Goal: Task Accomplishment & Management: Use online tool/utility

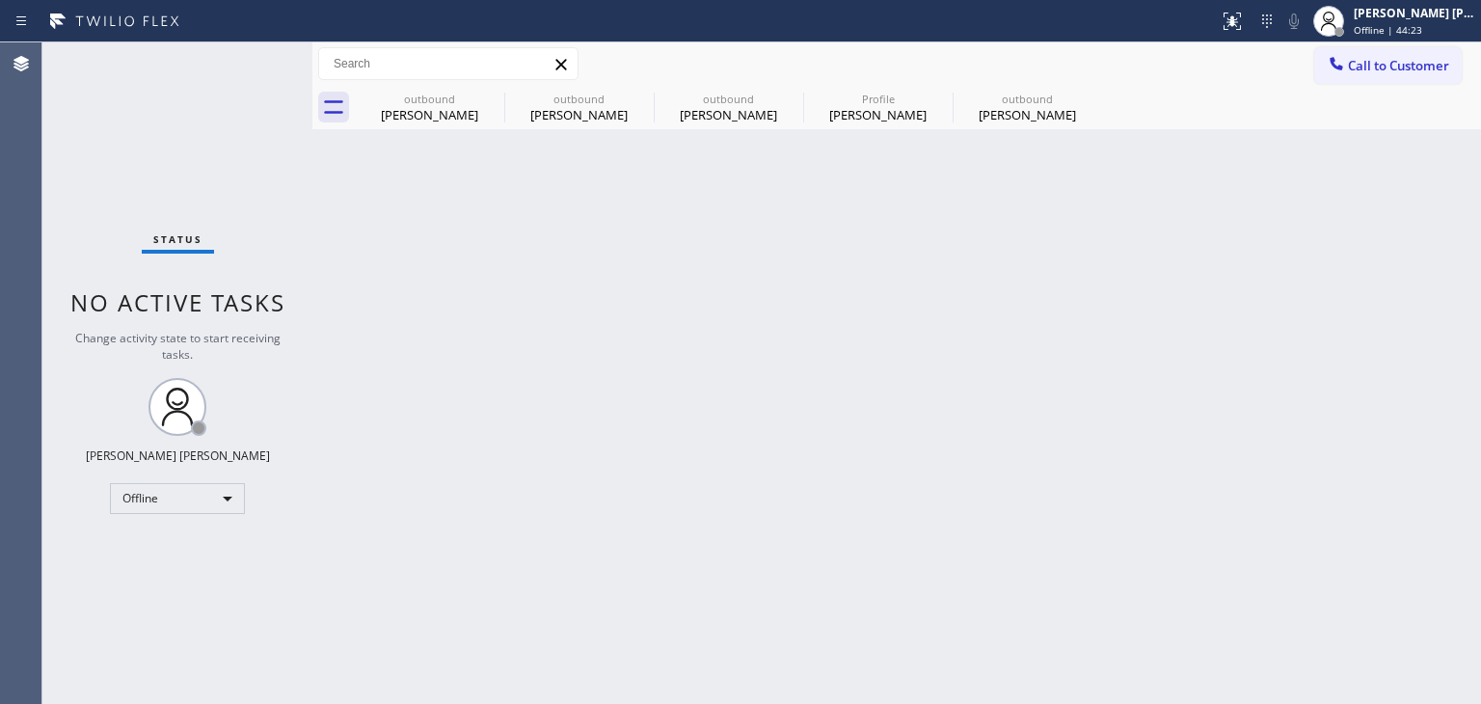
click at [1415, 17] on div "[PERSON_NAME] [PERSON_NAME]" at bounding box center [1413, 13] width 121 height 16
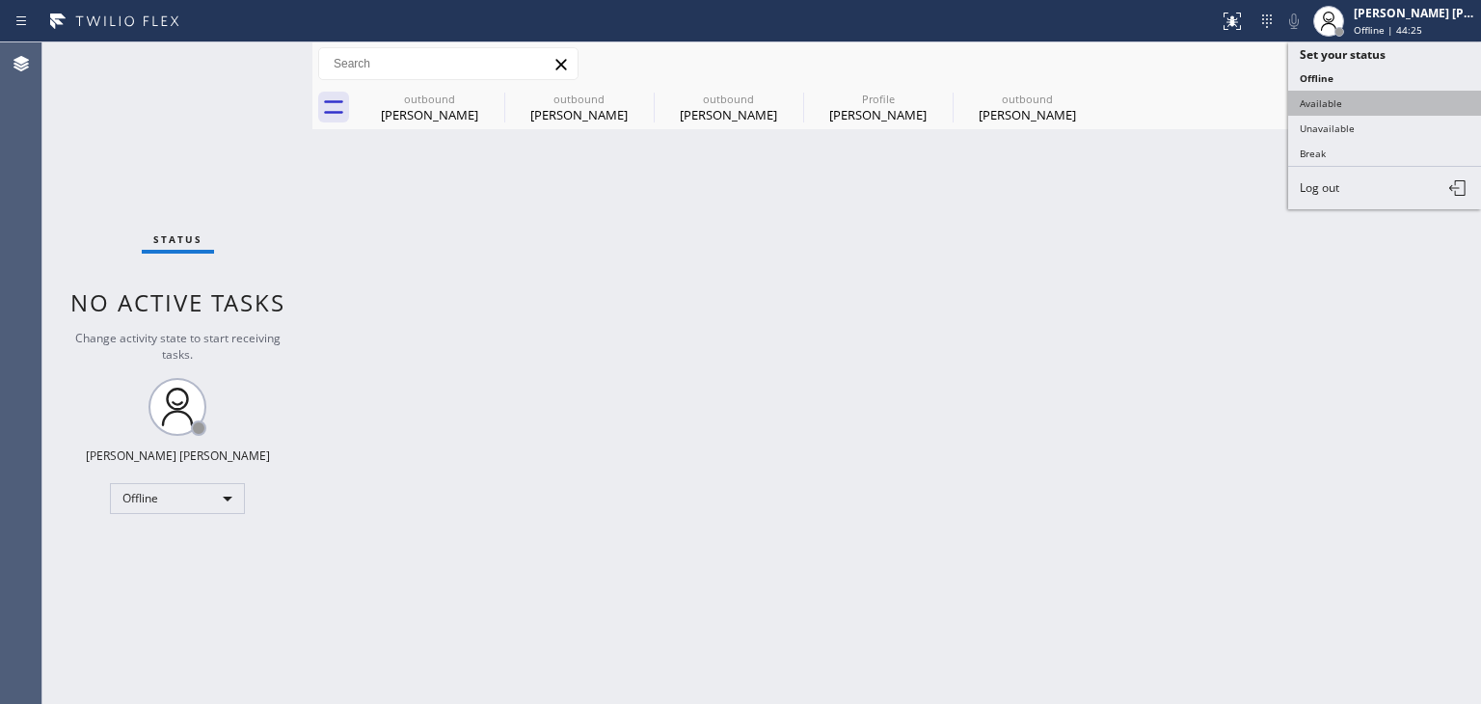
click at [1373, 97] on button "Available" at bounding box center [1384, 103] width 193 height 25
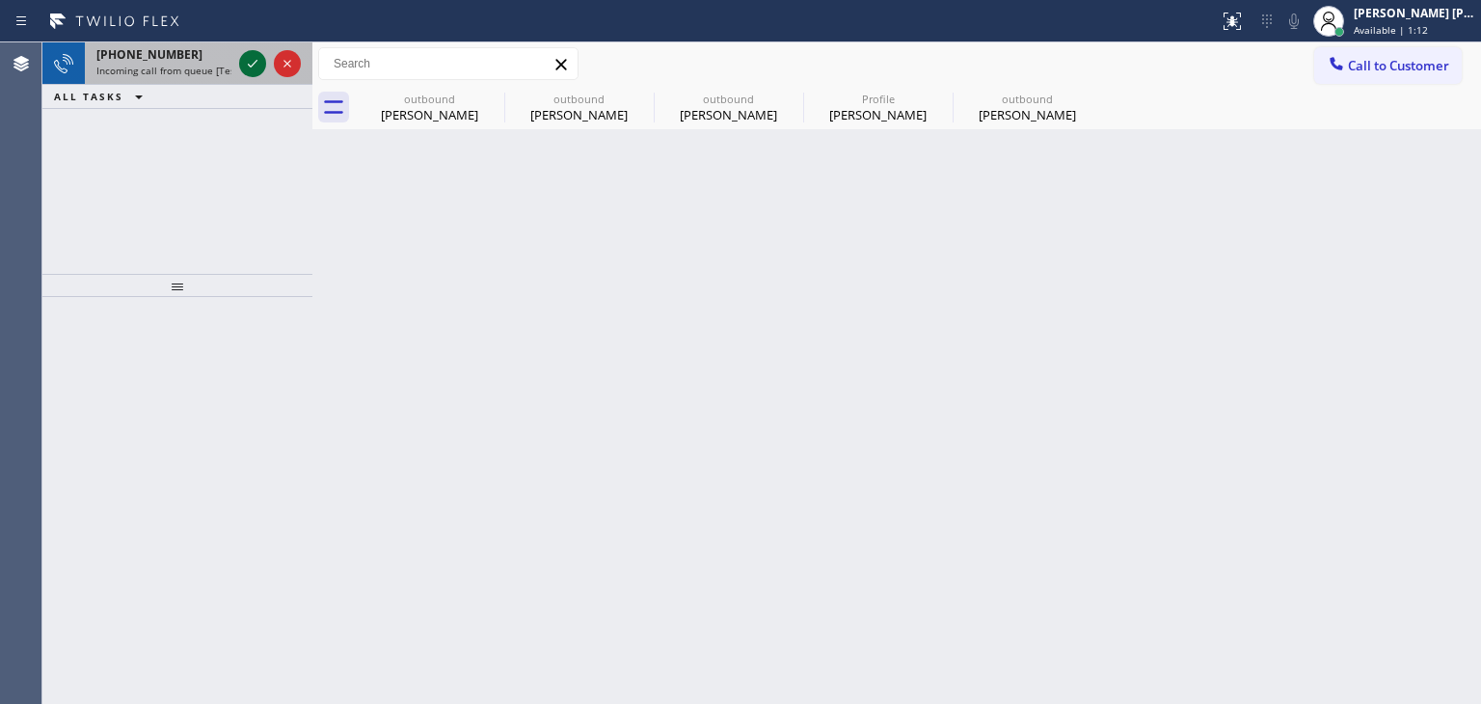
click at [251, 52] on icon at bounding box center [252, 63] width 23 height 23
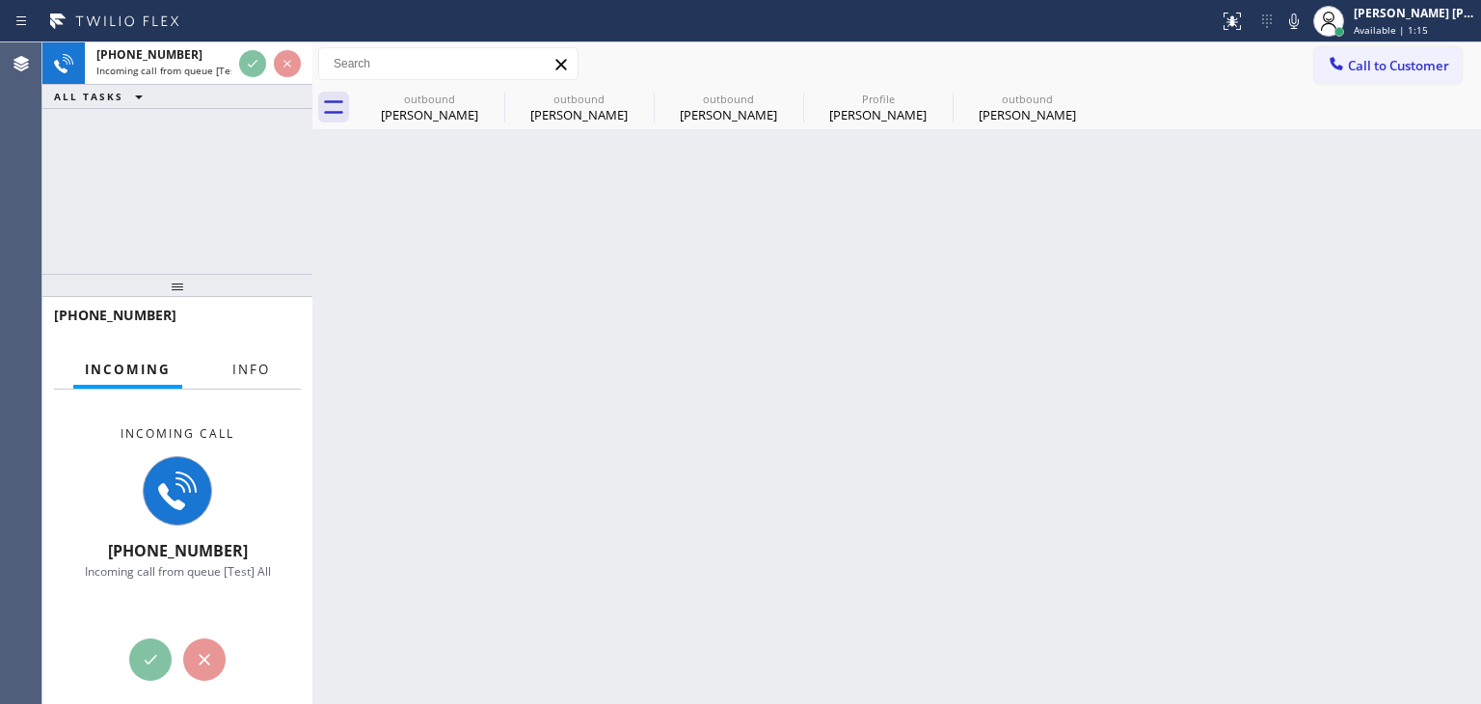
click at [252, 369] on span "Info" at bounding box center [251, 369] width 38 height 17
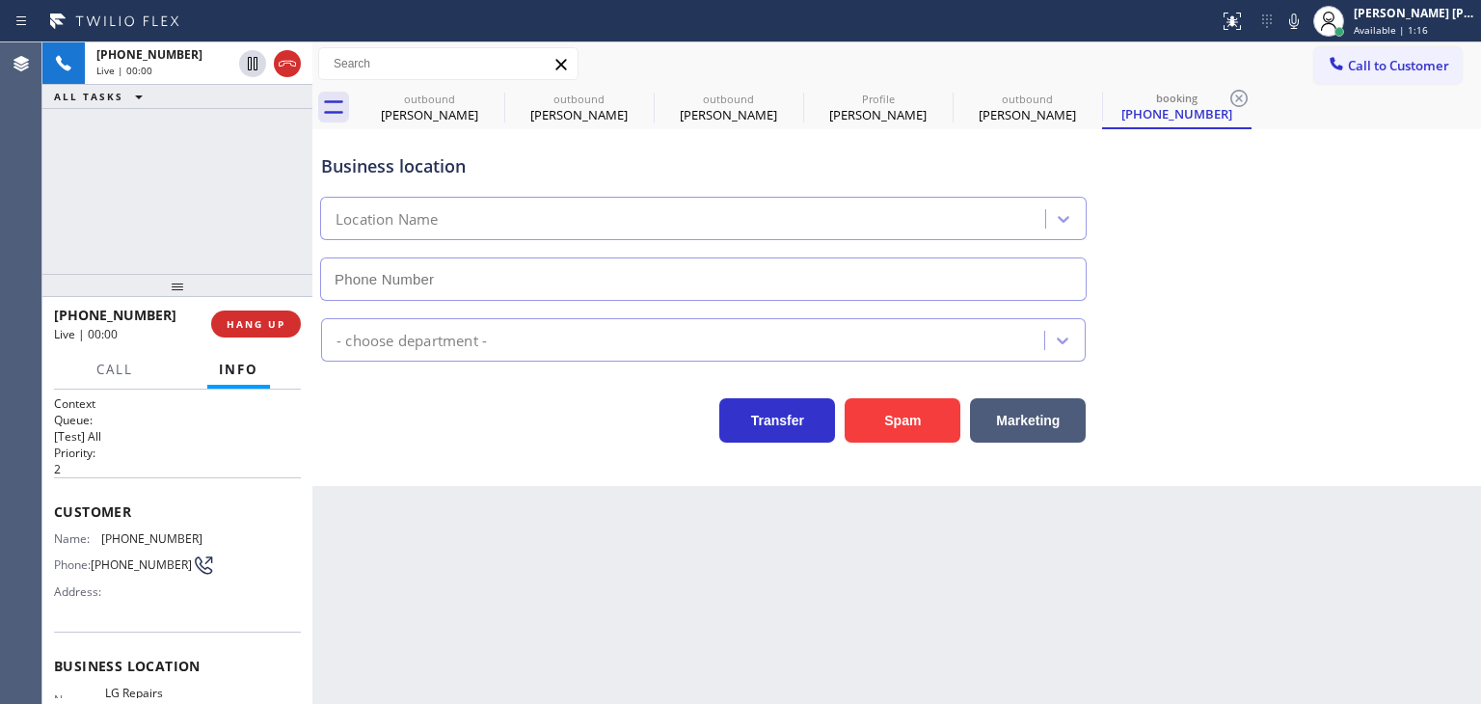
scroll to position [96, 0]
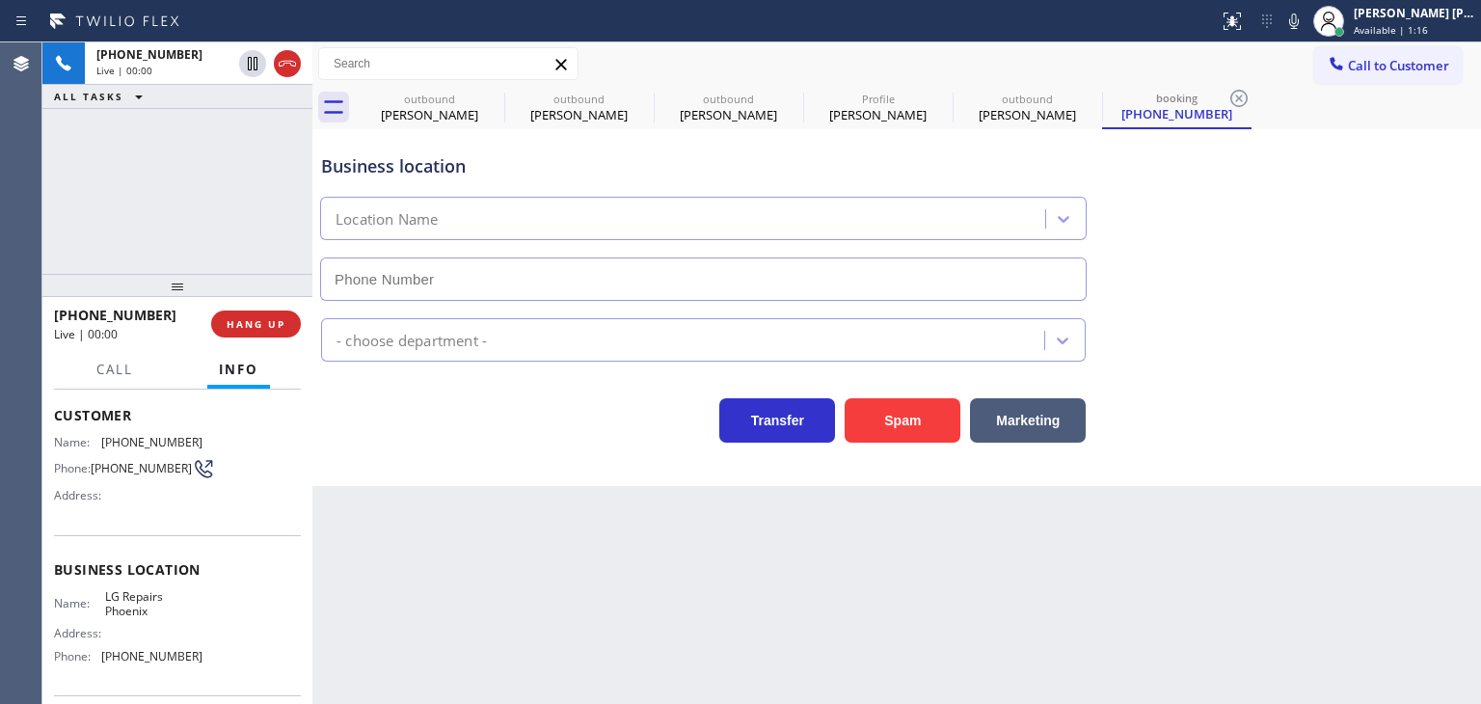
type input "(602) 755-6017"
click at [1305, 20] on icon at bounding box center [1293, 21] width 23 height 23
drag, startPoint x: 1327, startPoint y: 20, endPoint x: 1321, endPoint y: 38, distance: 18.6
click at [1305, 19] on icon at bounding box center [1293, 21] width 23 height 23
drag, startPoint x: 166, startPoint y: 317, endPoint x: 72, endPoint y: 312, distance: 93.6
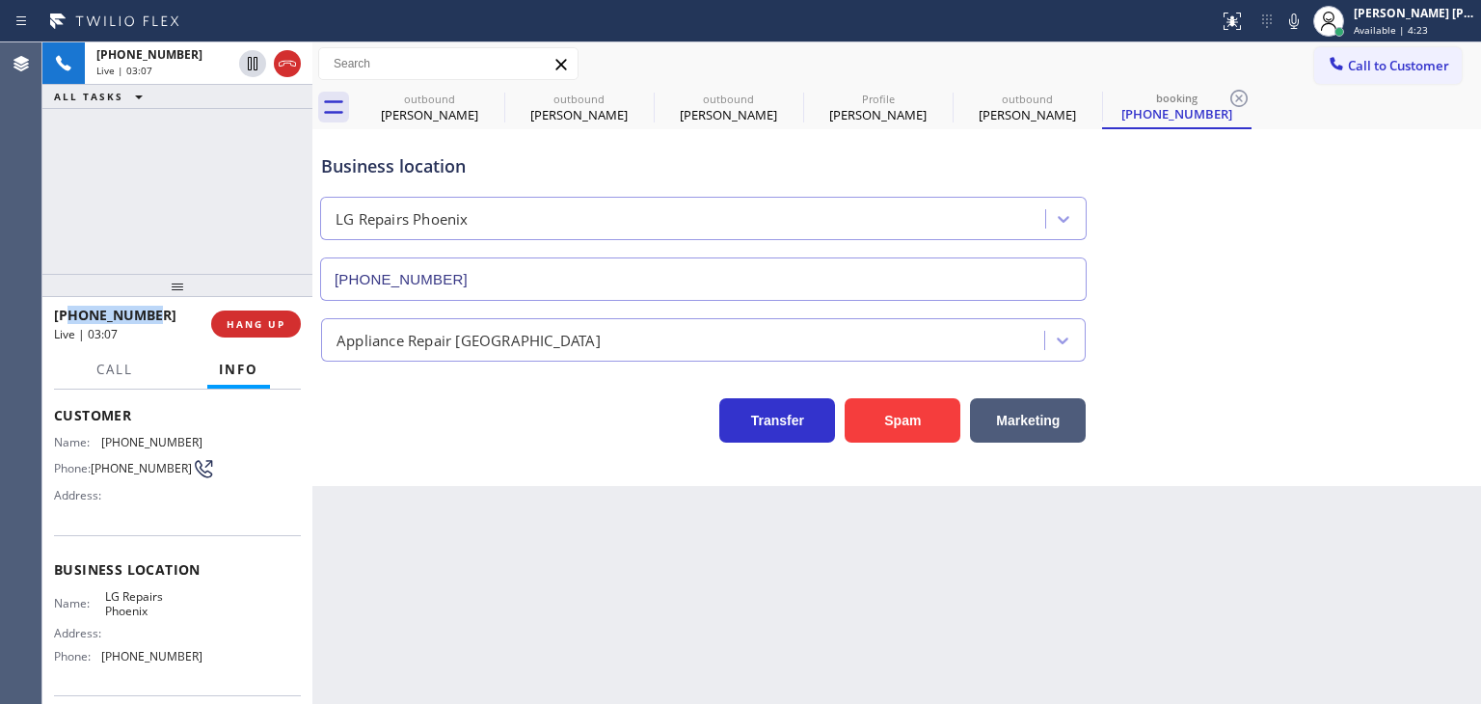
click at [72, 312] on div "+16023348052" at bounding box center [126, 315] width 144 height 18
copy span "6023348052"
click at [1436, 16] on div "[PERSON_NAME] [PERSON_NAME]" at bounding box center [1413, 13] width 121 height 16
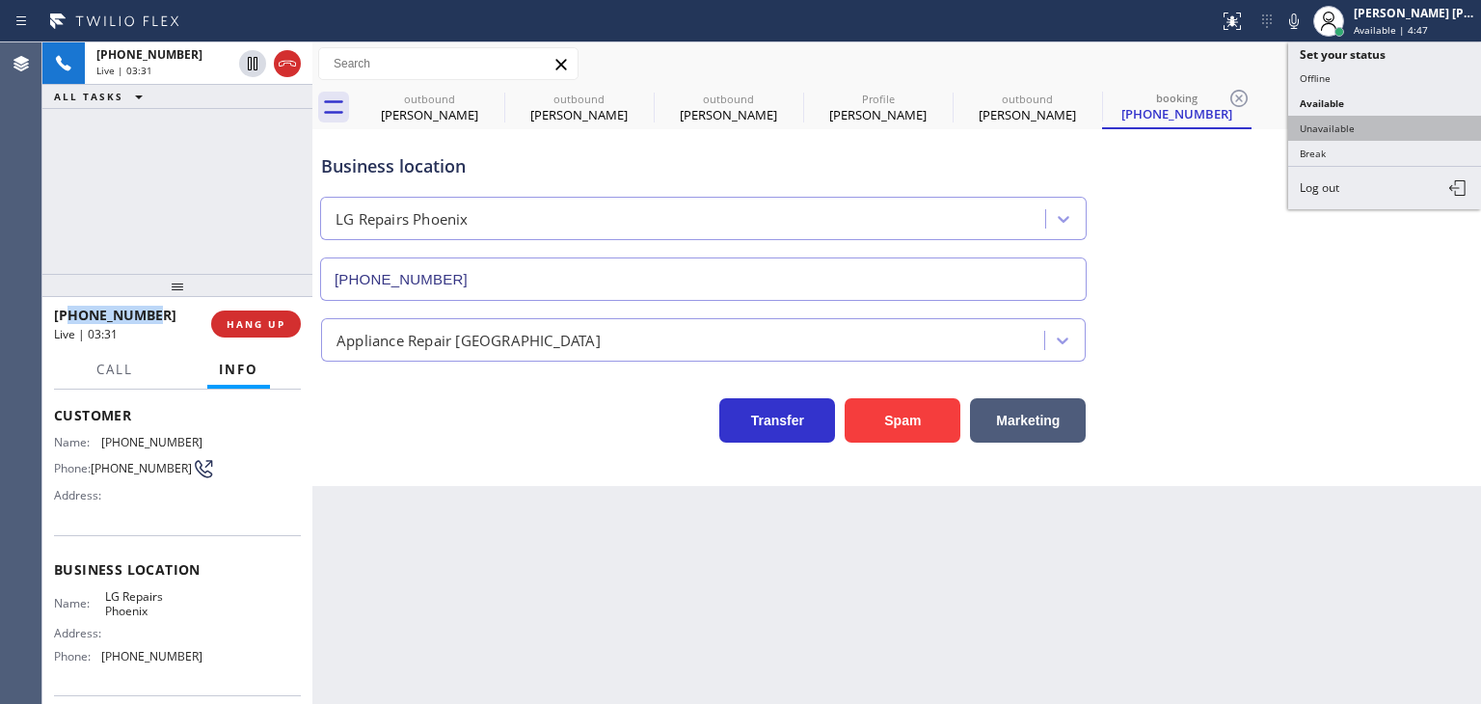
click at [1379, 116] on button "Unavailable" at bounding box center [1384, 128] width 193 height 25
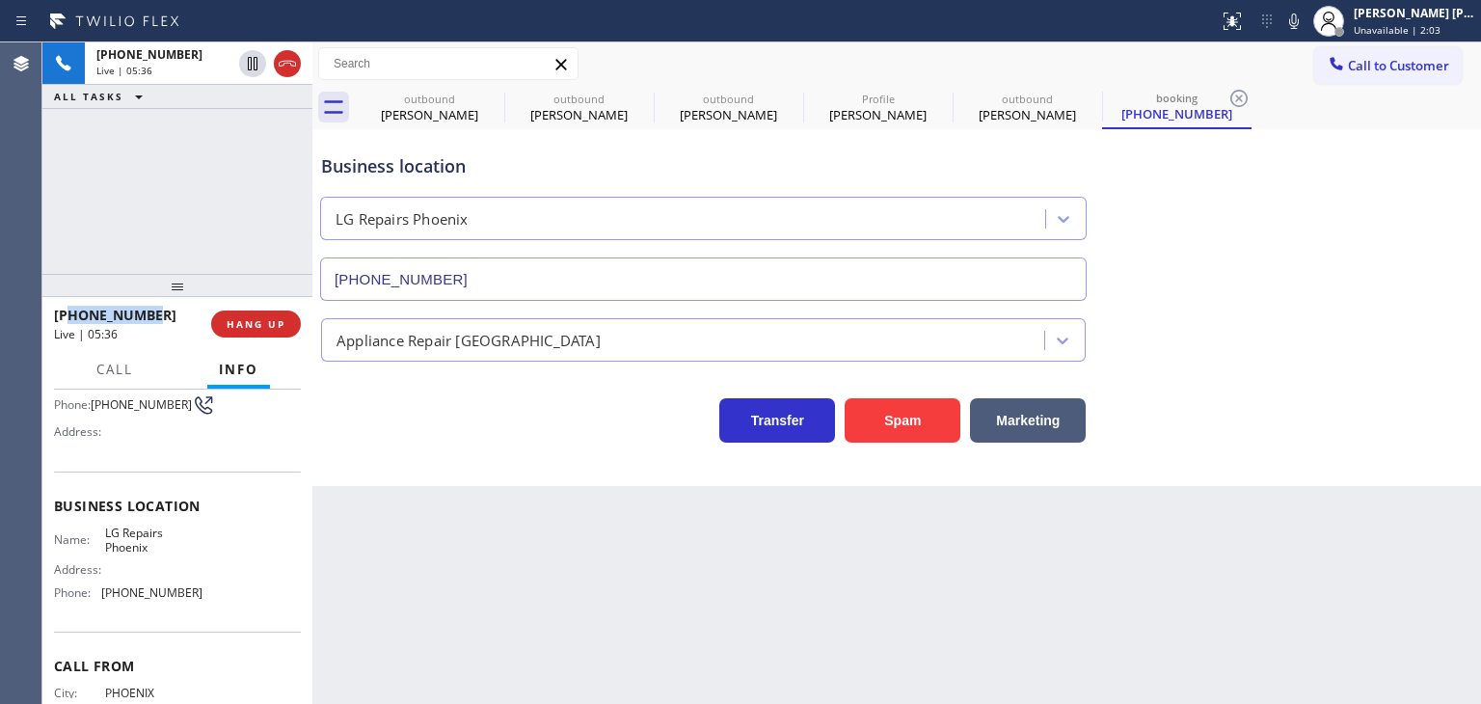
scroll to position [242, 0]
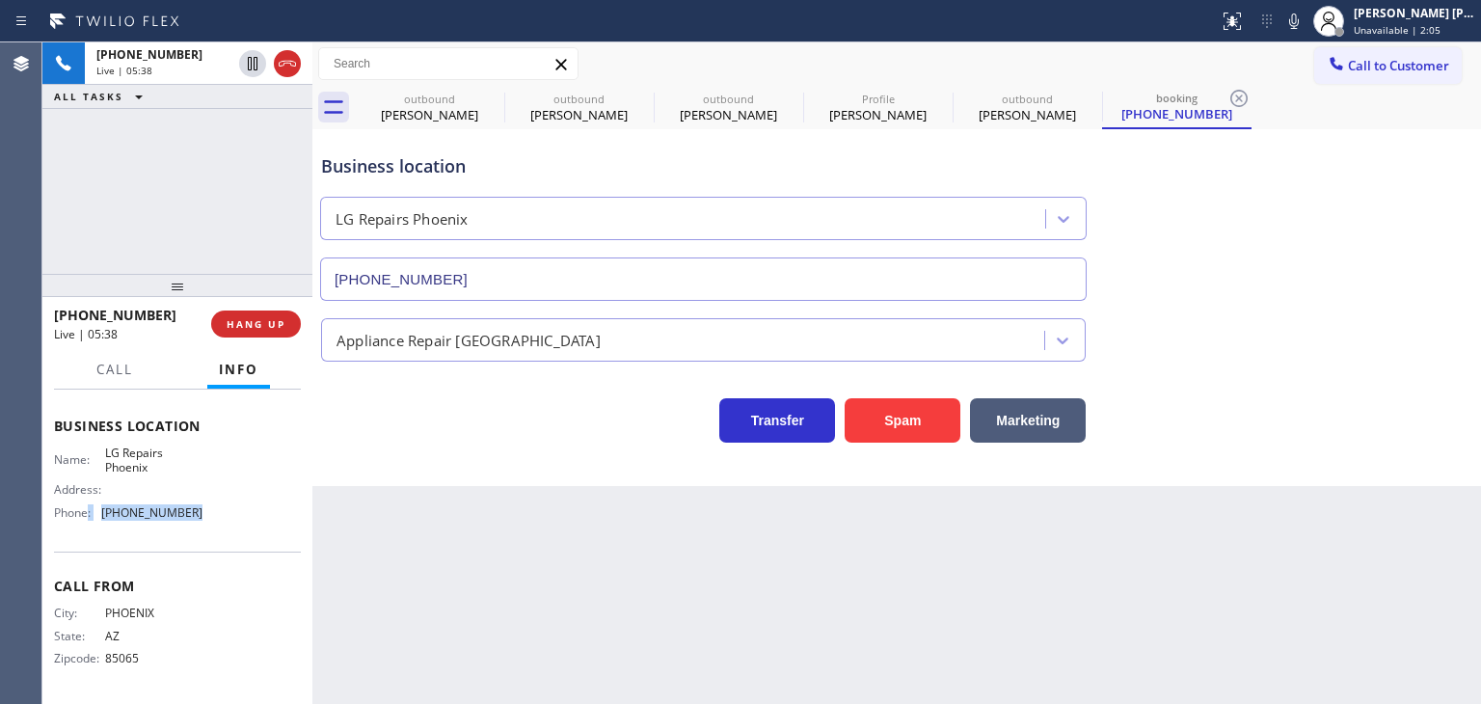
drag, startPoint x: 212, startPoint y: 510, endPoint x: 88, endPoint y: 516, distance: 124.5
click at [88, 516] on div "Name: LG Repairs Phoenix Address: Phone: (602) 755-6017" at bounding box center [177, 486] width 247 height 83
copy div ": (602) 755-6017"
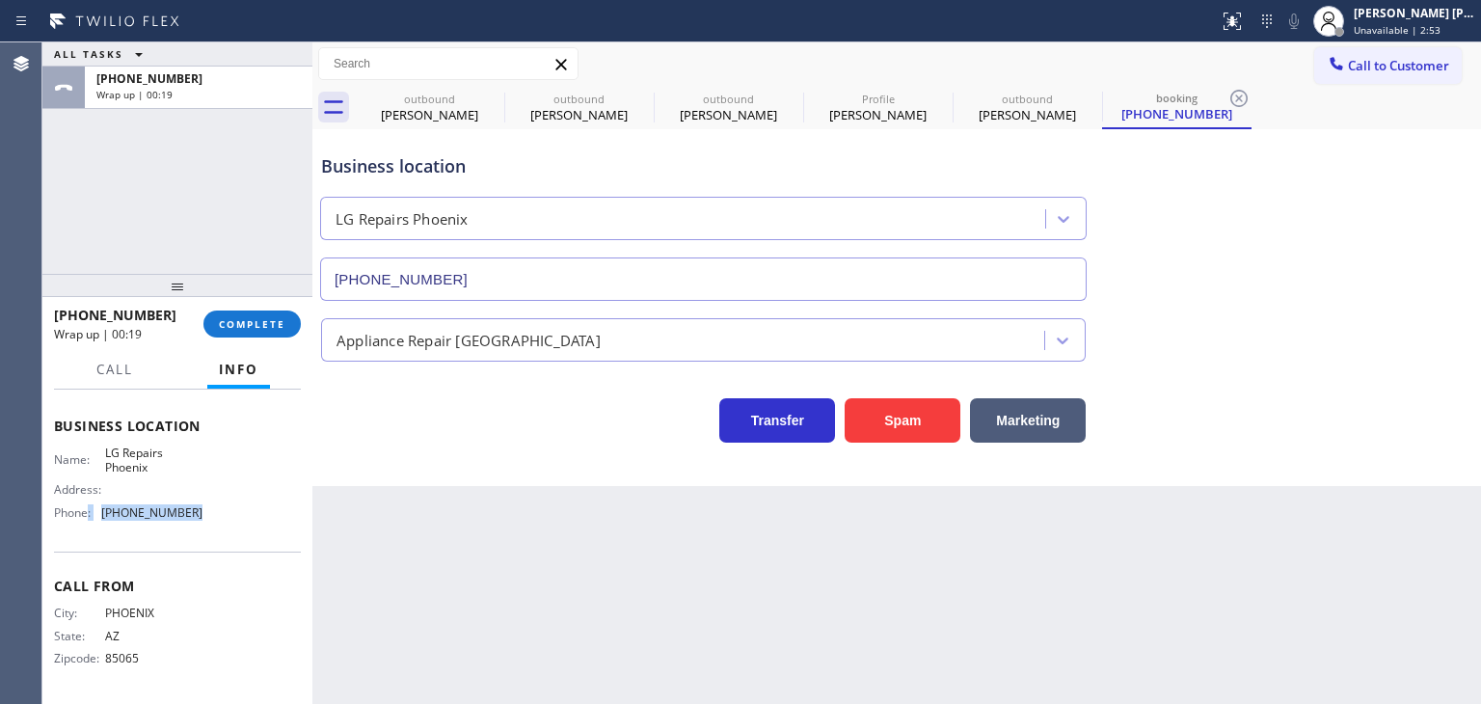
click at [1415, 67] on span "Call to Customer" at bounding box center [1398, 65] width 101 height 17
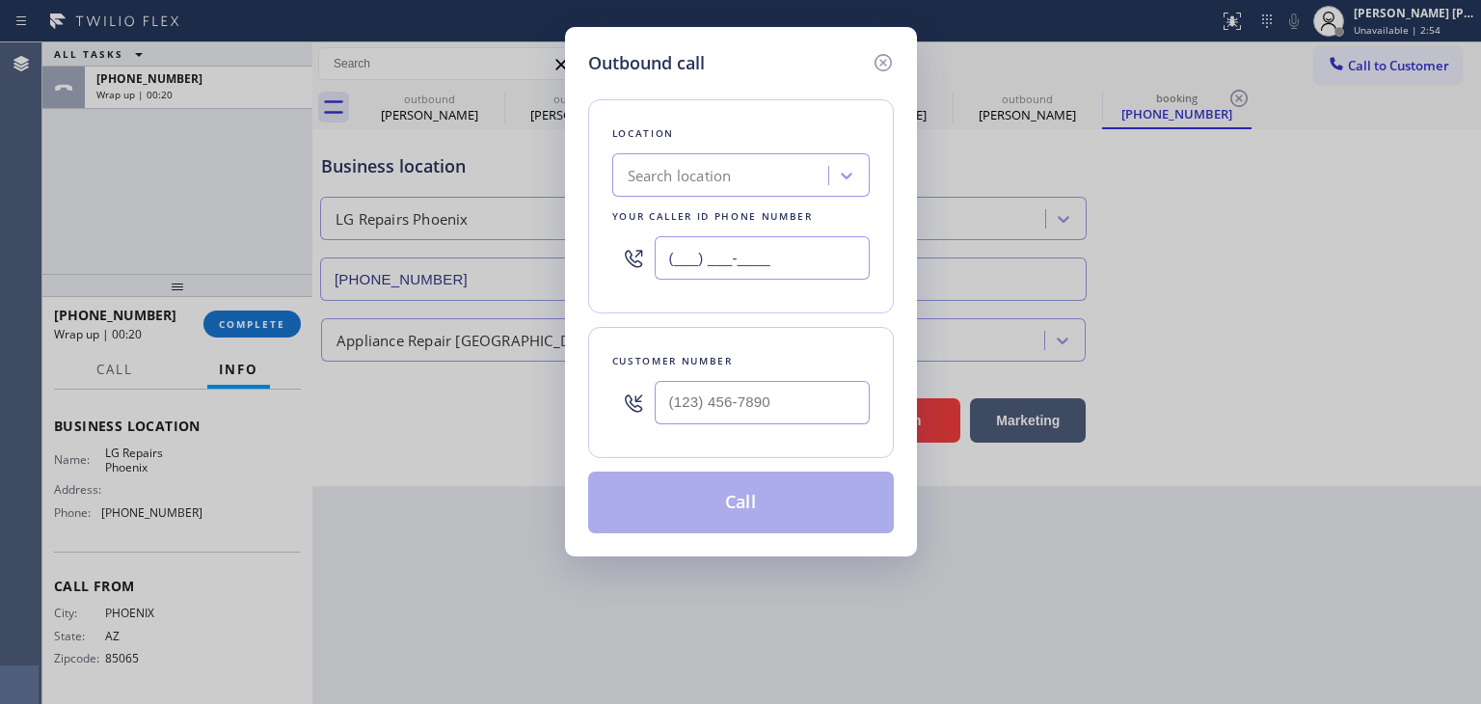
click at [660, 275] on input "(___) ___-____" at bounding box center [762, 257] width 215 height 43
paste input "224) 163-7850"
type input "(224) 163-7850"
type input "(___) ___-____"
drag, startPoint x: 775, startPoint y: 262, endPoint x: 560, endPoint y: 254, distance: 215.1
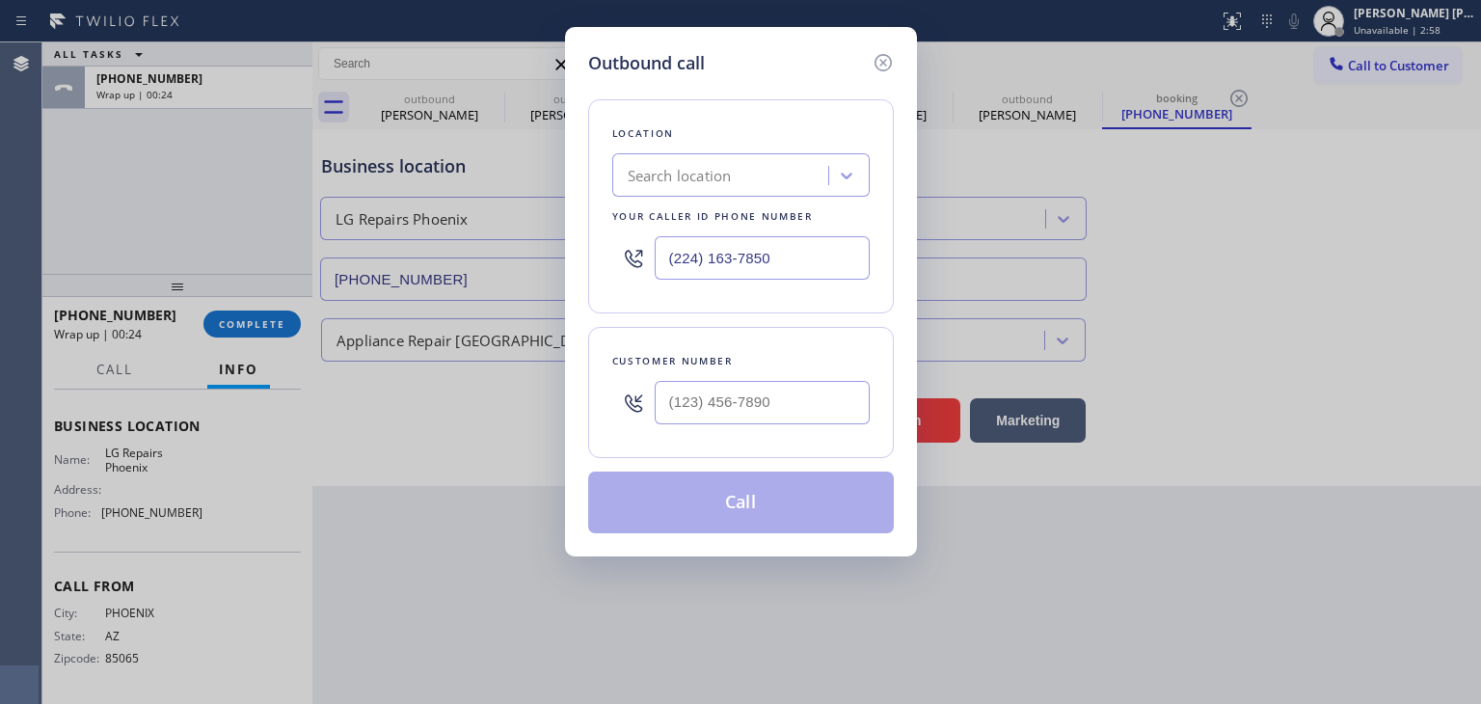
click at [560, 254] on div "Outbound call Location Search location Your caller id phone number (224) 163-78…" at bounding box center [740, 352] width 1481 height 704
type input "(602) 775-6017"
type input "(___) ___-____"
click at [723, 255] on input "(602) 775-6017" at bounding box center [762, 257] width 215 height 43
type input "(602) 755-6017"
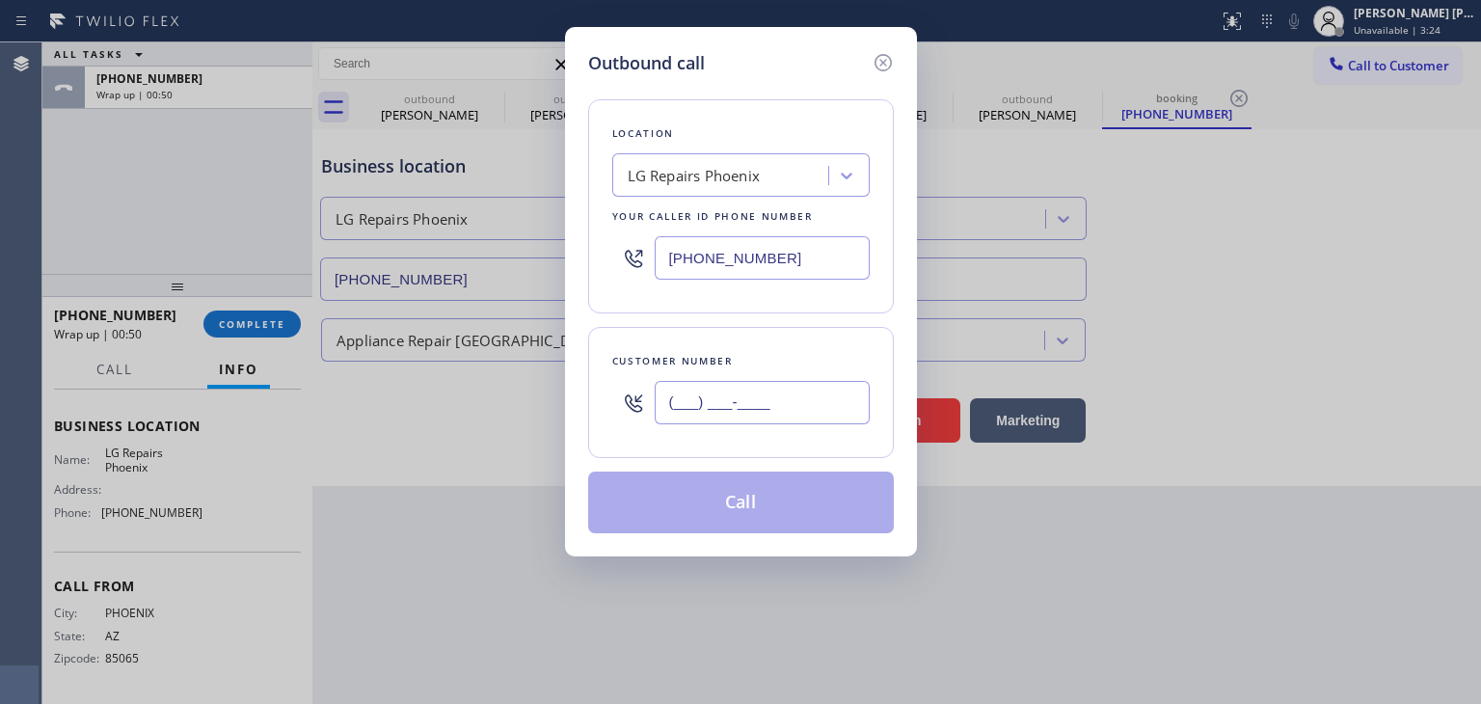
click at [752, 383] on input "(___) ___-____" at bounding box center [762, 402] width 215 height 43
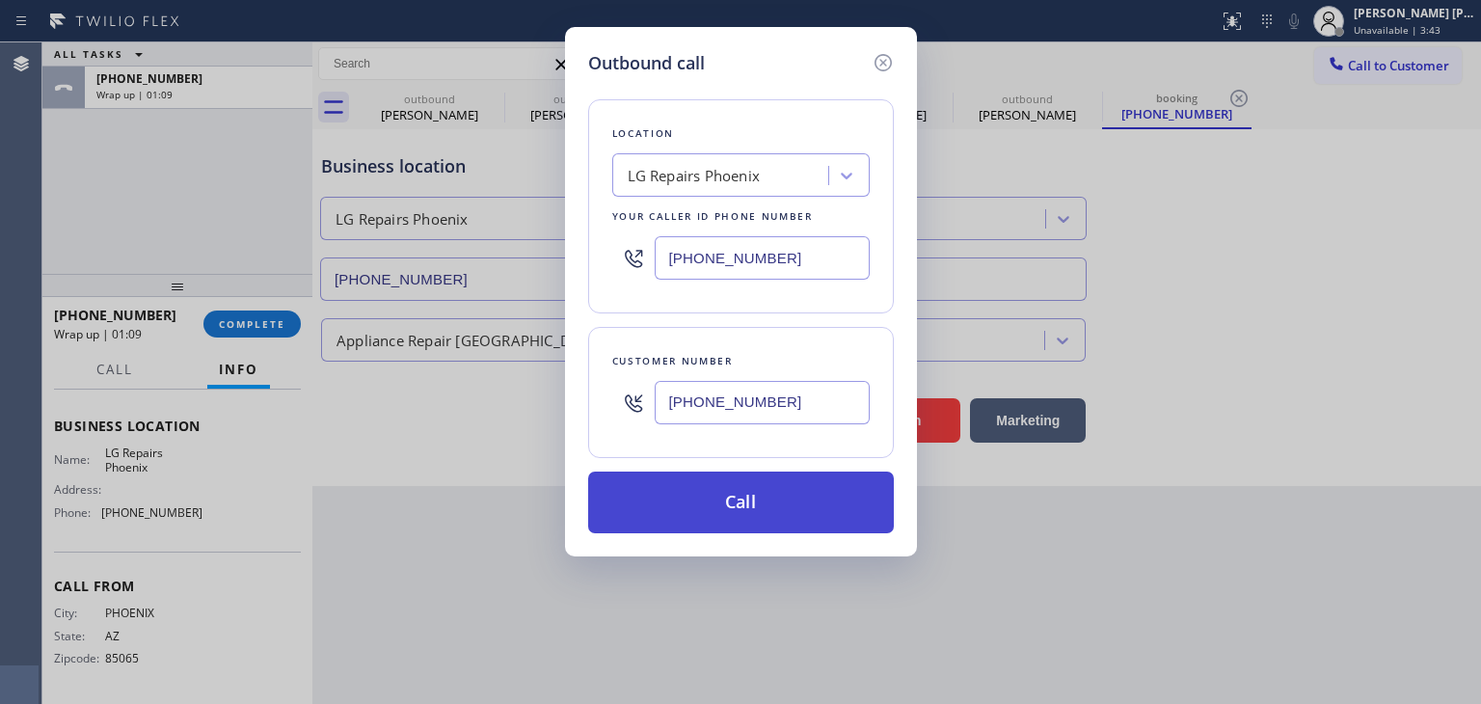
type input "(602) 334-8052"
click at [728, 501] on button "Call" at bounding box center [741, 502] width 306 height 62
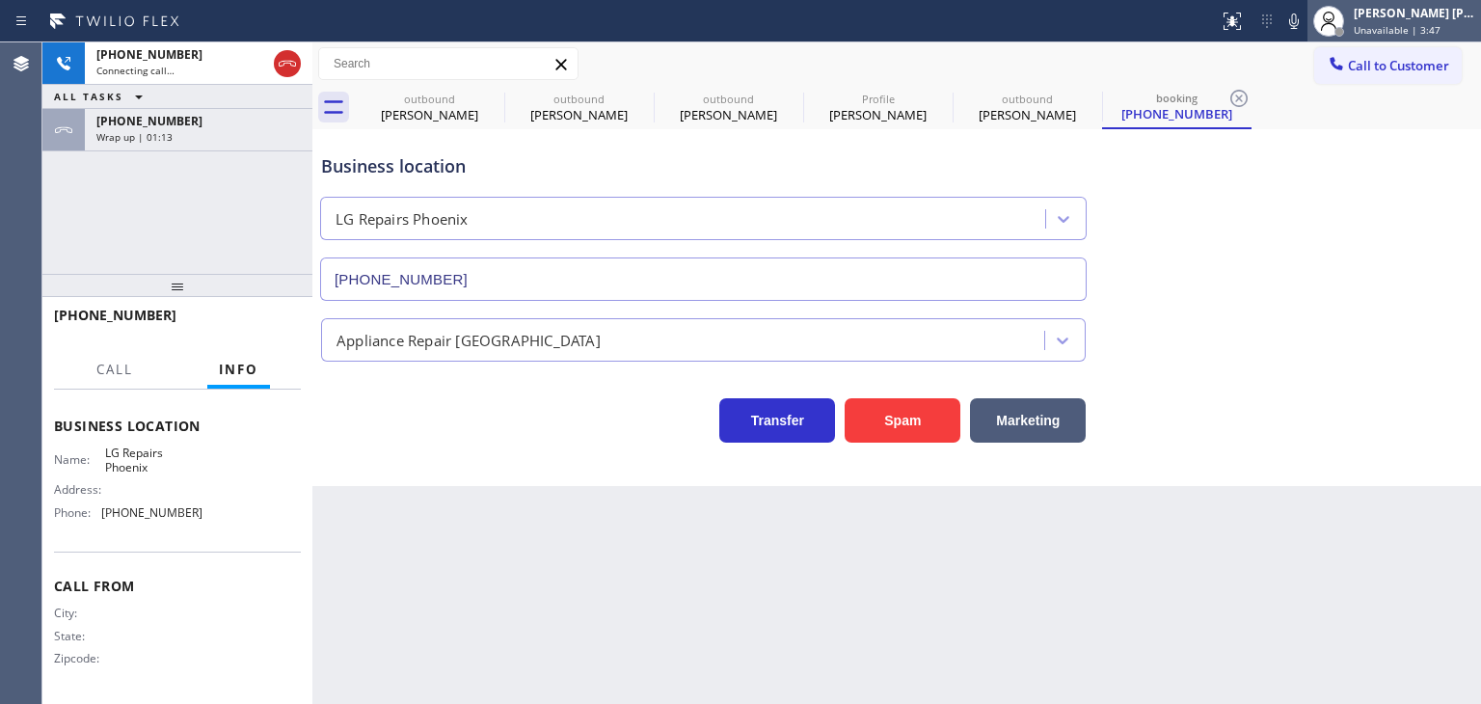
click at [1438, 13] on div "[PERSON_NAME] [PERSON_NAME]" at bounding box center [1413, 13] width 121 height 16
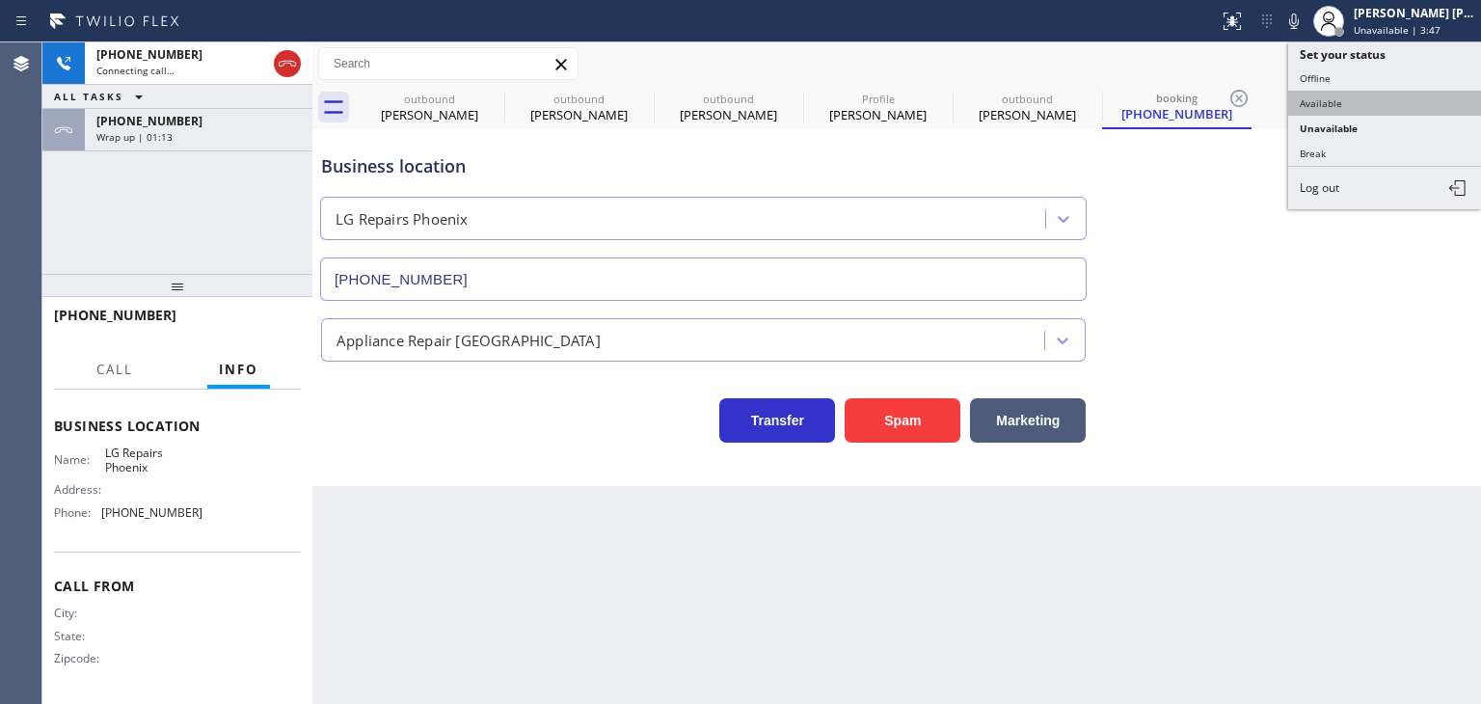
click at [1373, 91] on button "Available" at bounding box center [1384, 103] width 193 height 25
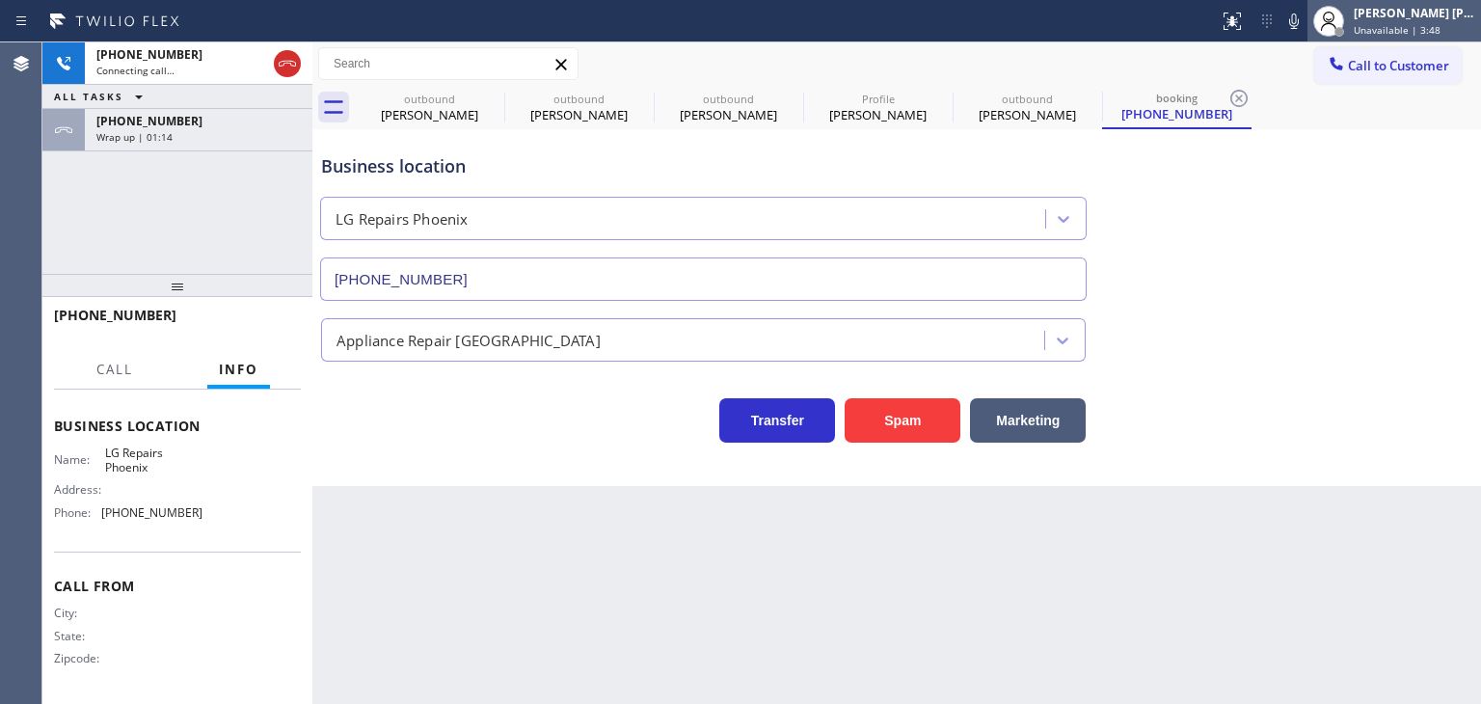
click at [1428, 32] on span "Unavailable | 3:48" at bounding box center [1396, 29] width 87 height 13
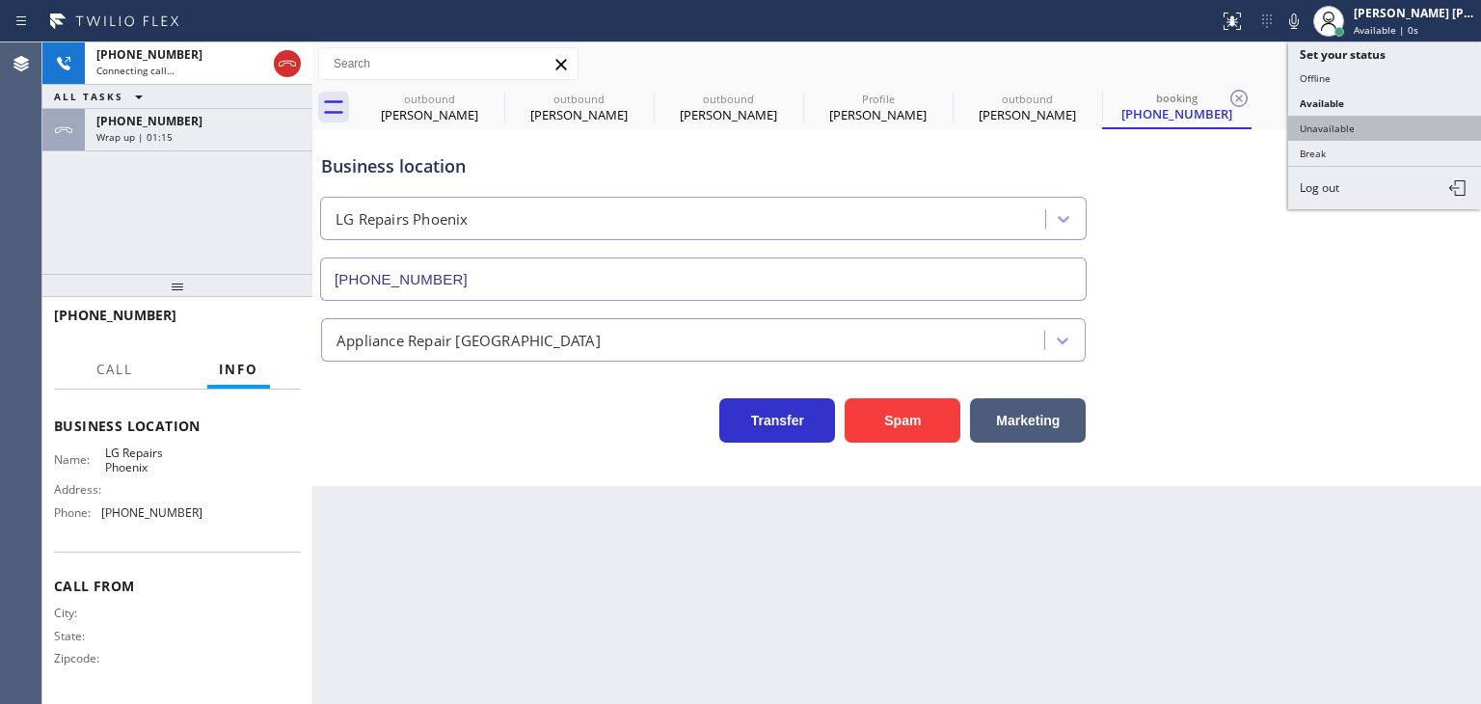
click at [1379, 125] on button "Unavailable" at bounding box center [1384, 128] width 193 height 25
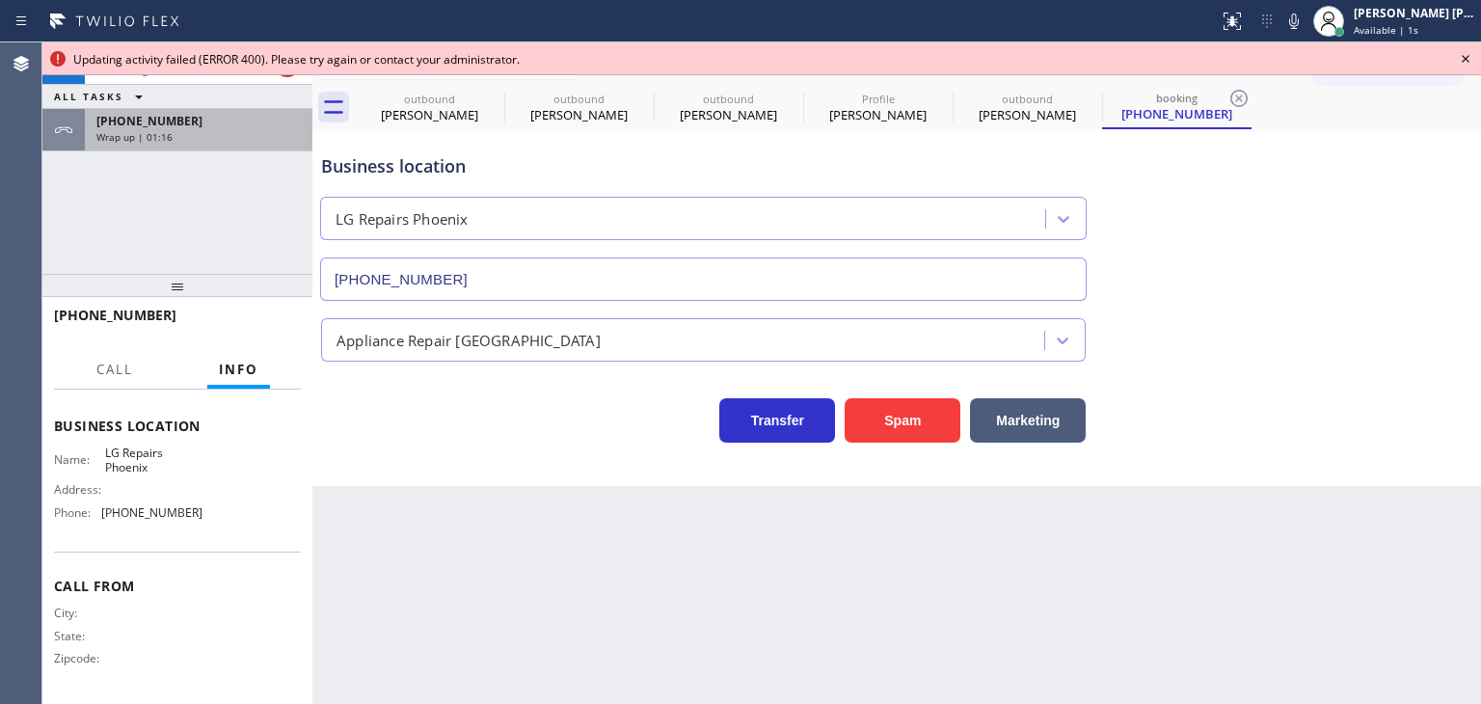
click at [146, 136] on span "Wrap up | 01:16" at bounding box center [134, 136] width 76 height 13
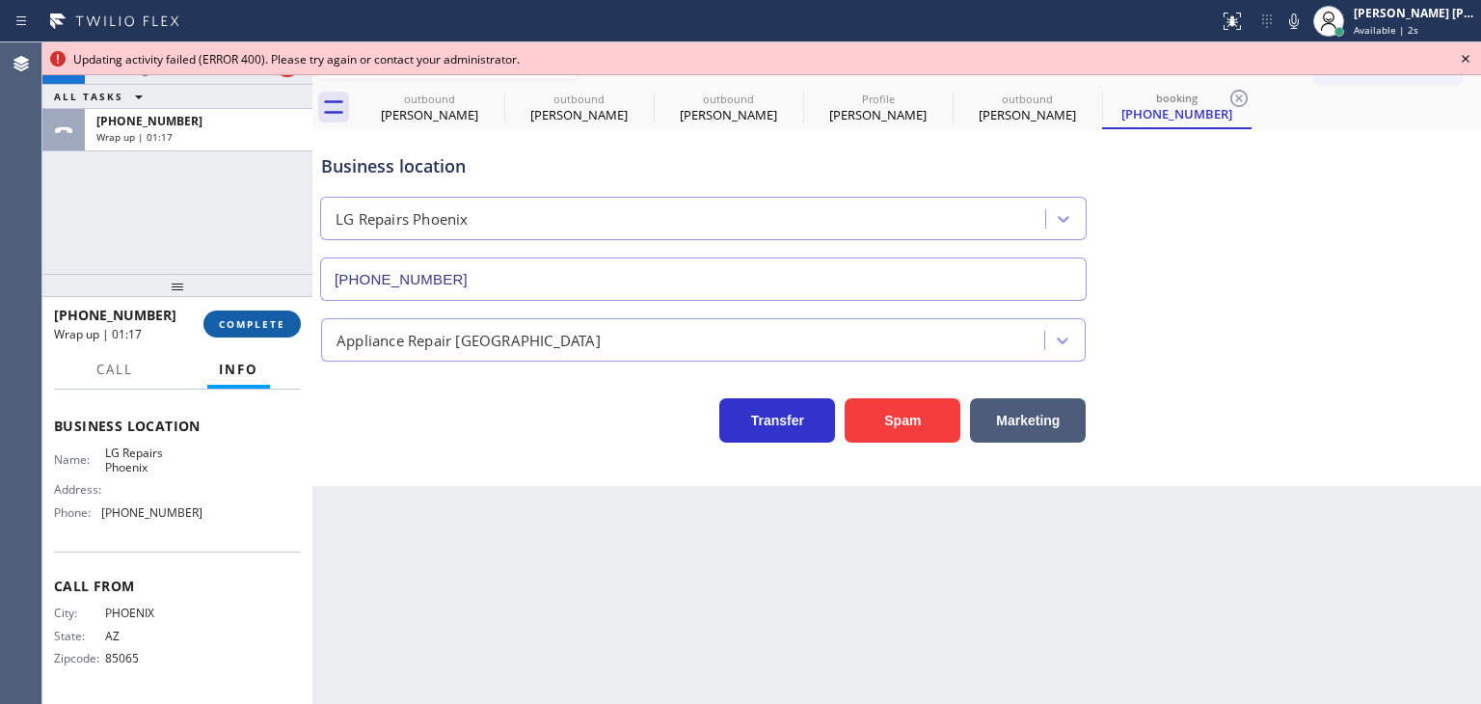
click at [262, 321] on span "COMPLETE" at bounding box center [252, 323] width 67 height 13
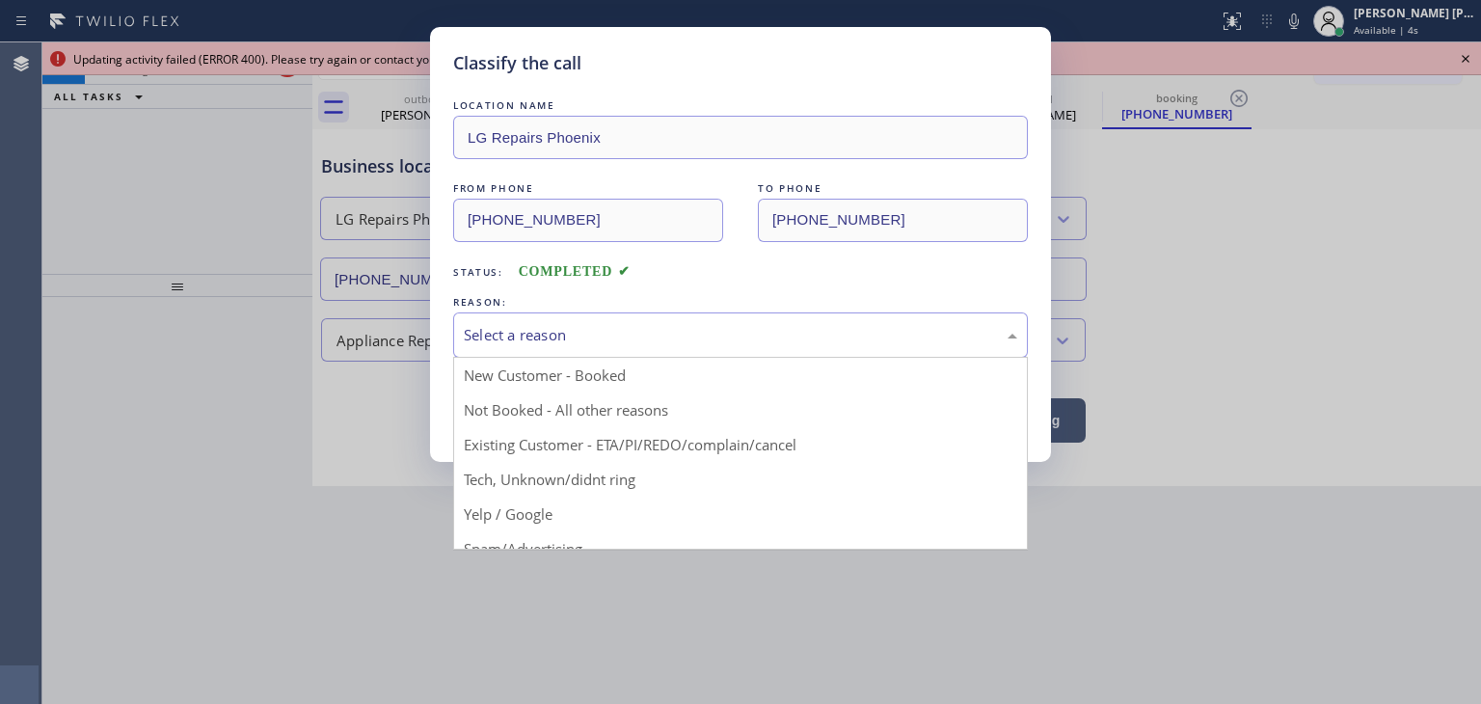
click at [512, 340] on div "Select a reason" at bounding box center [740, 335] width 553 height 22
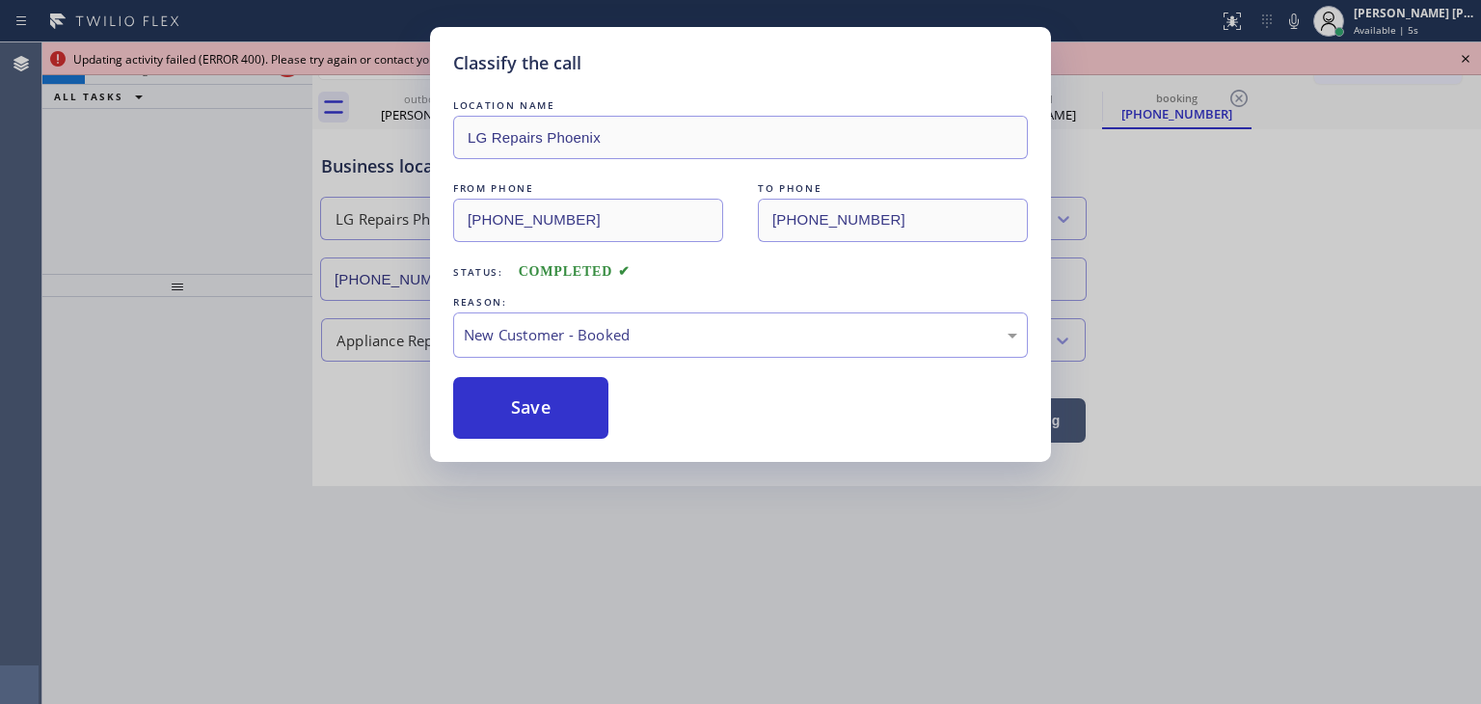
drag, startPoint x: 523, startPoint y: 404, endPoint x: 629, endPoint y: 232, distance: 201.7
click at [523, 405] on button "Save" at bounding box center [530, 408] width 155 height 62
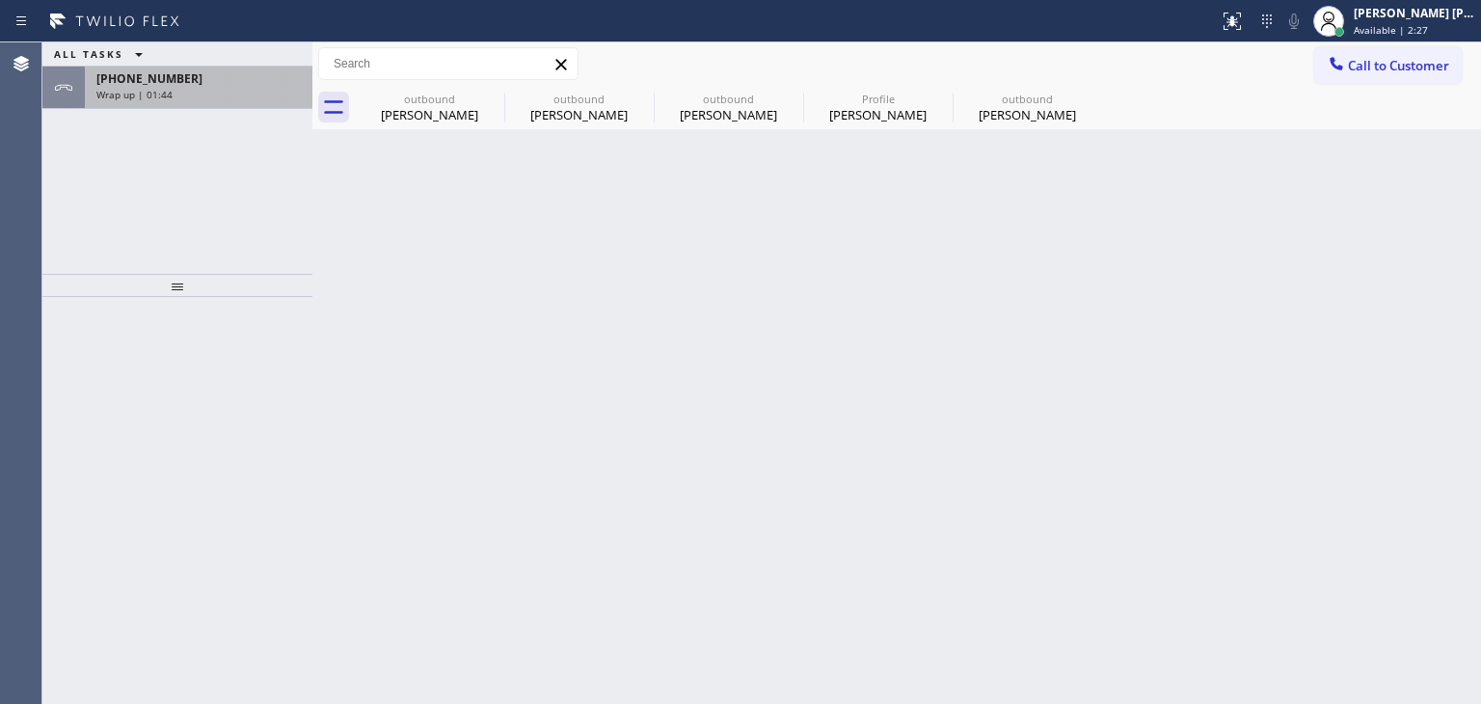
click at [132, 94] on span "Wrap up | 01:44" at bounding box center [134, 94] width 76 height 13
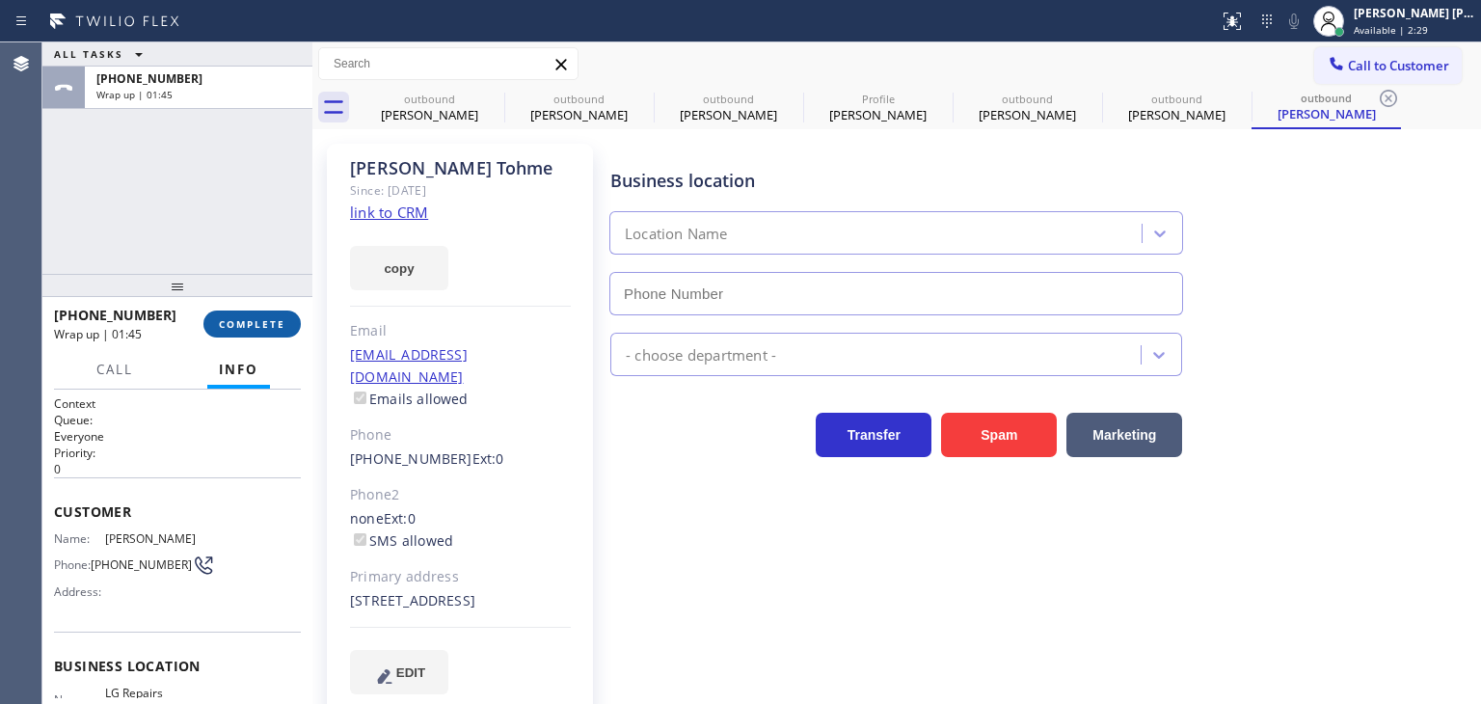
click at [254, 318] on span "COMPLETE" at bounding box center [252, 323] width 67 height 13
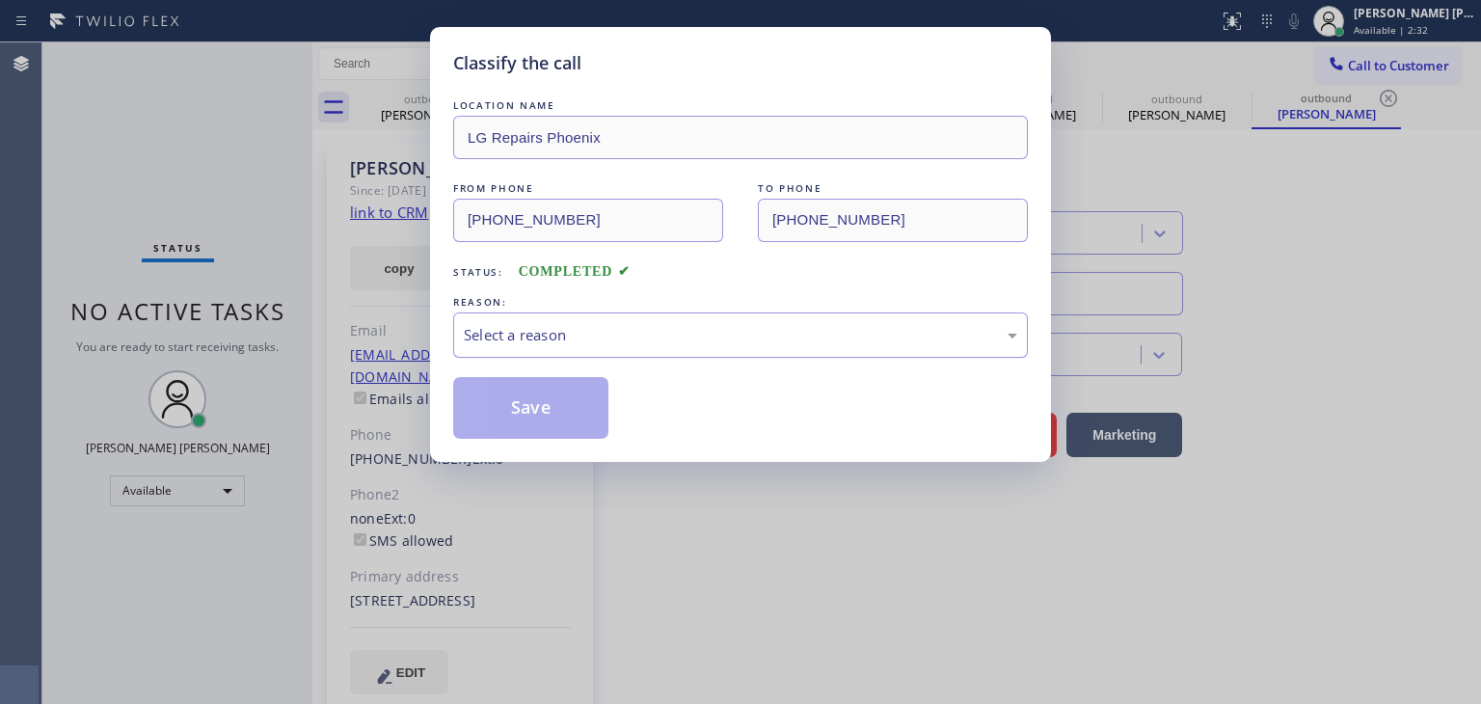
click at [524, 344] on div "Select a reason" at bounding box center [740, 335] width 553 height 22
click at [524, 404] on button "Save" at bounding box center [530, 408] width 155 height 62
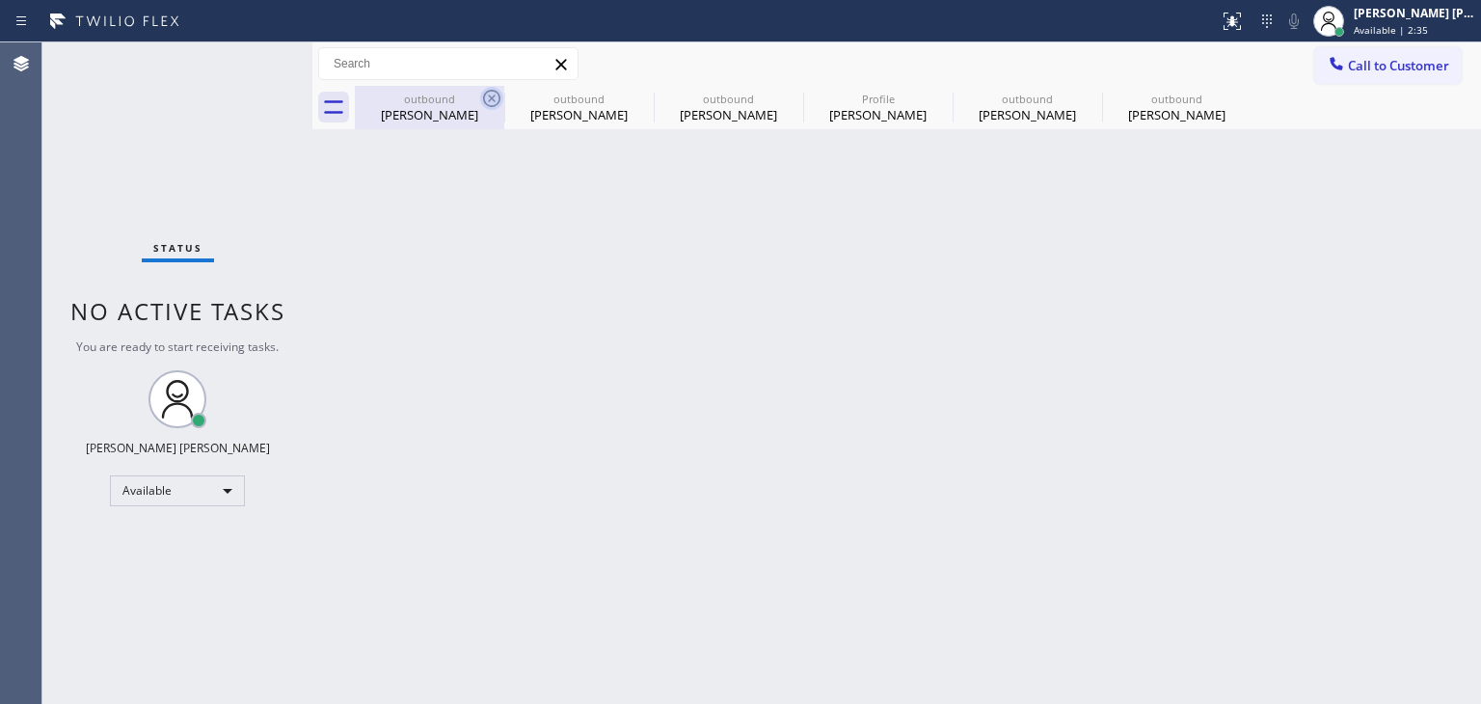
click at [489, 94] on icon at bounding box center [491, 98] width 23 height 23
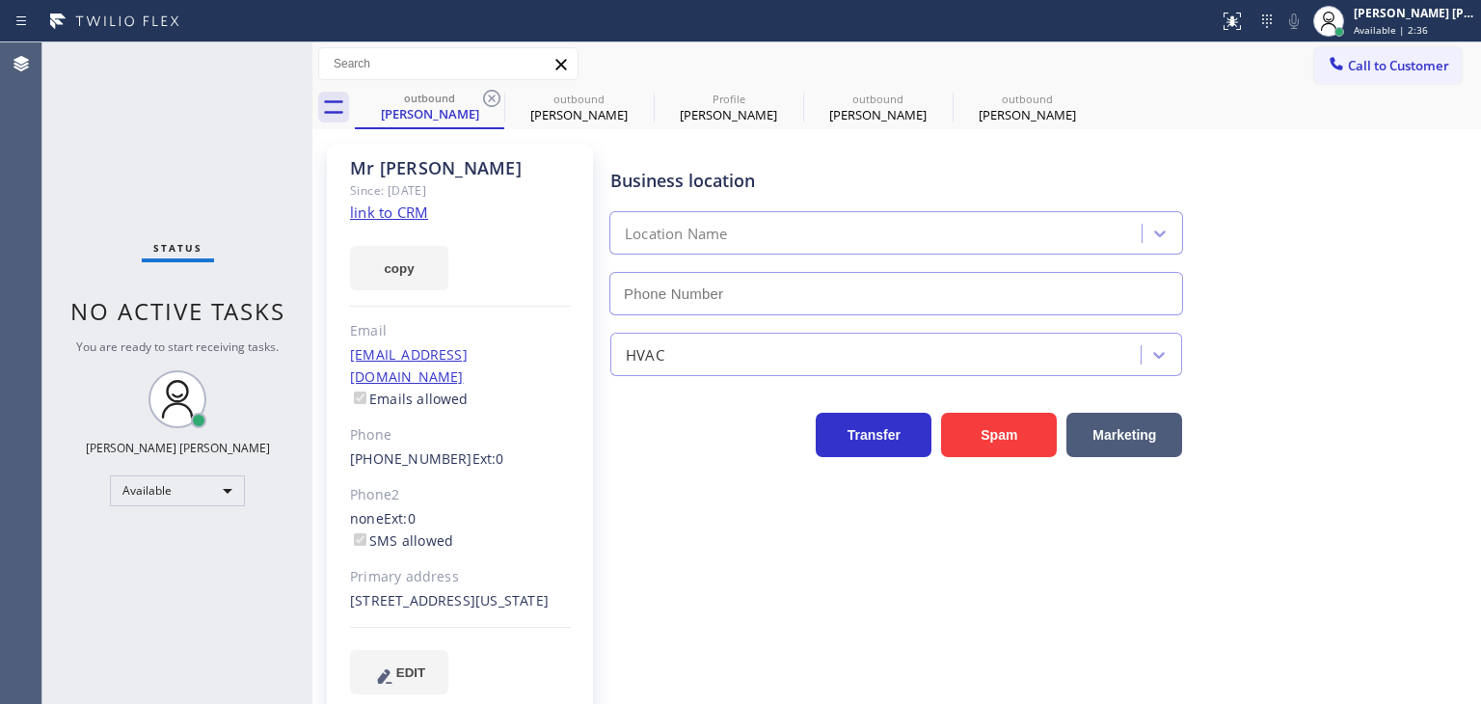
click at [489, 94] on icon at bounding box center [491, 98] width 23 height 23
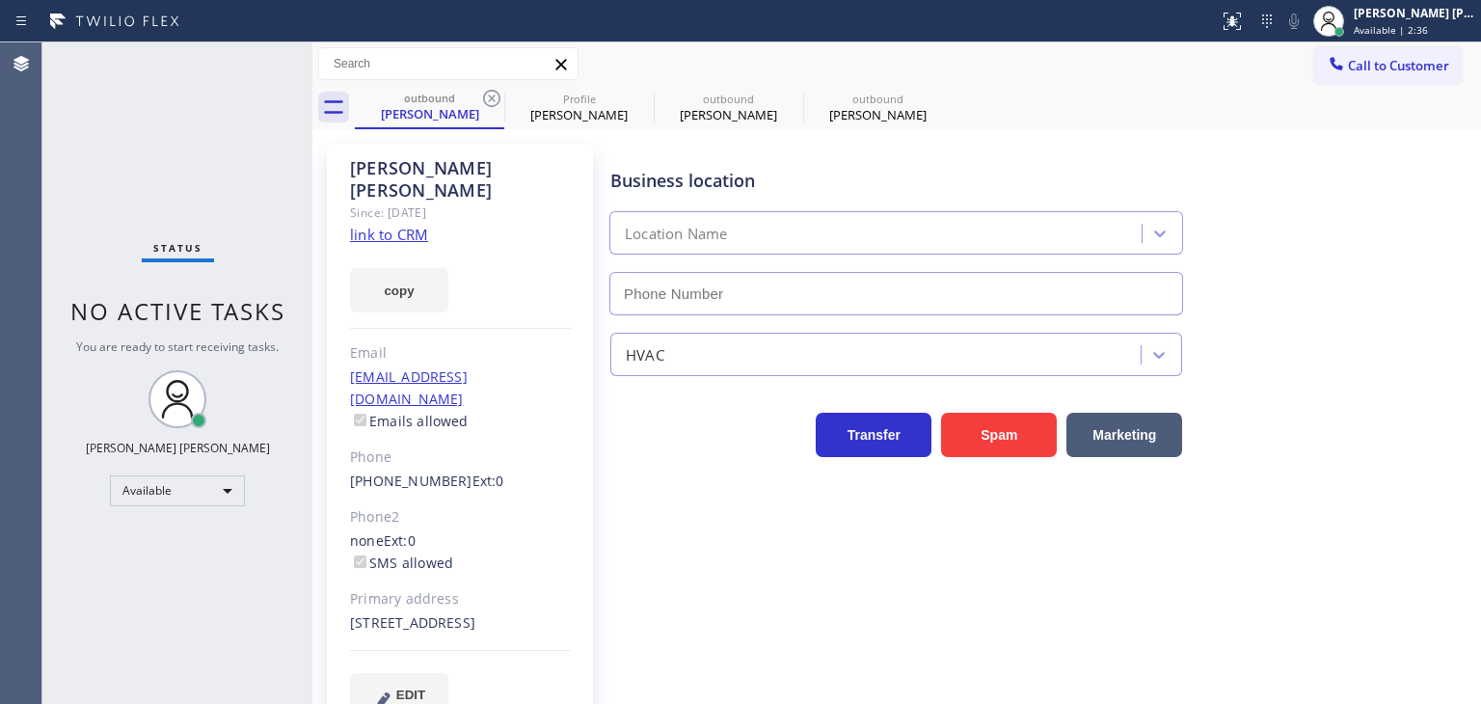
click at [489, 94] on icon at bounding box center [491, 98] width 23 height 23
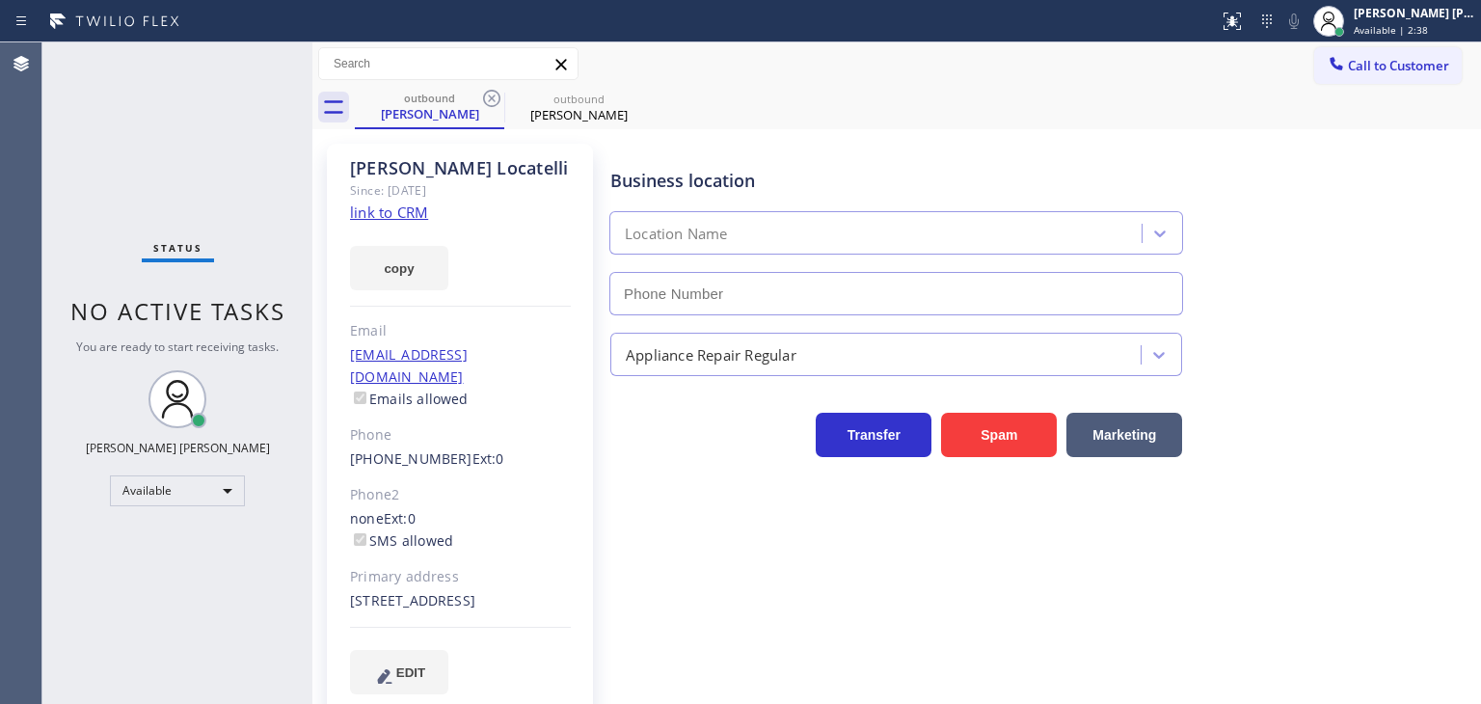
click at [489, 94] on icon at bounding box center [491, 98] width 23 height 23
type input "(602) 755-6017"
click at [489, 94] on icon at bounding box center [491, 98] width 23 height 23
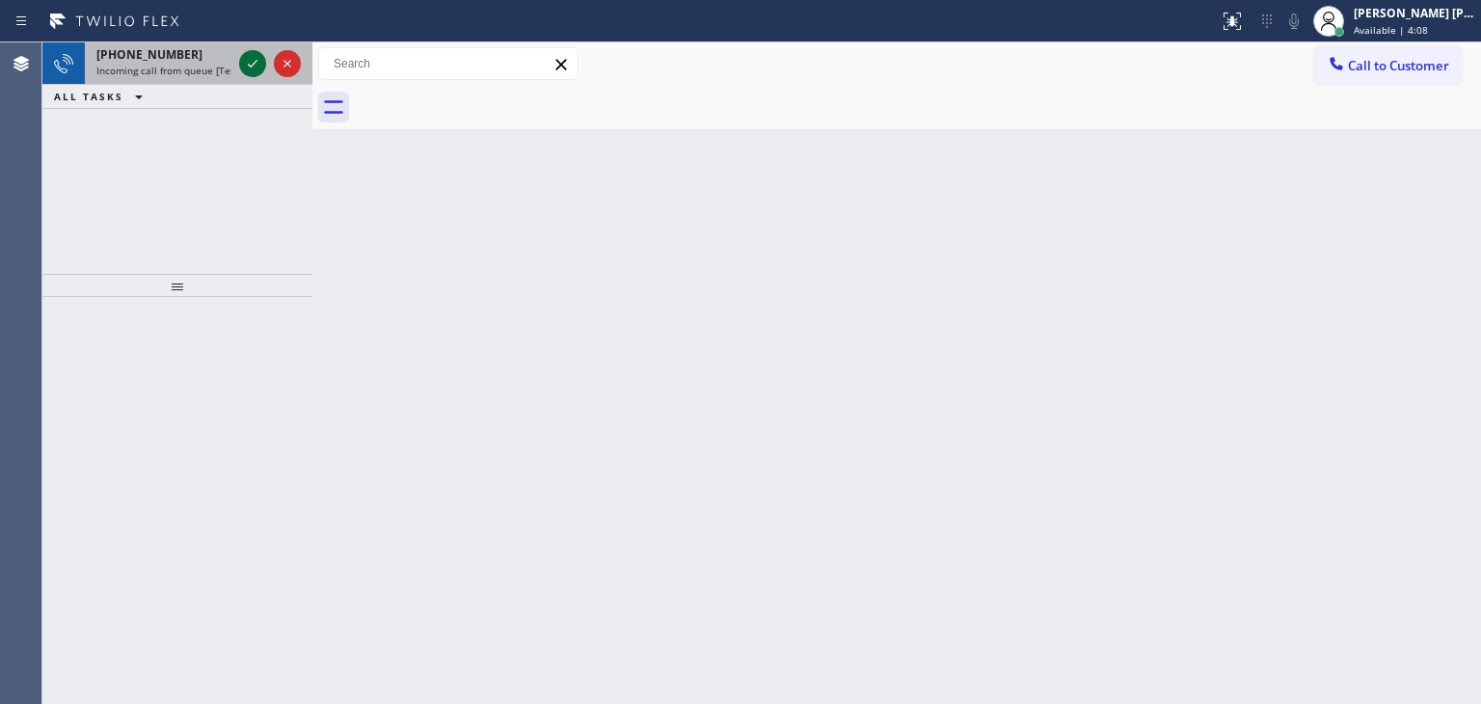
click at [255, 62] on icon at bounding box center [253, 64] width 10 height 8
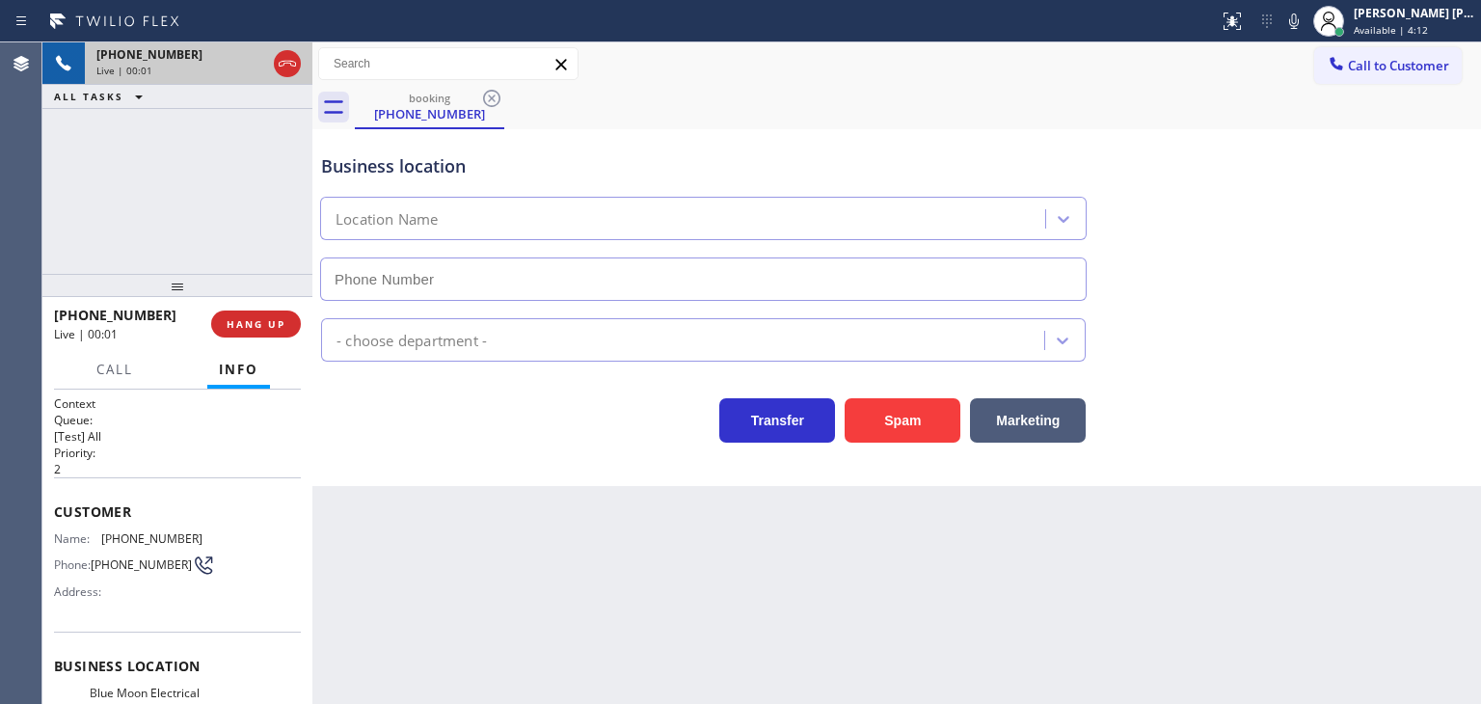
type input "(310) 893-5107"
click at [1305, 22] on icon at bounding box center [1293, 21] width 23 height 23
click at [1298, 15] on icon at bounding box center [1294, 20] width 10 height 15
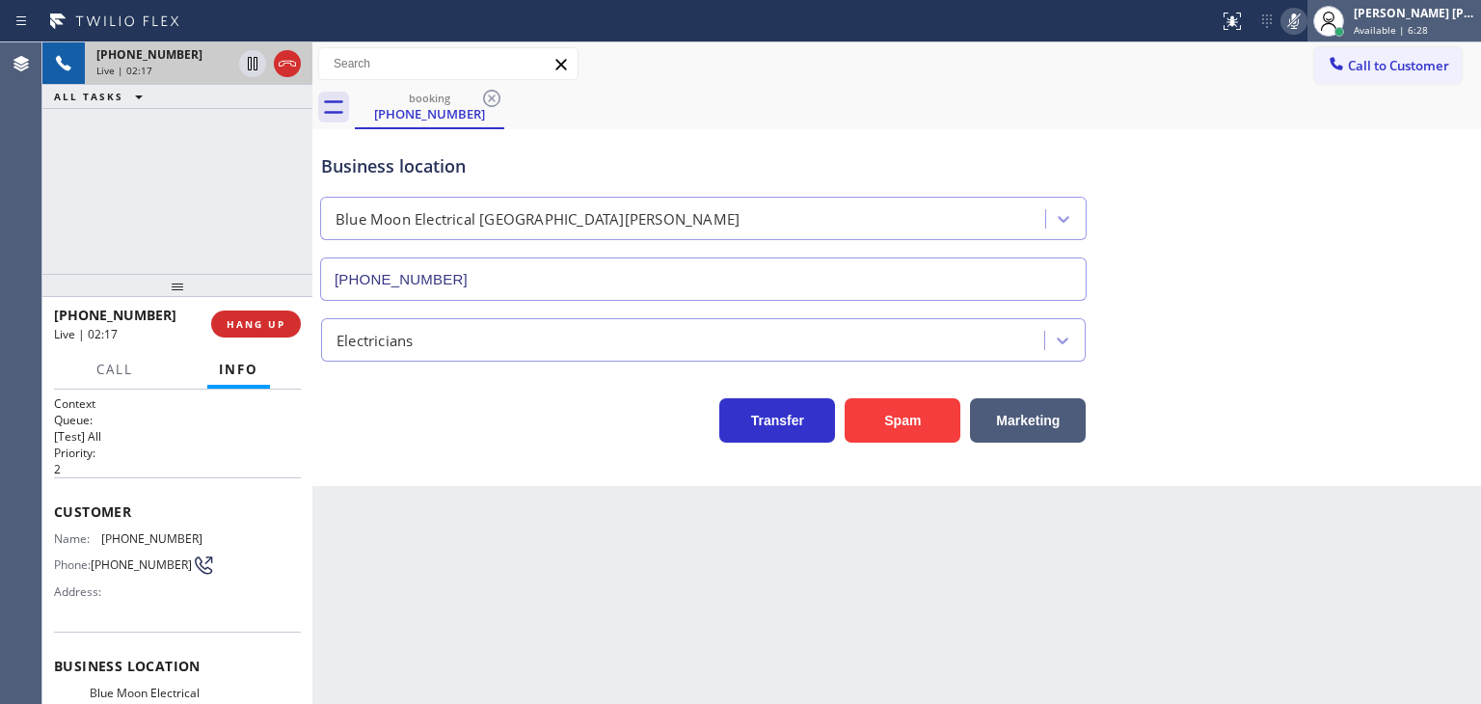
click at [1441, 14] on div "[PERSON_NAME] [PERSON_NAME]" at bounding box center [1413, 13] width 121 height 16
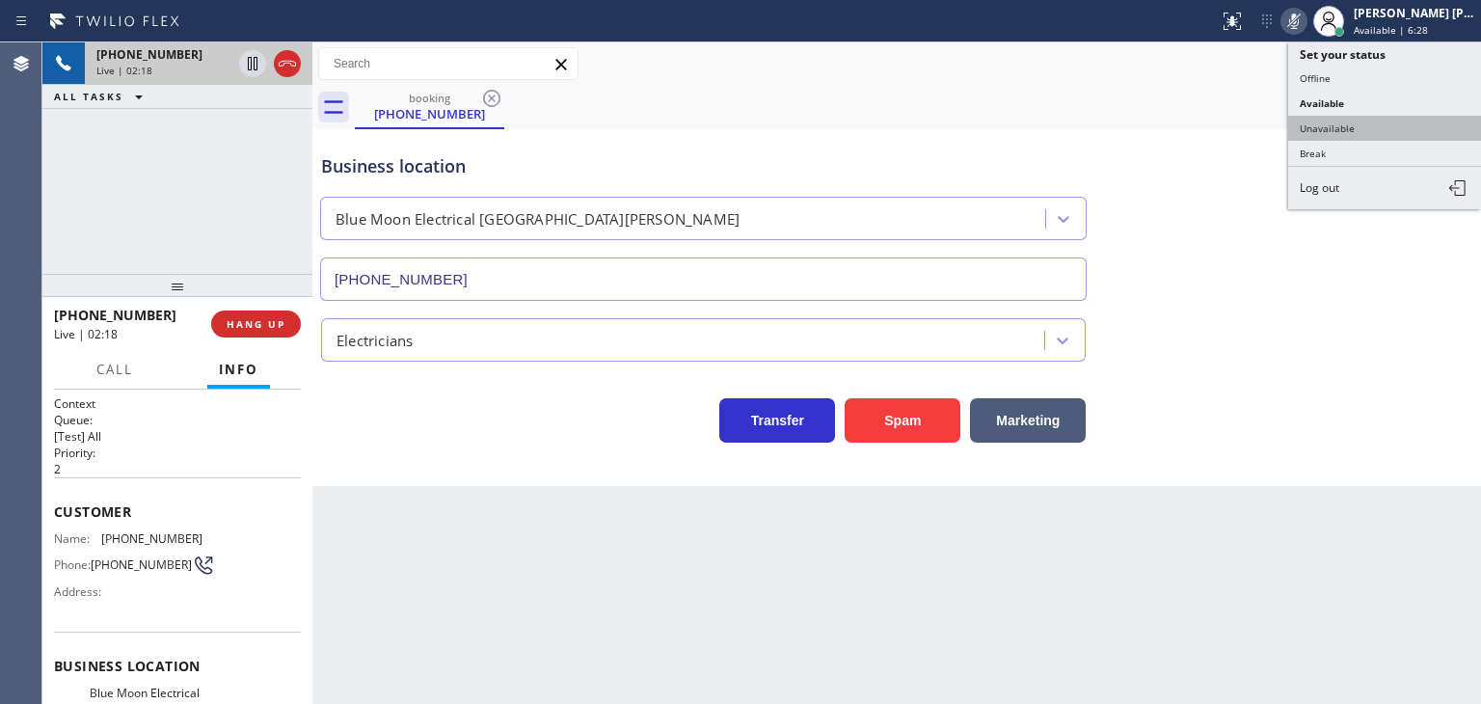
click at [1392, 126] on button "Unavailable" at bounding box center [1384, 128] width 193 height 25
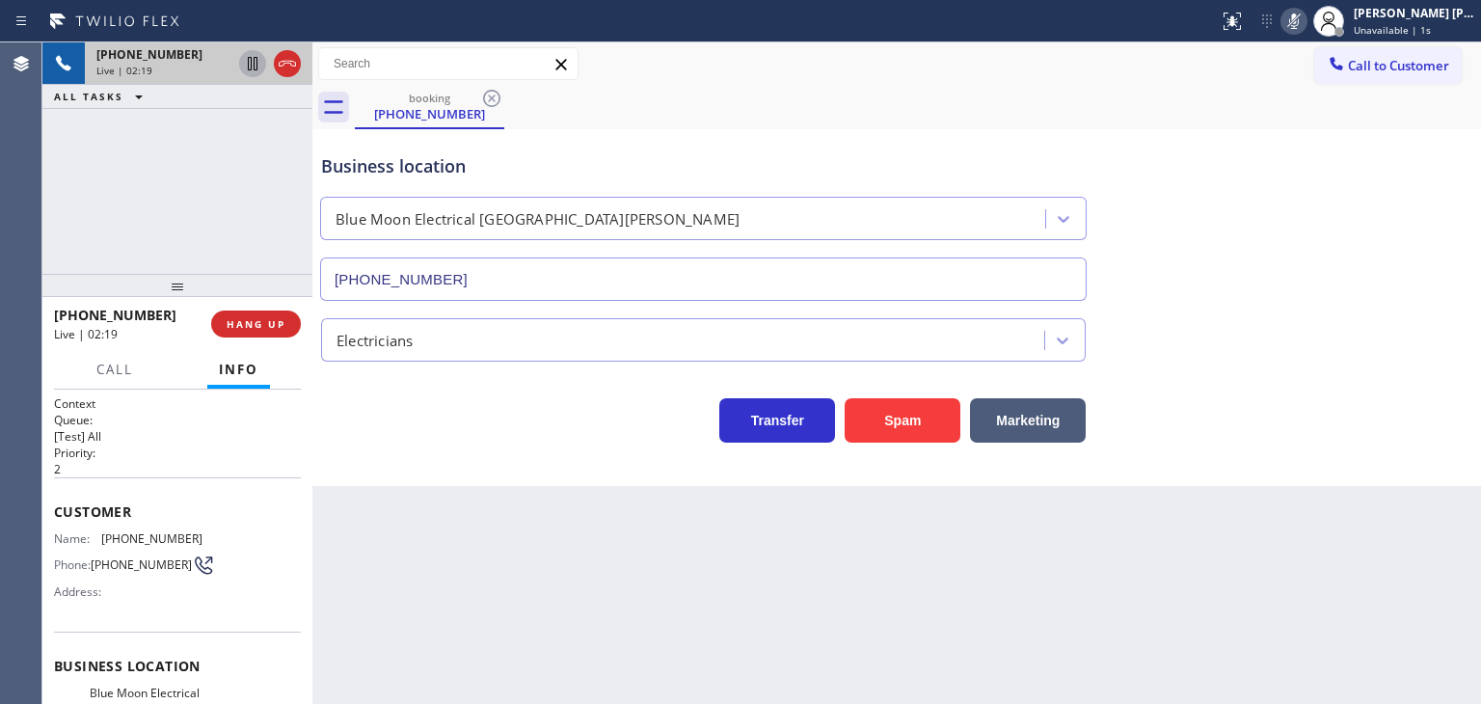
click at [250, 63] on icon at bounding box center [252, 63] width 23 height 23
click at [1305, 17] on icon at bounding box center [1293, 21] width 23 height 23
click at [252, 66] on icon at bounding box center [252, 63] width 23 height 23
click at [1440, 32] on span "Unavailable | 2:06" at bounding box center [1396, 29] width 87 height 13
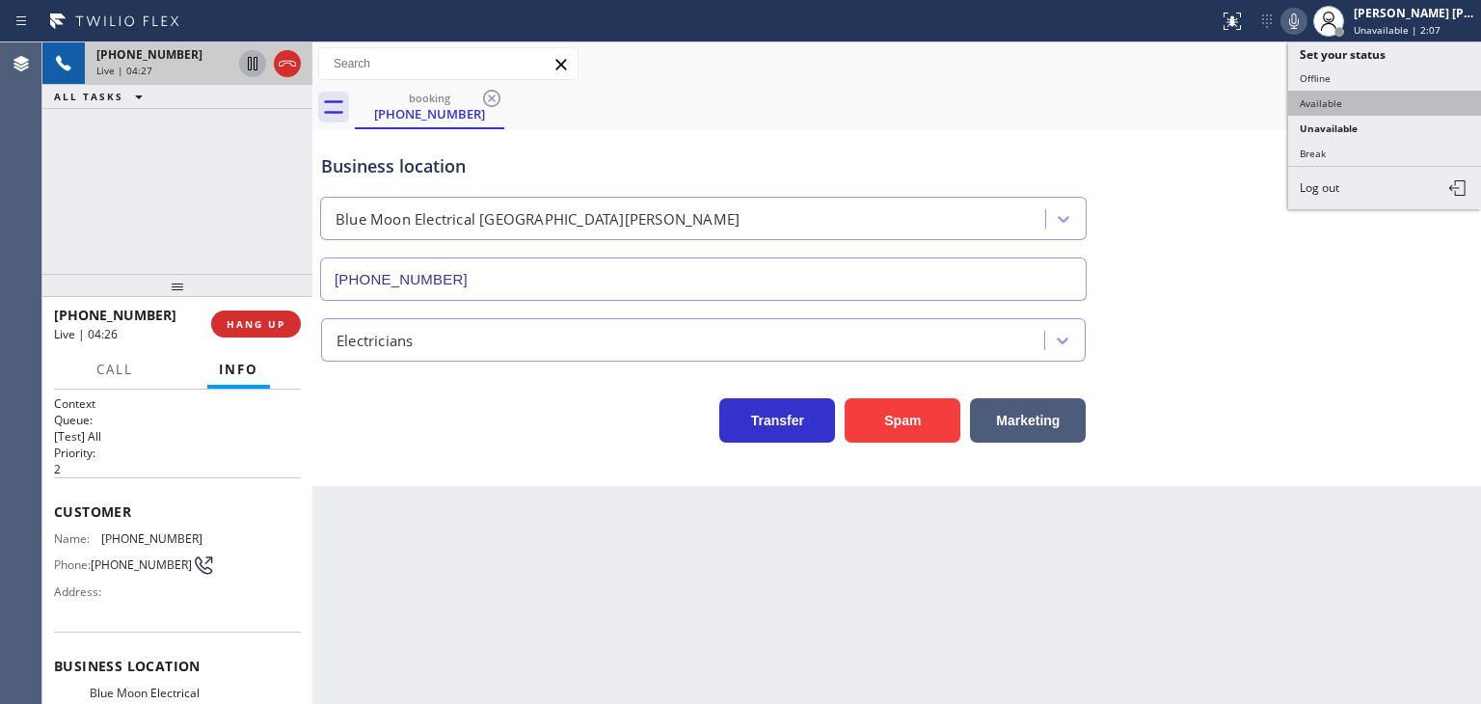
click at [1408, 94] on button "Available" at bounding box center [1384, 103] width 193 height 25
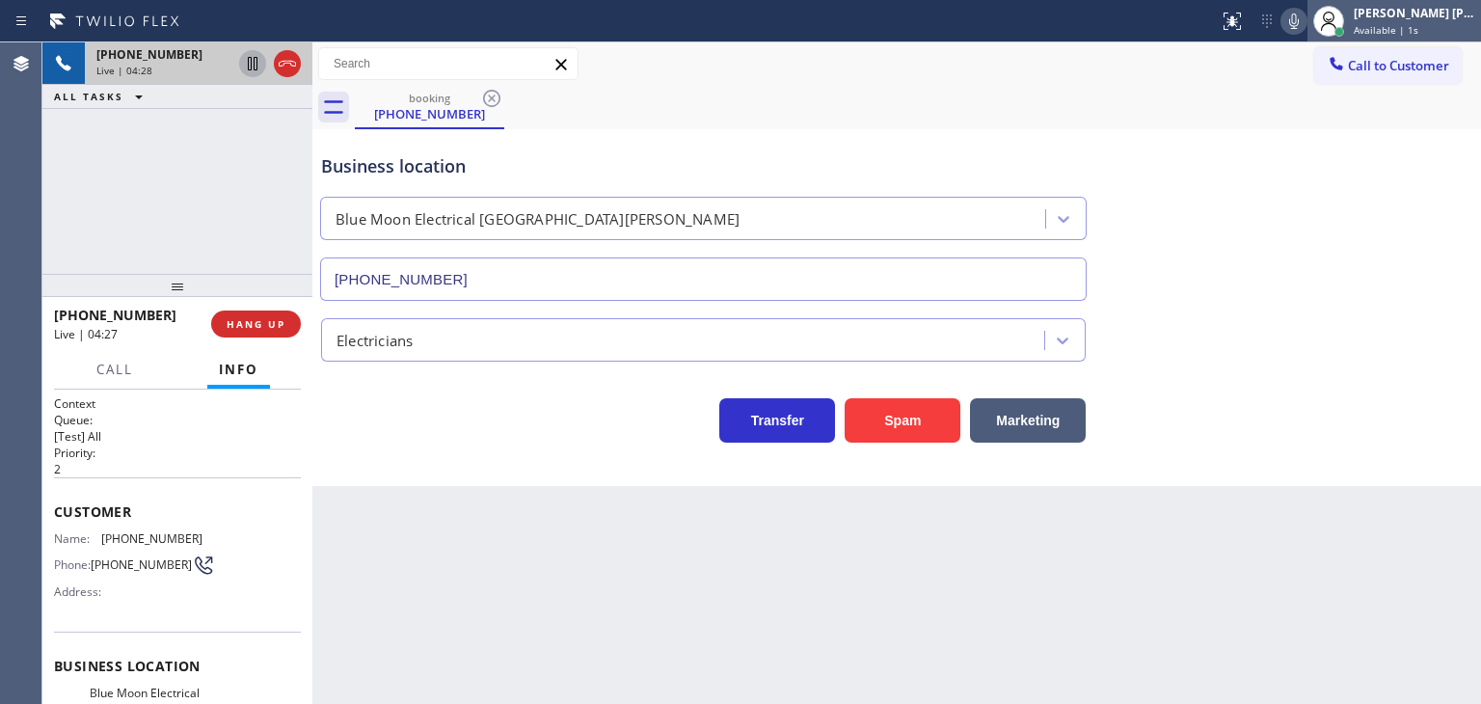
click at [1418, 28] on span "Available | 1s" at bounding box center [1385, 29] width 65 height 13
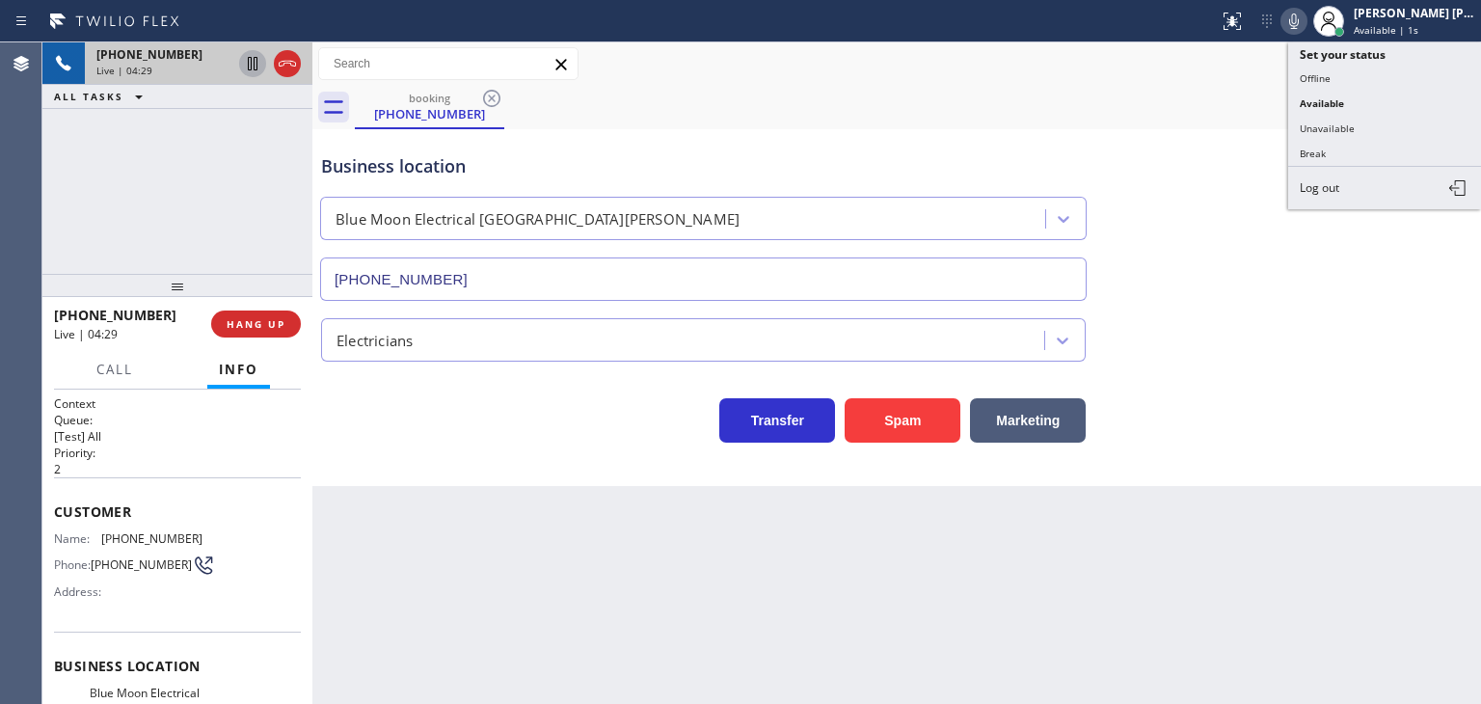
click at [1400, 120] on button "Unavailable" at bounding box center [1384, 128] width 193 height 25
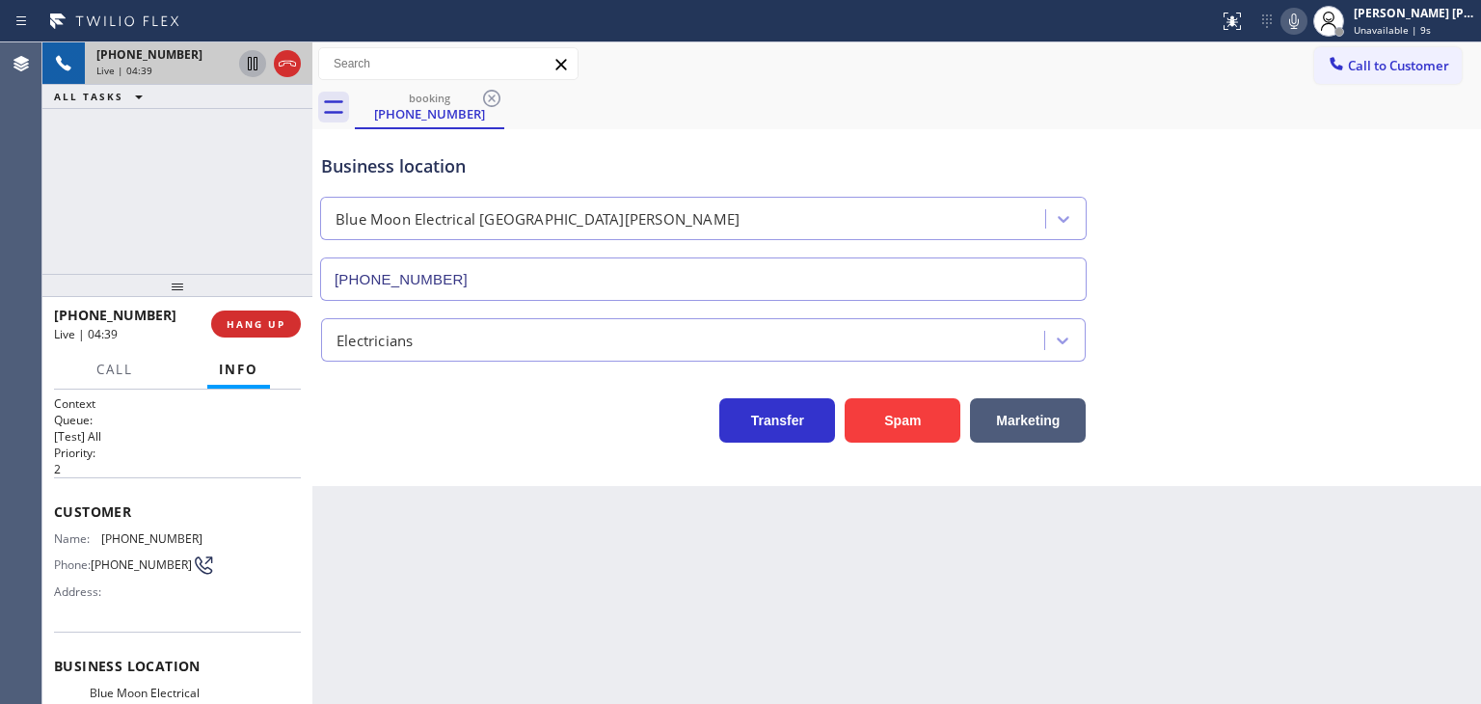
click at [1305, 26] on icon at bounding box center [1293, 21] width 23 height 23
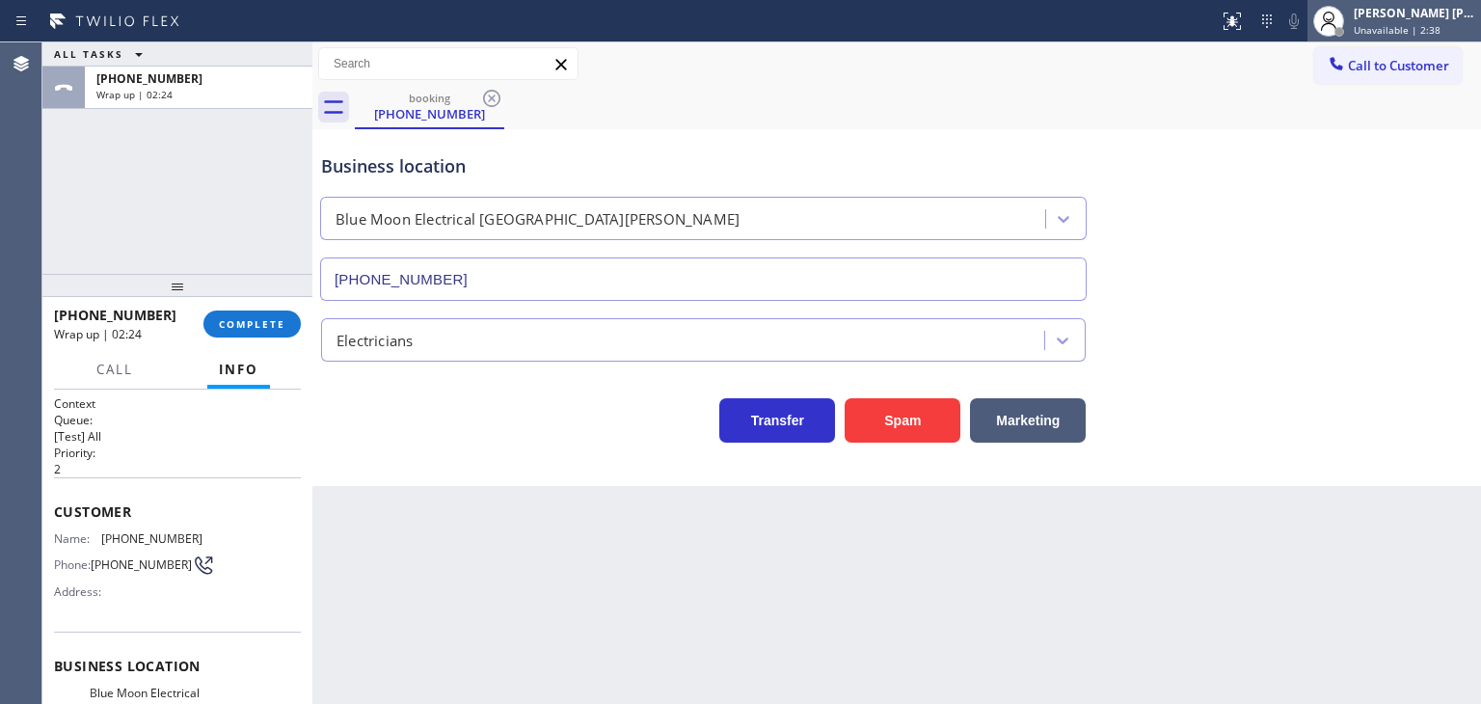
click at [1440, 27] on span "Unavailable | 2:38" at bounding box center [1396, 29] width 87 height 13
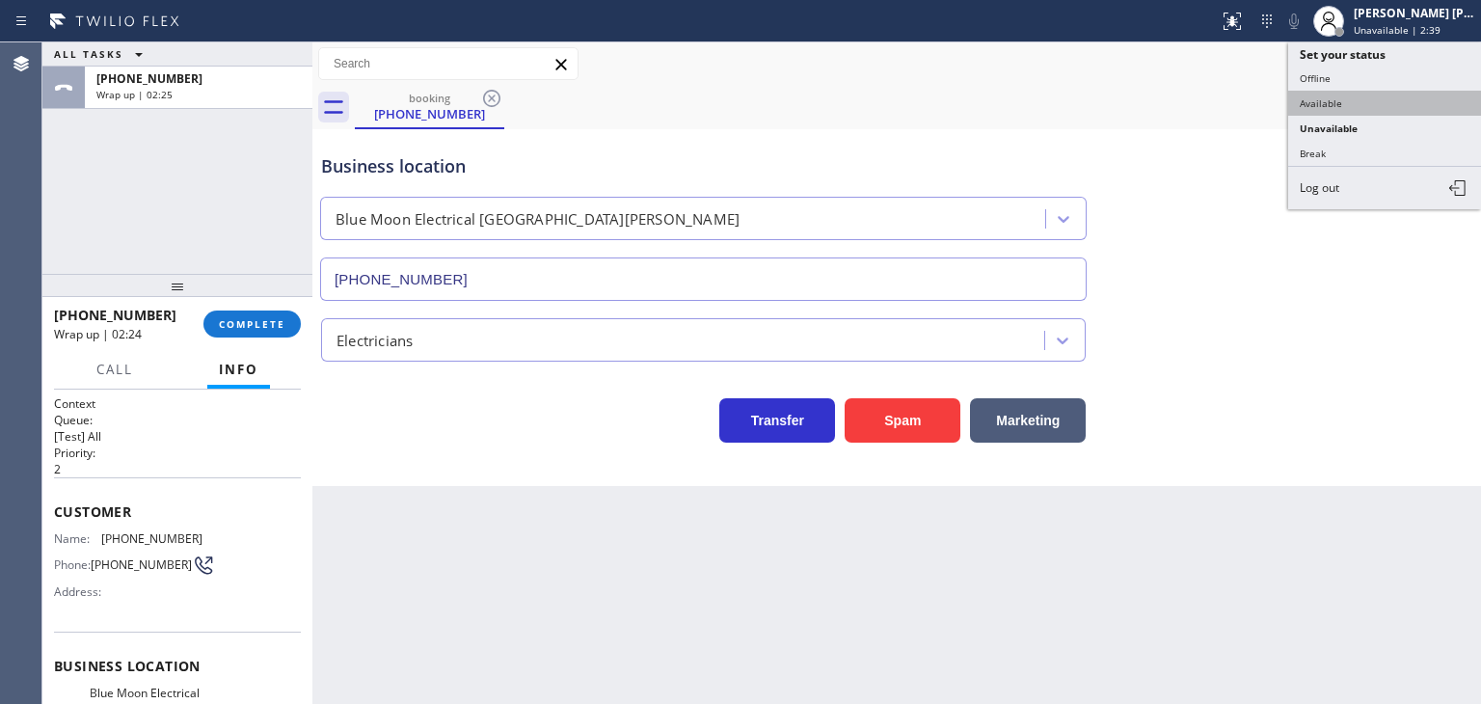
click at [1380, 96] on button "Available" at bounding box center [1384, 103] width 193 height 25
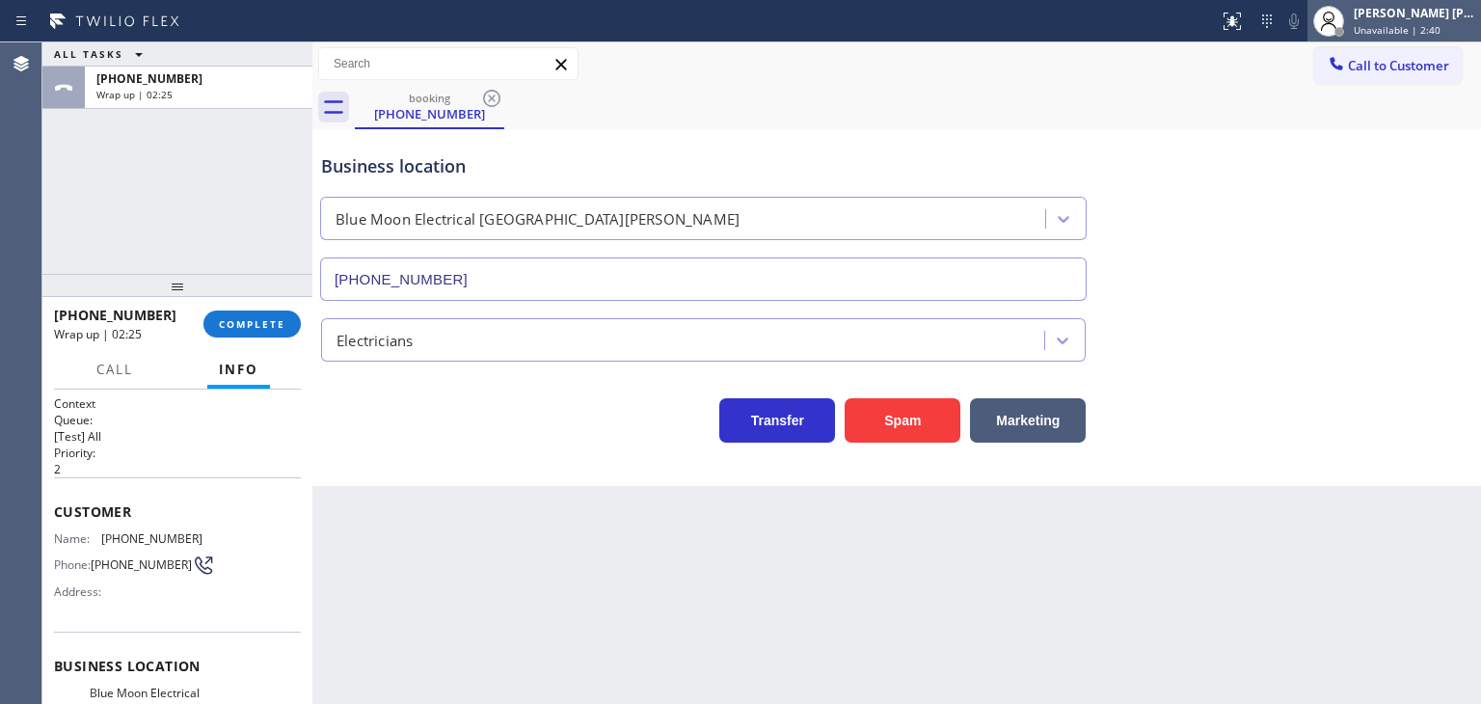
click at [1398, 17] on div "[PERSON_NAME] [PERSON_NAME]" at bounding box center [1413, 13] width 121 height 16
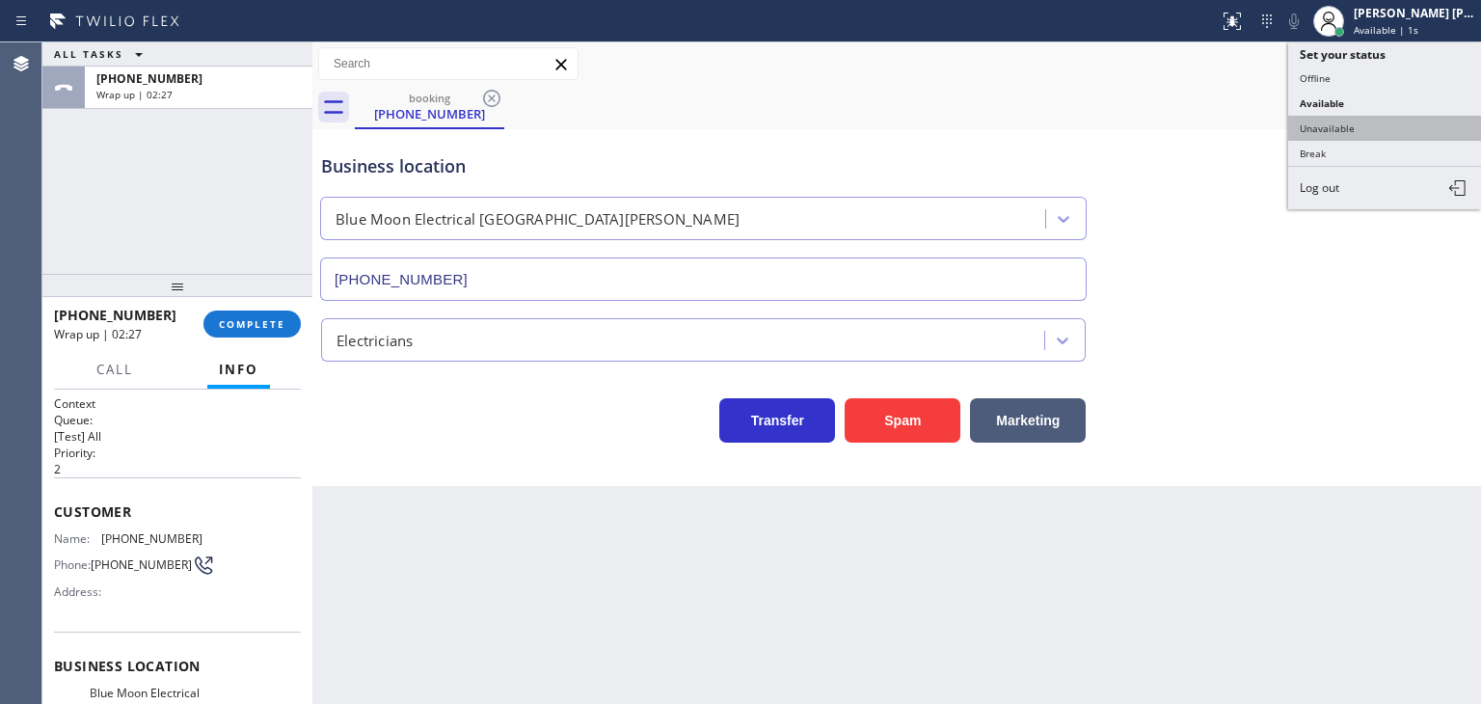
click at [1348, 130] on button "Unavailable" at bounding box center [1384, 128] width 193 height 25
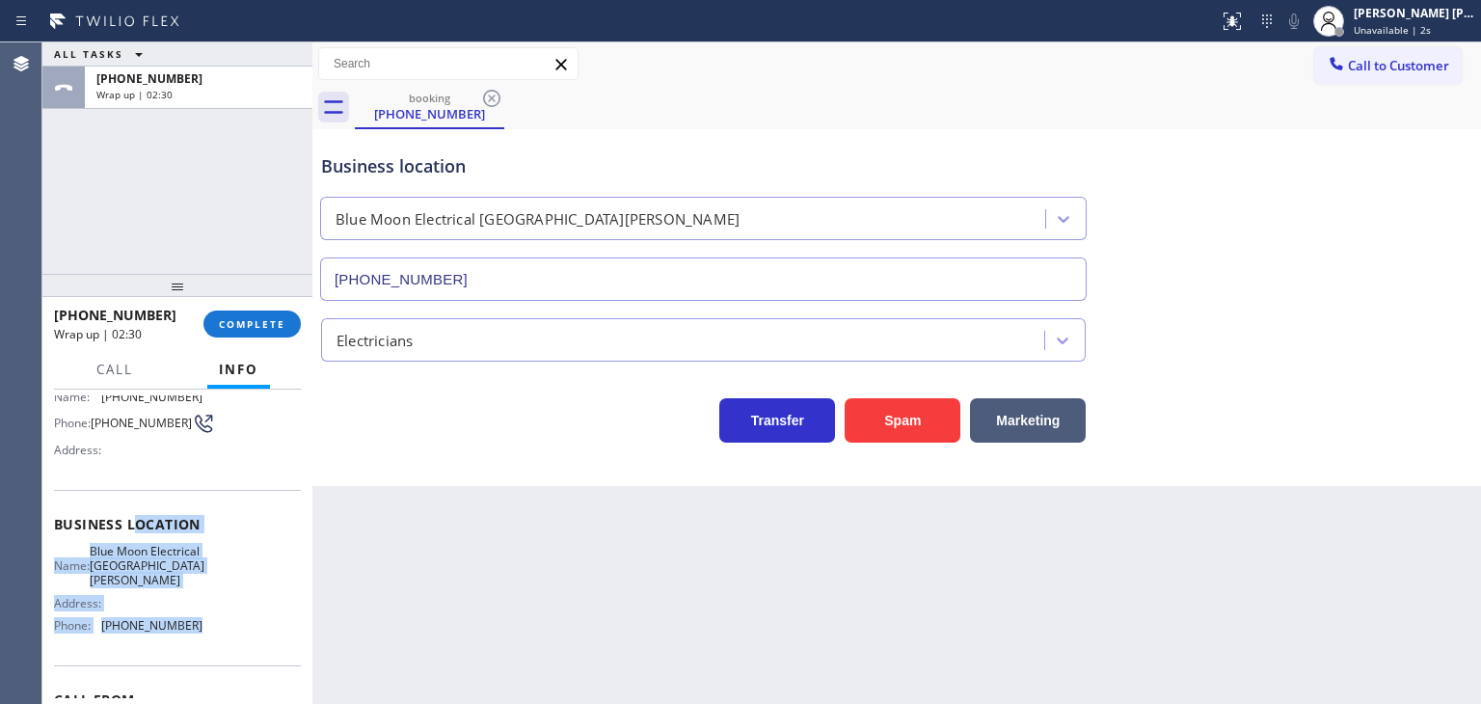
scroll to position [96, 0]
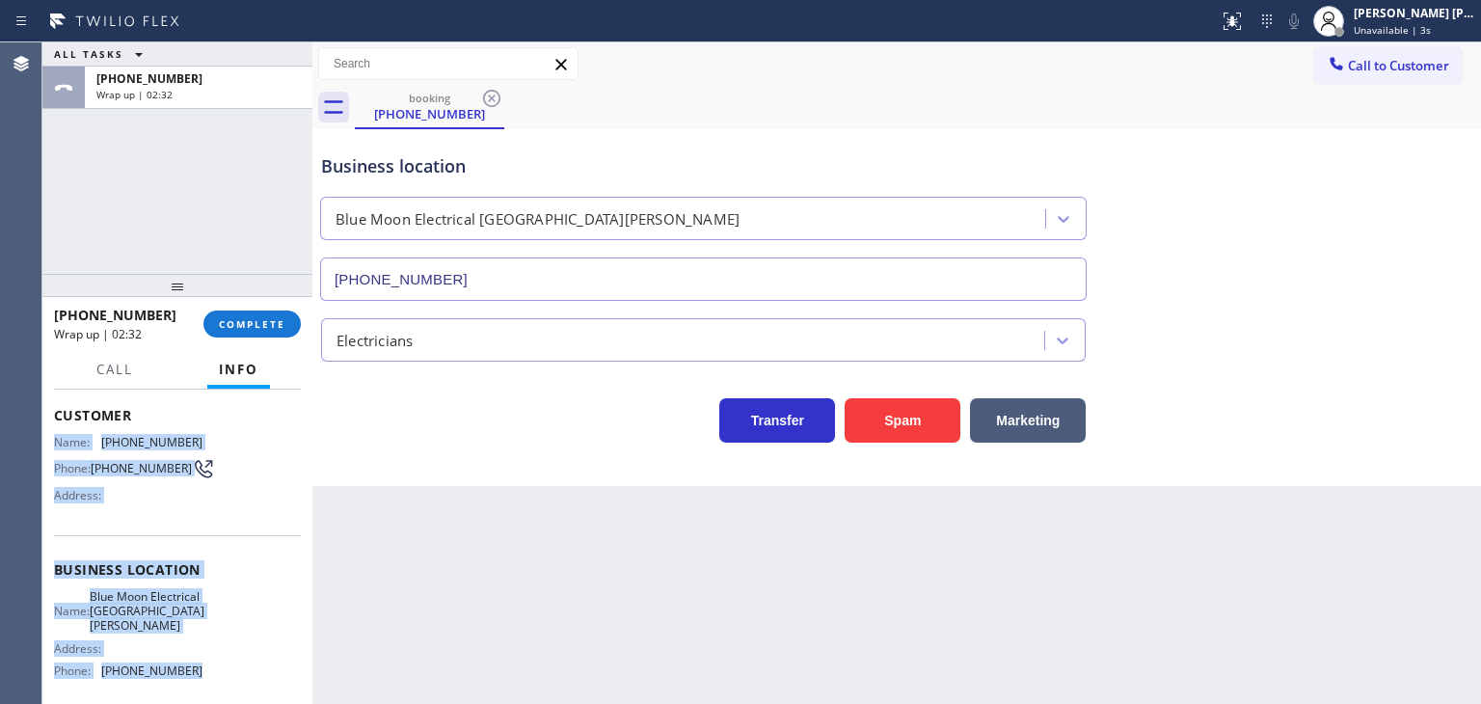
drag, startPoint x: 216, startPoint y: 578, endPoint x: 47, endPoint y: 434, distance: 222.2
click at [47, 434] on div "Context Queue: [Test] All Priority: 2 Customer Name: (310) 525-4290 Phone: (310…" at bounding box center [177, 546] width 270 height 314
copy div "Name: (310) 525-4290 Phone: (310) 525-4290 Address: Business location Name: Blu…"
click at [231, 317] on span "COMPLETE" at bounding box center [252, 323] width 67 height 13
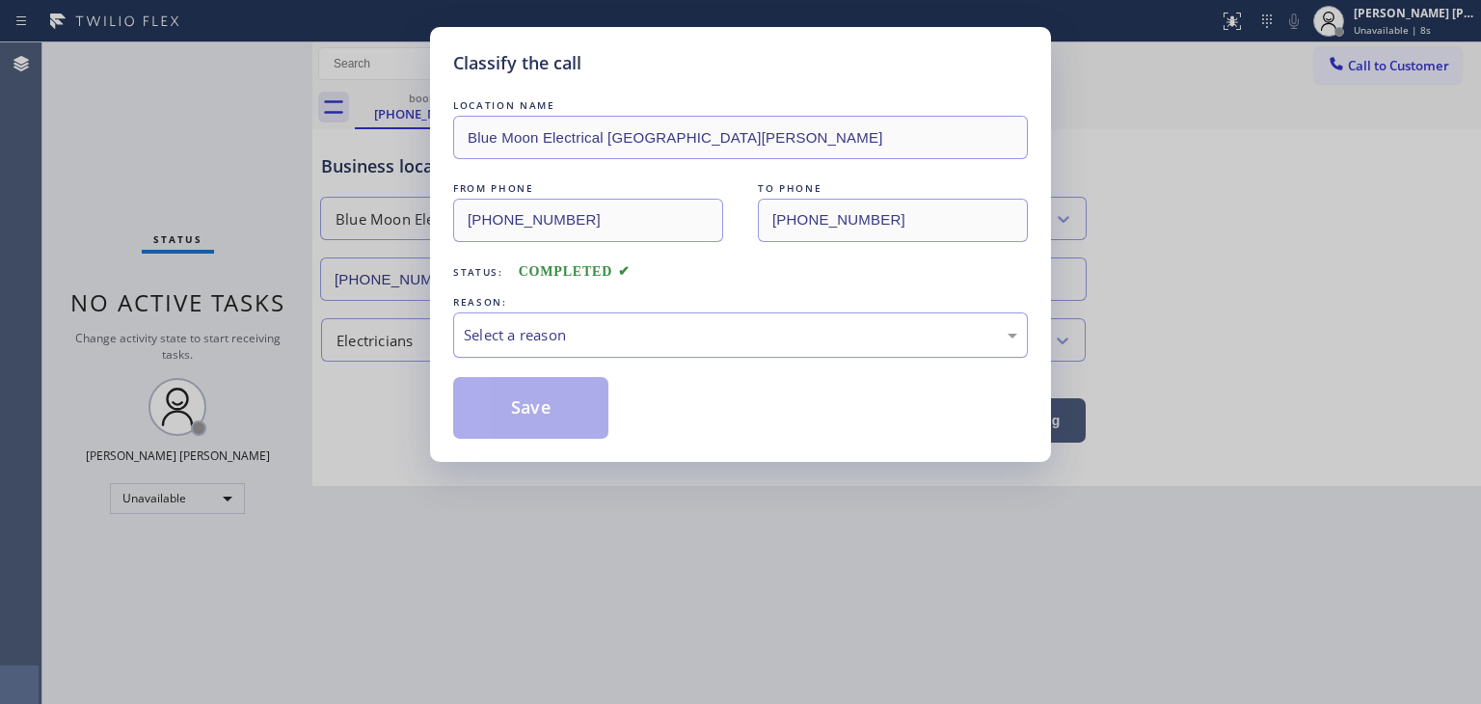
click at [509, 334] on div "Select a reason" at bounding box center [740, 335] width 553 height 22
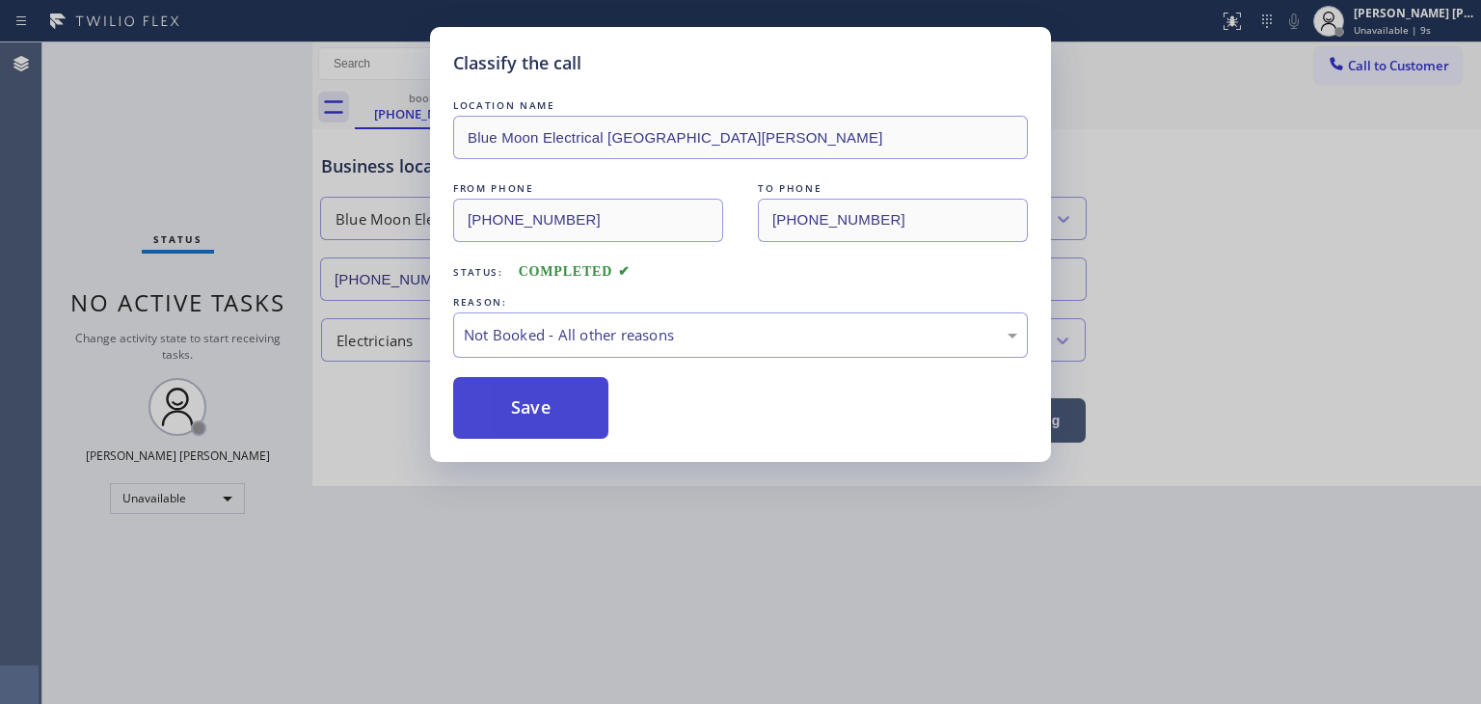
click at [521, 410] on button "Save" at bounding box center [530, 408] width 155 height 62
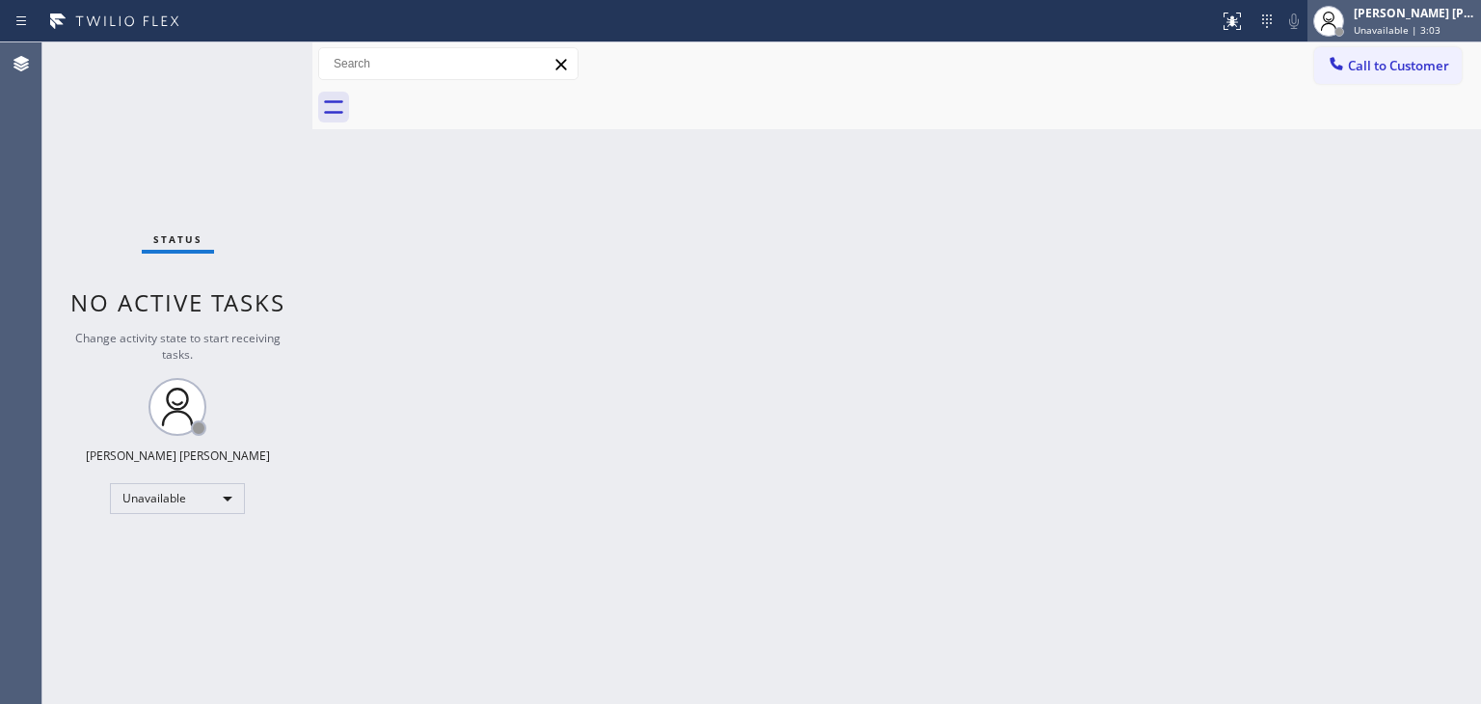
click at [1440, 23] on span "Unavailable | 3:03" at bounding box center [1396, 29] width 87 height 13
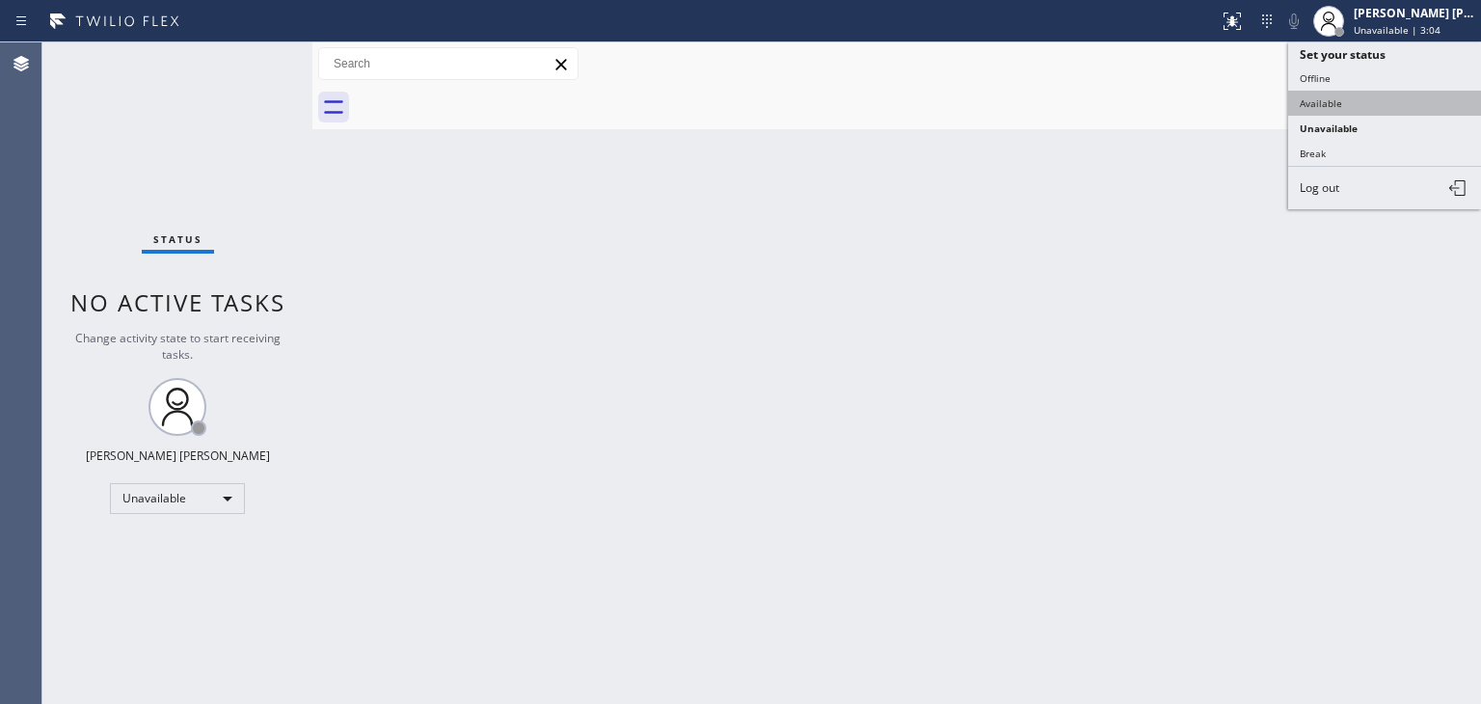
click at [1362, 106] on button "Available" at bounding box center [1384, 103] width 193 height 25
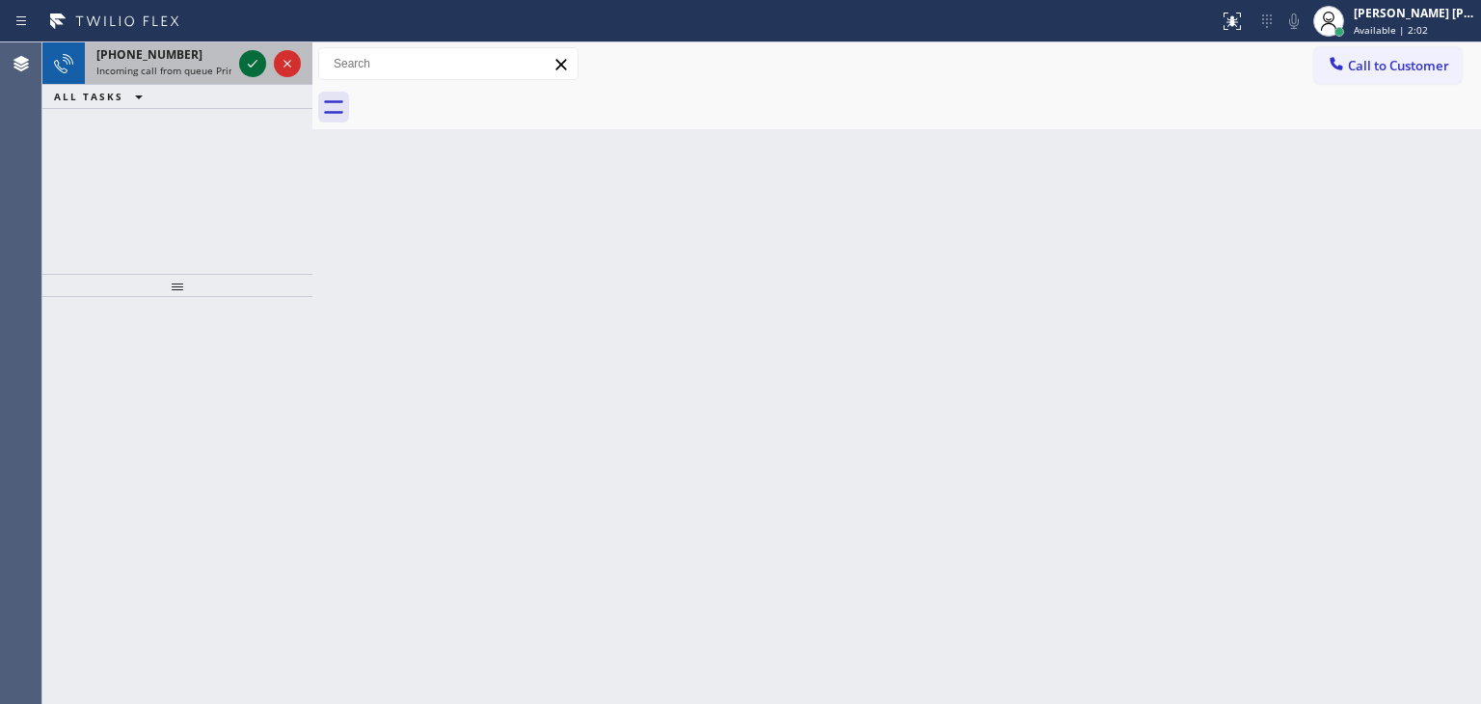
click at [254, 66] on icon at bounding box center [252, 63] width 23 height 23
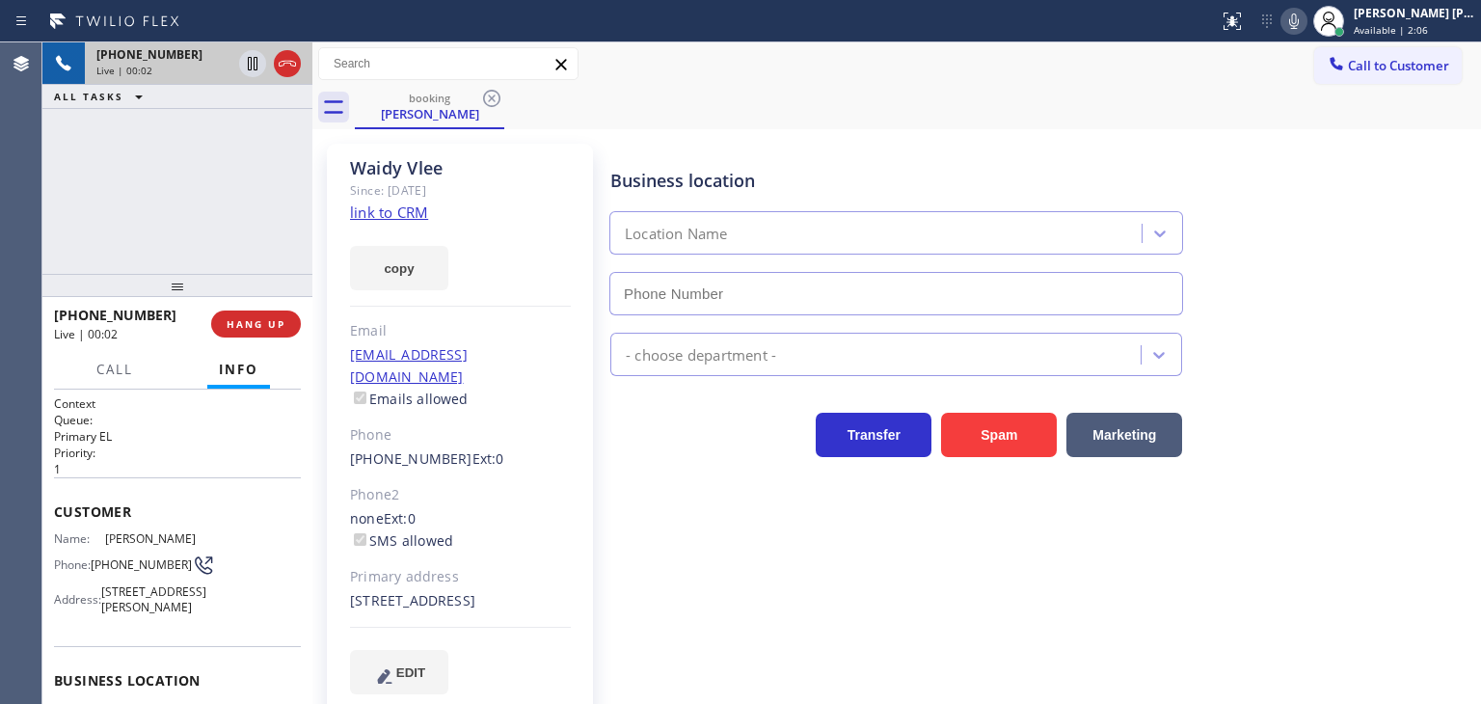
type input "(760) 388-9408"
click at [1298, 21] on icon at bounding box center [1294, 20] width 10 height 15
click at [1298, 23] on icon at bounding box center [1294, 20] width 10 height 15
click at [395, 209] on link "link to CRM" at bounding box center [389, 211] width 78 height 19
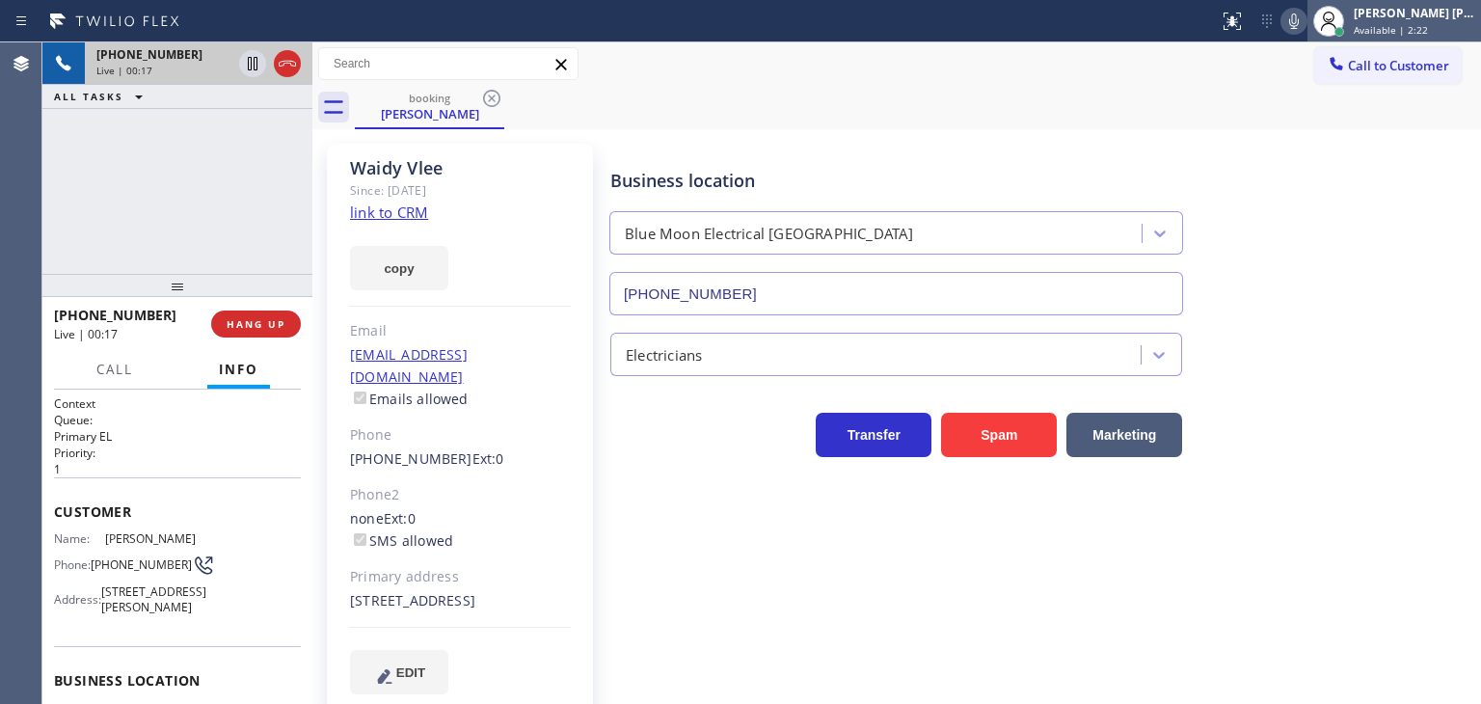
click at [1414, 16] on div "[PERSON_NAME] [PERSON_NAME]" at bounding box center [1413, 13] width 121 height 16
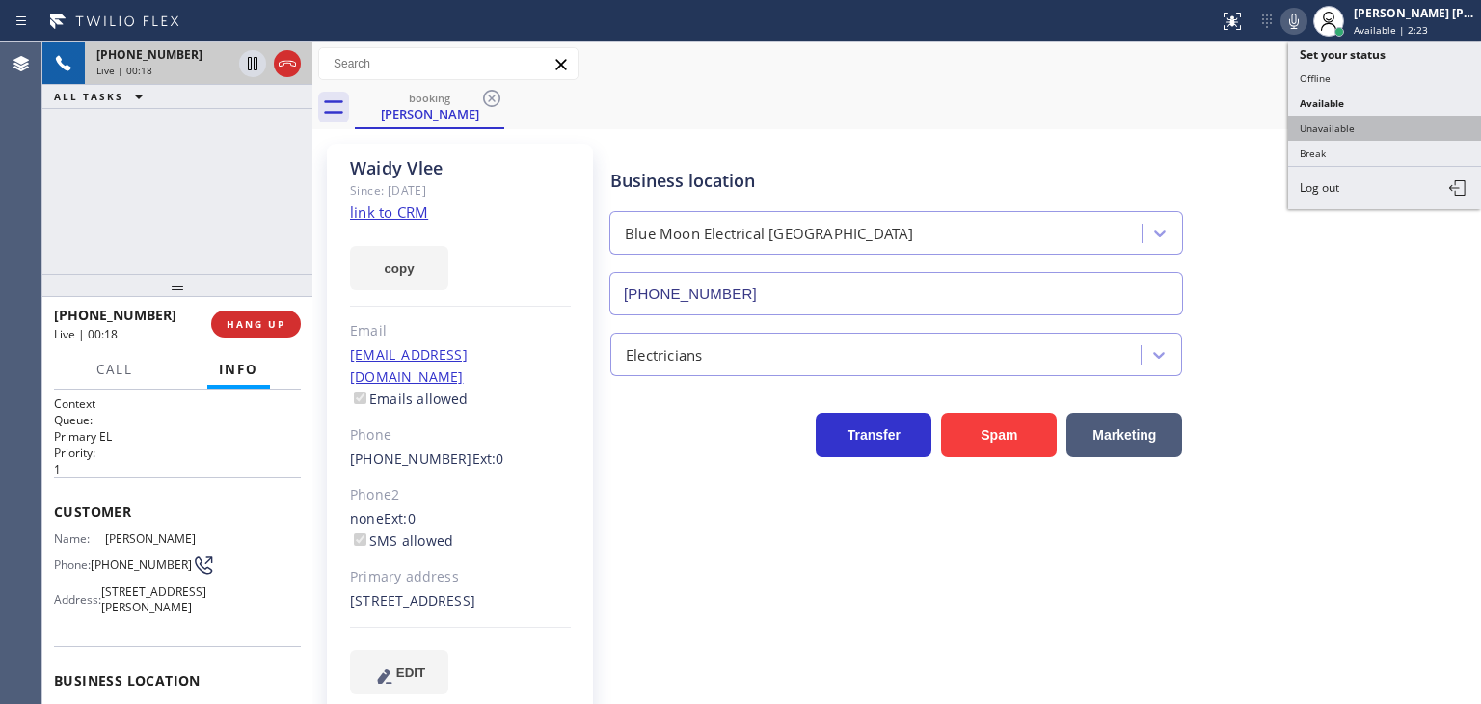
click at [1381, 126] on button "Unavailable" at bounding box center [1384, 128] width 193 height 25
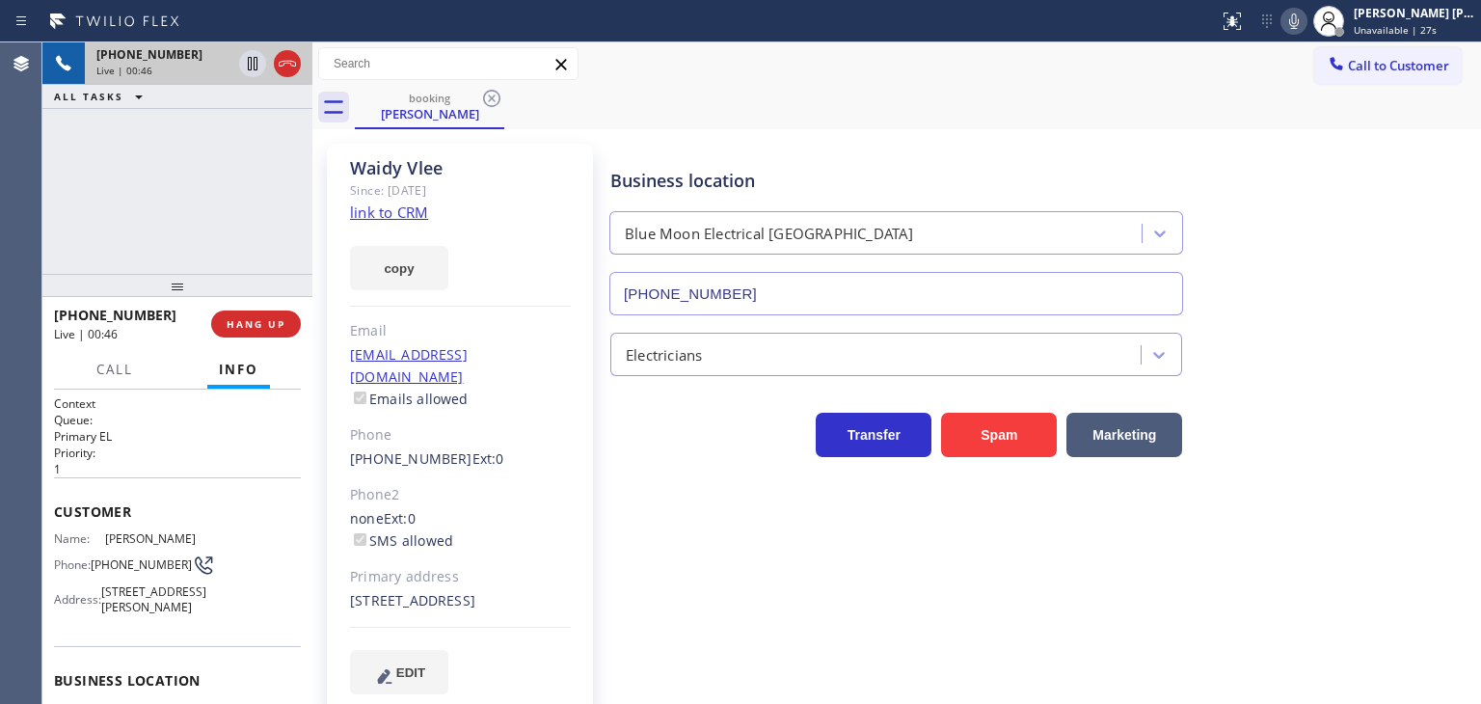
click at [1305, 16] on icon at bounding box center [1293, 21] width 23 height 23
click at [246, 64] on icon at bounding box center [252, 63] width 23 height 23
click at [1298, 20] on icon at bounding box center [1294, 20] width 10 height 15
click at [257, 61] on icon at bounding box center [252, 63] width 13 height 13
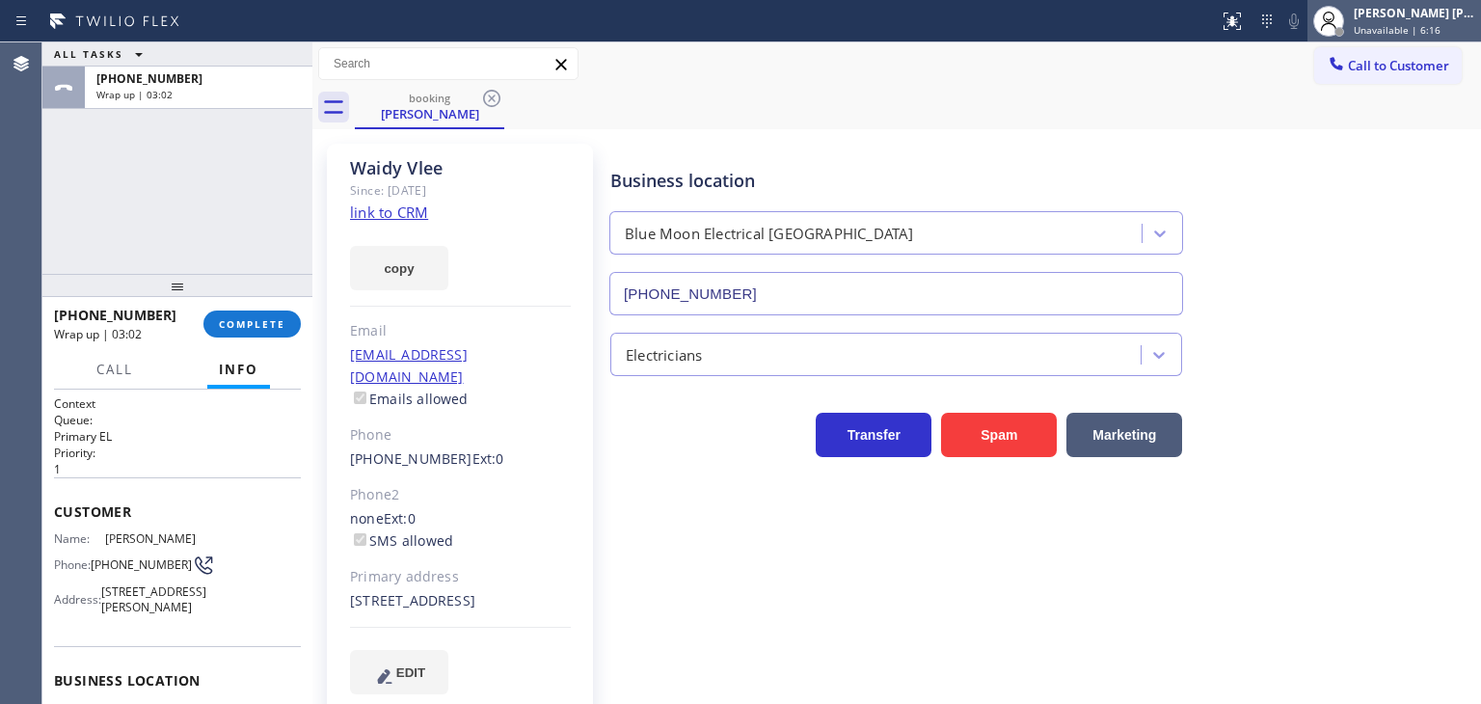
click at [1454, 20] on div "[PERSON_NAME] [PERSON_NAME]" at bounding box center [1413, 13] width 121 height 16
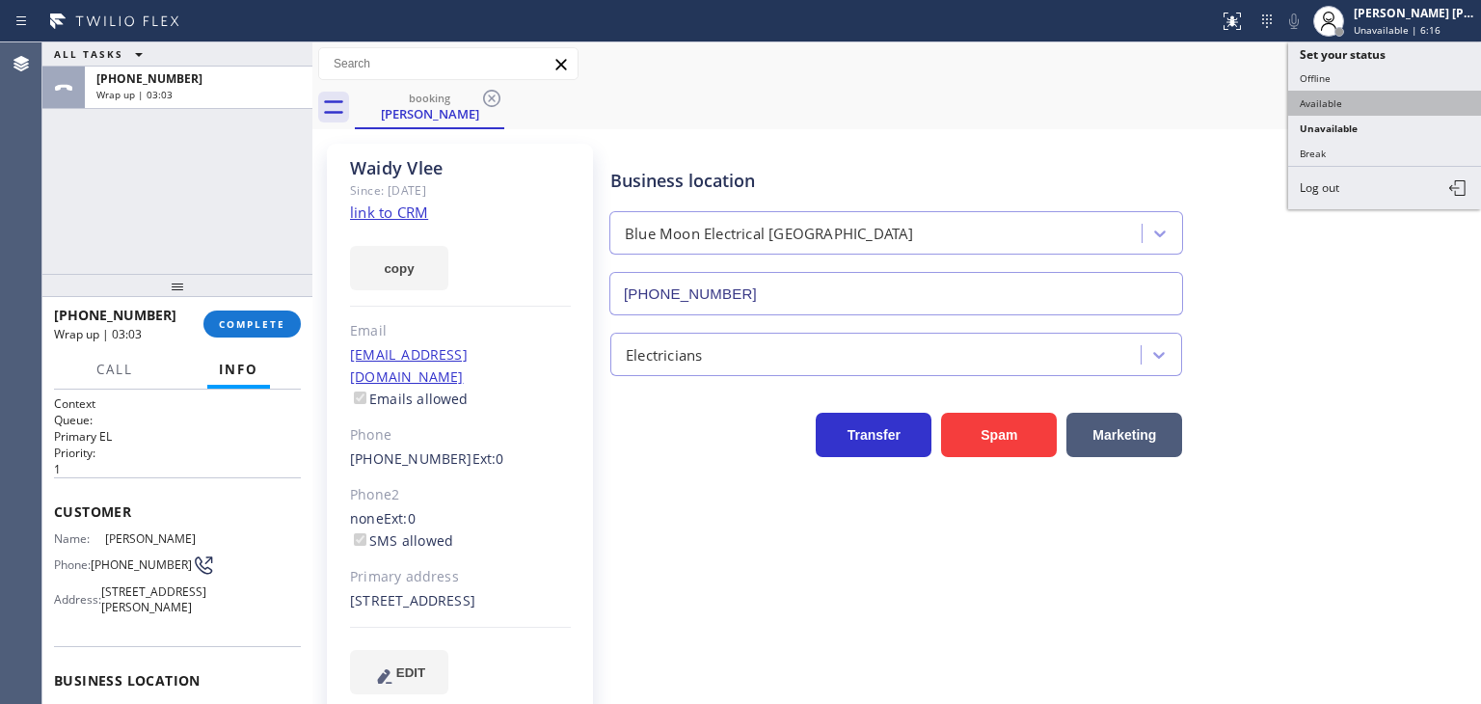
click at [1357, 94] on button "Available" at bounding box center [1384, 103] width 193 height 25
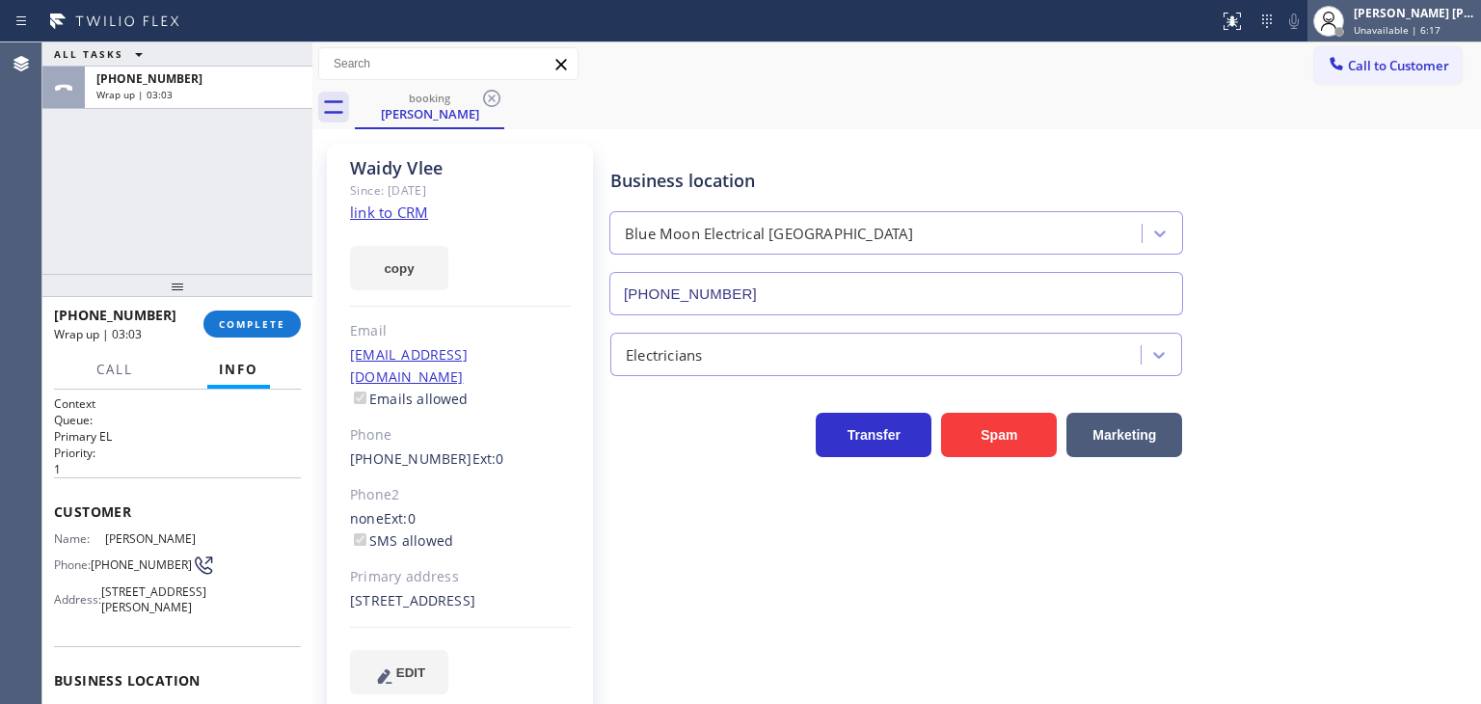
click at [1423, 27] on span "Unavailable | 6:17" at bounding box center [1396, 29] width 87 height 13
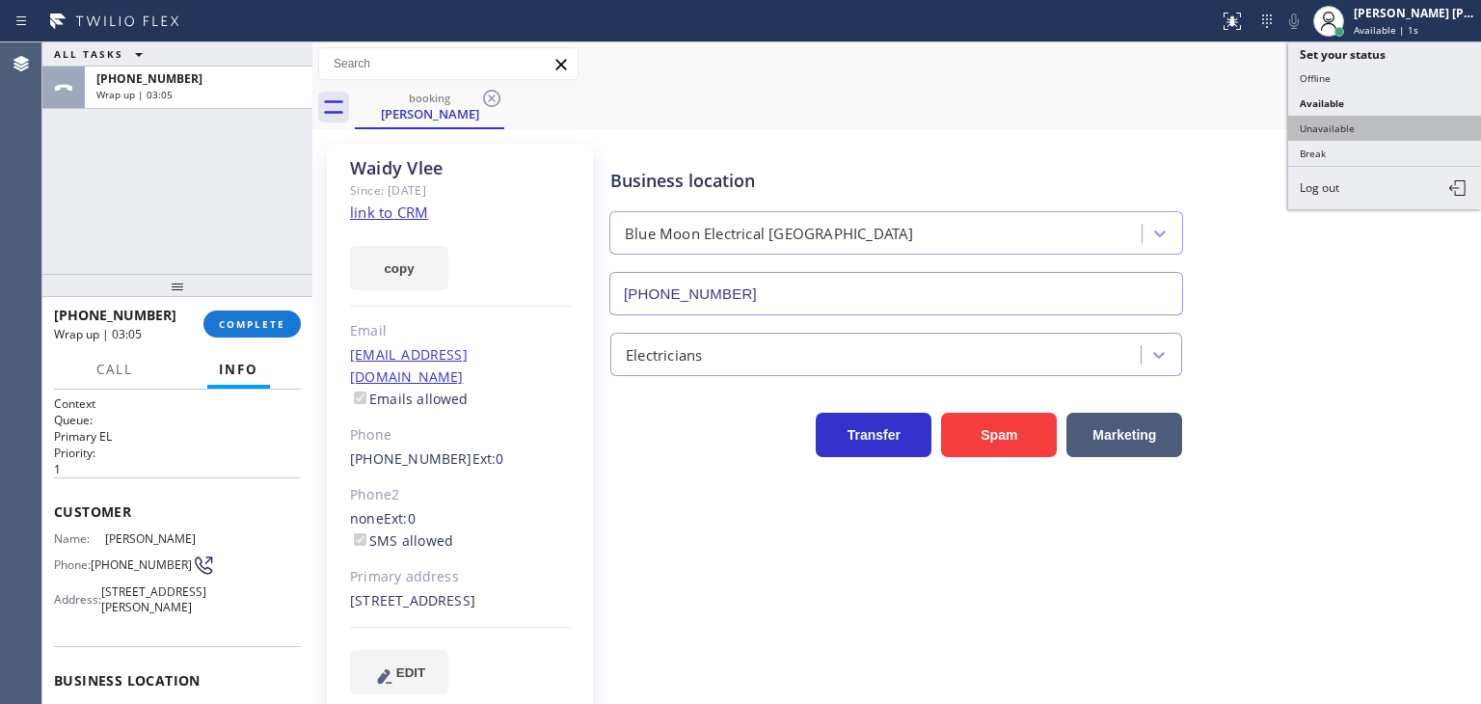
click at [1359, 116] on button "Unavailable" at bounding box center [1384, 128] width 193 height 25
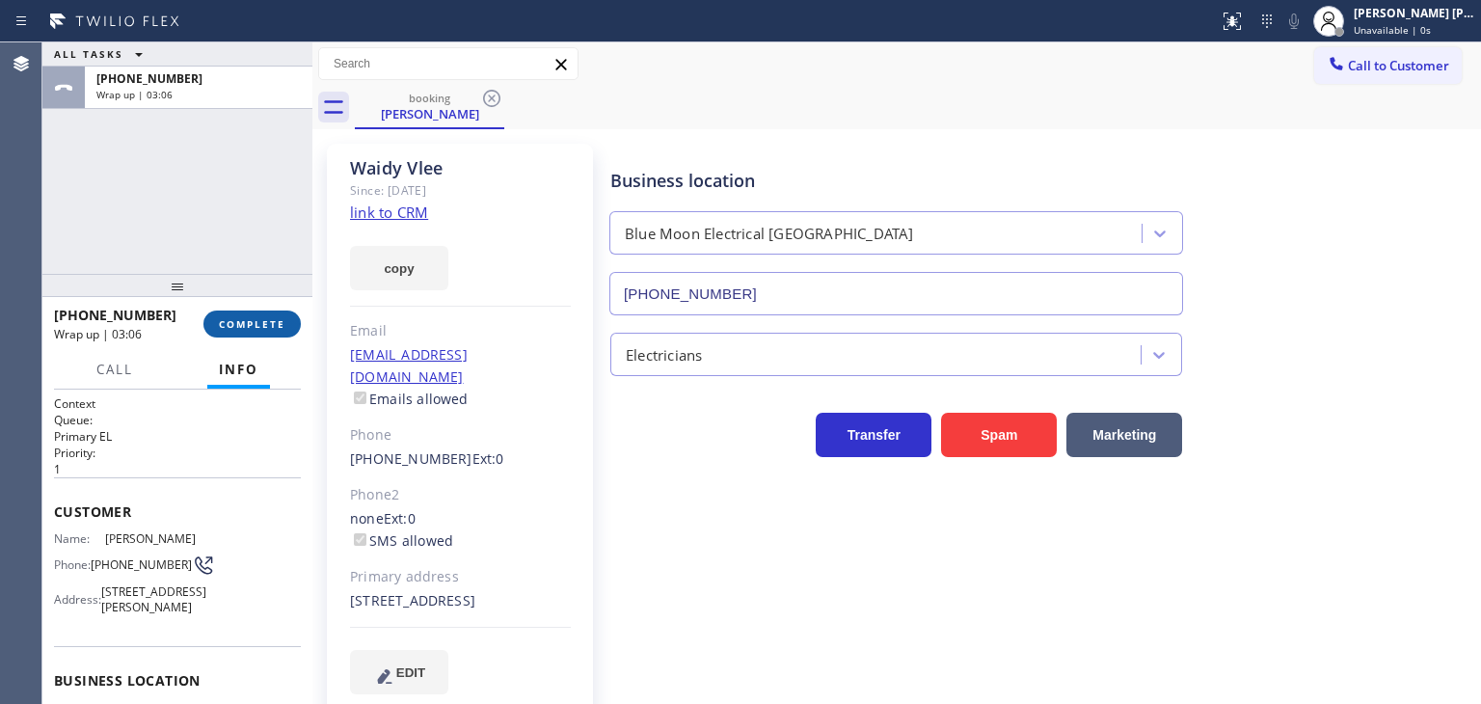
click at [256, 318] on span "COMPLETE" at bounding box center [252, 323] width 67 height 13
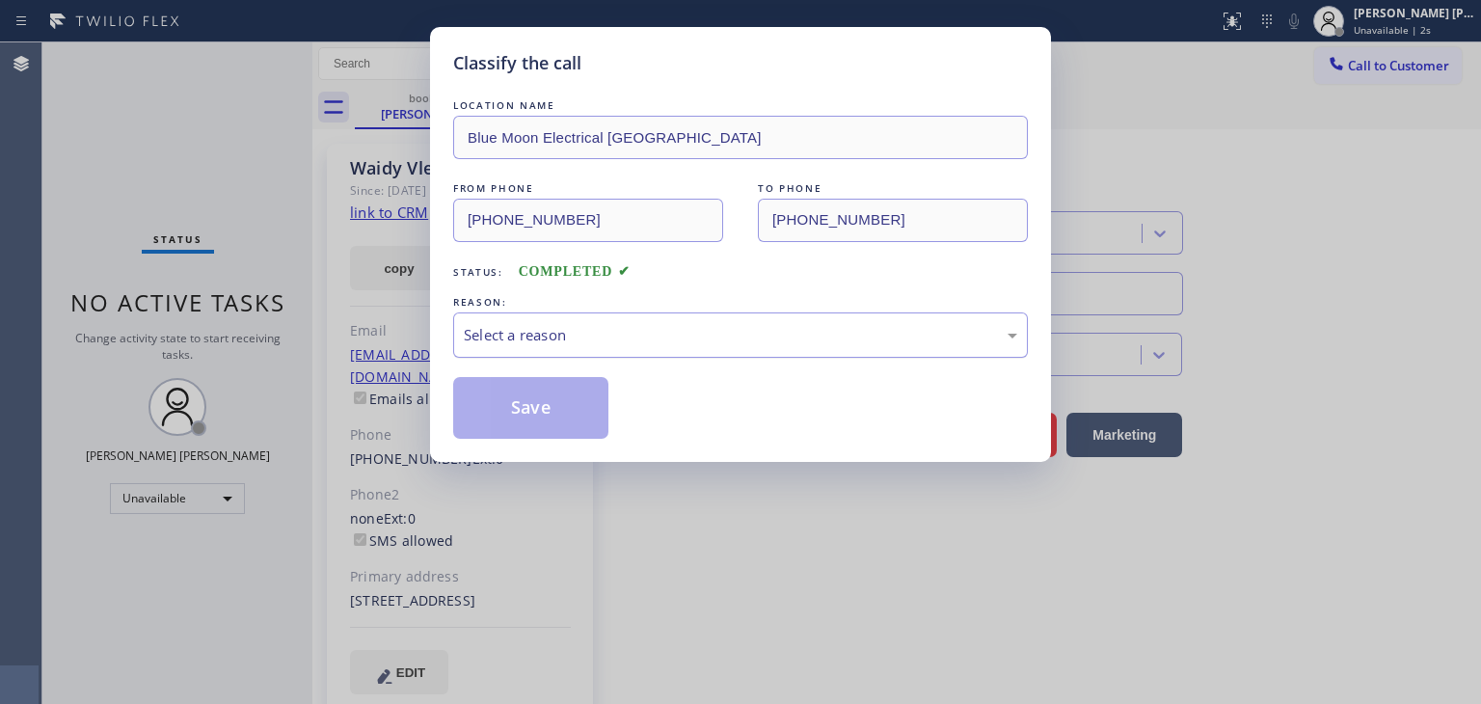
click at [670, 330] on div "Select a reason" at bounding box center [740, 335] width 553 height 22
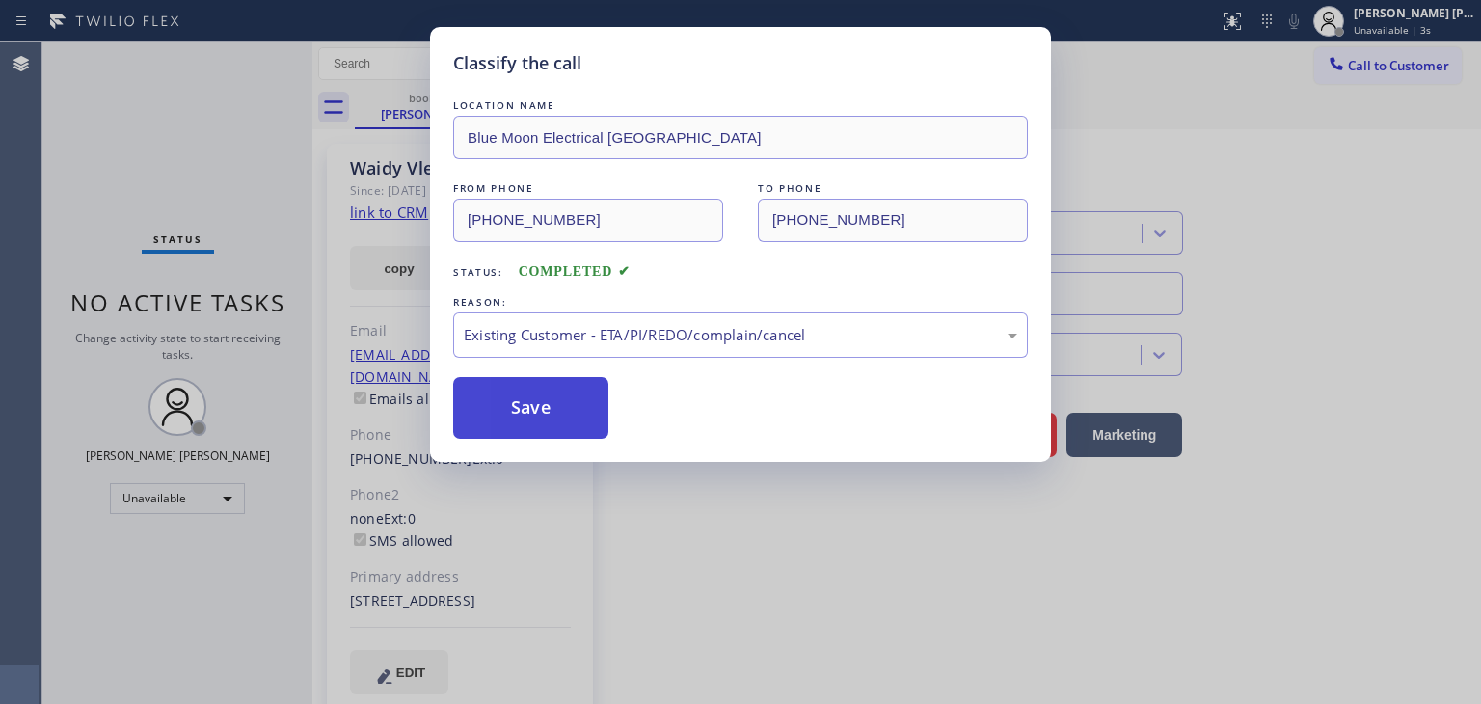
click at [557, 413] on button "Save" at bounding box center [530, 408] width 155 height 62
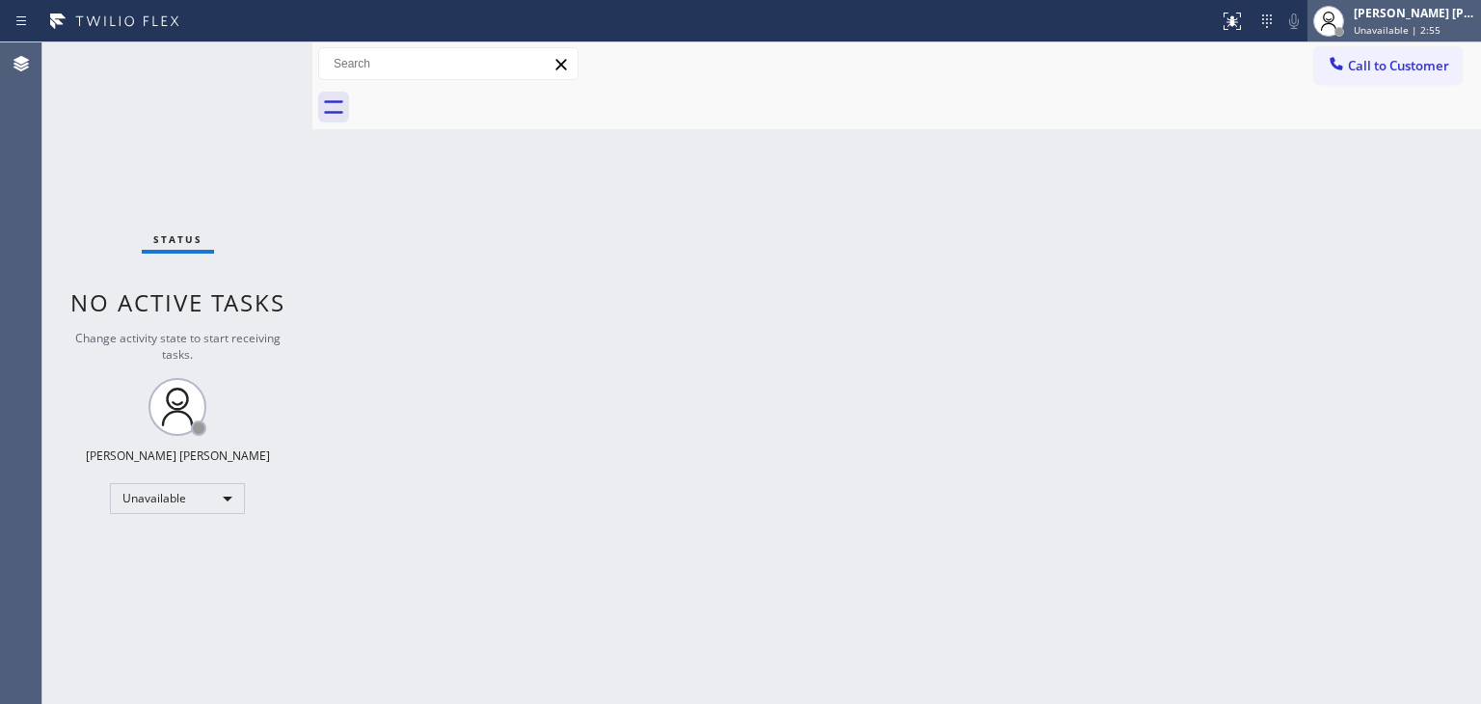
click at [1429, 31] on span "Unavailable | 2:55" at bounding box center [1396, 29] width 87 height 13
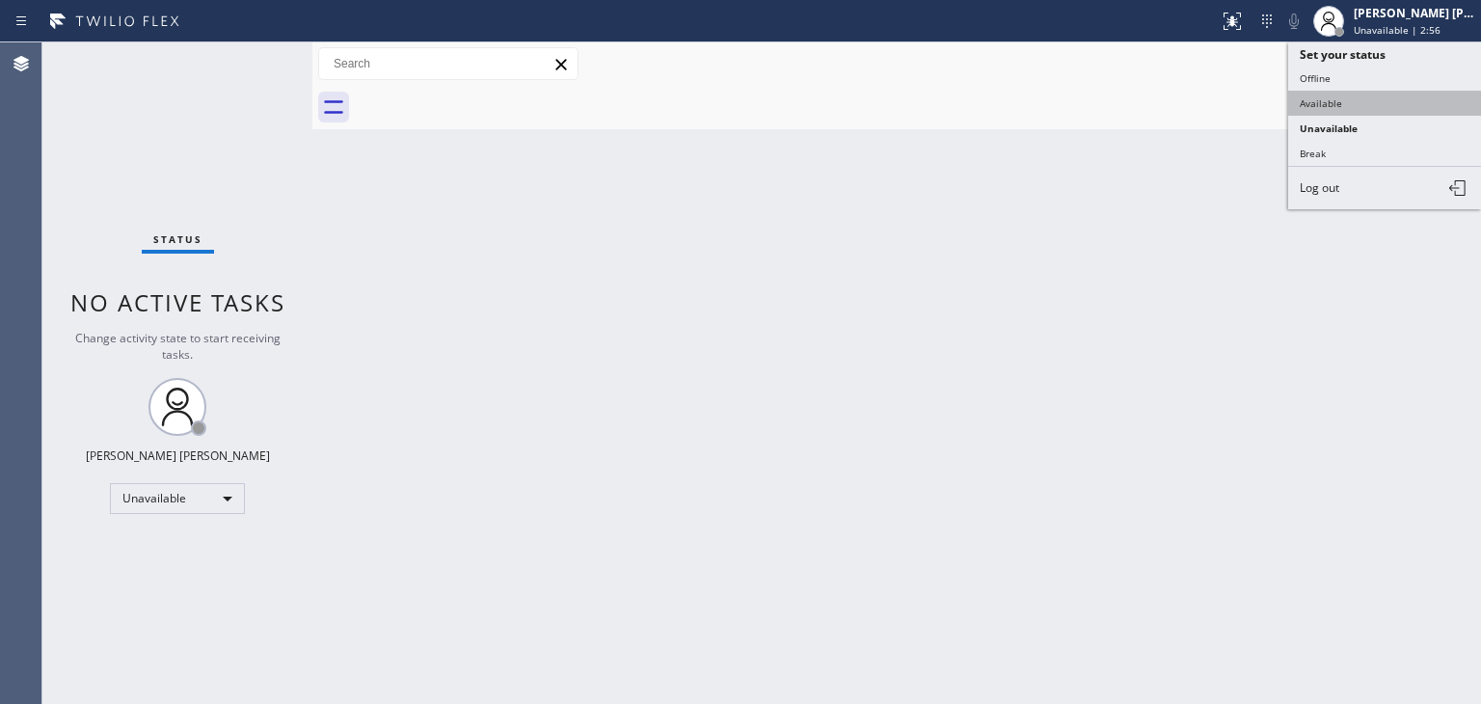
click at [1349, 95] on button "Available" at bounding box center [1384, 103] width 193 height 25
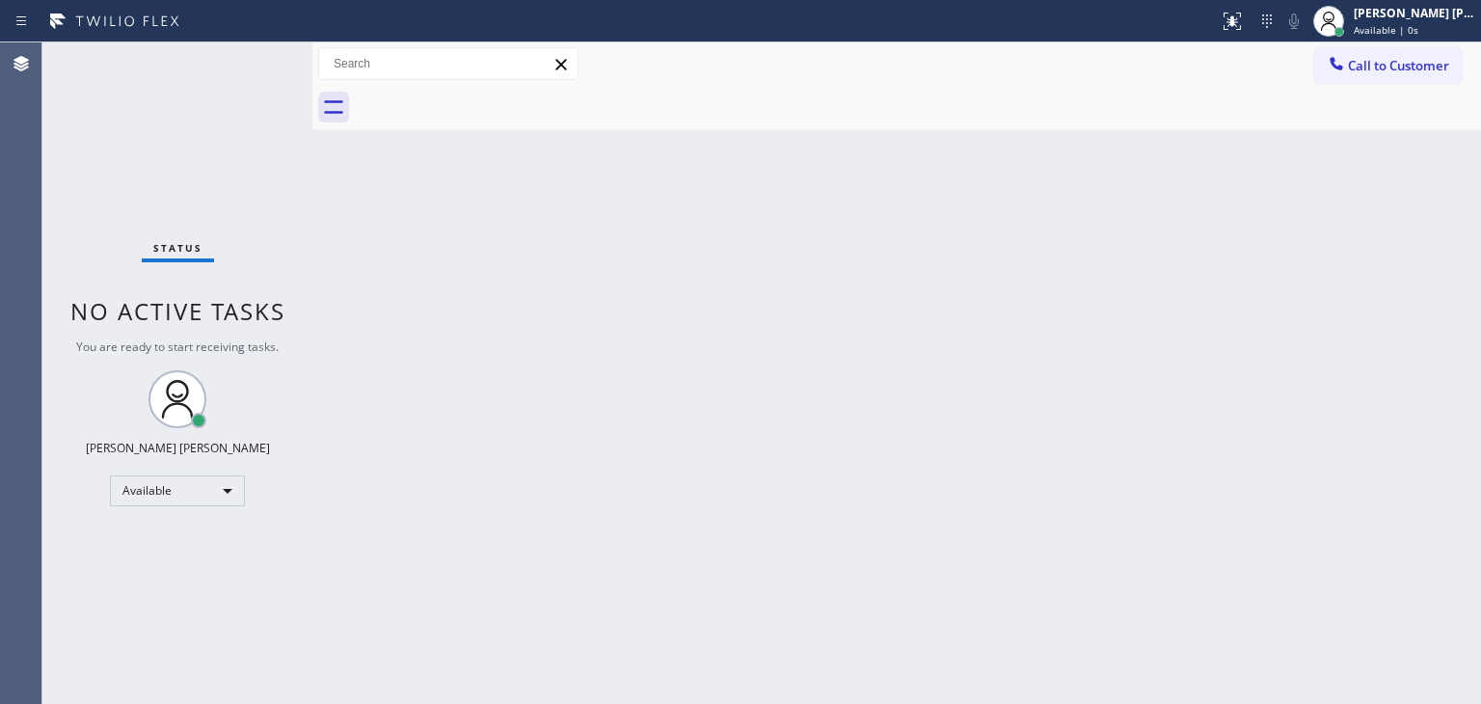
click at [250, 55] on div "Status No active tasks You are ready to start receiving tasks. Edel John Suson …" at bounding box center [177, 372] width 270 height 661
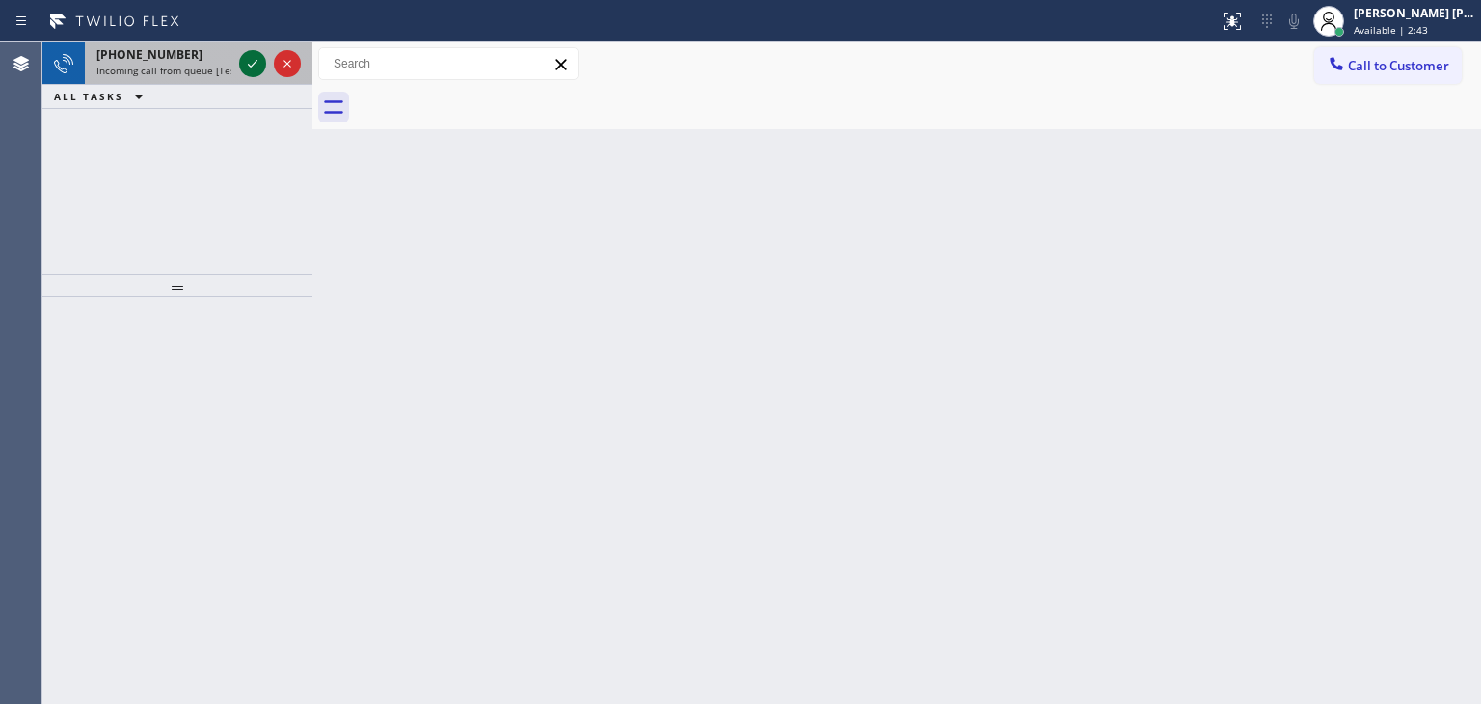
click at [250, 55] on icon at bounding box center [252, 63] width 23 height 23
click at [250, 61] on icon at bounding box center [252, 63] width 23 height 23
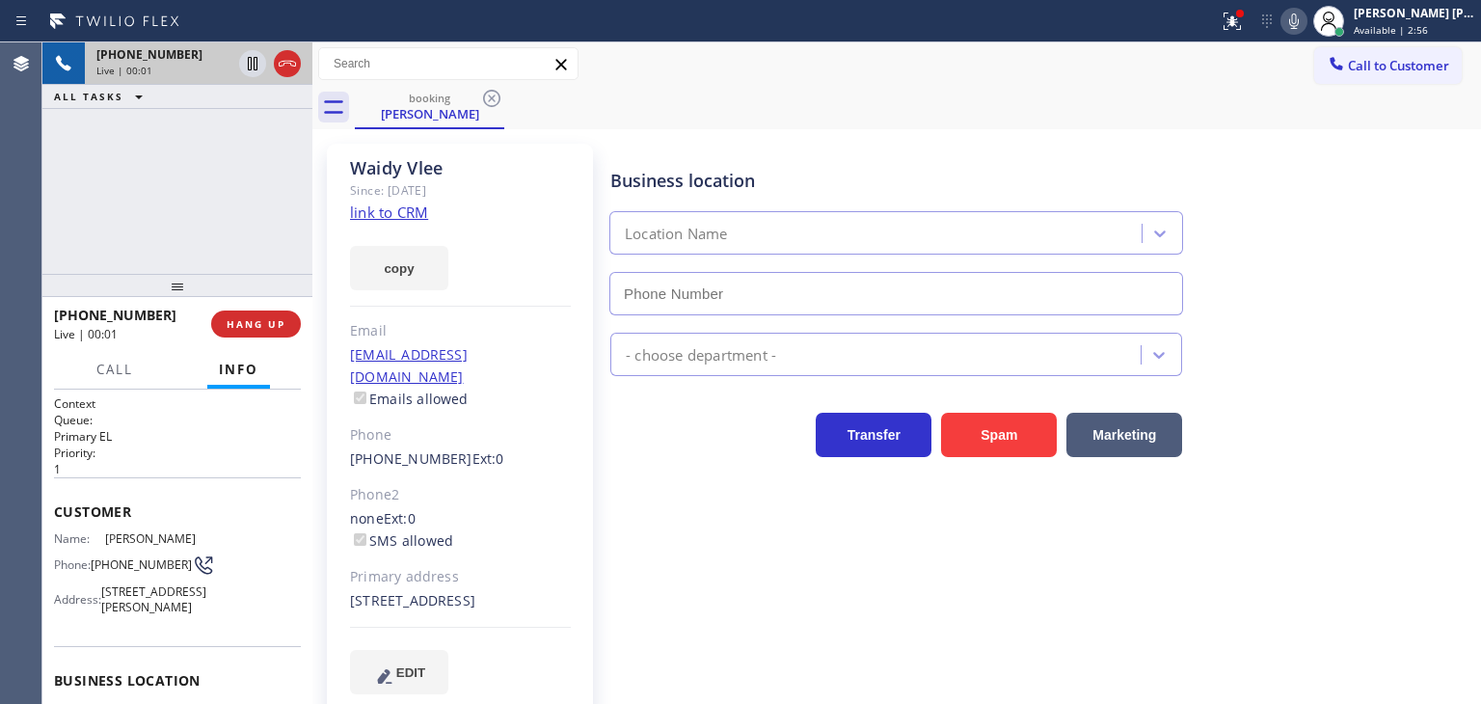
type input "(760) 388-9800"
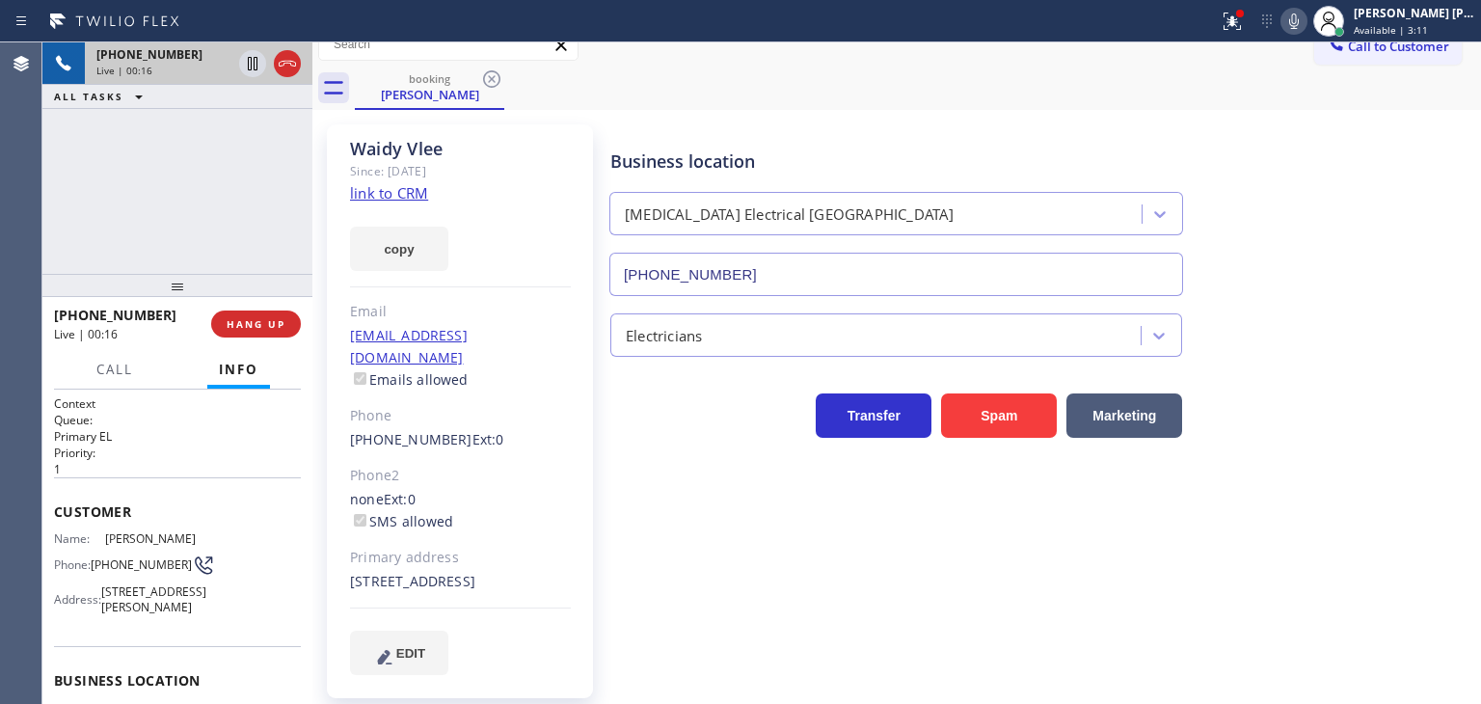
scroll to position [28, 0]
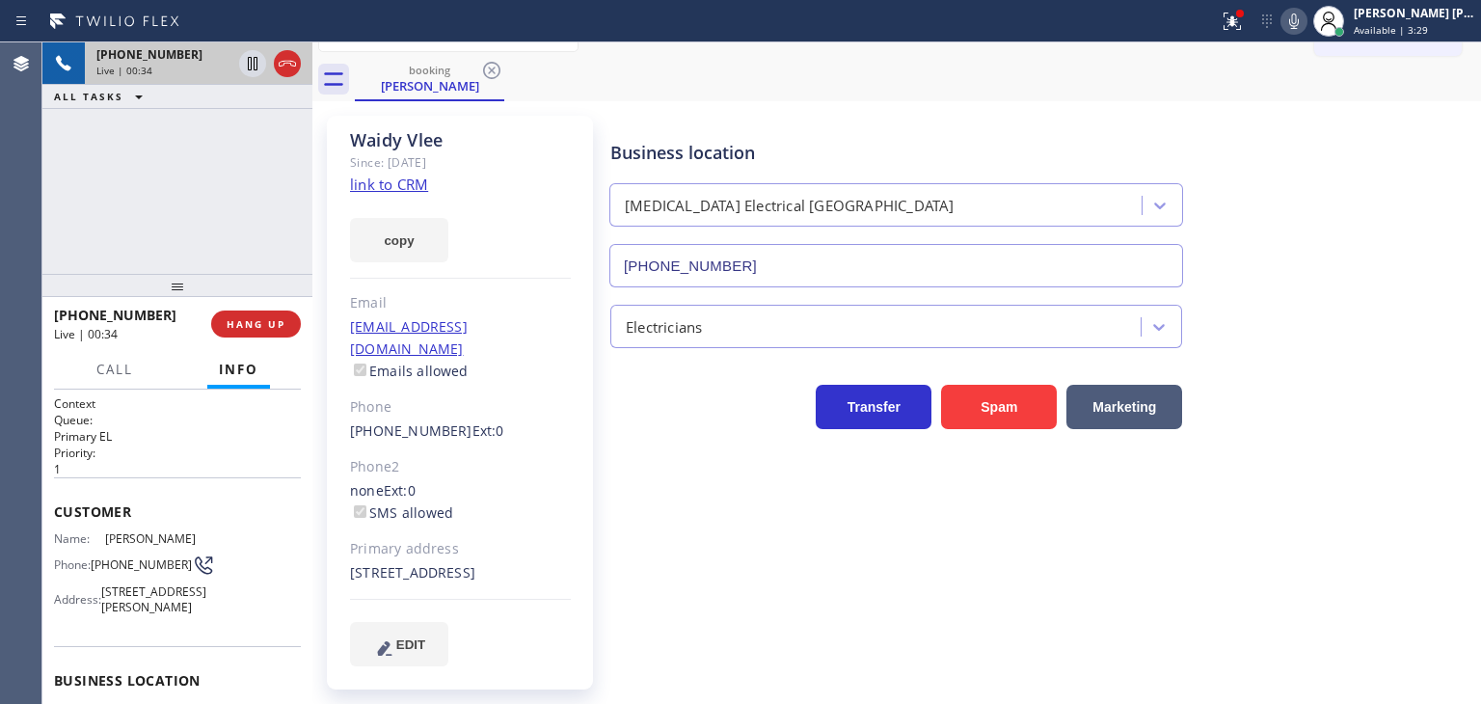
click at [1305, 28] on icon at bounding box center [1293, 21] width 23 height 23
click at [1305, 29] on icon at bounding box center [1293, 21] width 23 height 23
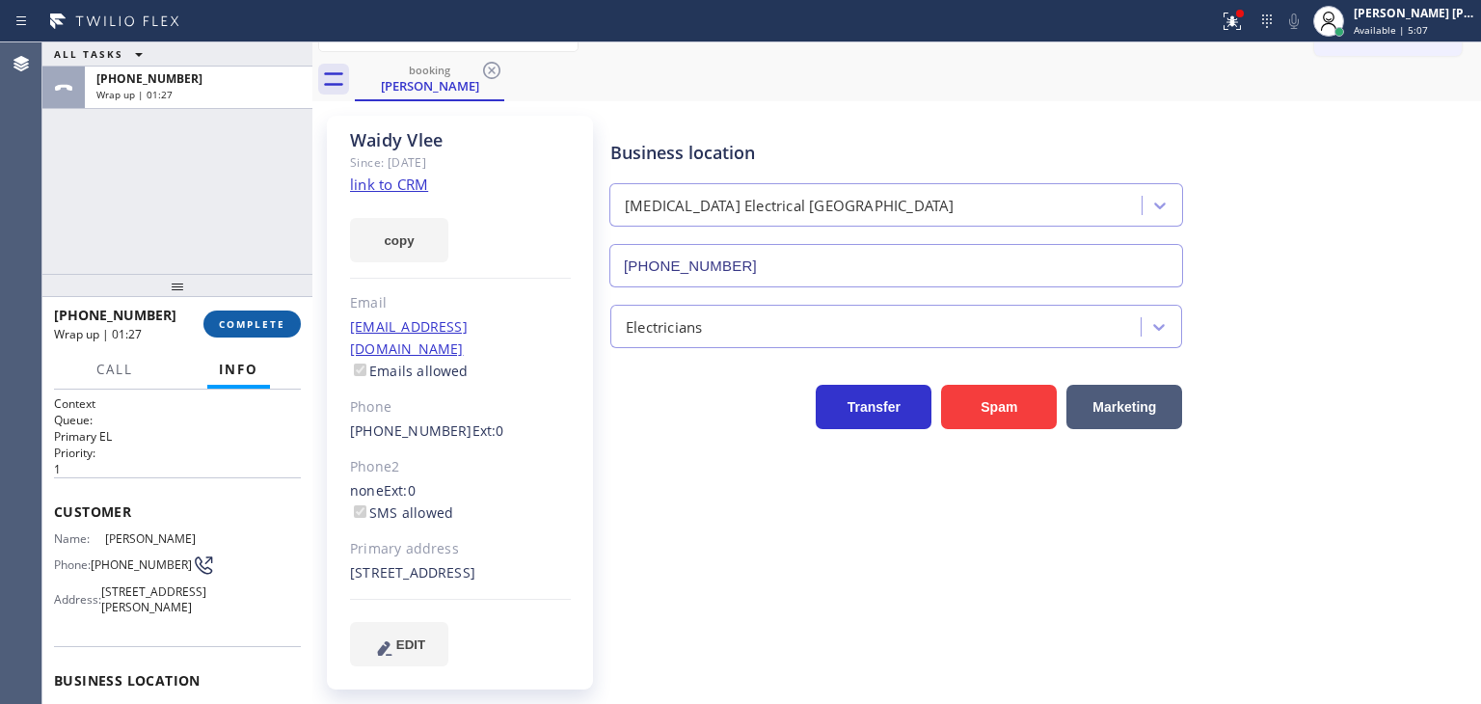
click at [278, 322] on span "COMPLETE" at bounding box center [252, 323] width 67 height 13
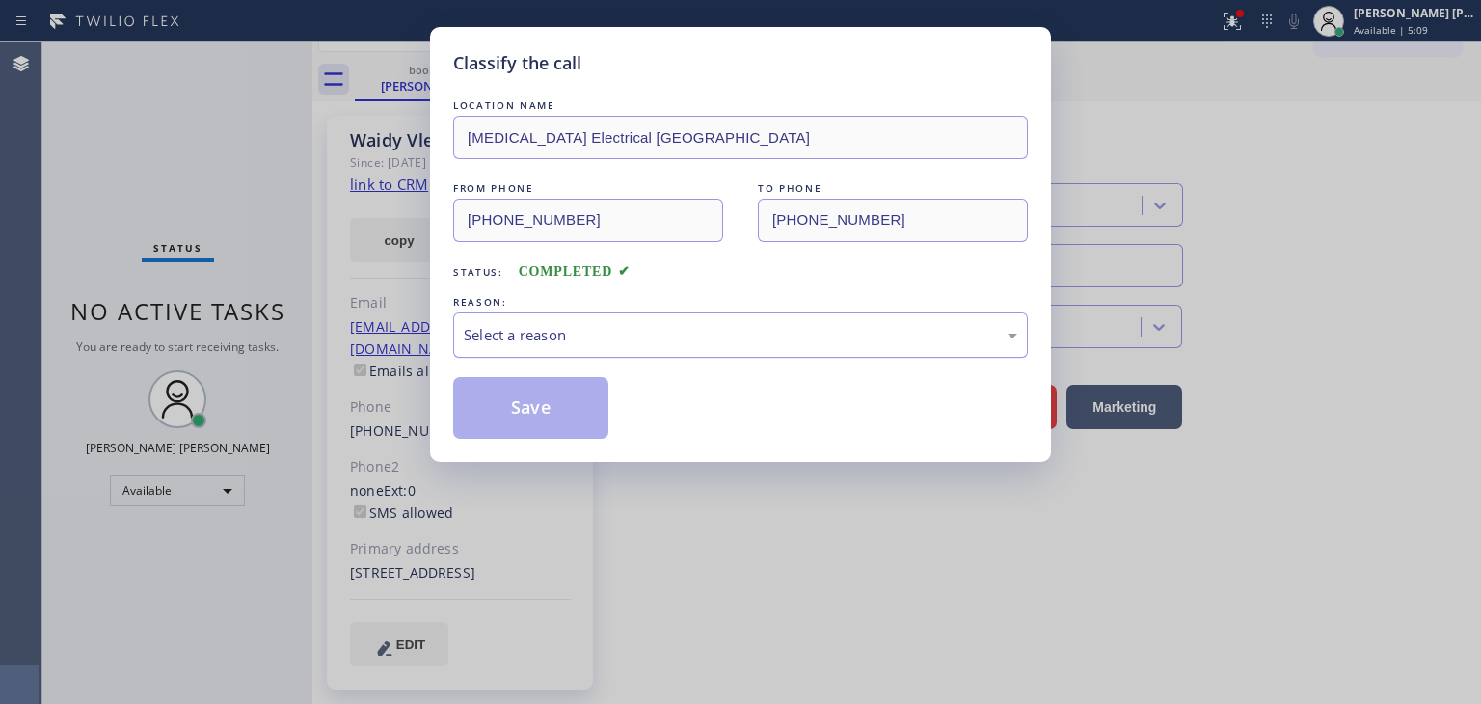
click at [582, 345] on div "Select a reason" at bounding box center [740, 334] width 575 height 45
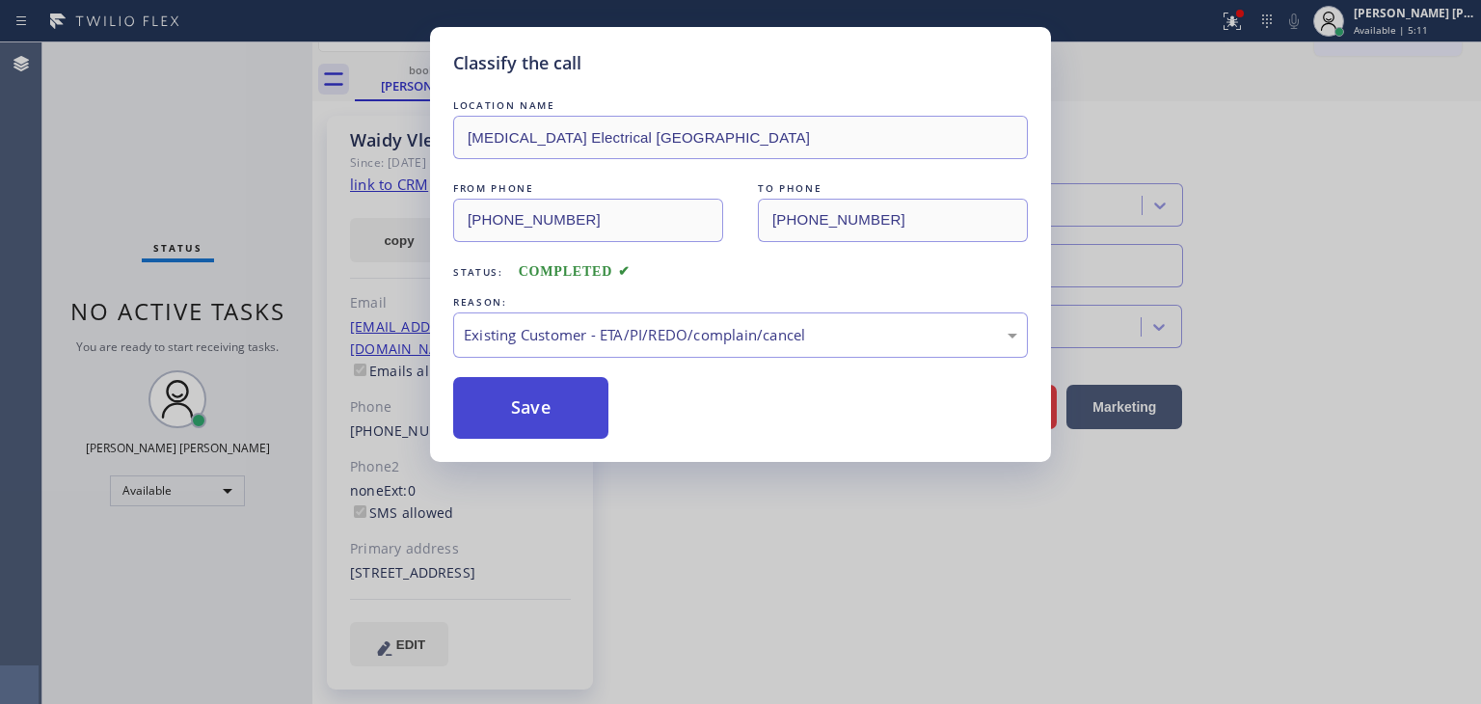
click at [518, 419] on button "Save" at bounding box center [530, 408] width 155 height 62
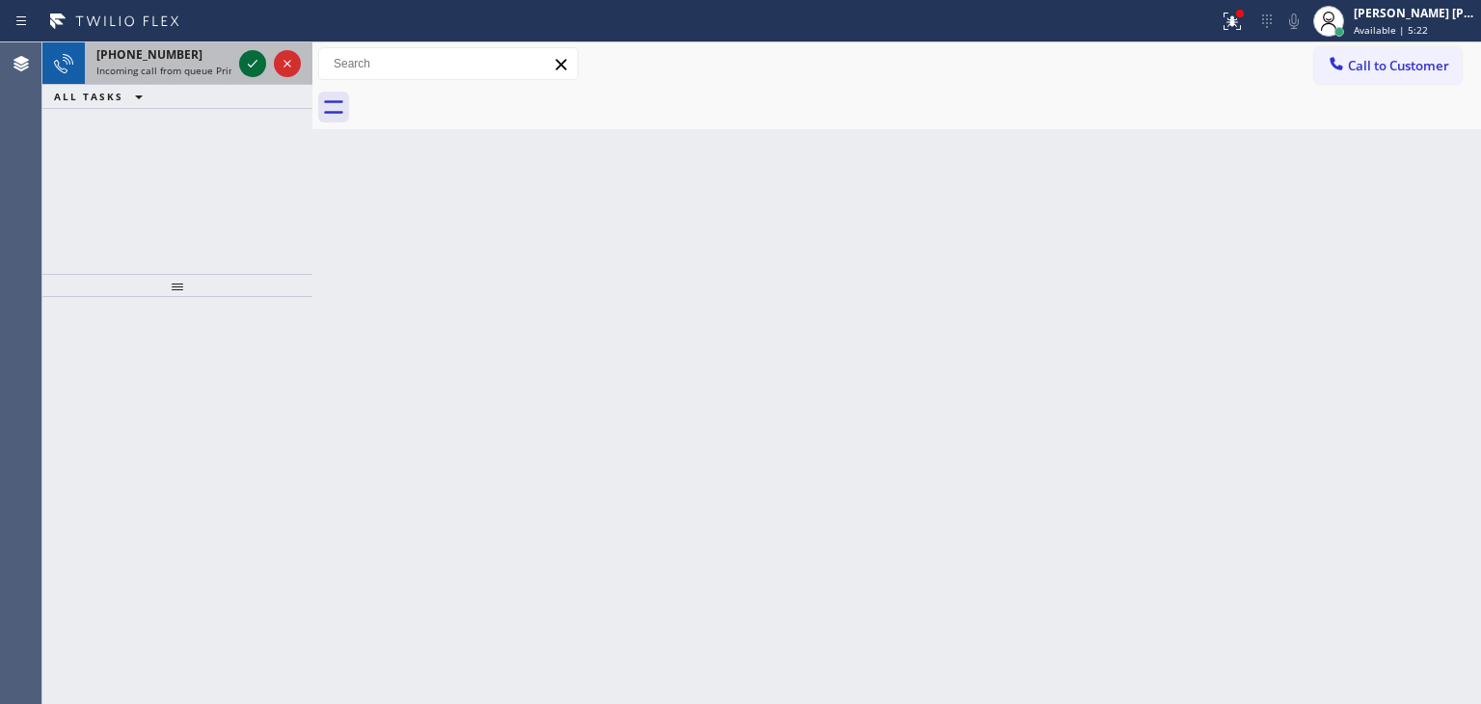
click at [250, 59] on icon at bounding box center [252, 63] width 23 height 23
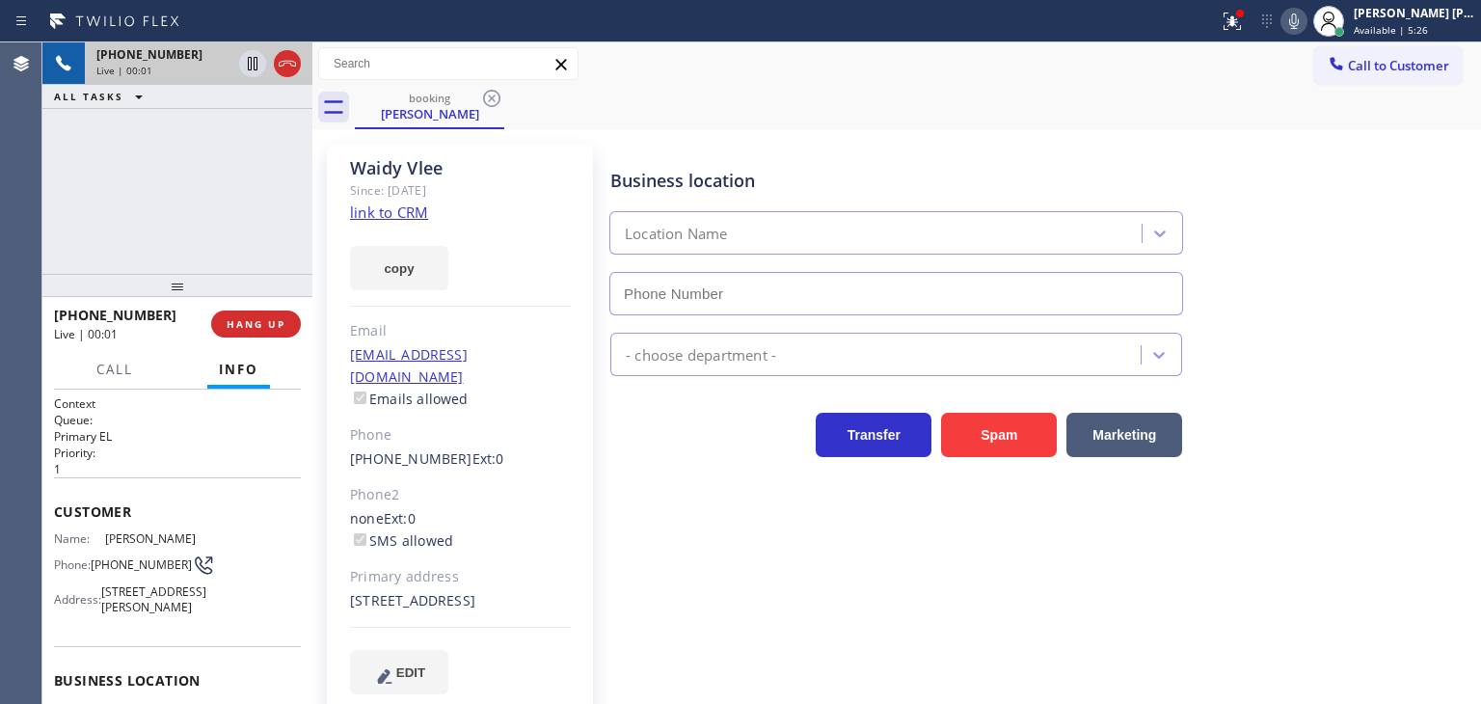
type input "(760) 388-7919"
click at [1305, 25] on icon at bounding box center [1293, 21] width 23 height 23
click at [1298, 20] on icon at bounding box center [1294, 20] width 10 height 15
click at [1305, 29] on icon at bounding box center [1293, 21] width 23 height 23
click at [1305, 22] on icon at bounding box center [1293, 21] width 23 height 23
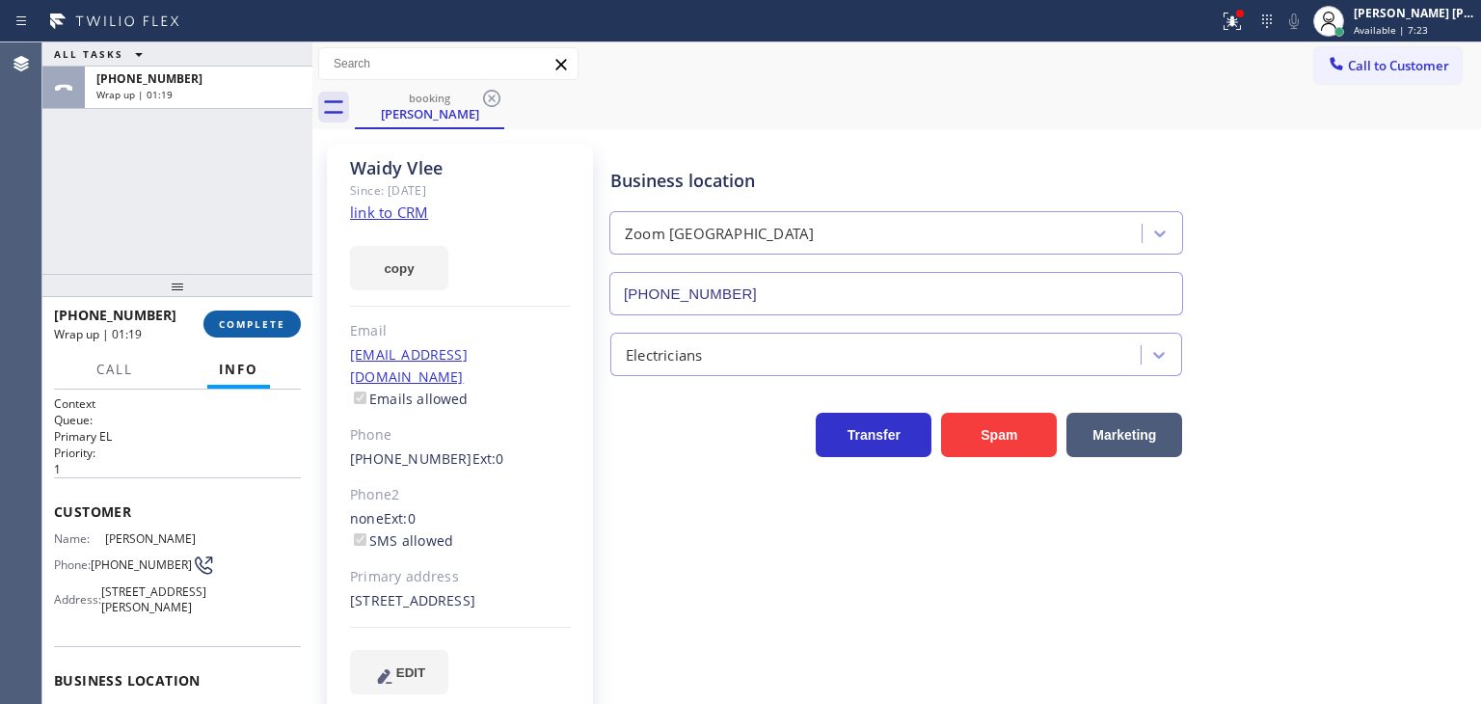
click at [222, 325] on span "COMPLETE" at bounding box center [252, 323] width 67 height 13
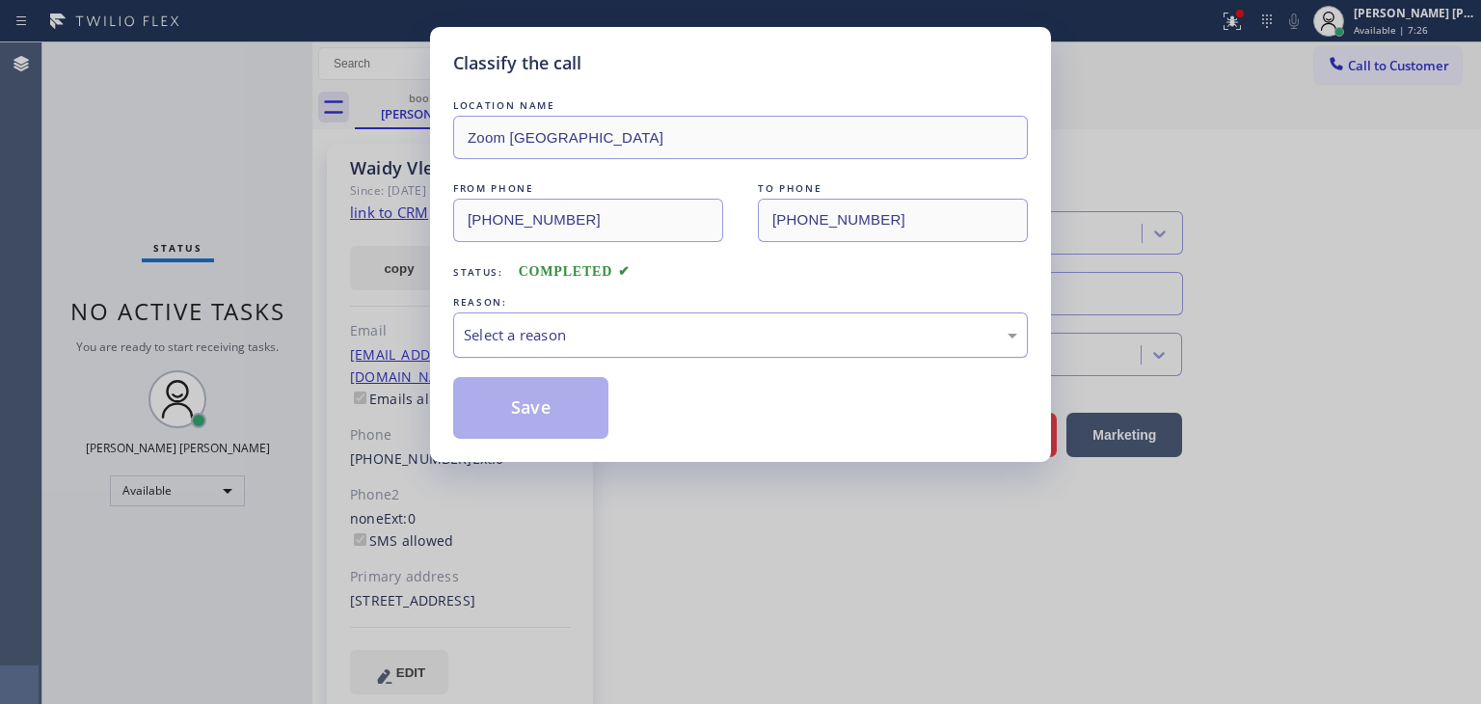
click at [474, 336] on div "Select a reason" at bounding box center [740, 335] width 553 height 22
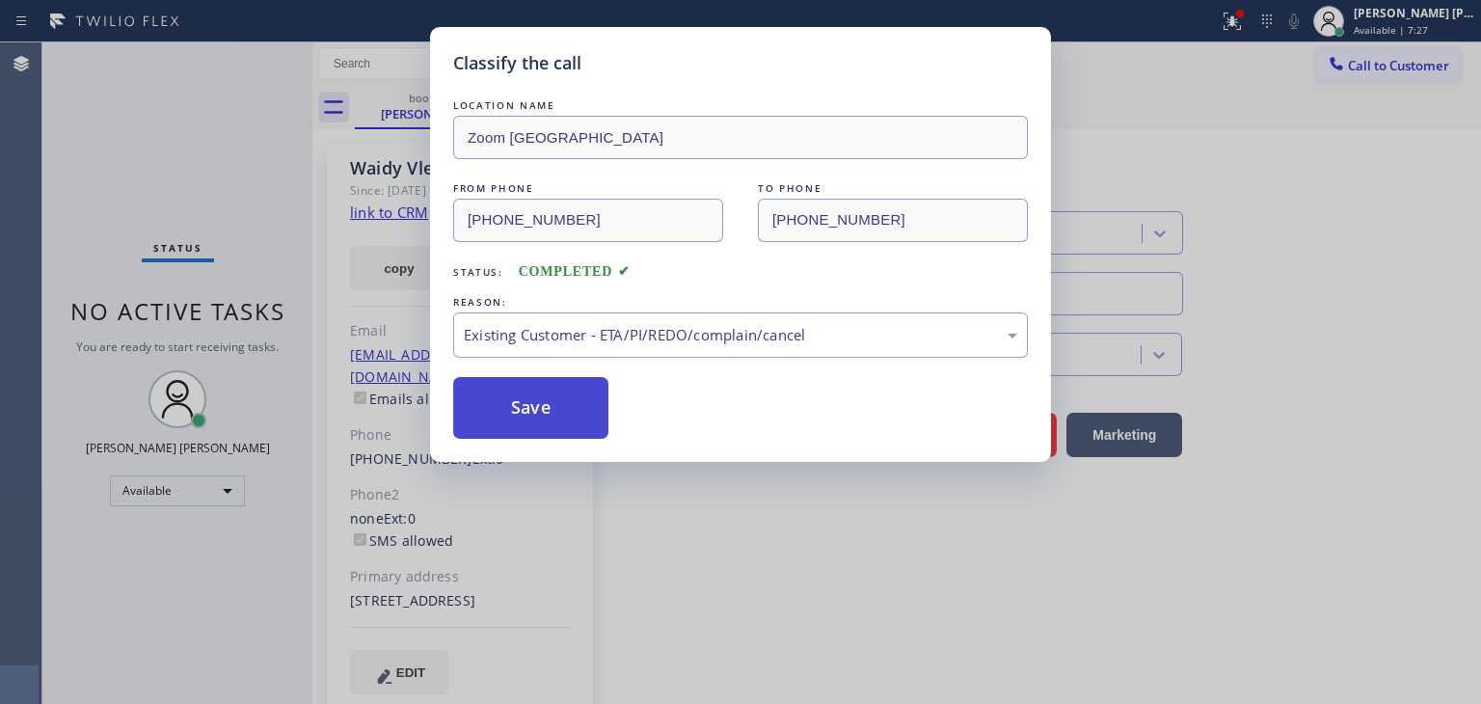
click at [540, 410] on button "Save" at bounding box center [530, 408] width 155 height 62
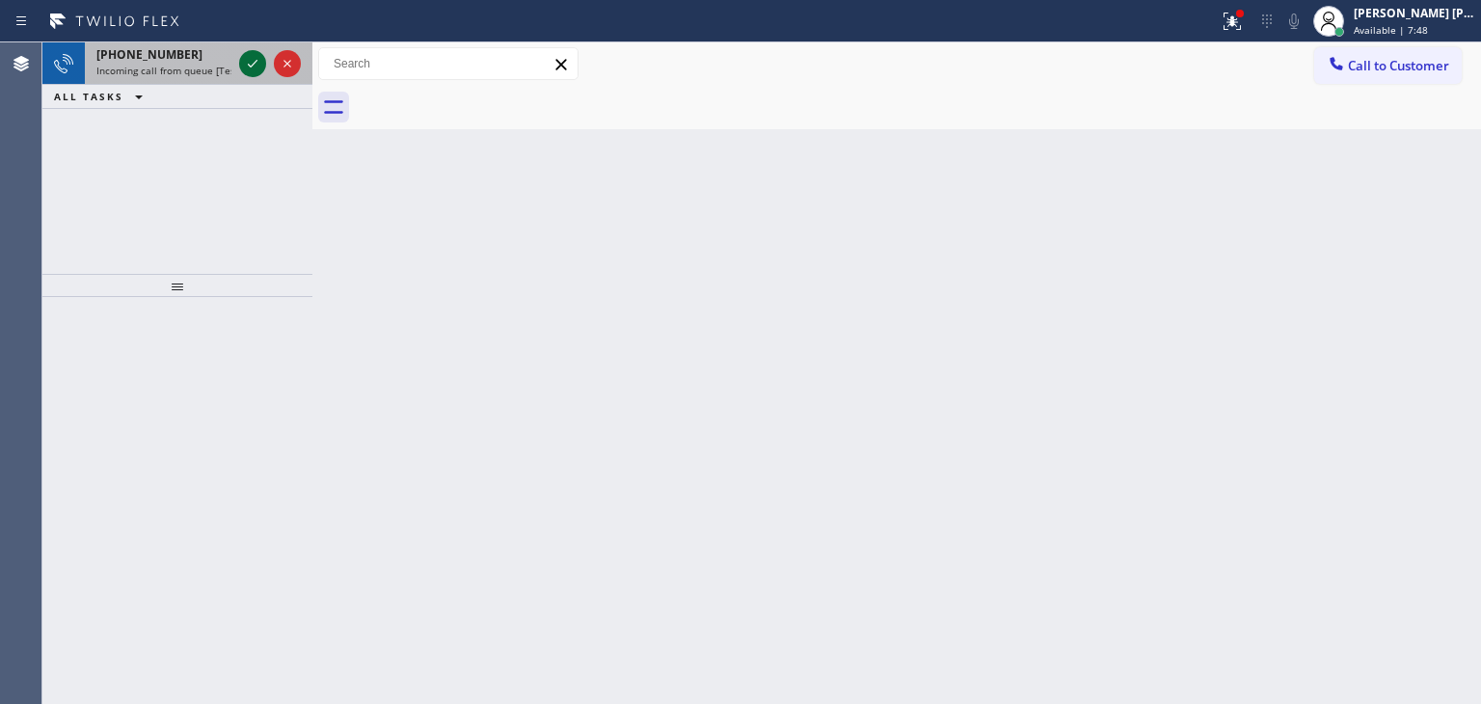
click at [256, 60] on icon at bounding box center [253, 64] width 10 height 8
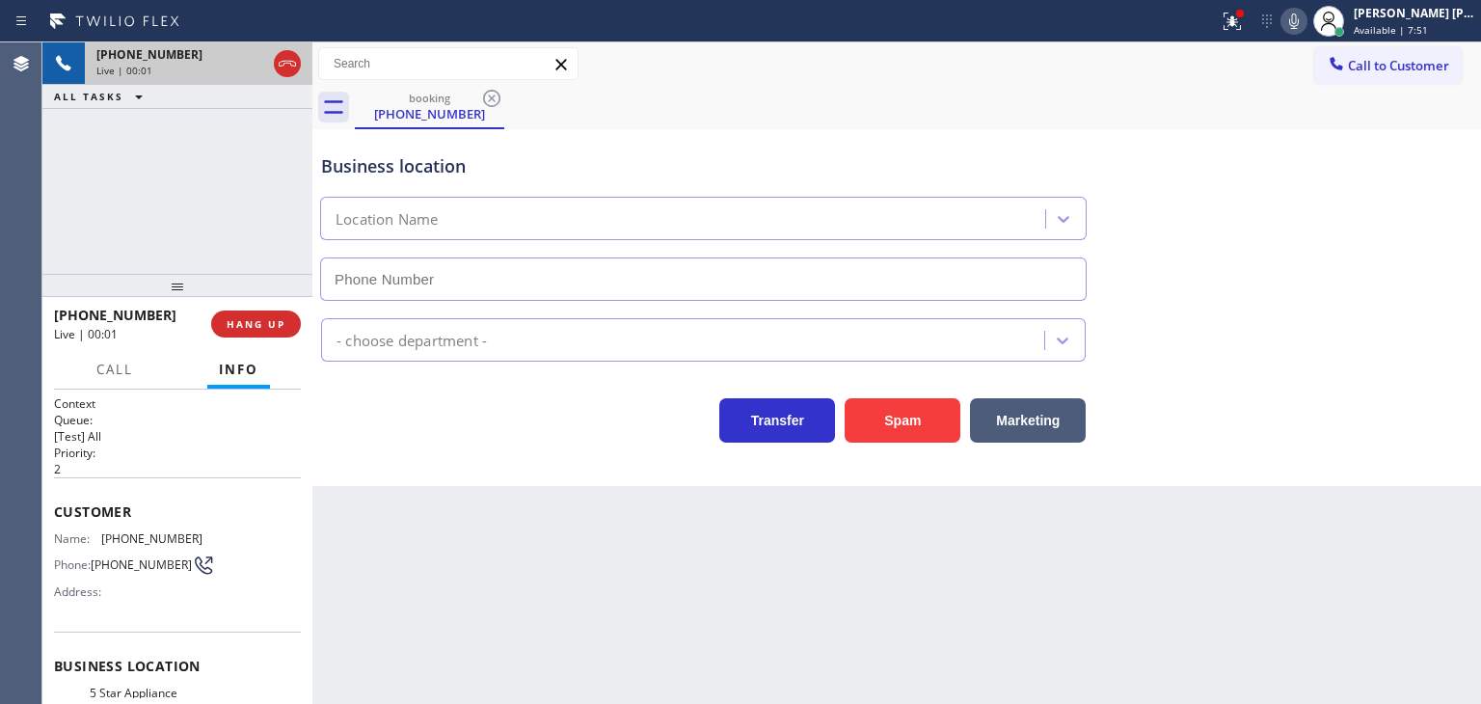
type input "(805) 360-6522"
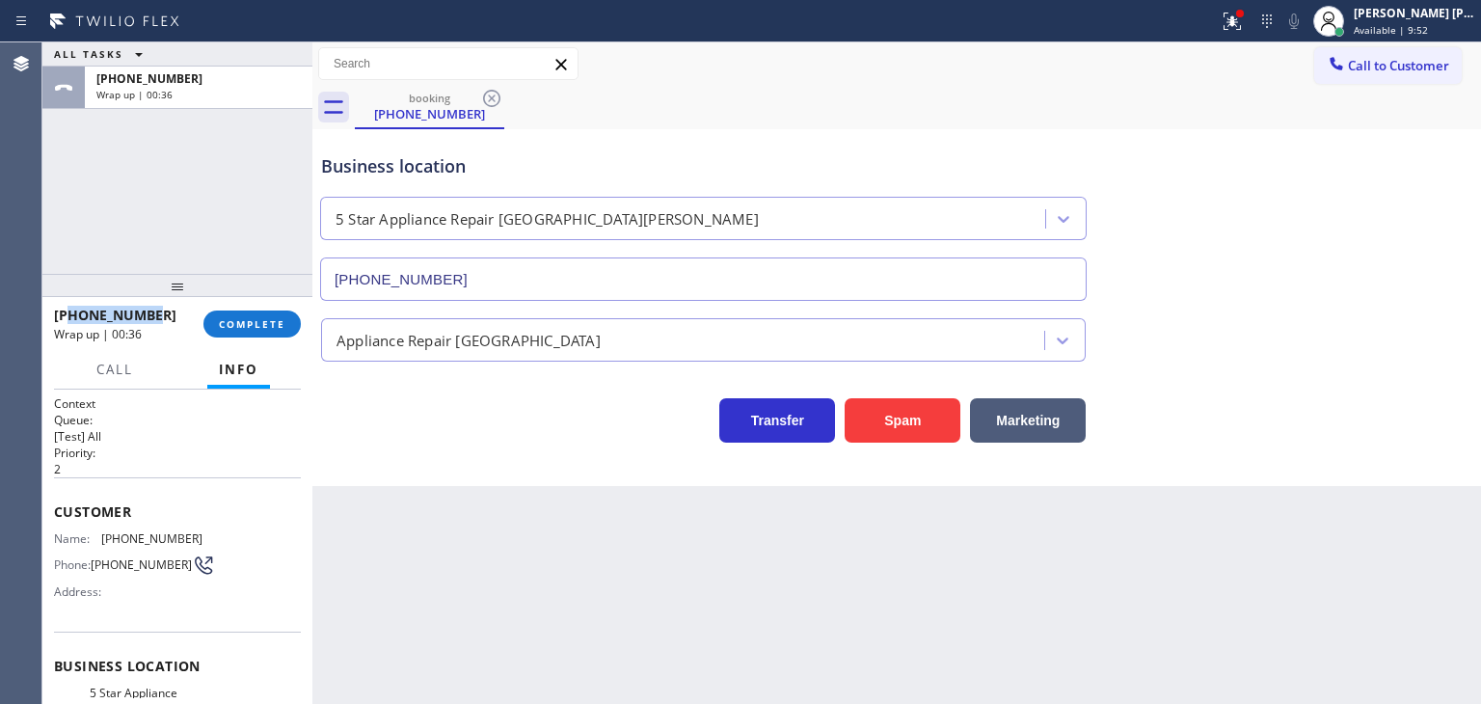
drag, startPoint x: 166, startPoint y: 315, endPoint x: 71, endPoint y: 313, distance: 94.5
click at [71, 313] on div "+18052846187" at bounding box center [122, 315] width 136 height 18
copy span "8052846187"
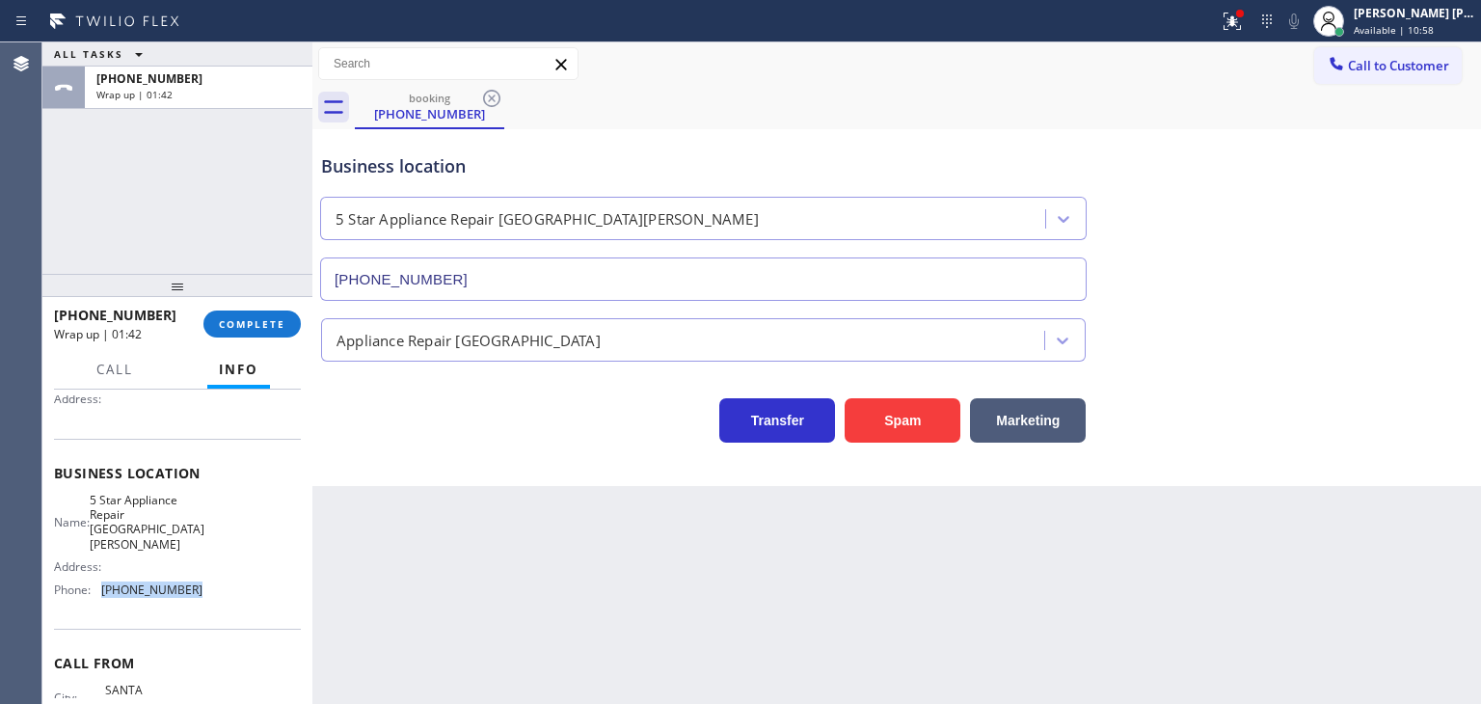
drag, startPoint x: 208, startPoint y: 580, endPoint x: 90, endPoint y: 575, distance: 118.7
click at [90, 575] on div "Name: 5 Star Appliance Repair Santa Barbara Address: Phone: (805) 360-6522" at bounding box center [177, 549] width 247 height 113
copy div "(805) 360-6522"
click at [222, 333] on button "COMPLETE" at bounding box center [251, 323] width 97 height 27
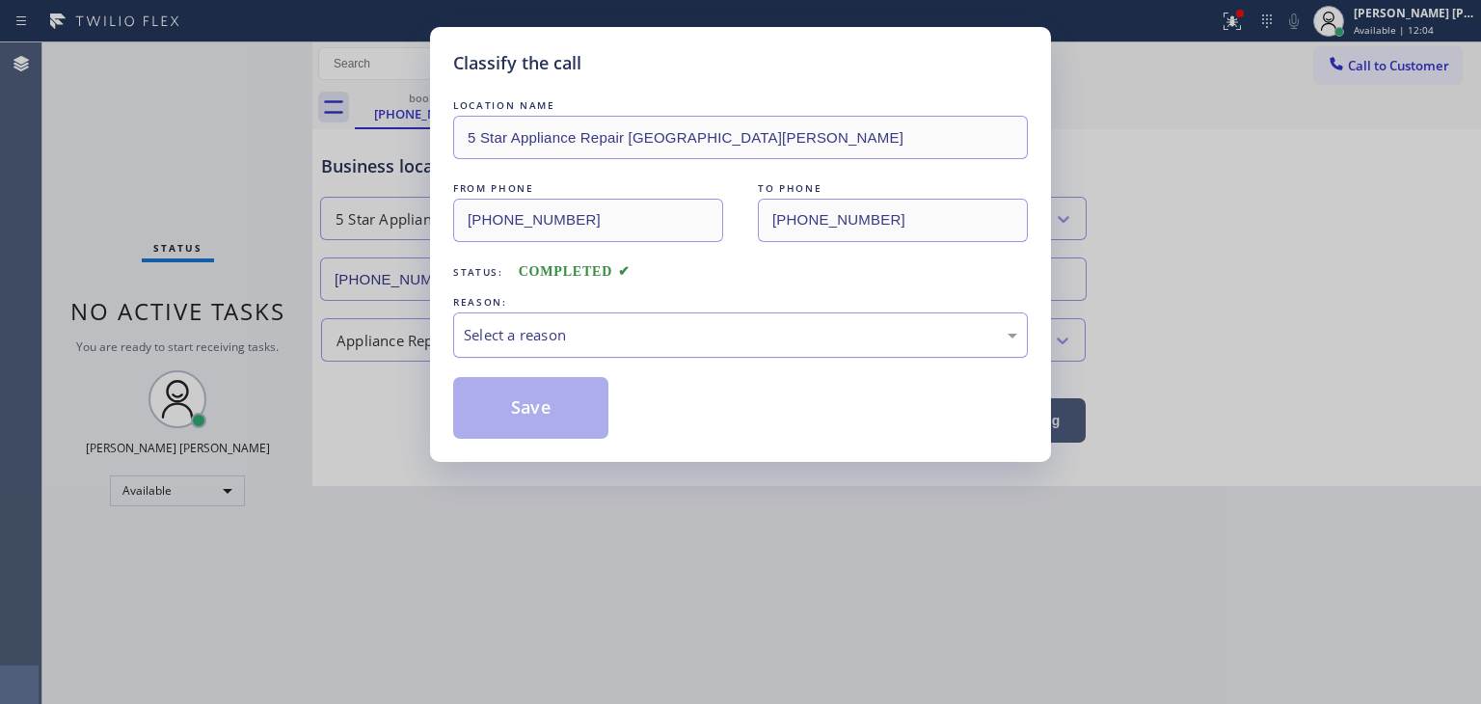
click at [502, 338] on div "Select a reason" at bounding box center [740, 335] width 553 height 22
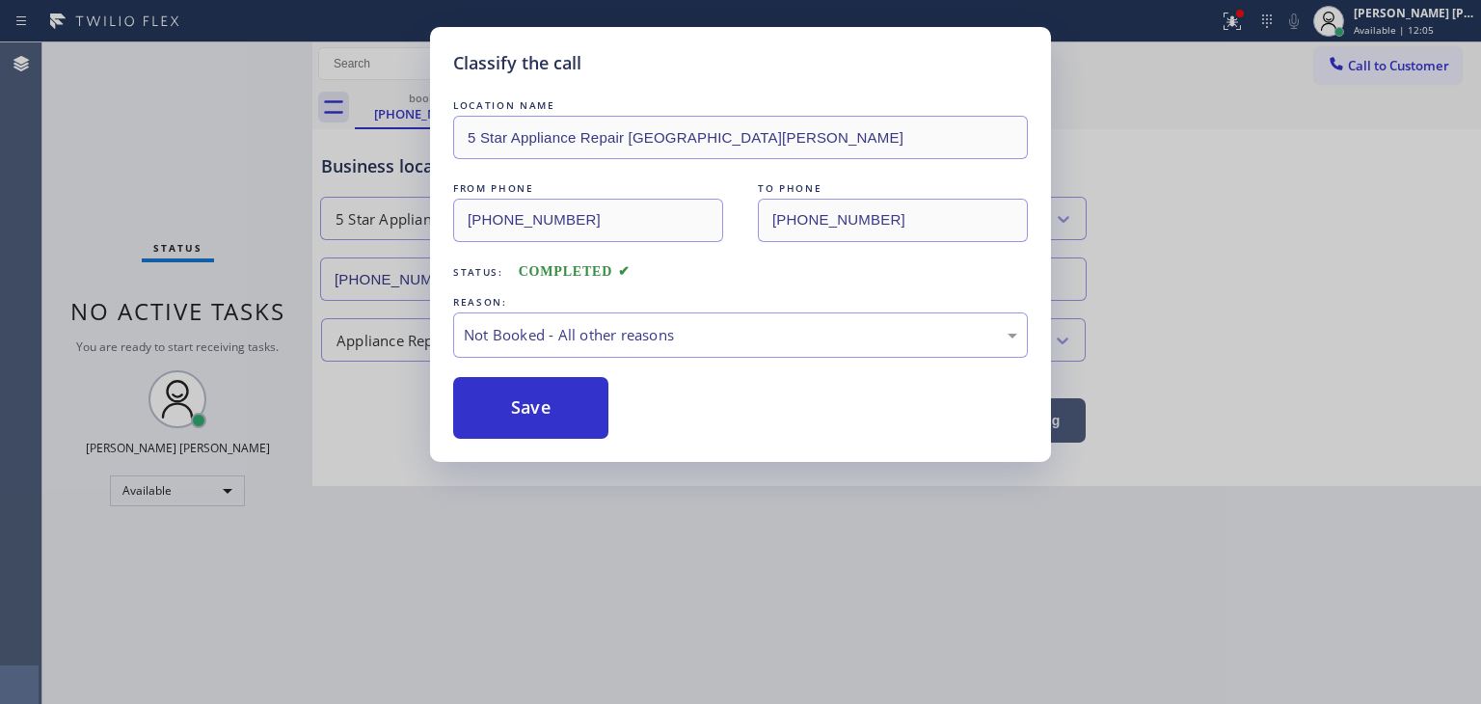
click at [529, 403] on button "Save" at bounding box center [530, 408] width 155 height 62
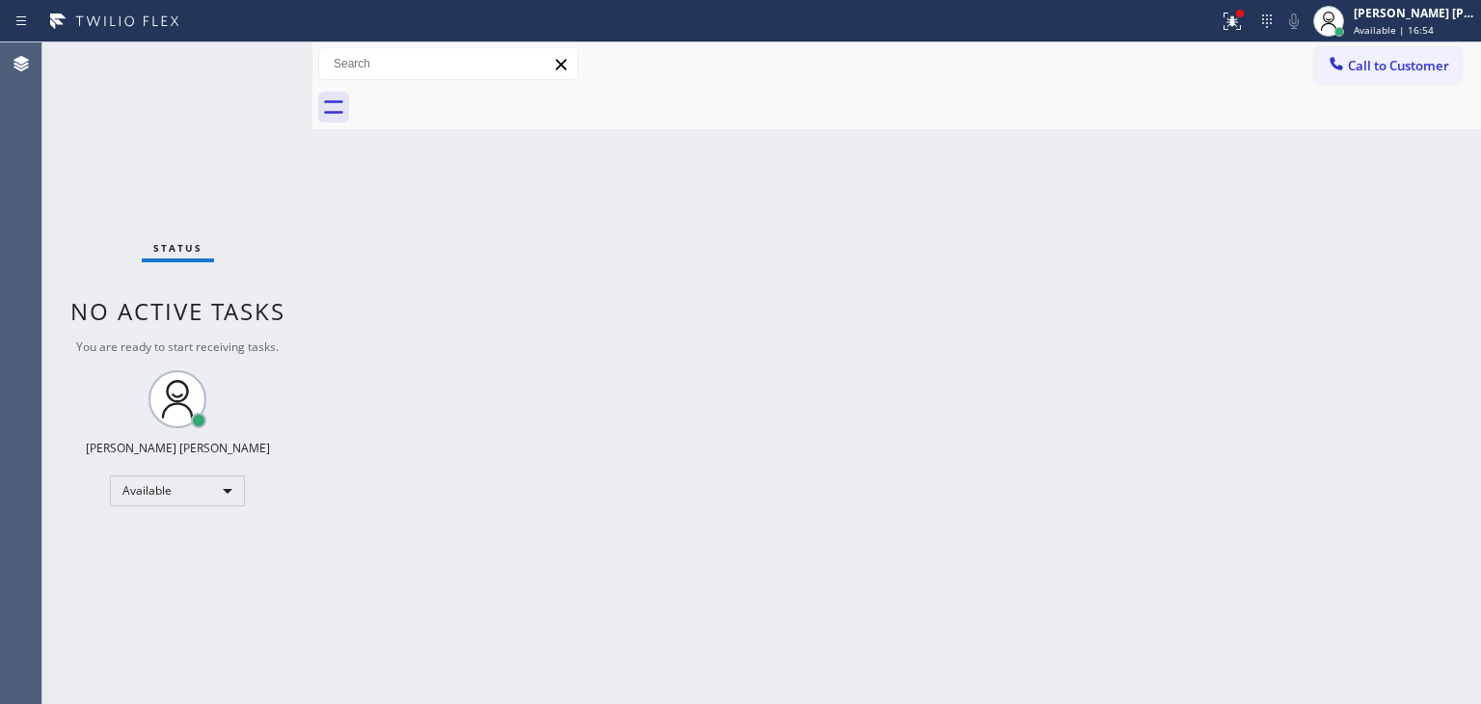
click at [239, 55] on div "Status No active tasks You are ready to start receiving tasks. Edel John Suson …" at bounding box center [177, 372] width 270 height 661
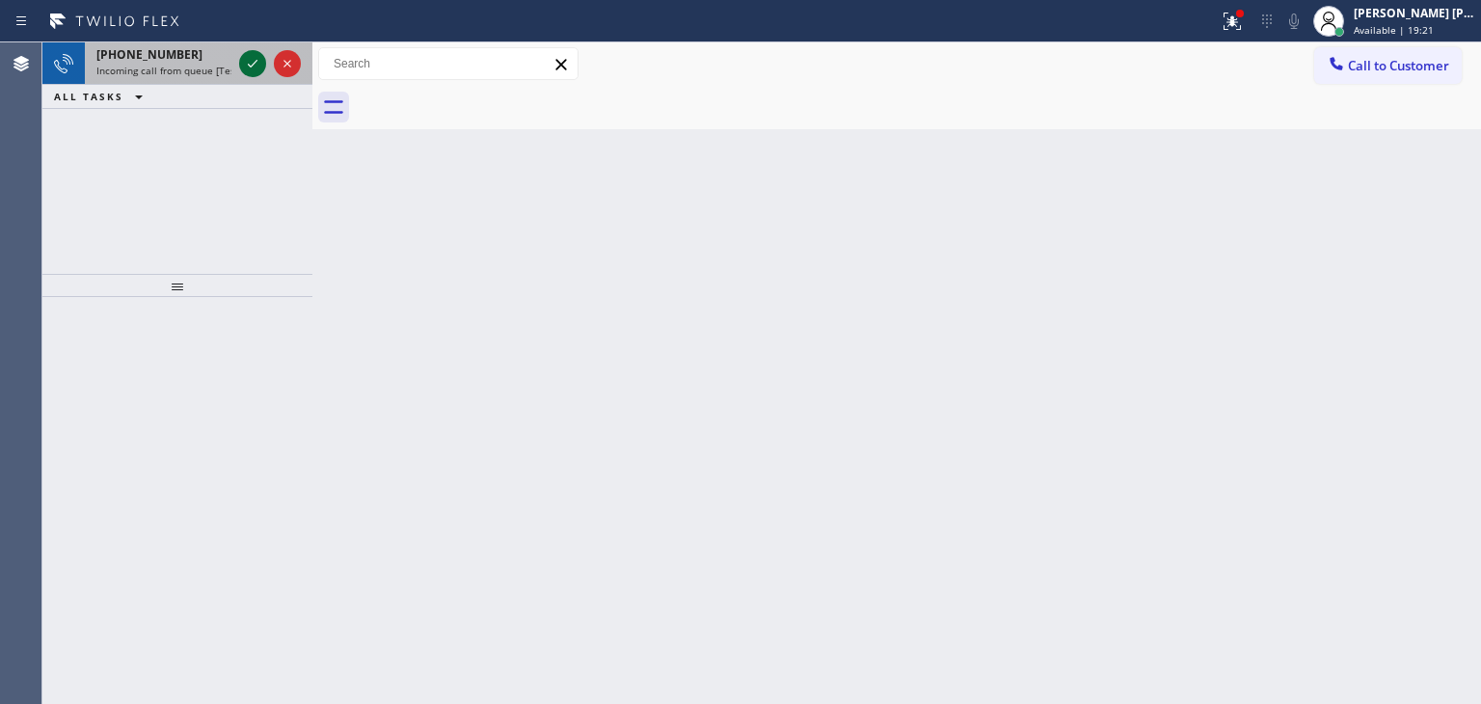
click at [242, 62] on icon at bounding box center [252, 63] width 23 height 23
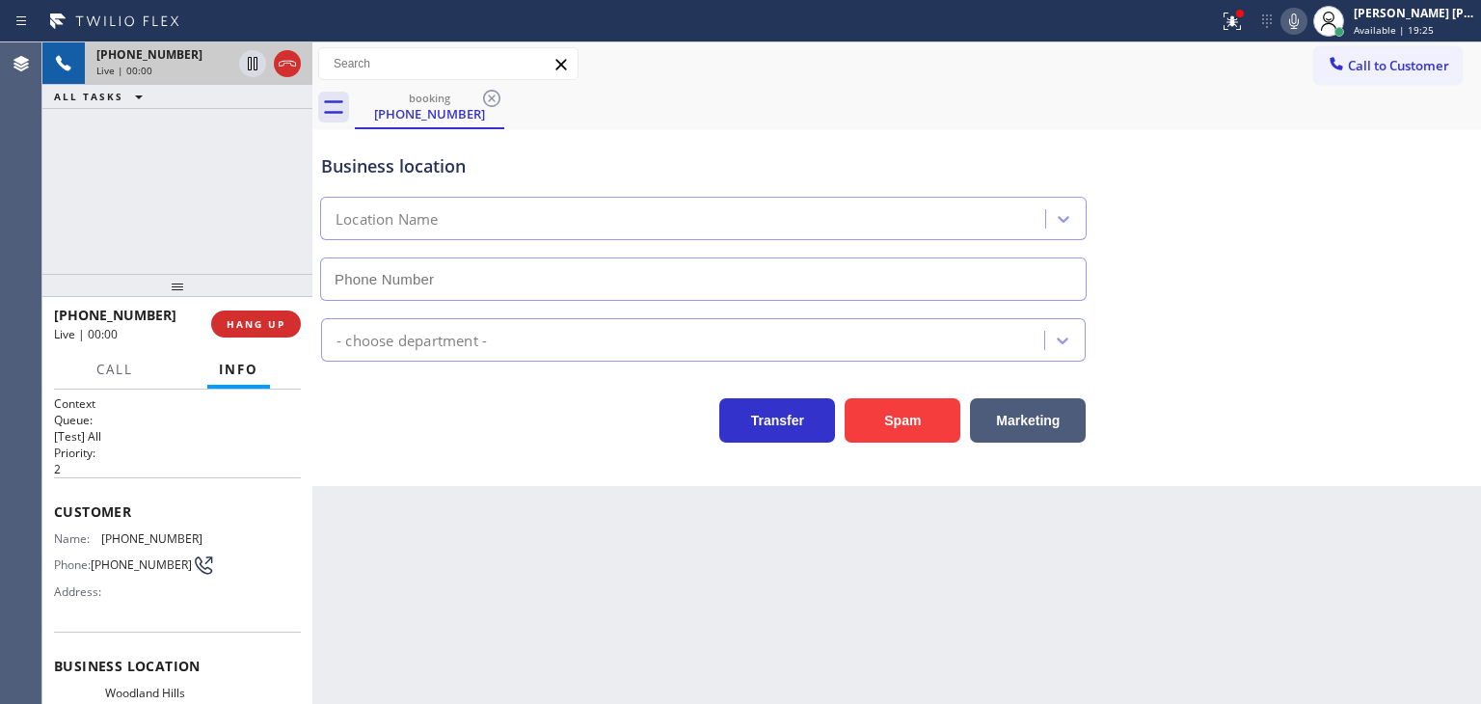
type input "(818) 926-4987"
drag, startPoint x: 158, startPoint y: 312, endPoint x: 68, endPoint y: 313, distance: 89.7
click at [68, 313] on div "+18189177261" at bounding box center [126, 315] width 144 height 18
copy span "8189177261"
click at [1245, 31] on div at bounding box center [1232, 21] width 42 height 23
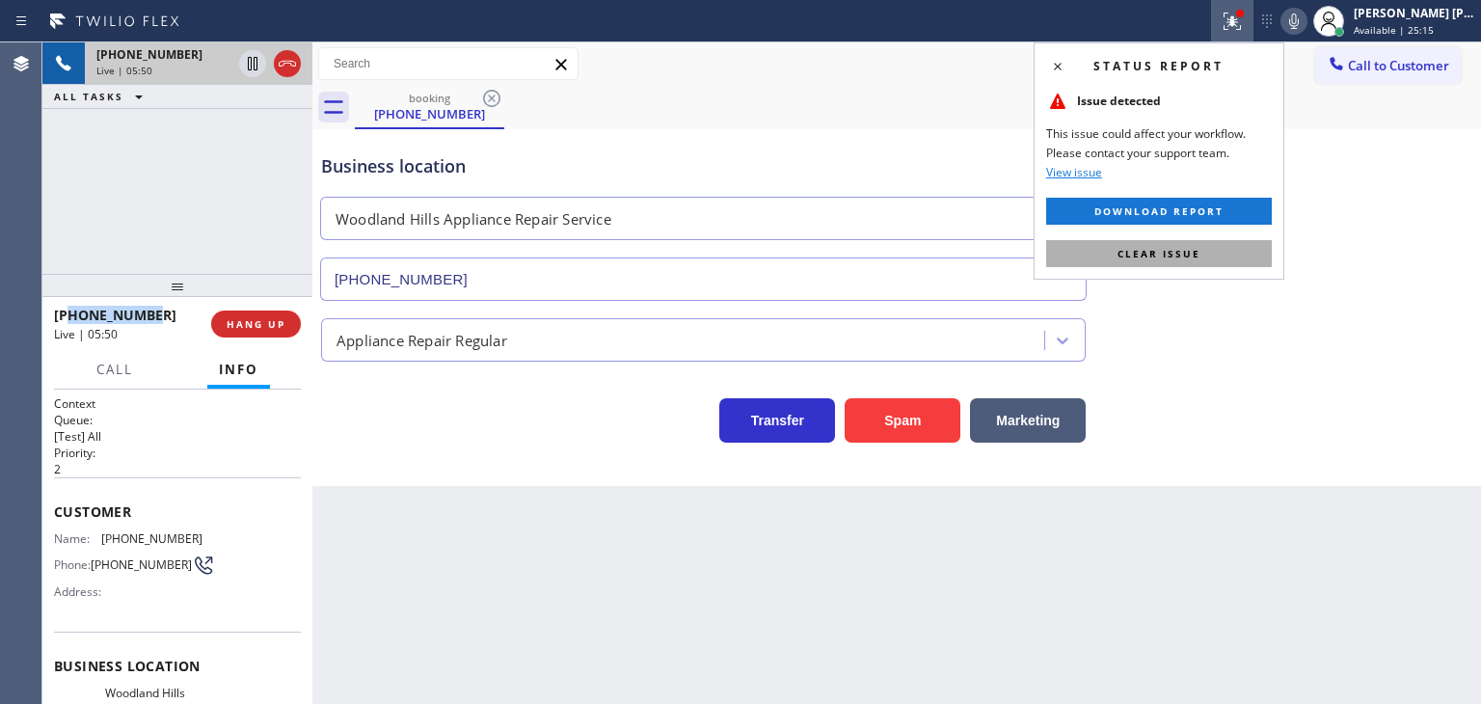
click at [1179, 255] on span "Clear issue" at bounding box center [1158, 253] width 83 height 13
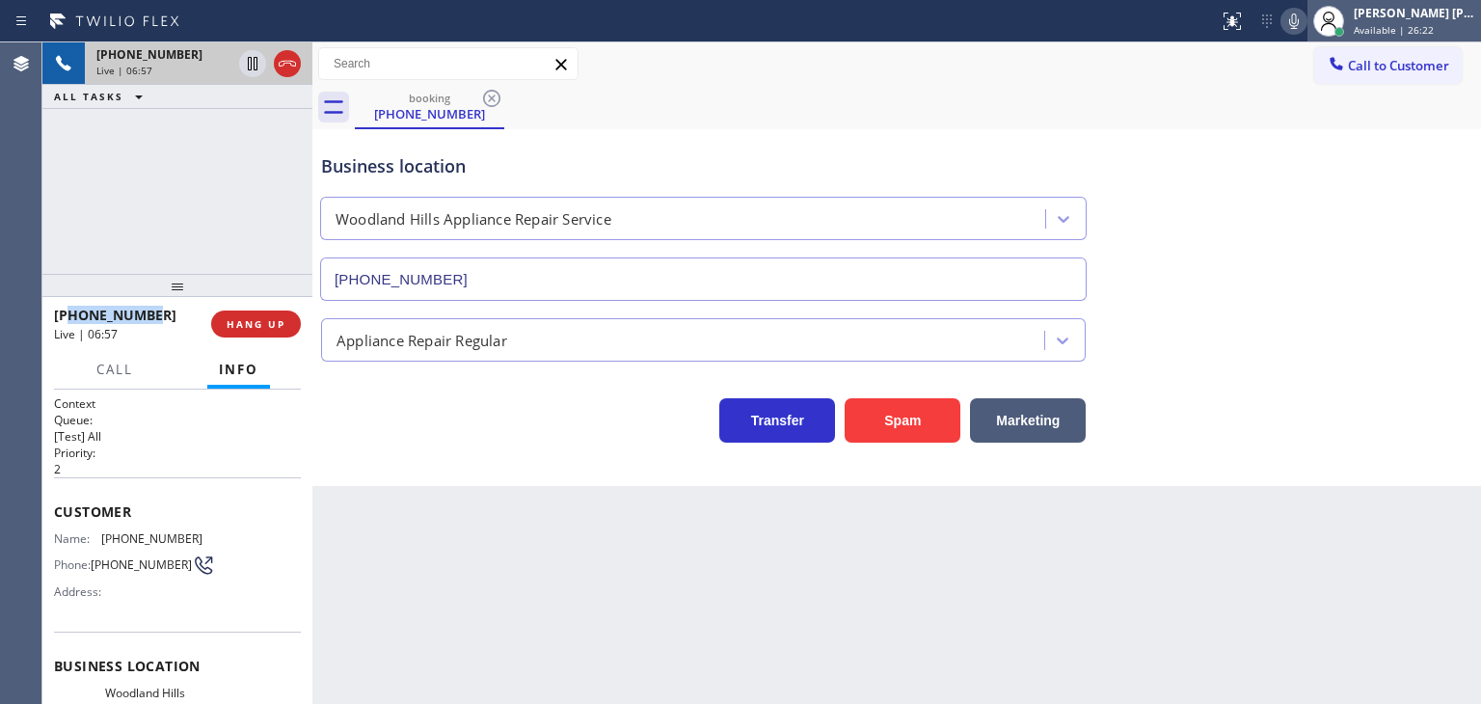
click at [1432, 27] on span "Available | 26:22" at bounding box center [1393, 29] width 80 height 13
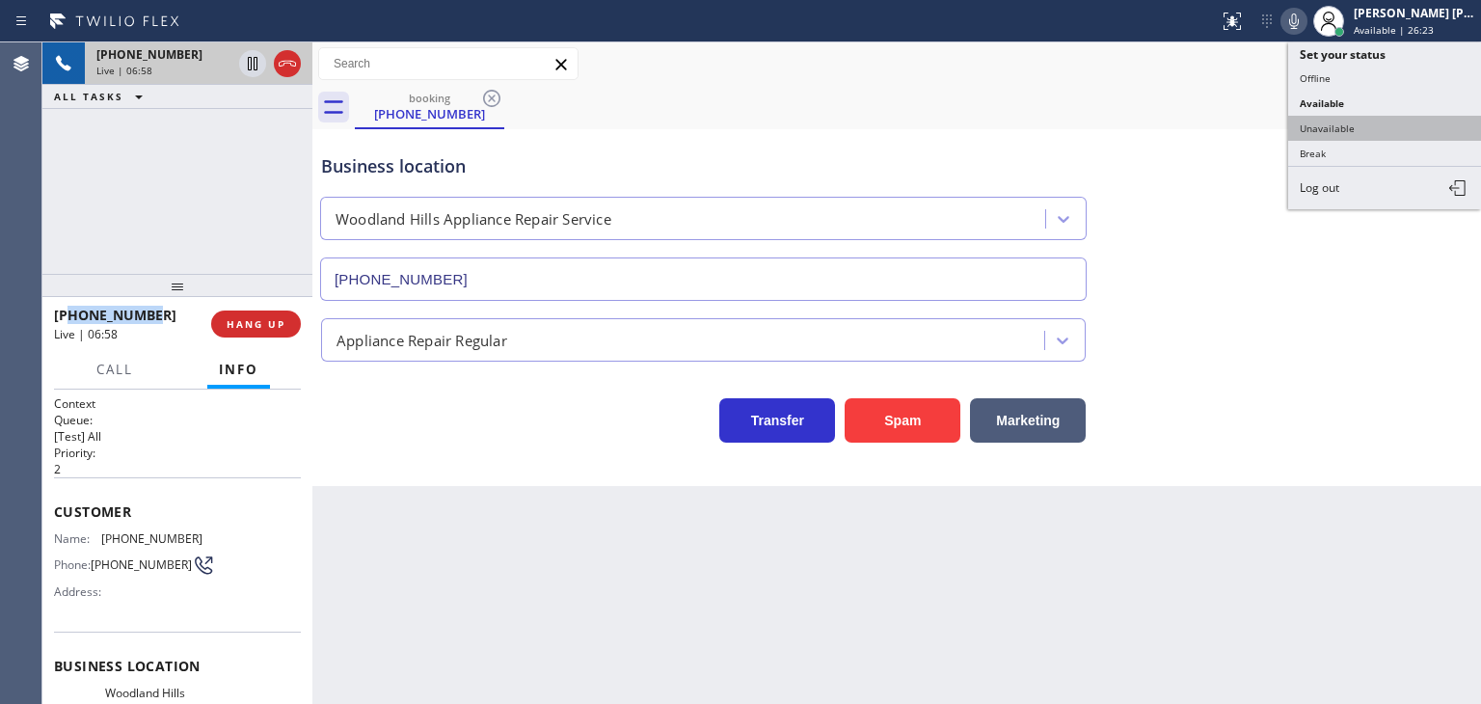
click at [1350, 118] on button "Unavailable" at bounding box center [1384, 128] width 193 height 25
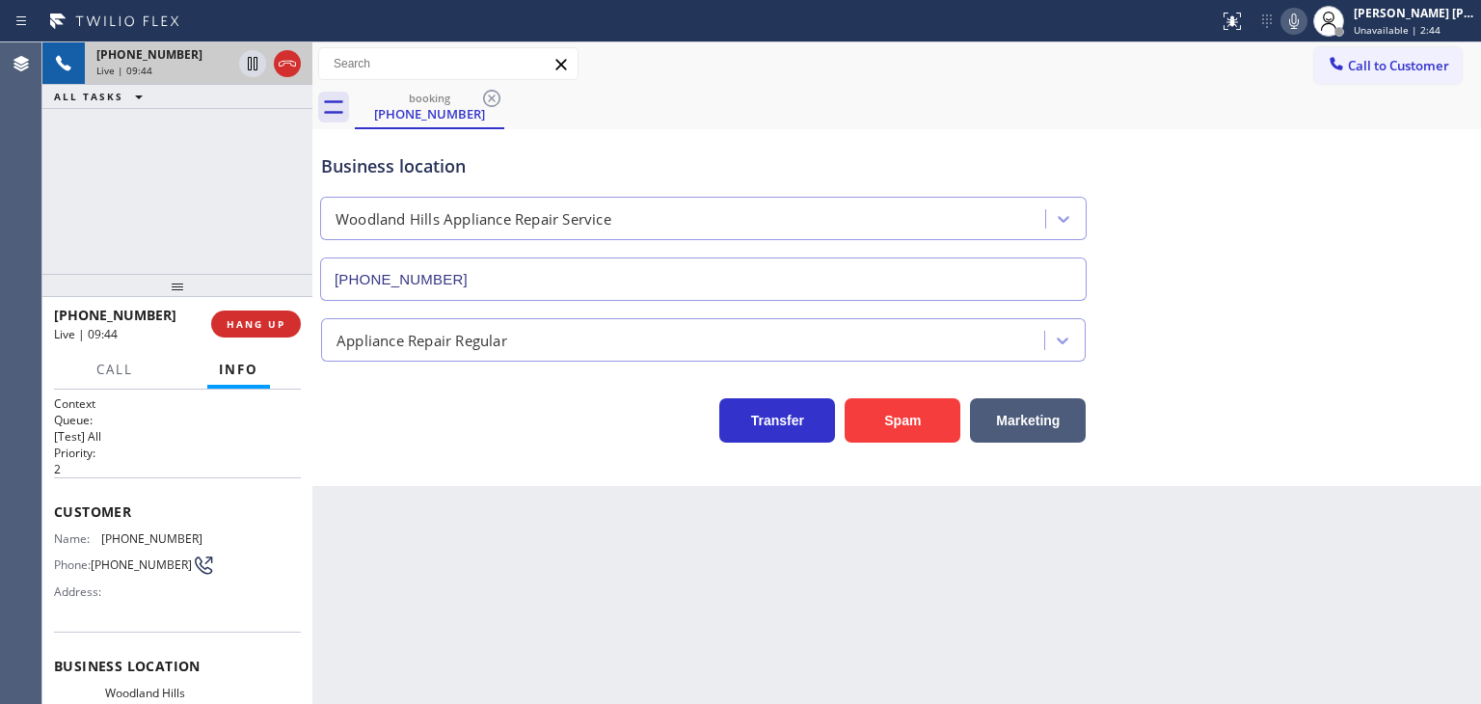
click at [179, 477] on div "Customer Name: (818) 917-7261 Phone: (818) 917-7261 Address:" at bounding box center [177, 554] width 247 height 154
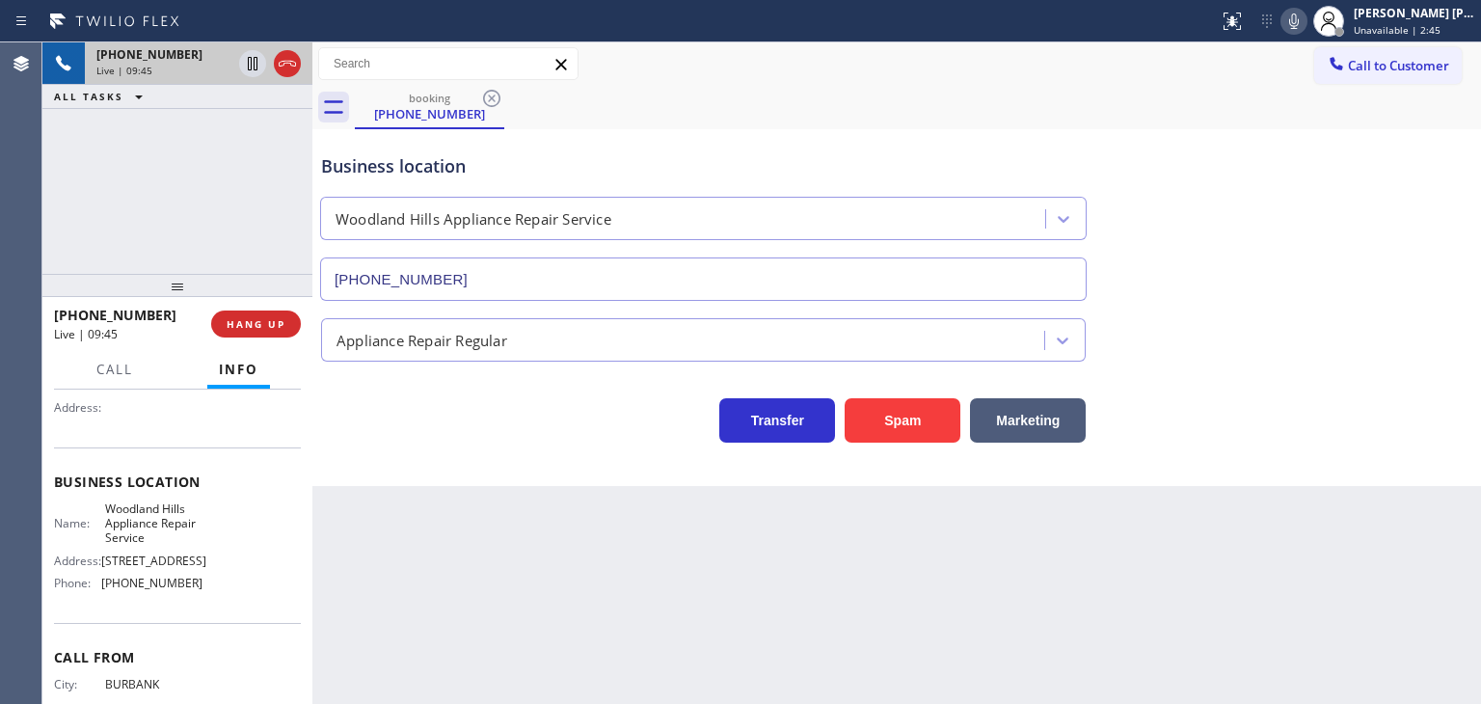
scroll to position [193, 0]
drag, startPoint x: 200, startPoint y: 590, endPoint x: 102, endPoint y: 595, distance: 97.5
click at [102, 590] on div "Name: Woodland Hills Appliance Repair Service Address: 5645 Topango Canyon Blvd…" at bounding box center [177, 541] width 247 height 97
copy span "(818) 926-4987"
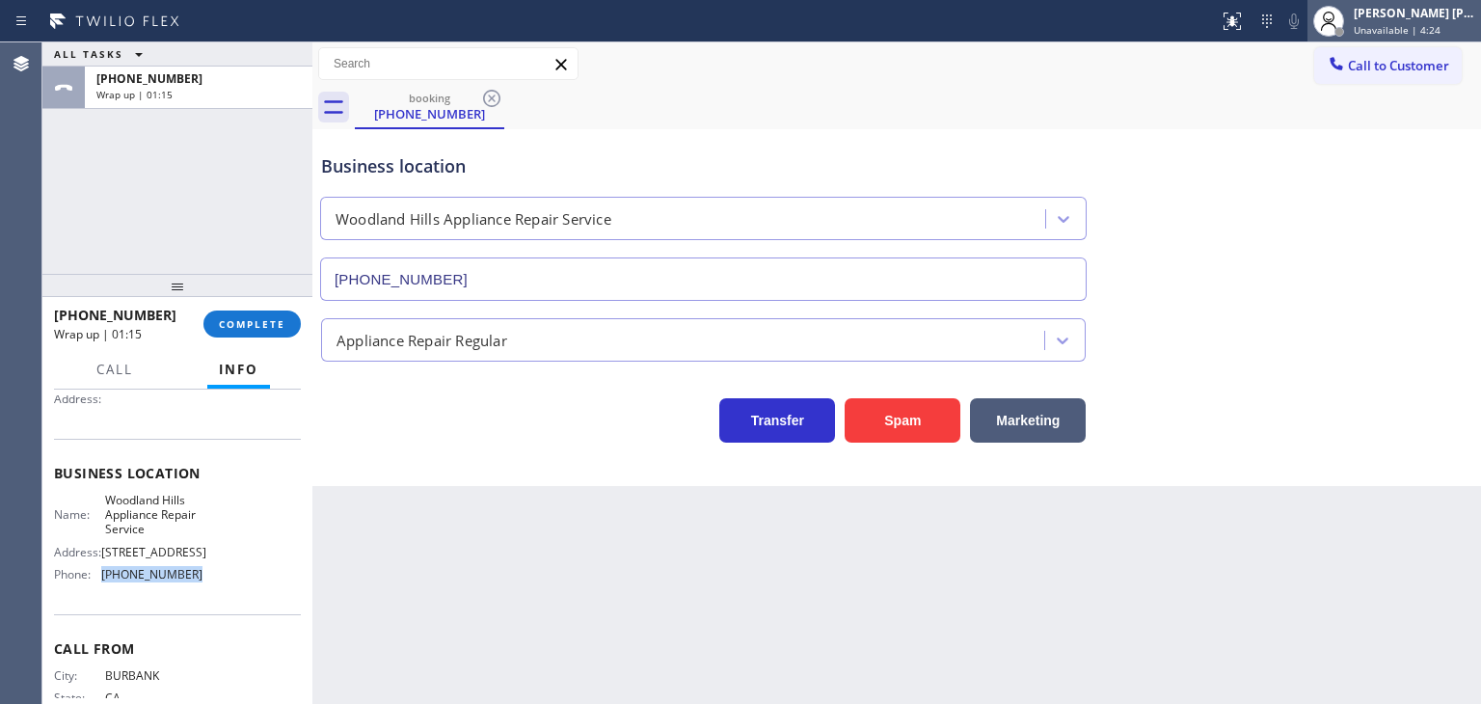
click at [1394, 14] on div "[PERSON_NAME] [PERSON_NAME]" at bounding box center [1413, 13] width 121 height 16
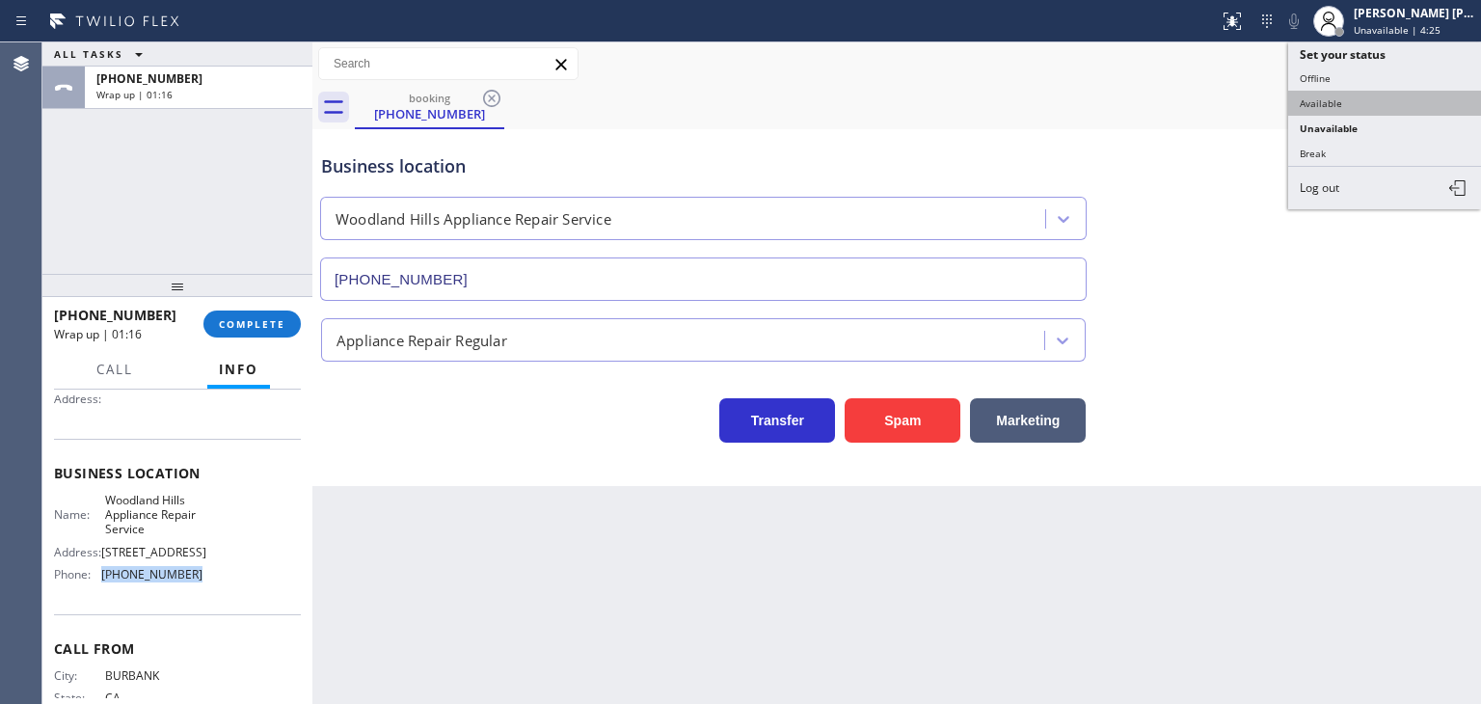
click at [1350, 101] on button "Available" at bounding box center [1384, 103] width 193 height 25
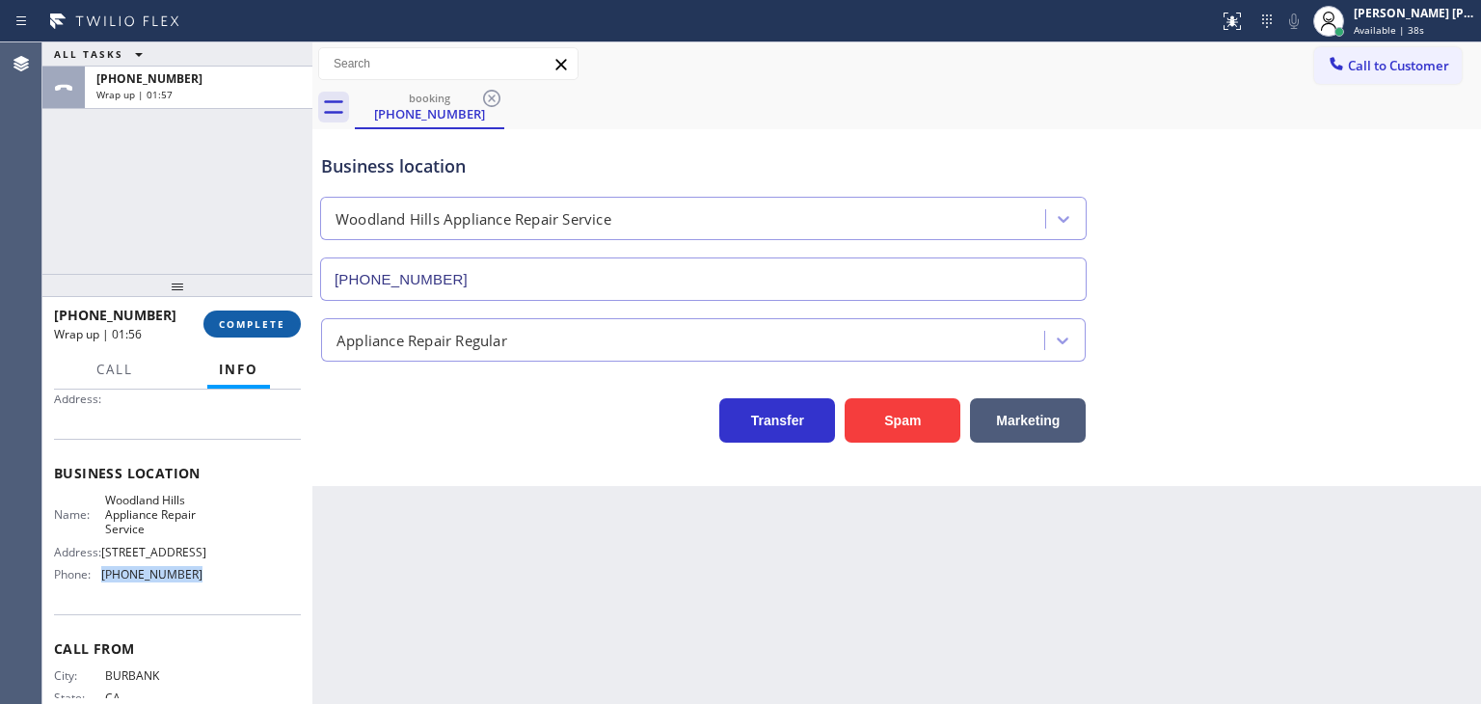
click at [230, 328] on span "COMPLETE" at bounding box center [252, 323] width 67 height 13
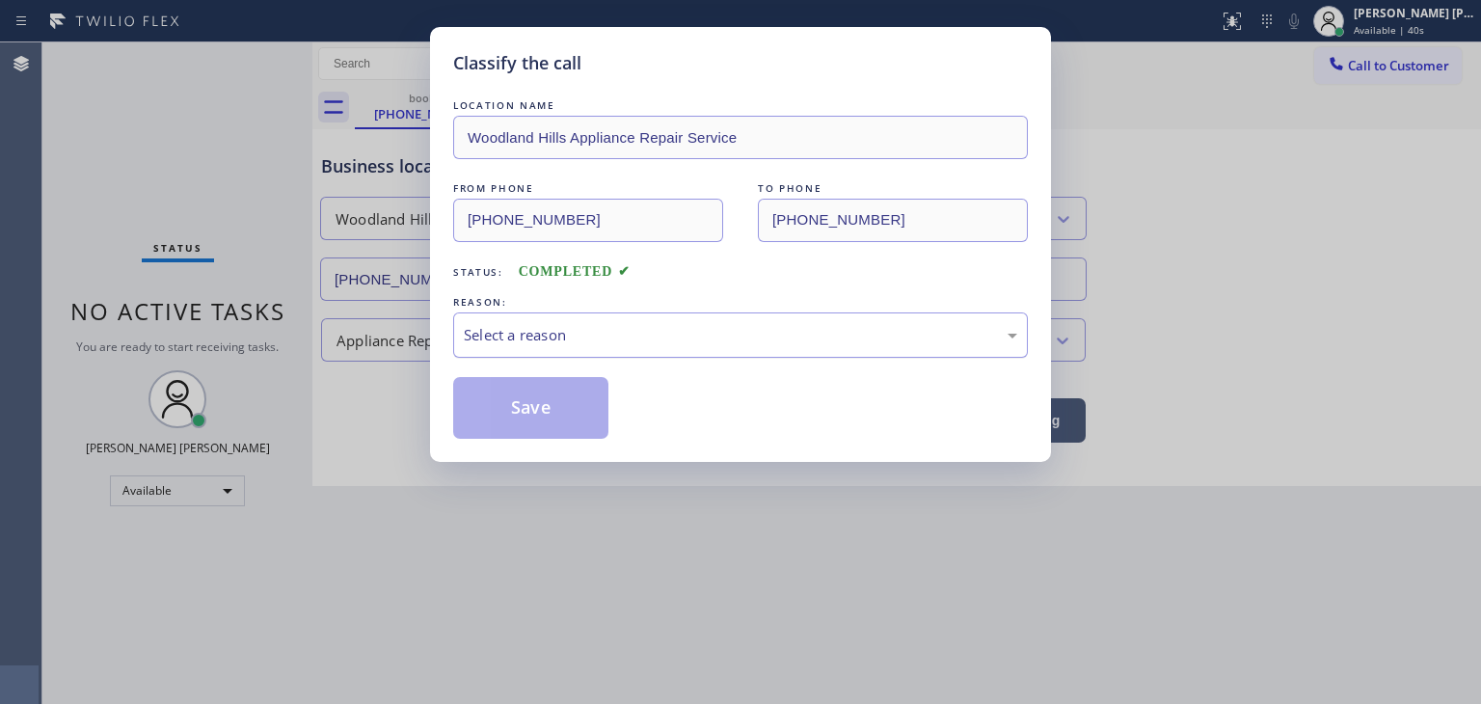
click at [484, 347] on div "Select a reason" at bounding box center [740, 334] width 575 height 45
click at [494, 407] on button "Save" at bounding box center [530, 408] width 155 height 62
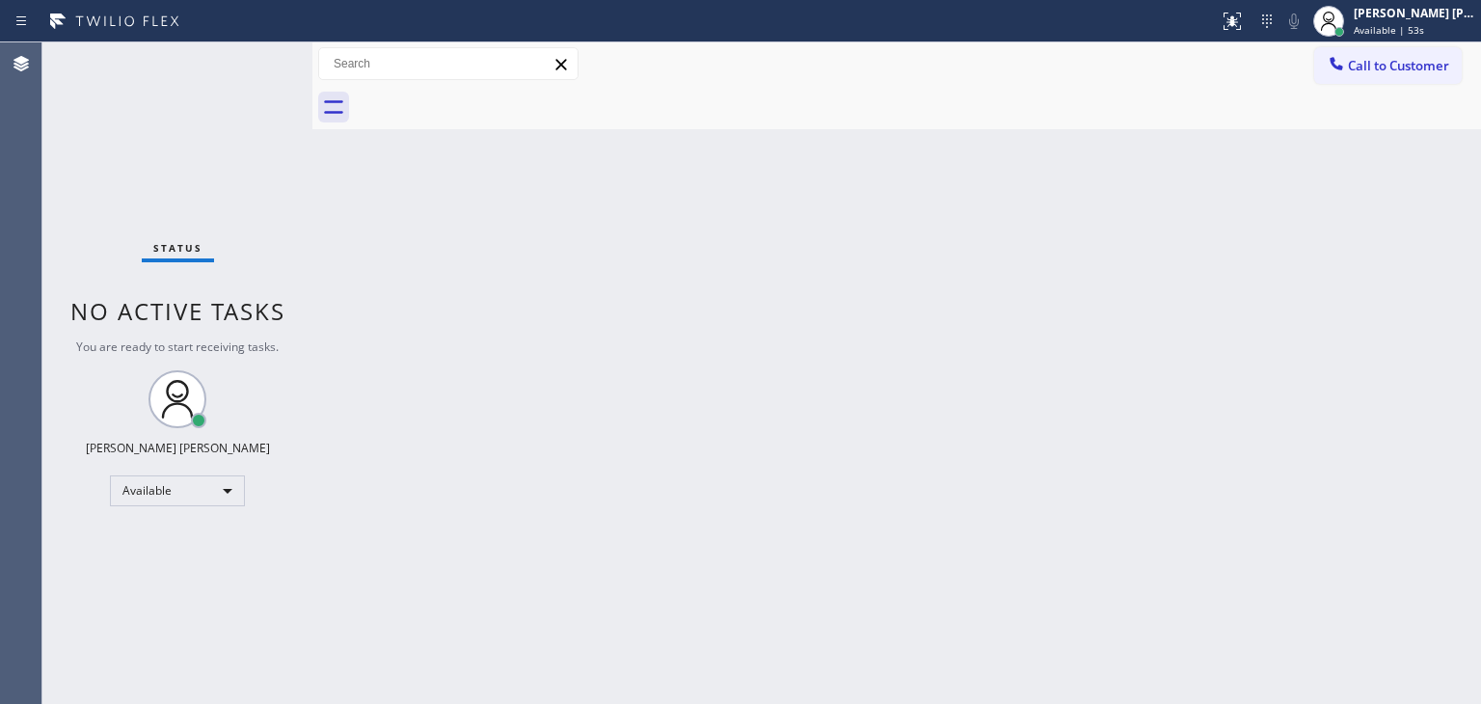
click at [251, 56] on div "Status No active tasks You are ready to start receiving tasks. Edel John Suson …" at bounding box center [177, 372] width 270 height 661
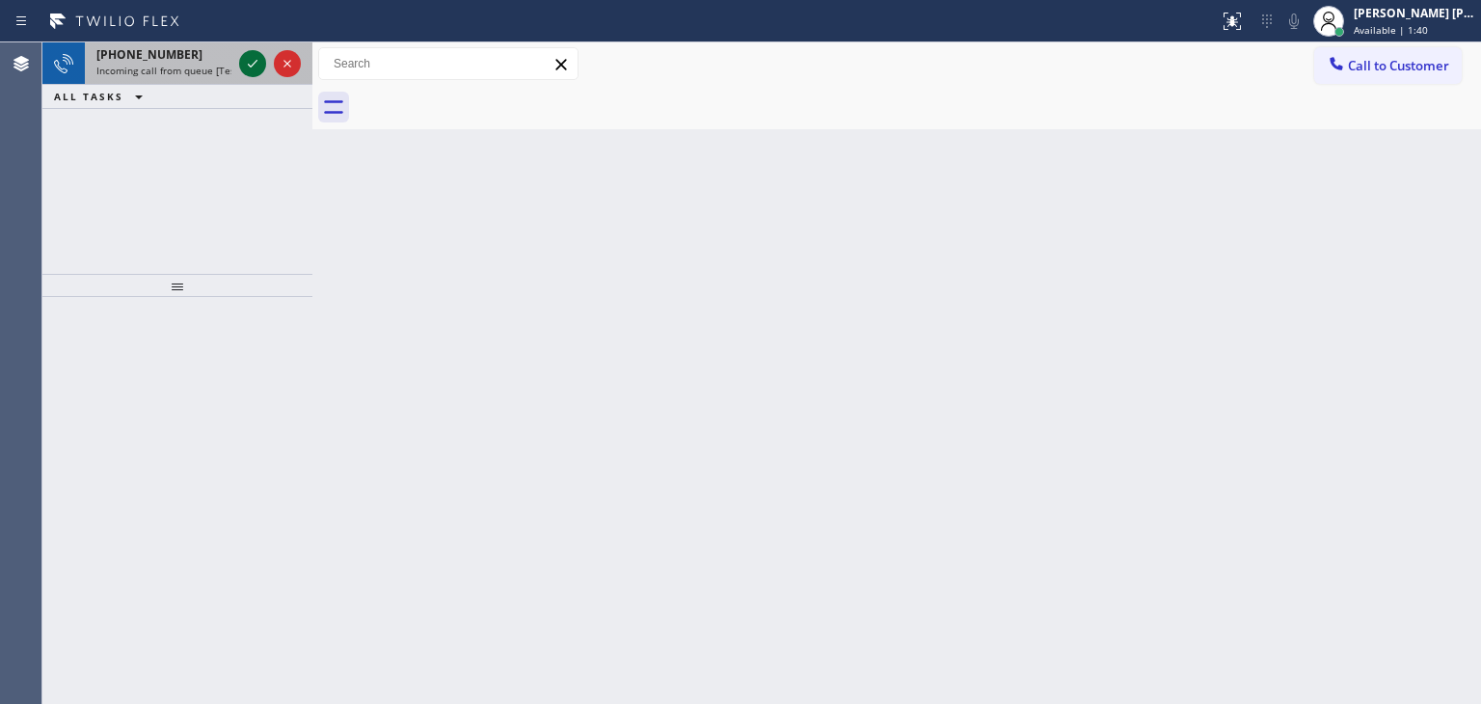
click at [251, 57] on icon at bounding box center [252, 63] width 23 height 23
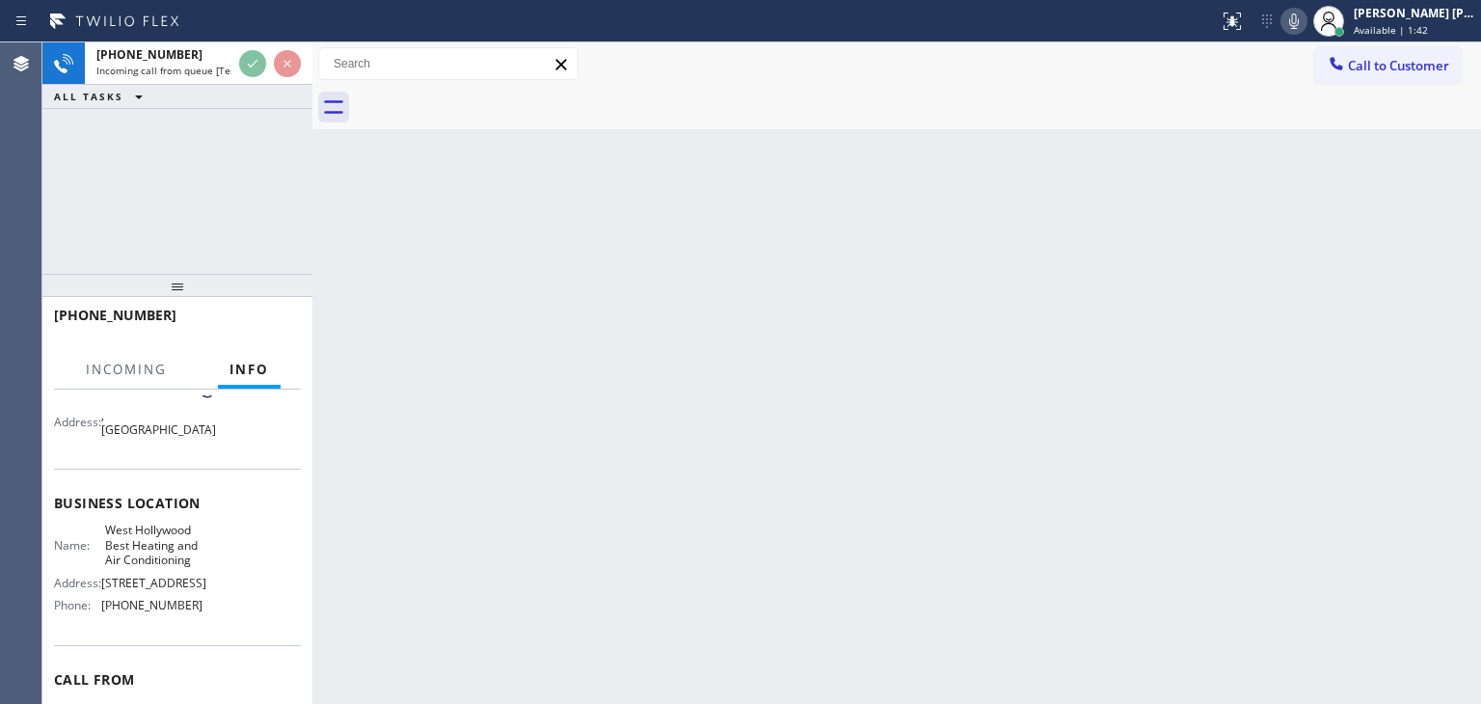
scroll to position [193, 0]
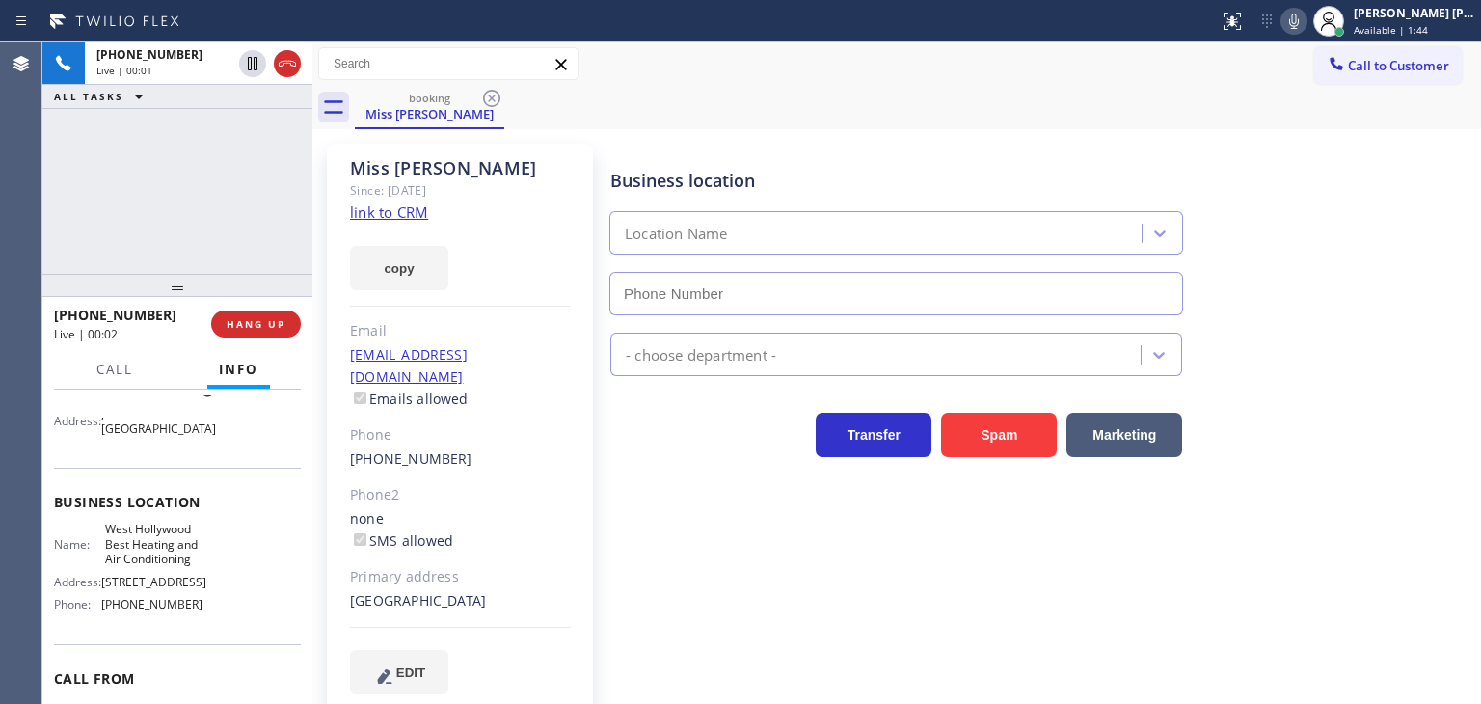
type input "(323) 531-5675"
click at [401, 213] on link "link to CRM" at bounding box center [389, 211] width 78 height 19
click at [122, 371] on span "Call" at bounding box center [114, 369] width 37 height 17
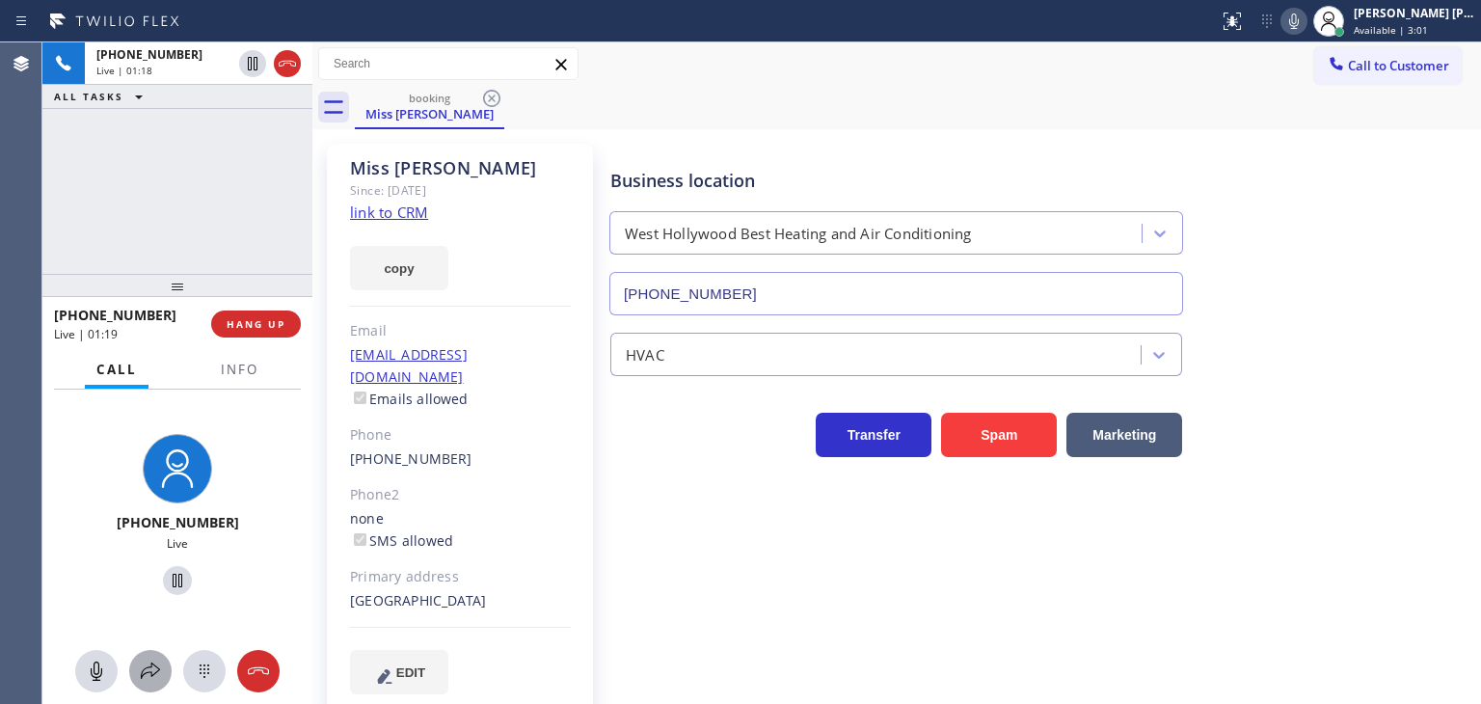
click at [143, 666] on icon at bounding box center [150, 670] width 23 height 23
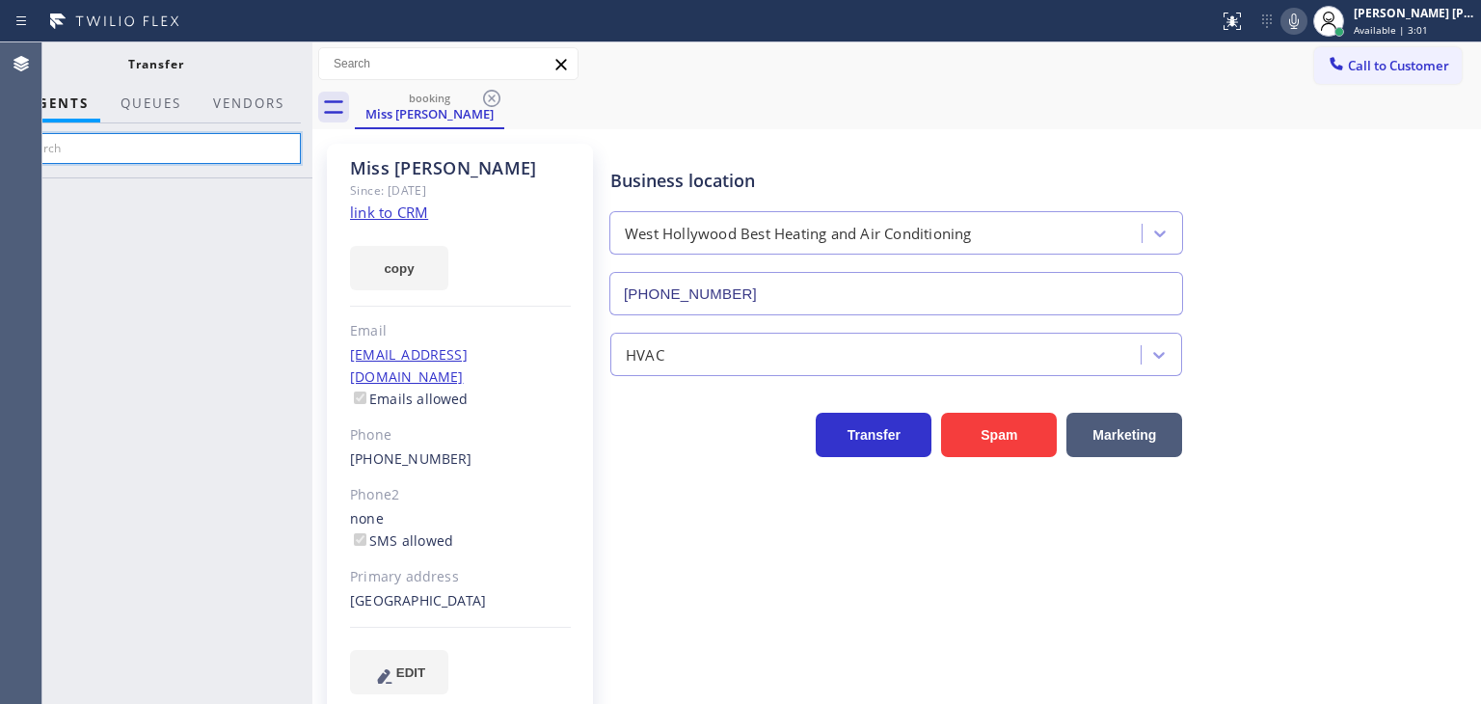
click at [241, 147] on input "text" at bounding box center [156, 148] width 290 height 31
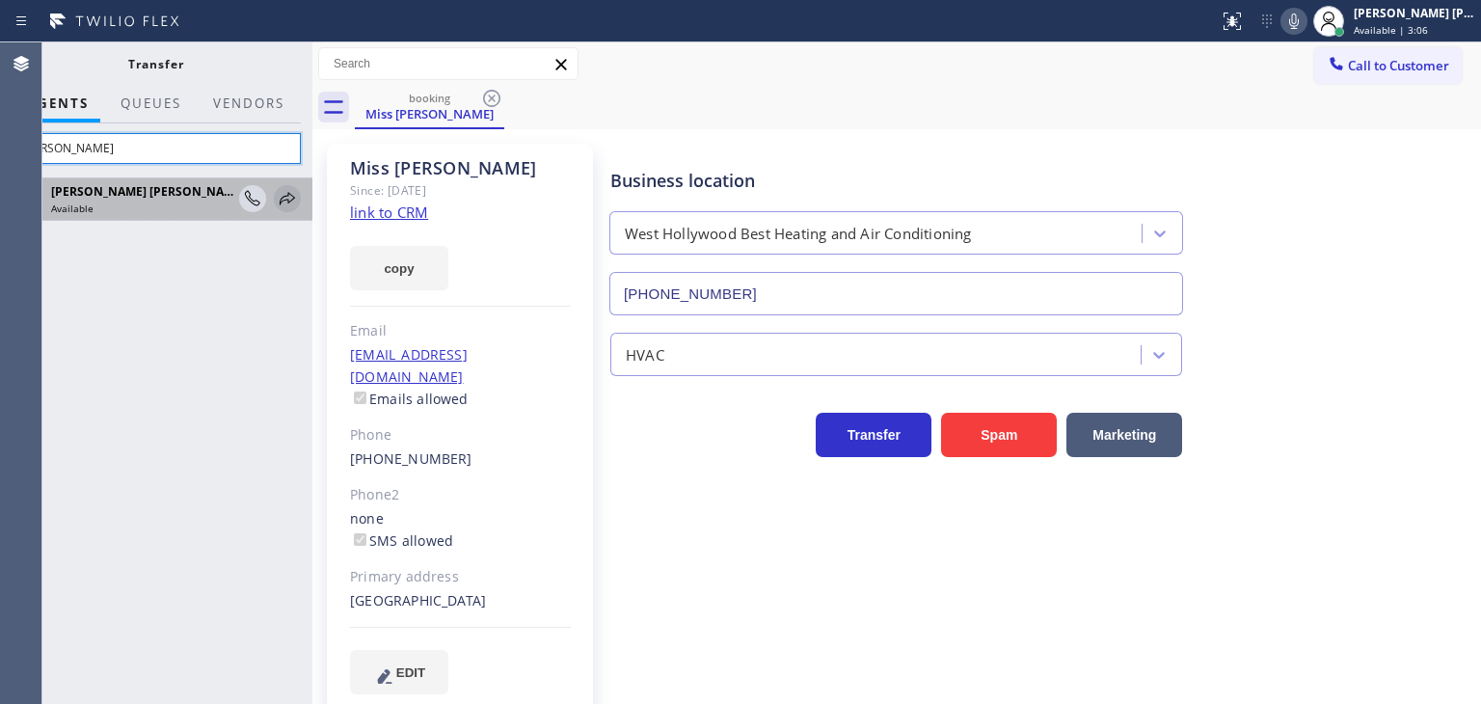
type input "keith"
click at [287, 199] on icon at bounding box center [287, 198] width 15 height 13
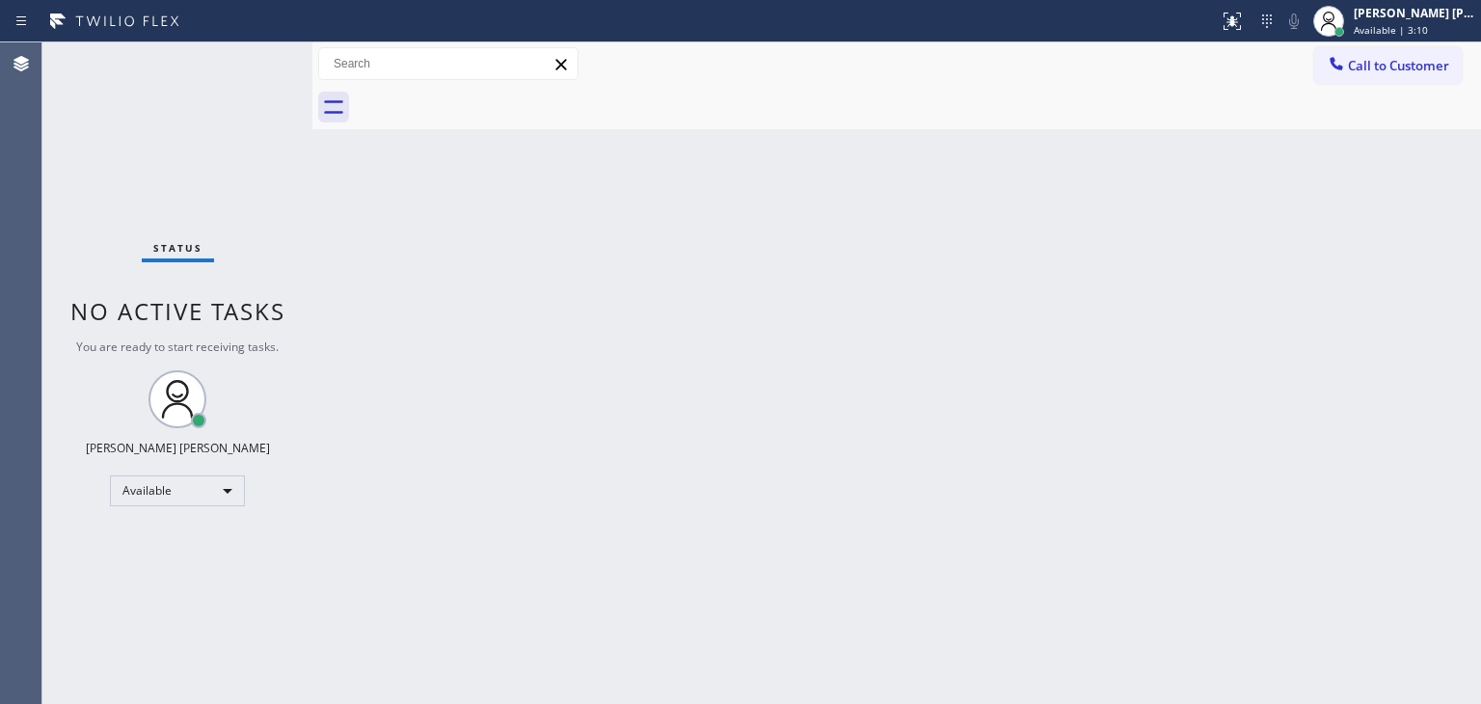
click at [252, 61] on div "Status No active tasks You are ready to start receiving tasks. Edel John Suson …" at bounding box center [177, 372] width 270 height 661
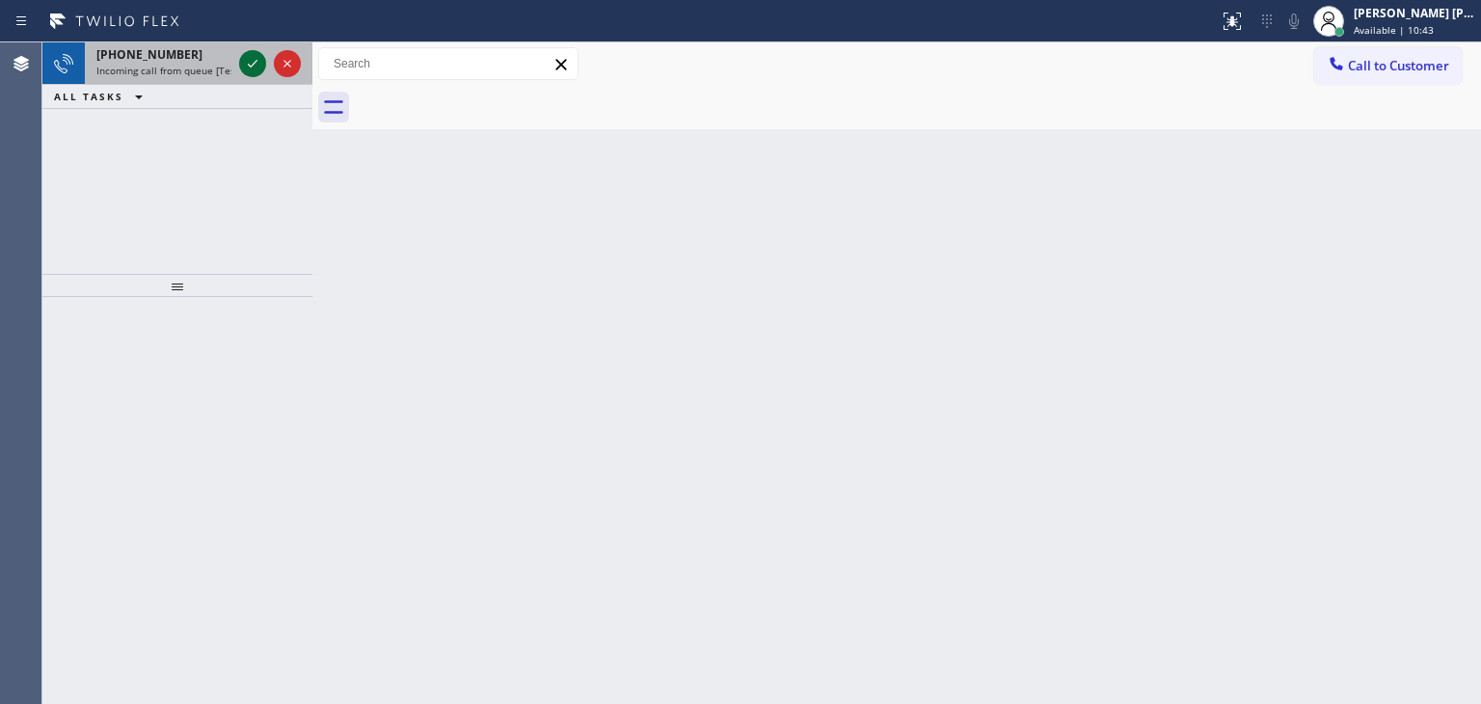
click at [247, 56] on icon at bounding box center [252, 63] width 23 height 23
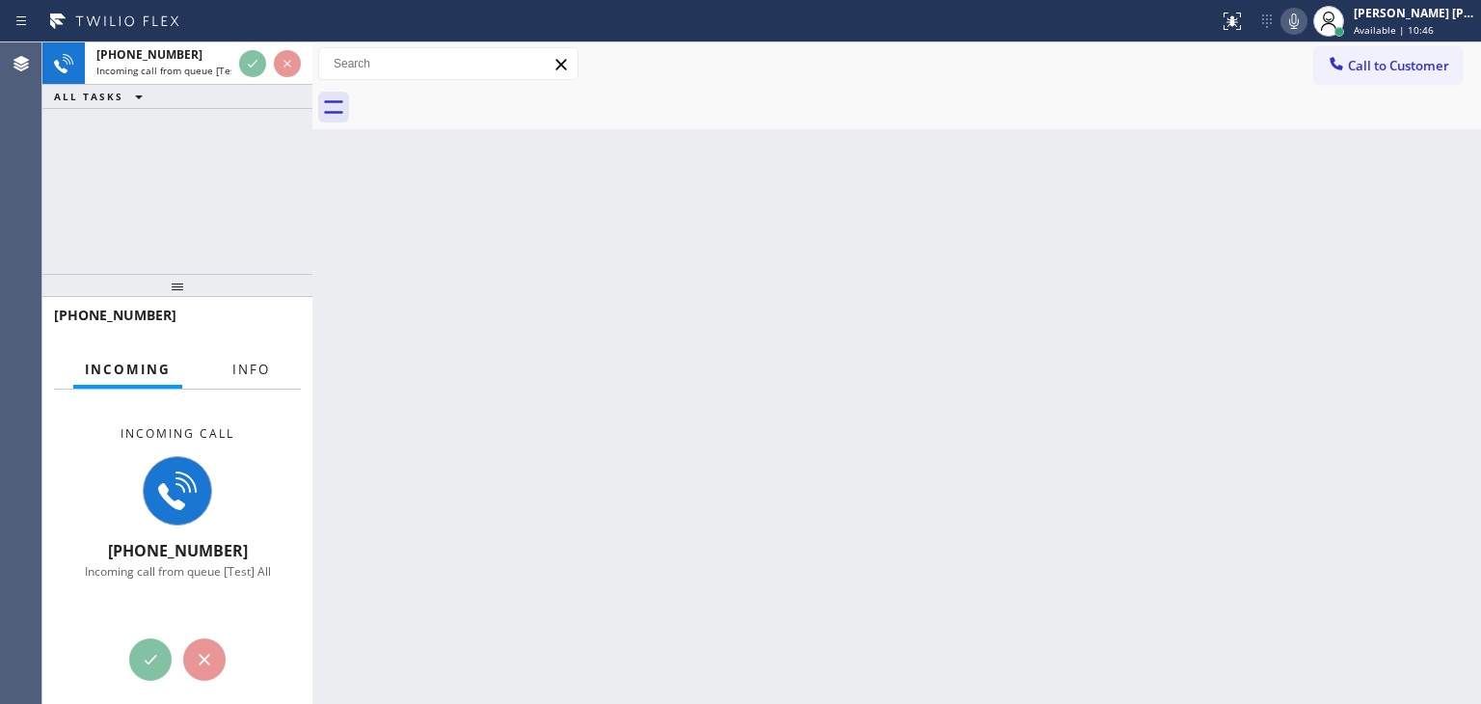
click at [241, 380] on button "Info" at bounding box center [251, 370] width 61 height 38
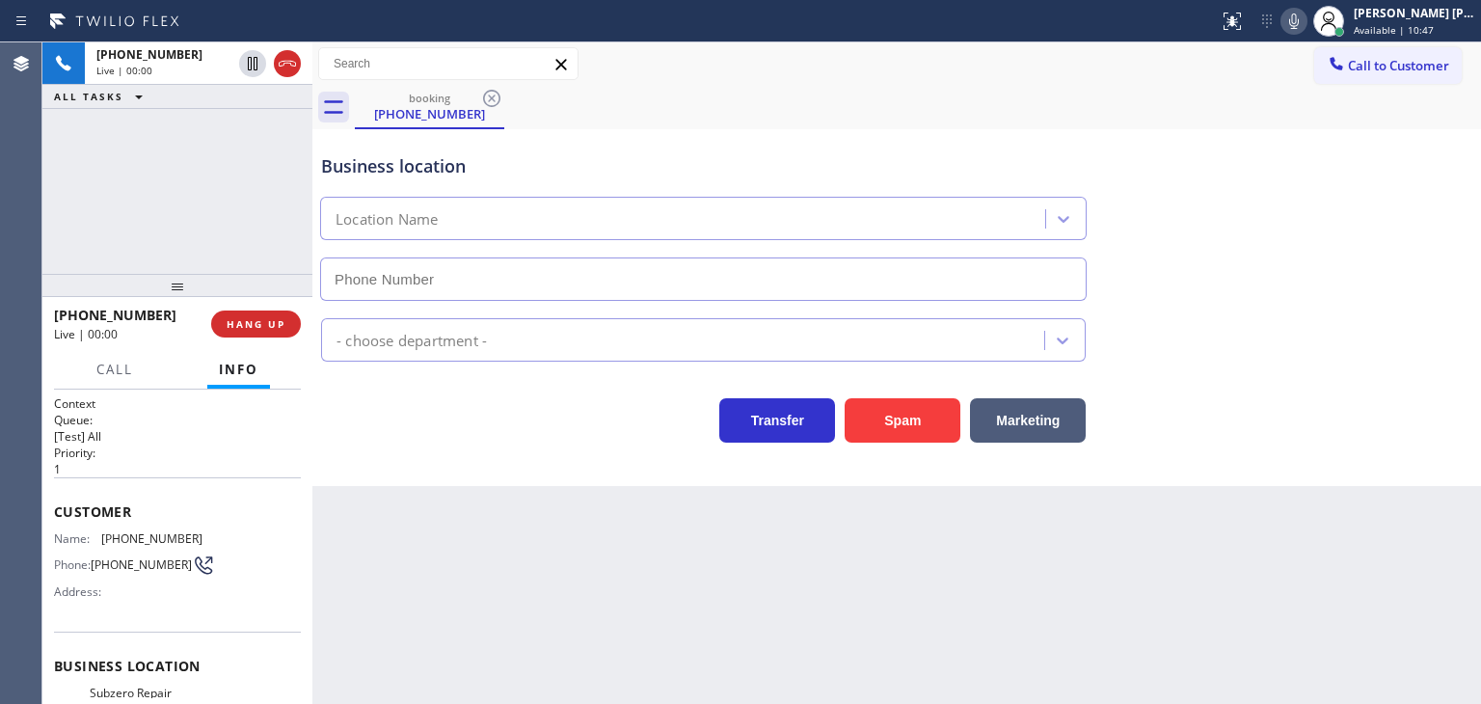
type input "(346) 489-5361"
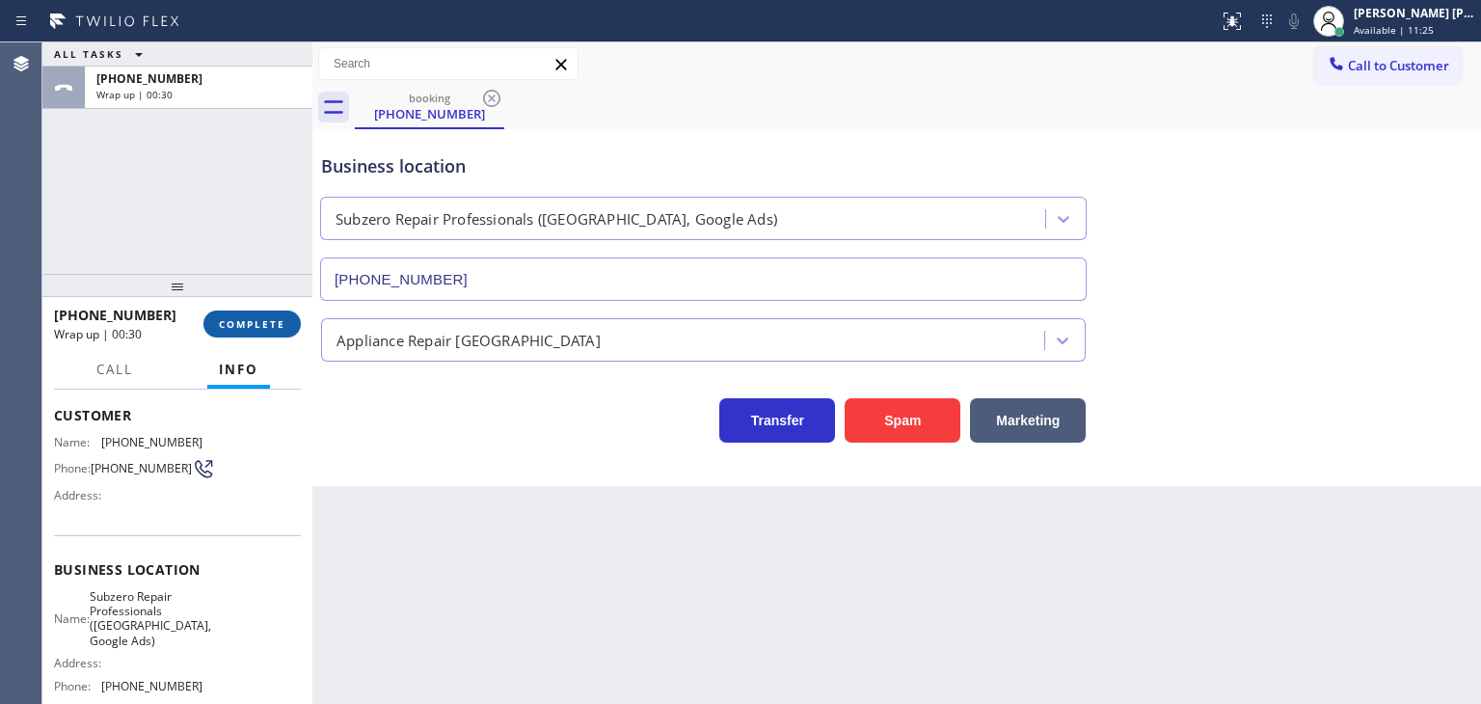
click at [230, 318] on span "COMPLETE" at bounding box center [252, 323] width 67 height 13
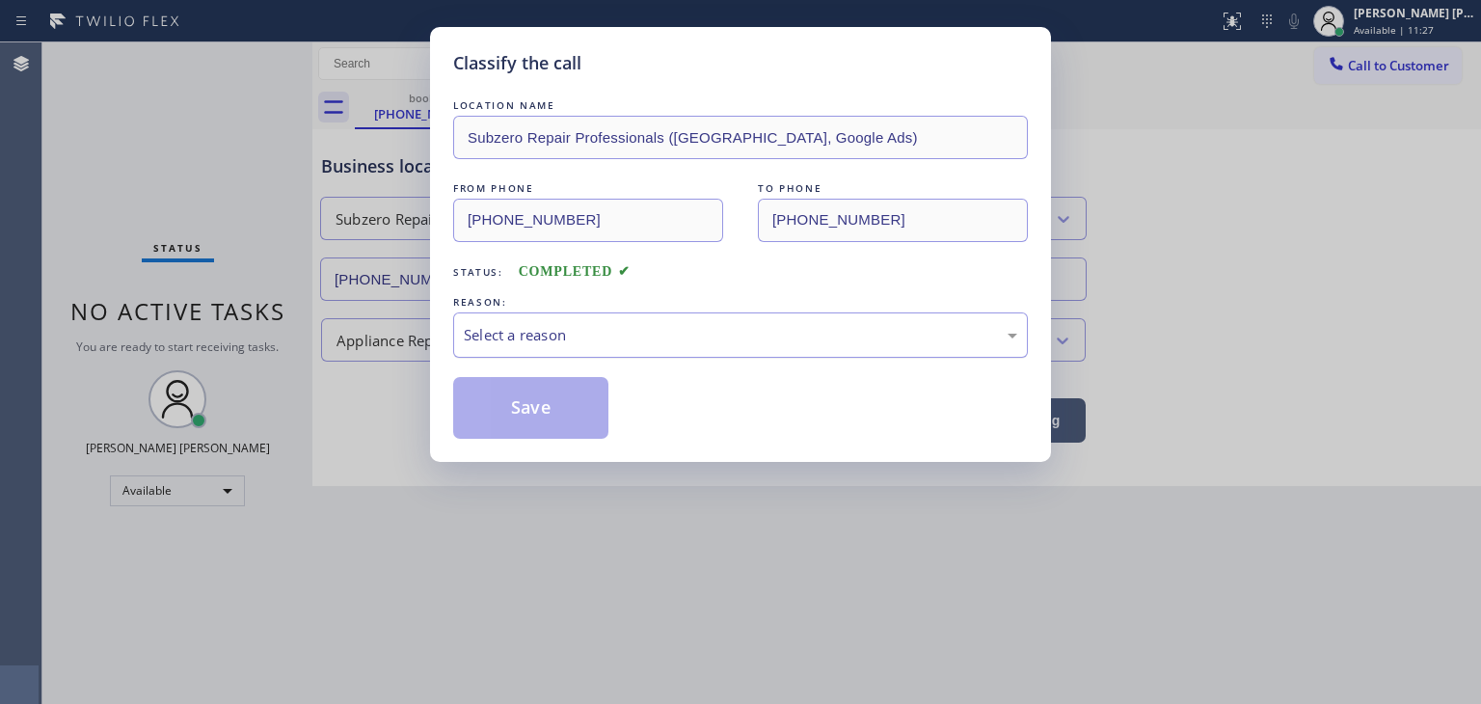
click at [563, 344] on div "Select a reason" at bounding box center [740, 335] width 553 height 22
click at [528, 426] on button "Save" at bounding box center [530, 408] width 155 height 62
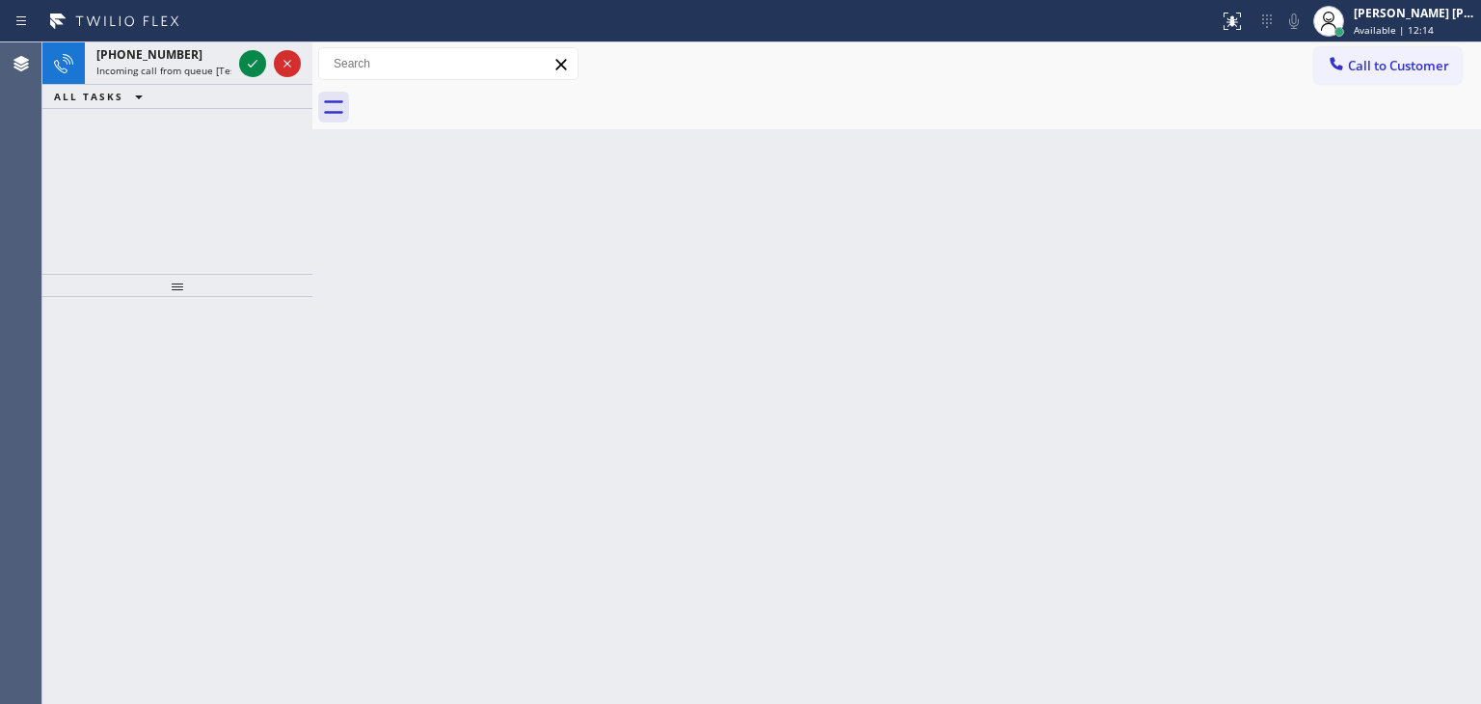
drag, startPoint x: 254, startPoint y: 63, endPoint x: 256, endPoint y: 164, distance: 101.2
click at [254, 63] on icon at bounding box center [252, 63] width 23 height 23
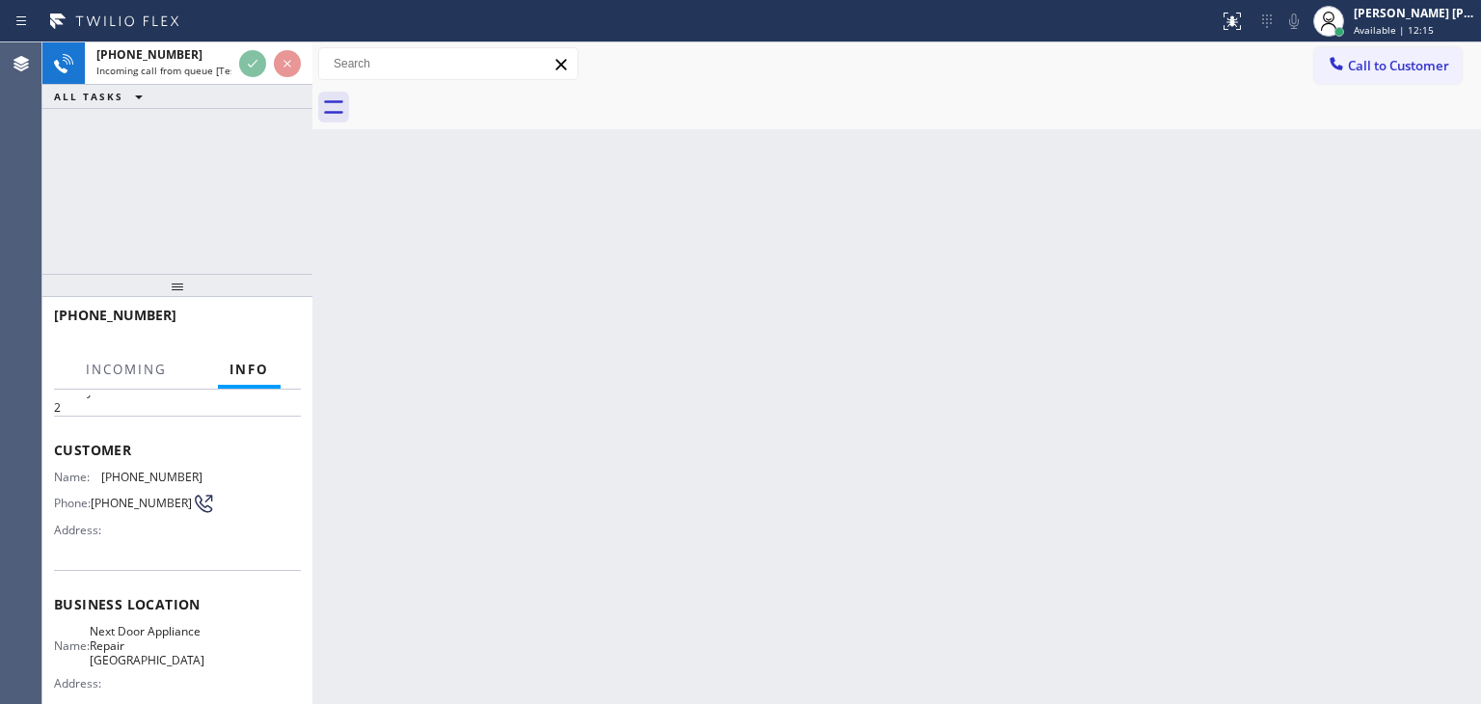
scroll to position [96, 0]
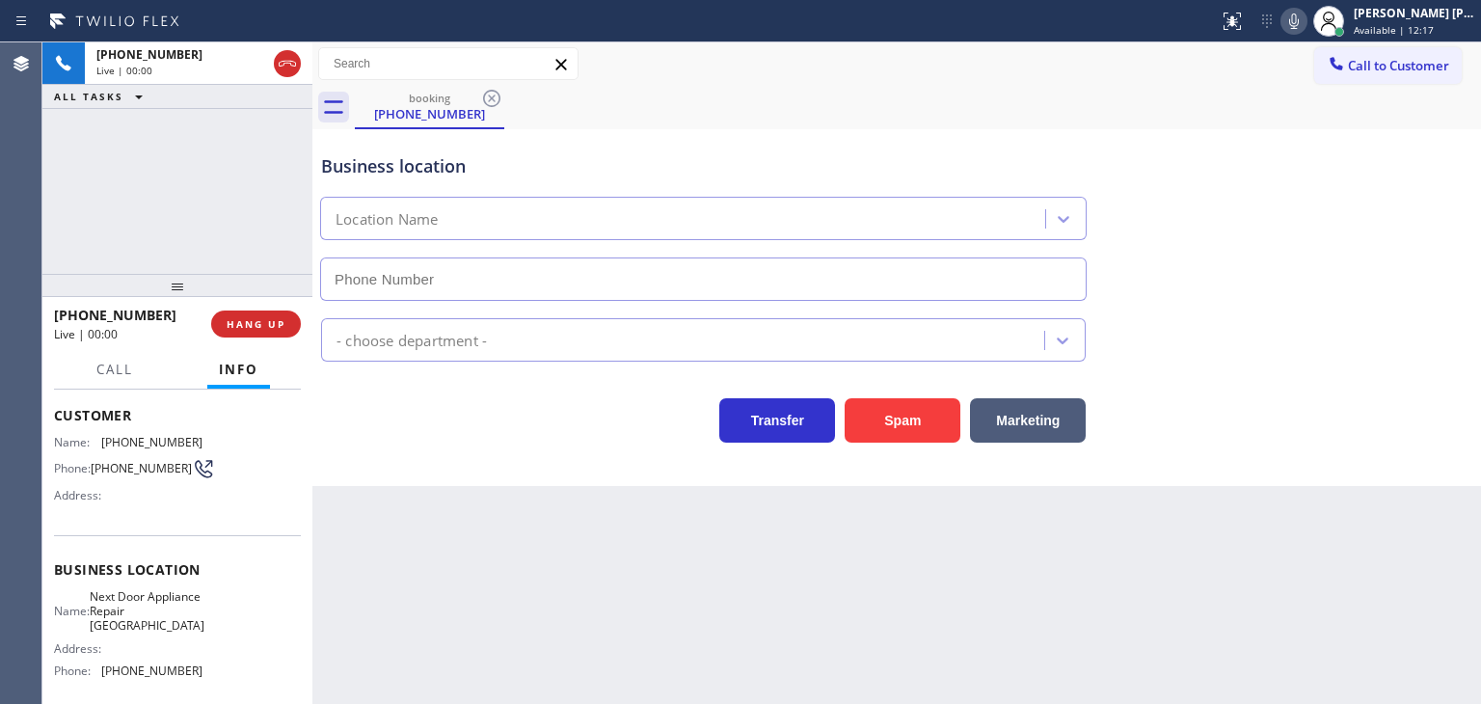
type input "(631) 203-1974"
click at [1305, 24] on icon at bounding box center [1293, 21] width 23 height 23
click at [1298, 20] on icon at bounding box center [1294, 20] width 10 height 15
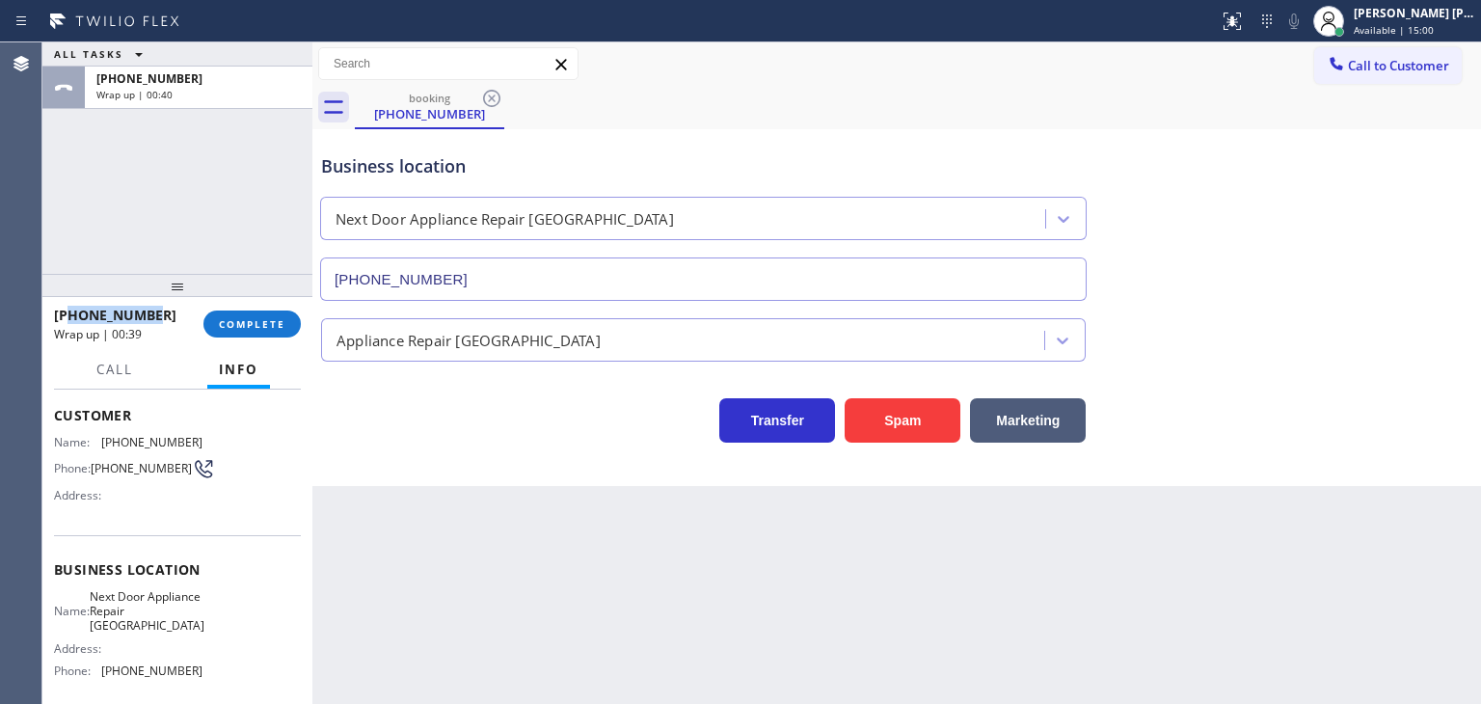
drag, startPoint x: 167, startPoint y: 320, endPoint x: 67, endPoint y: 307, distance: 100.2
click at [67, 307] on div "+16313389907" at bounding box center [122, 315] width 136 height 18
copy span "6313389907"
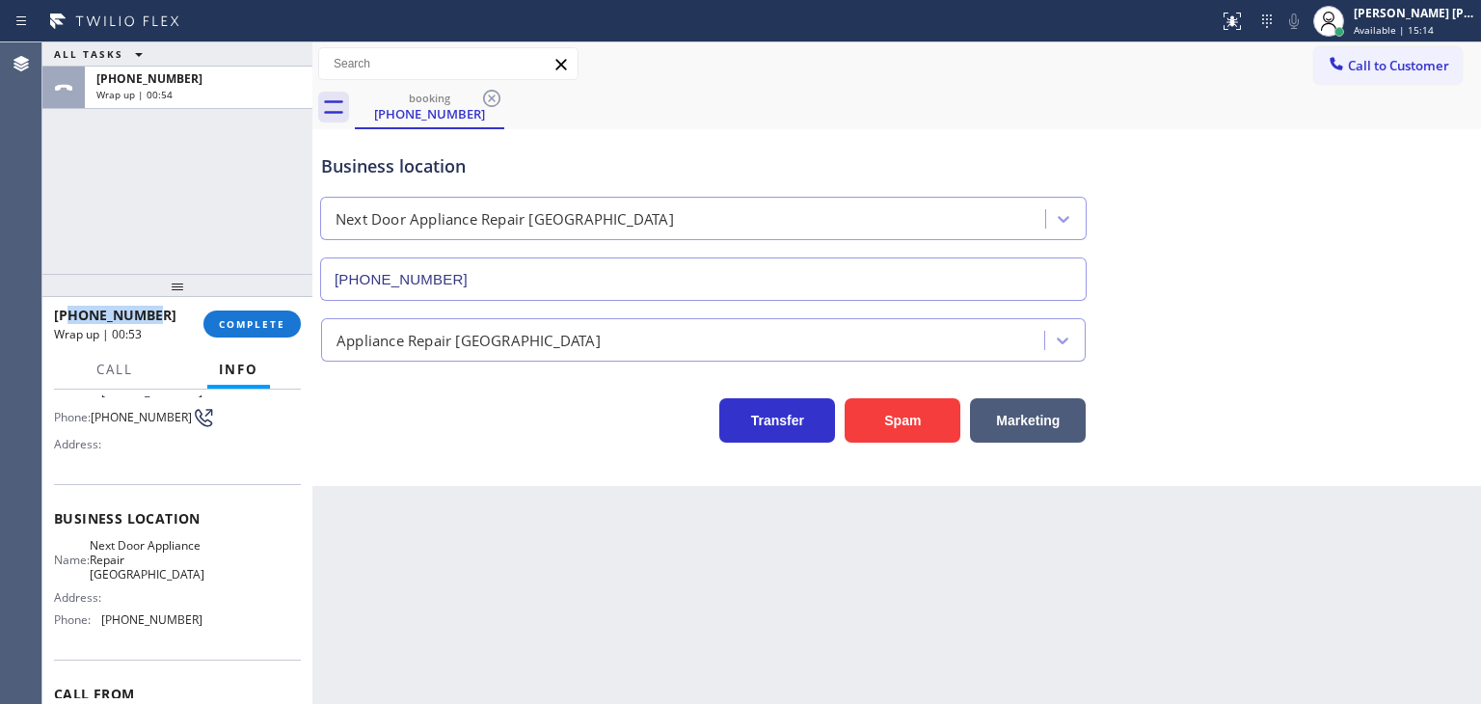
scroll to position [193, 0]
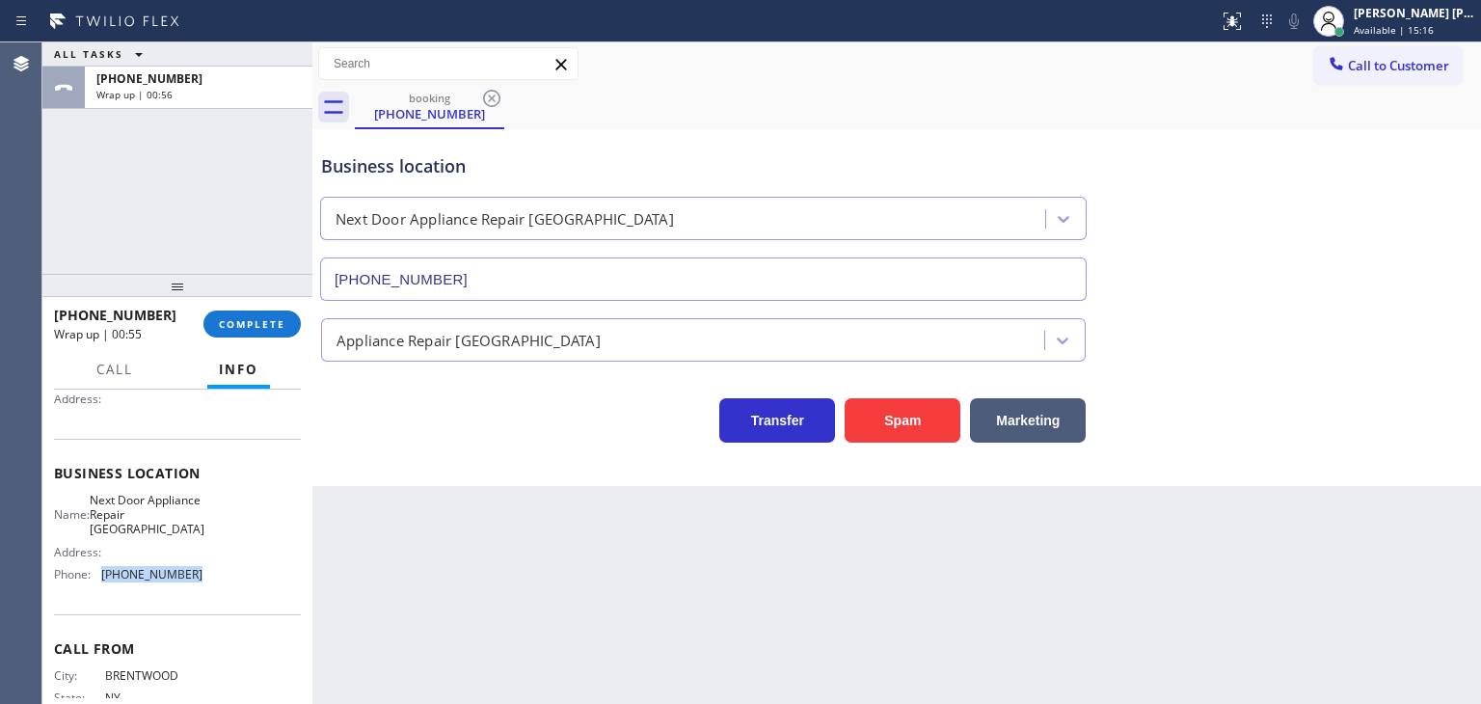
drag, startPoint x: 206, startPoint y: 572, endPoint x: 100, endPoint y: 575, distance: 106.1
click at [100, 575] on div "Name: Next Door Appliance Repair Long Island Address: Phone: (631) 203-1974" at bounding box center [177, 541] width 247 height 97
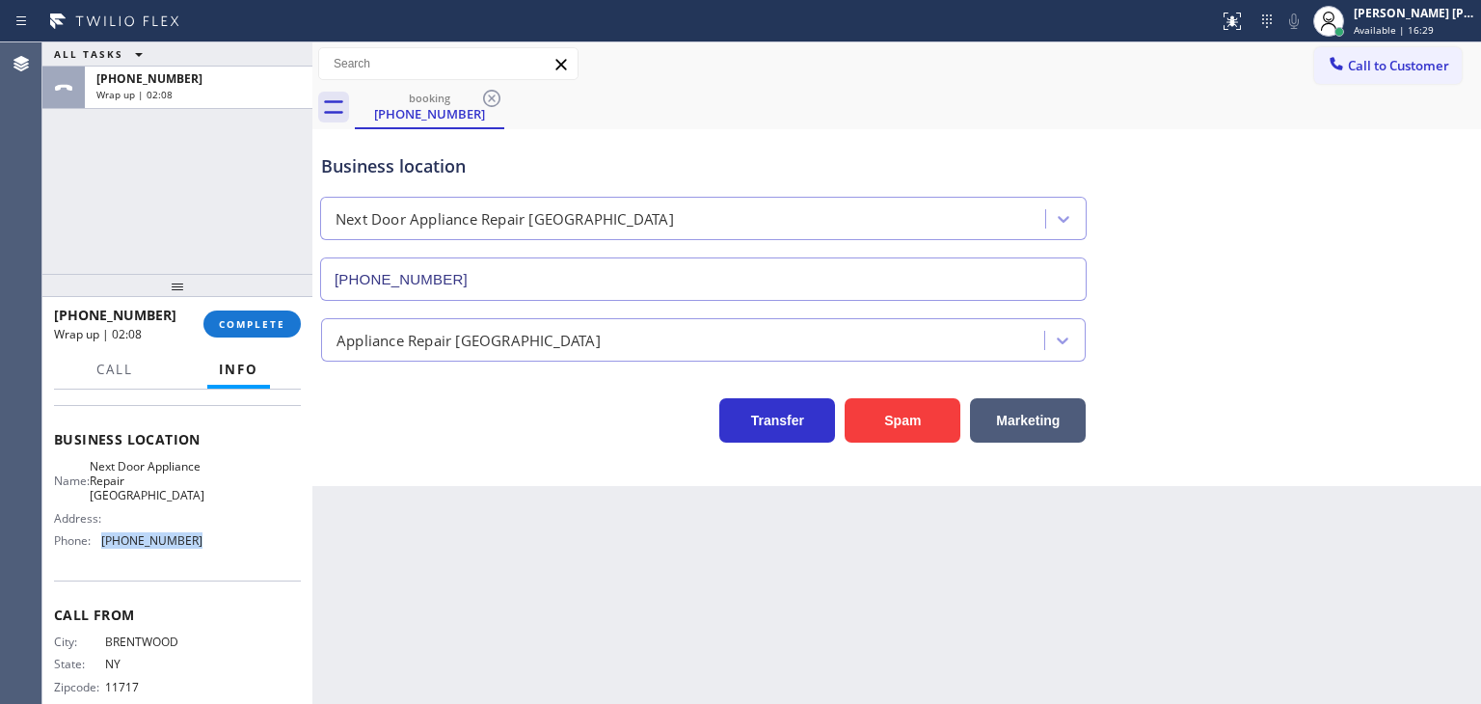
scroll to position [256, 0]
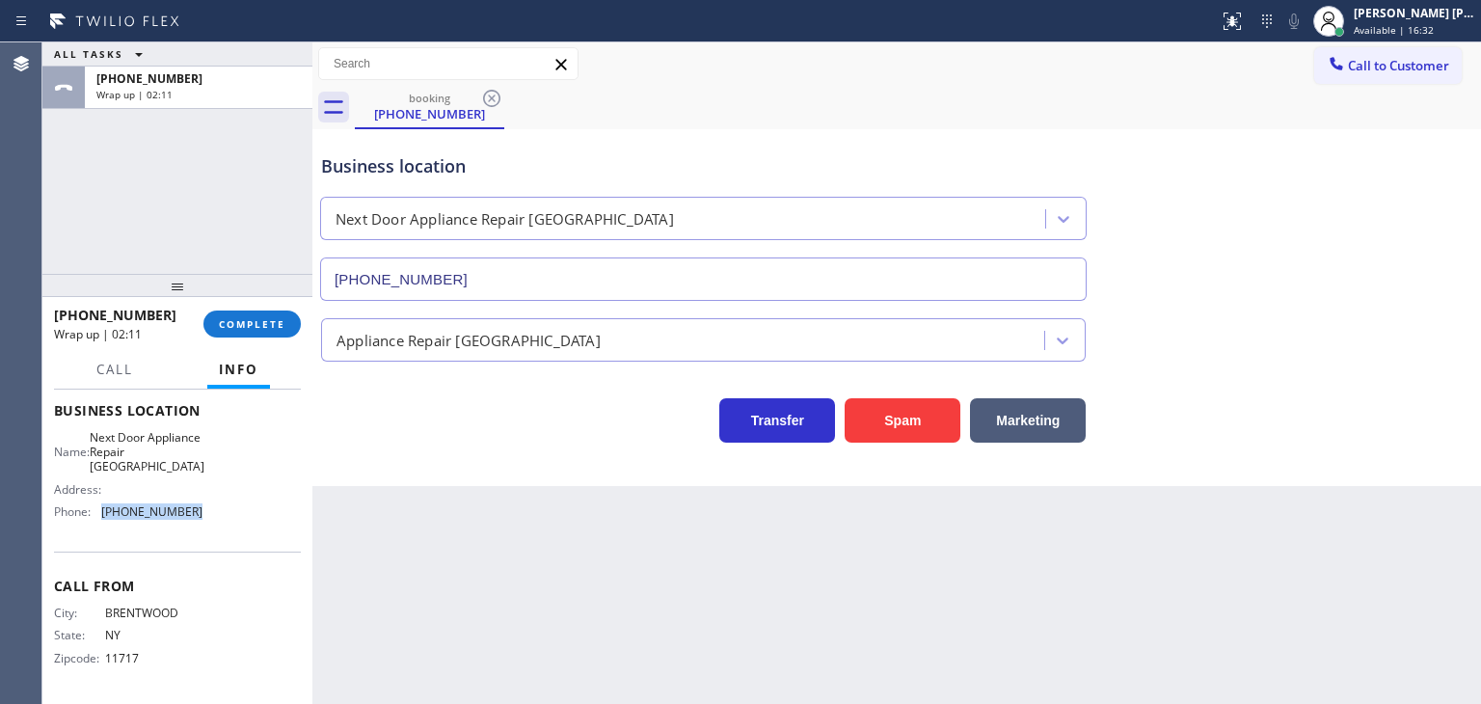
copy div "(631) 203-1974"
click at [1433, 23] on span "Available | 16:34" at bounding box center [1393, 29] width 80 height 13
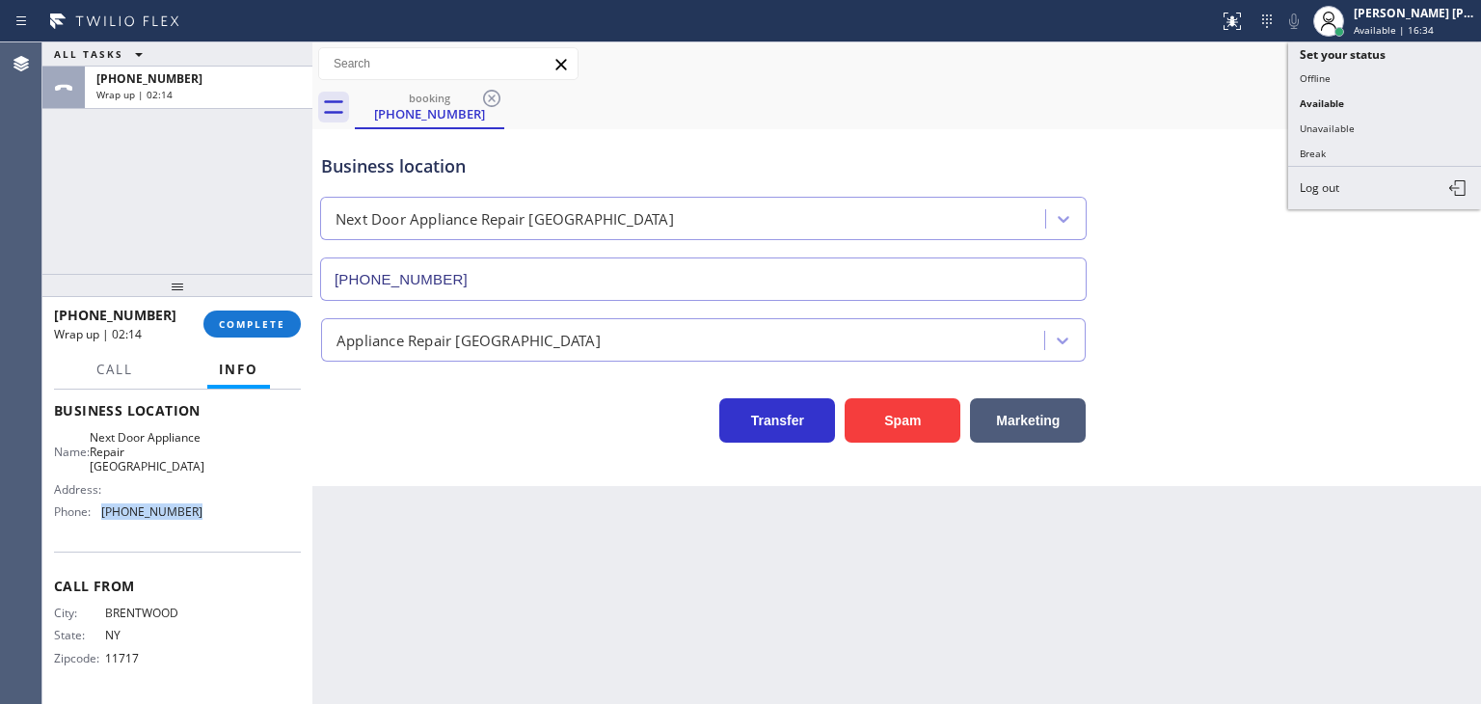
drag, startPoint x: 1369, startPoint y: 120, endPoint x: 637, endPoint y: 45, distance: 735.4
click at [1367, 120] on button "Unavailable" at bounding box center [1384, 128] width 193 height 25
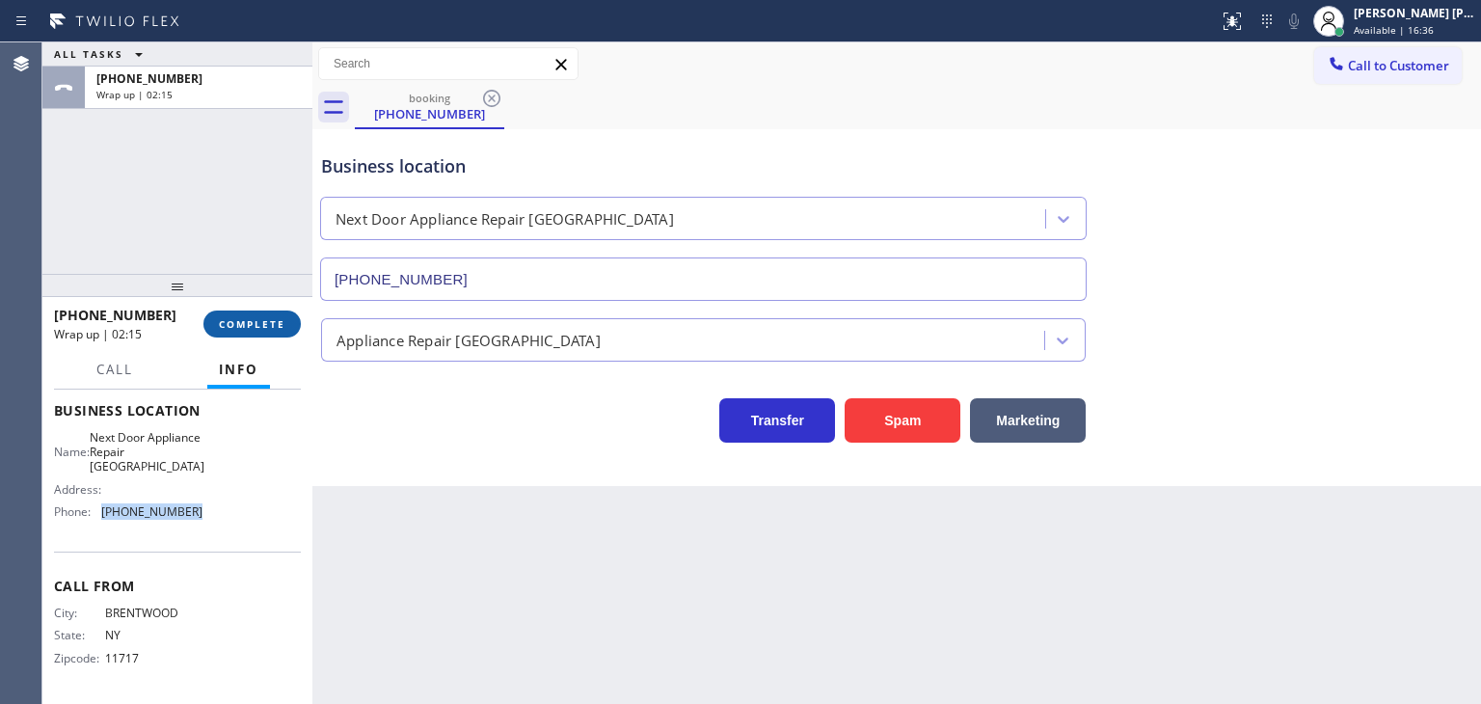
click at [253, 325] on span "COMPLETE" at bounding box center [252, 323] width 67 height 13
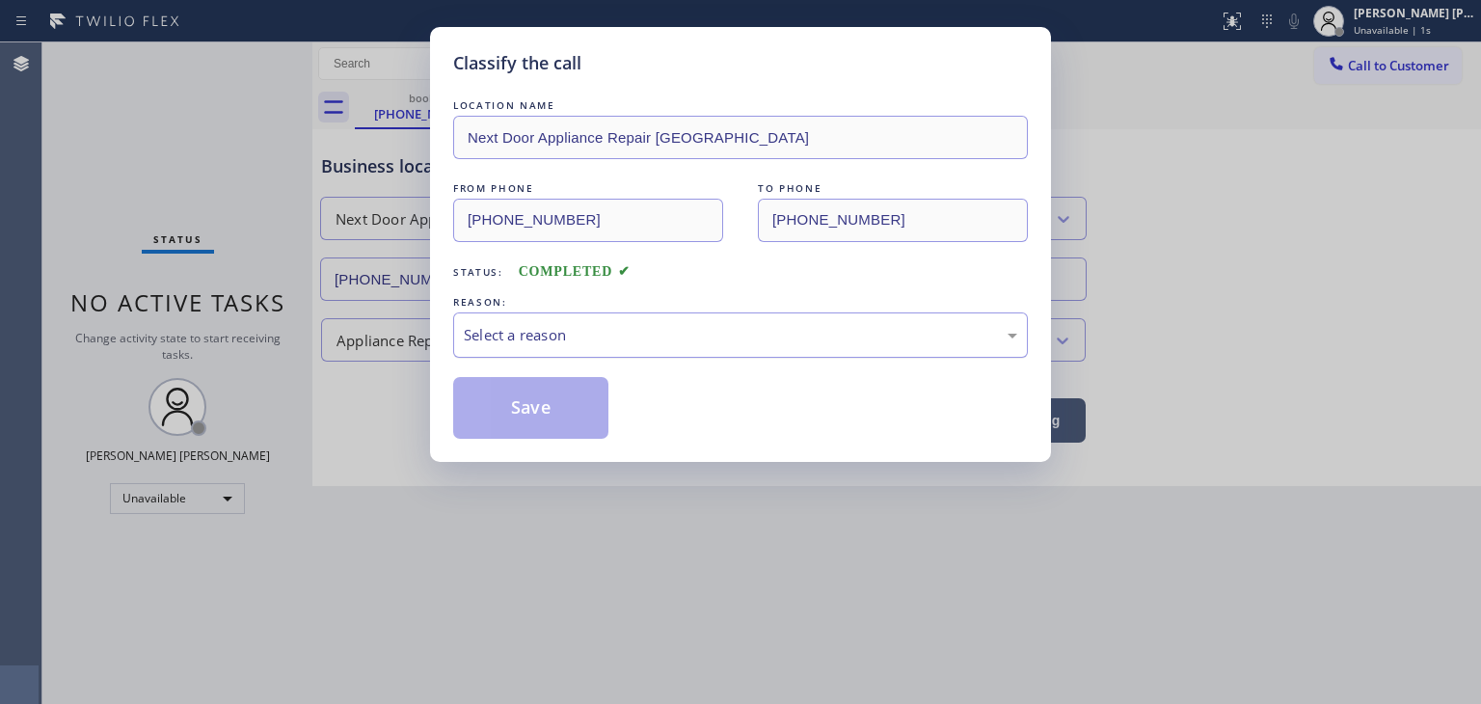
click at [540, 326] on div "Select a reason" at bounding box center [740, 335] width 553 height 22
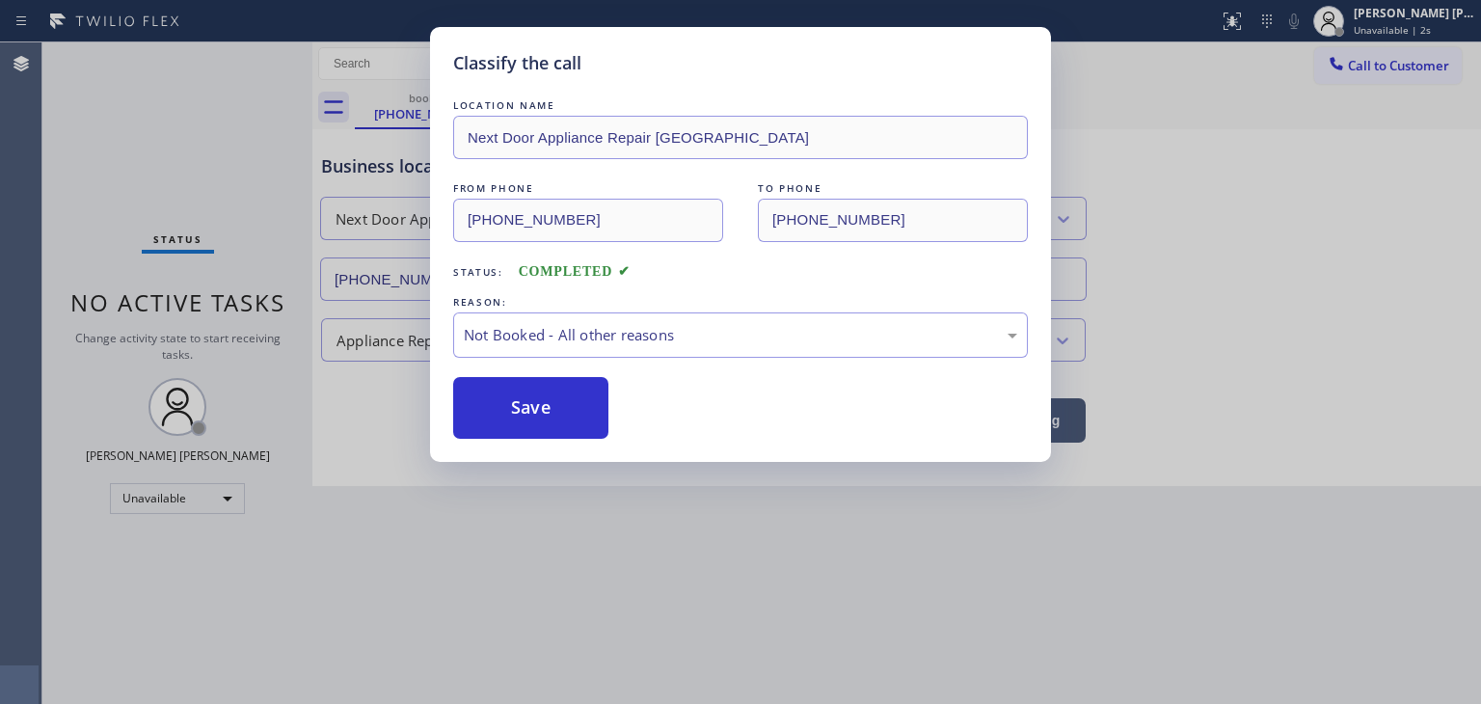
click at [536, 400] on button "Save" at bounding box center [530, 408] width 155 height 62
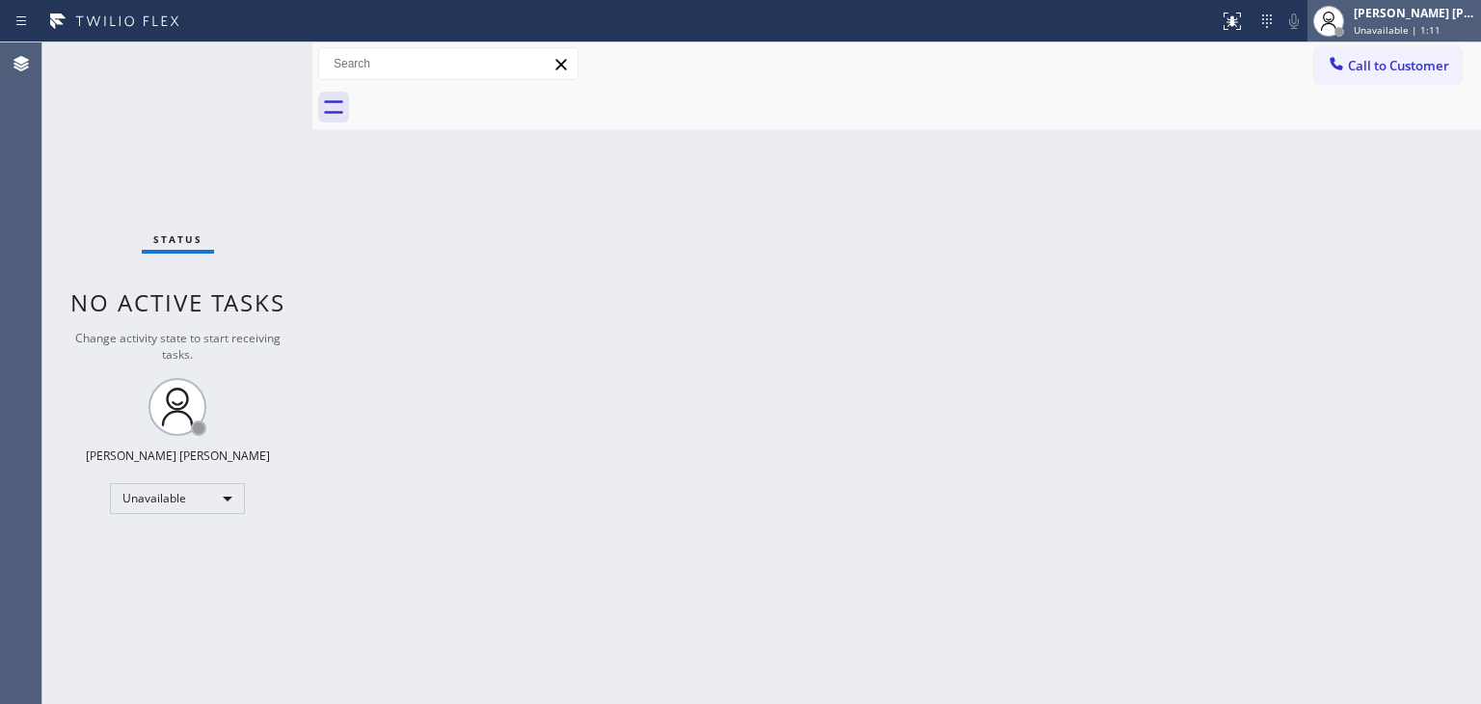
click at [1433, 11] on div "[PERSON_NAME] [PERSON_NAME]" at bounding box center [1413, 13] width 121 height 16
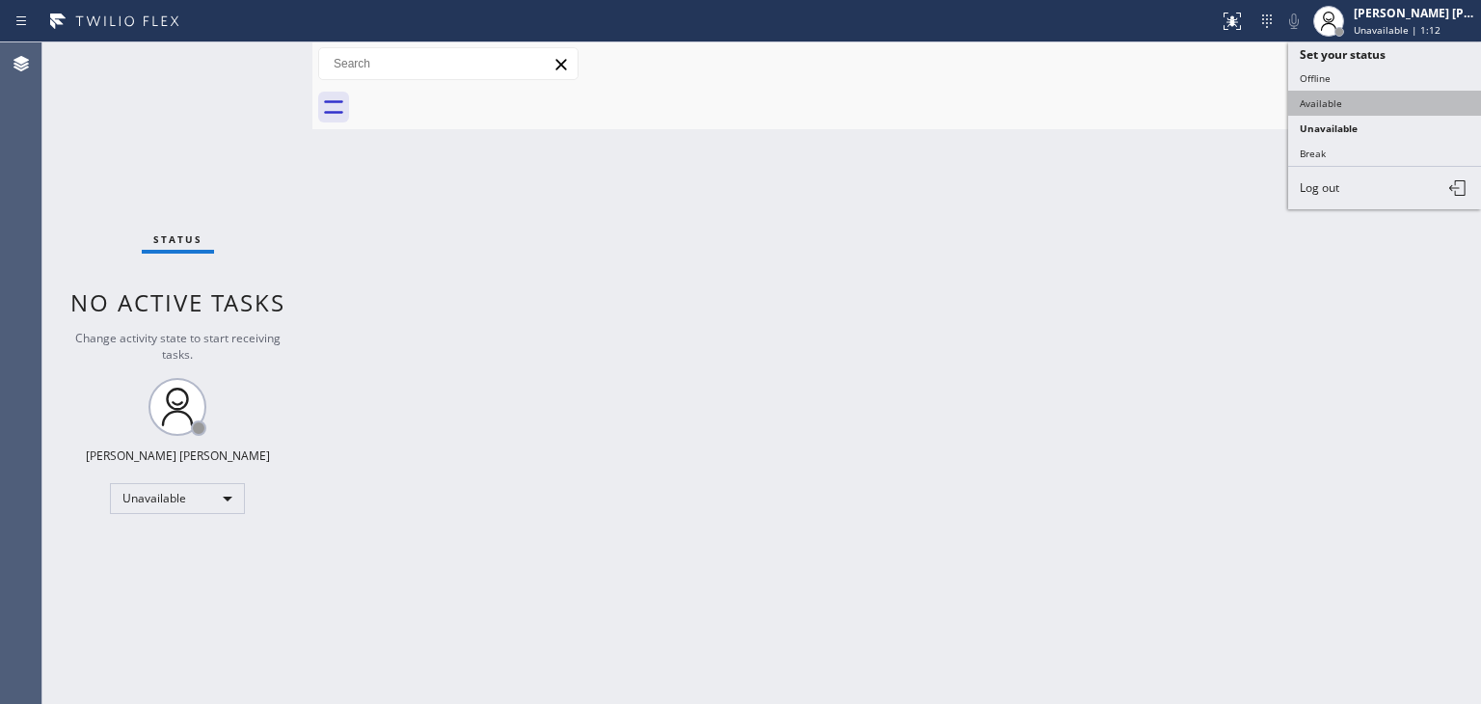
click at [1326, 102] on button "Available" at bounding box center [1384, 103] width 193 height 25
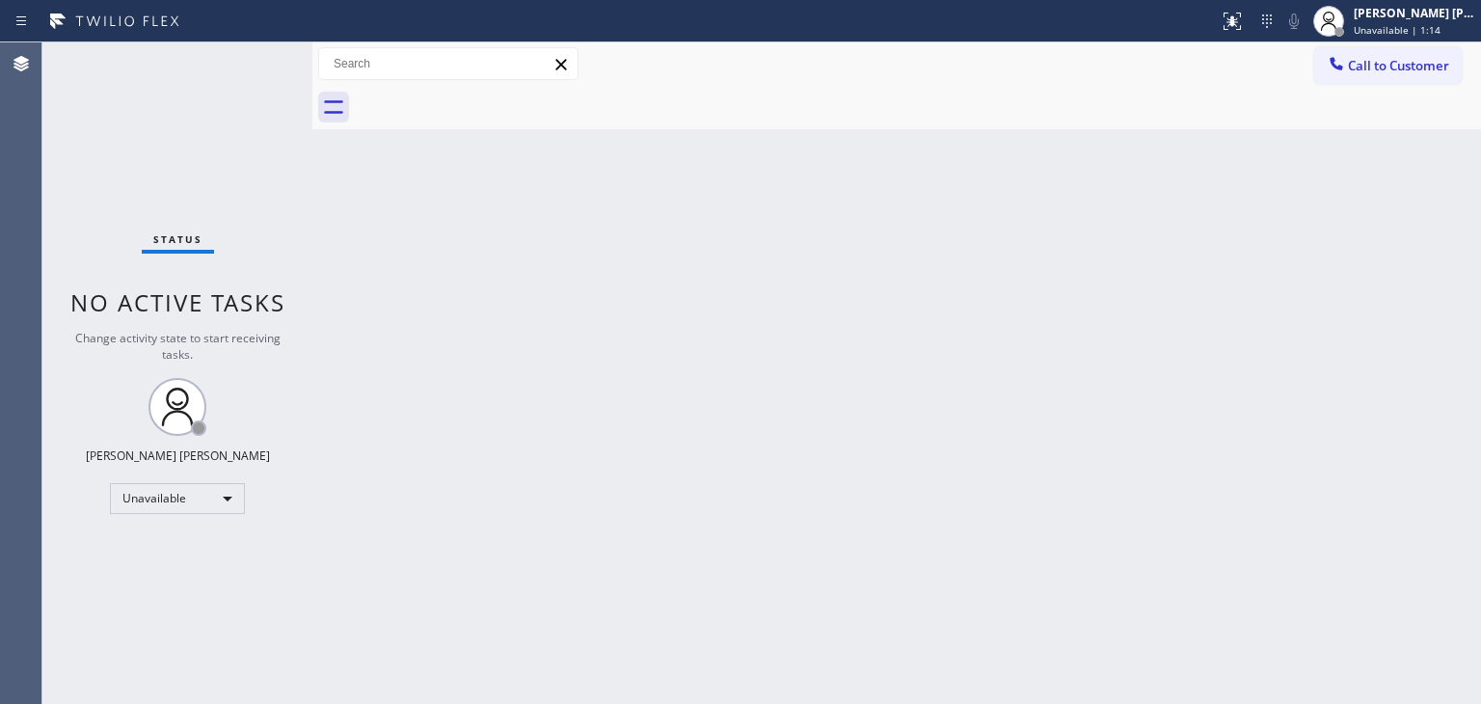
click at [252, 55] on div "Status No active tasks Change activity state to start receiving tasks. Edel Joh…" at bounding box center [177, 372] width 270 height 661
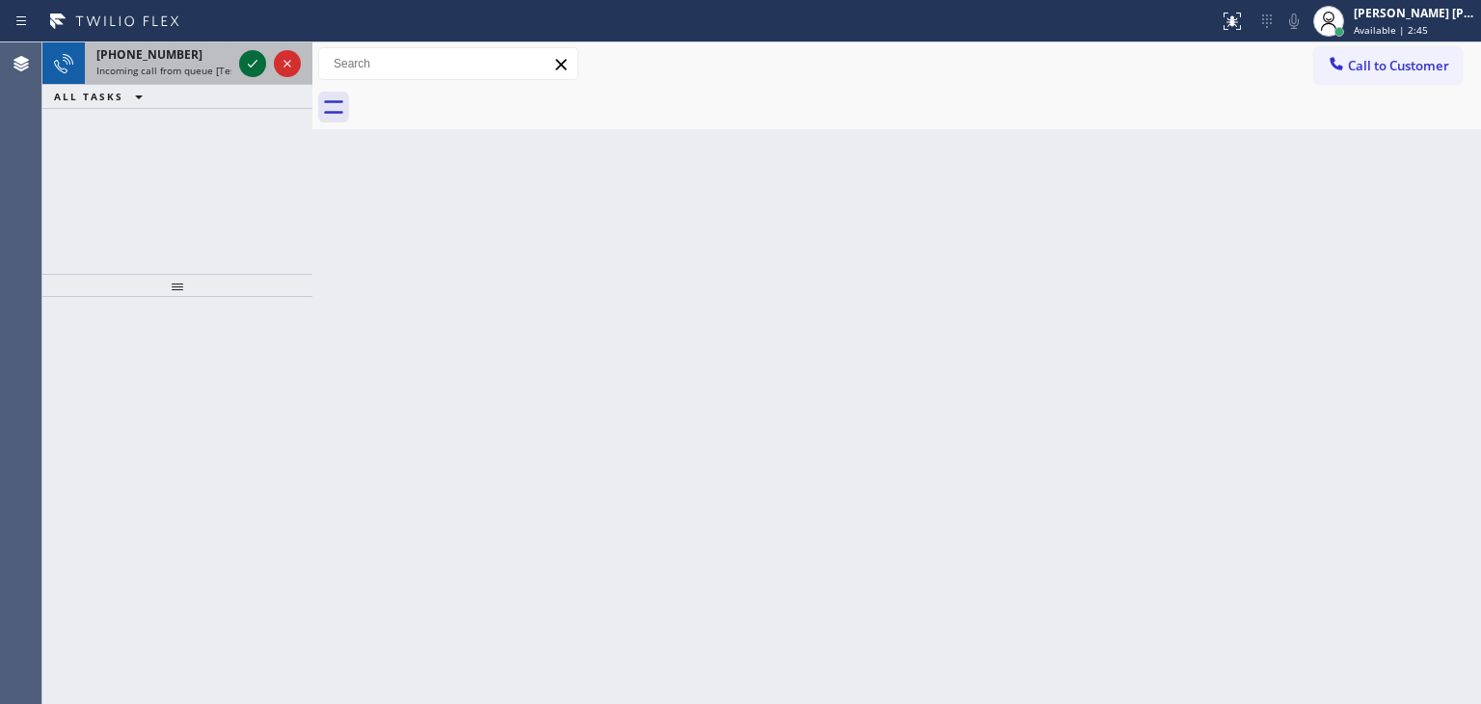
click at [246, 62] on icon at bounding box center [252, 63] width 23 height 23
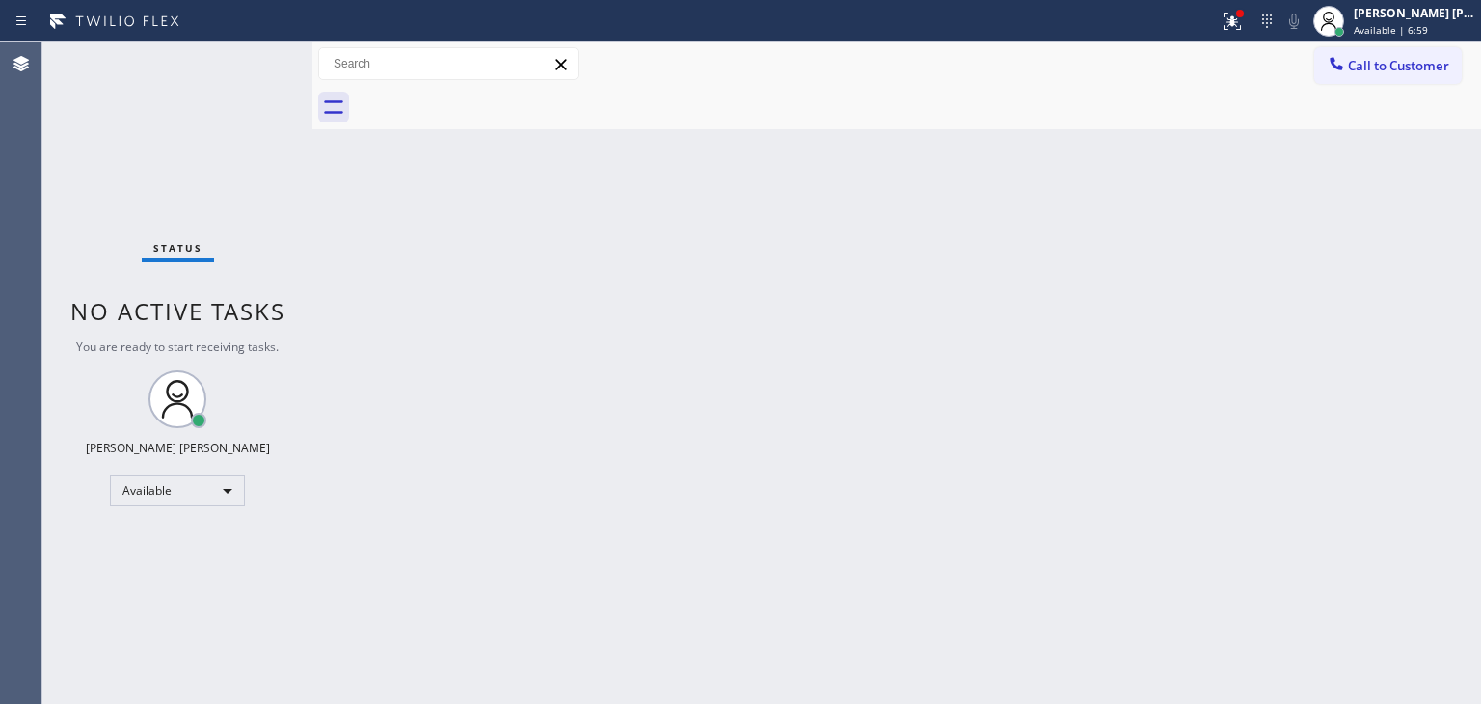
click at [246, 63] on div "Status No active tasks You are ready to start receiving tasks. Edel John Suson …" at bounding box center [177, 372] width 270 height 661
click at [250, 65] on div "Status No active tasks You are ready to start receiving tasks. Edel John Suson …" at bounding box center [177, 372] width 270 height 661
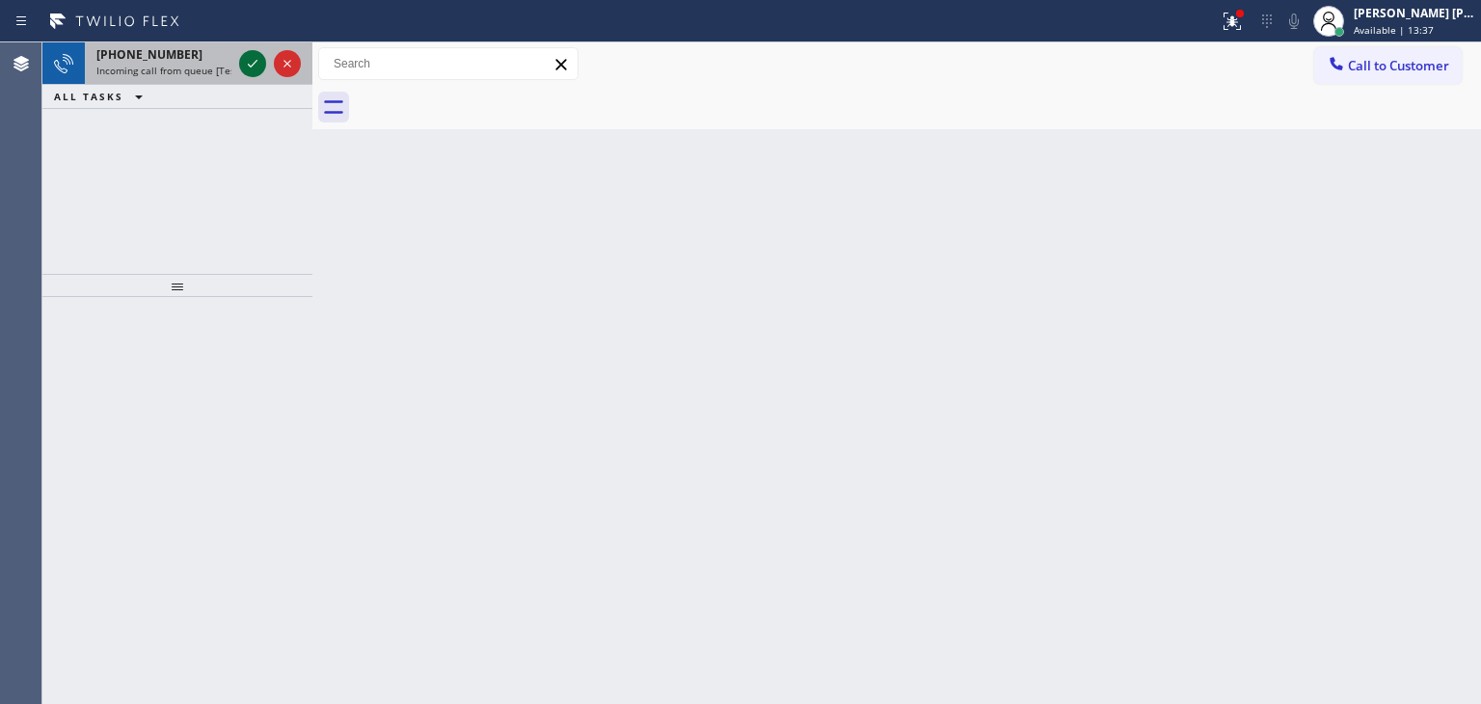
click at [250, 64] on icon at bounding box center [252, 63] width 23 height 23
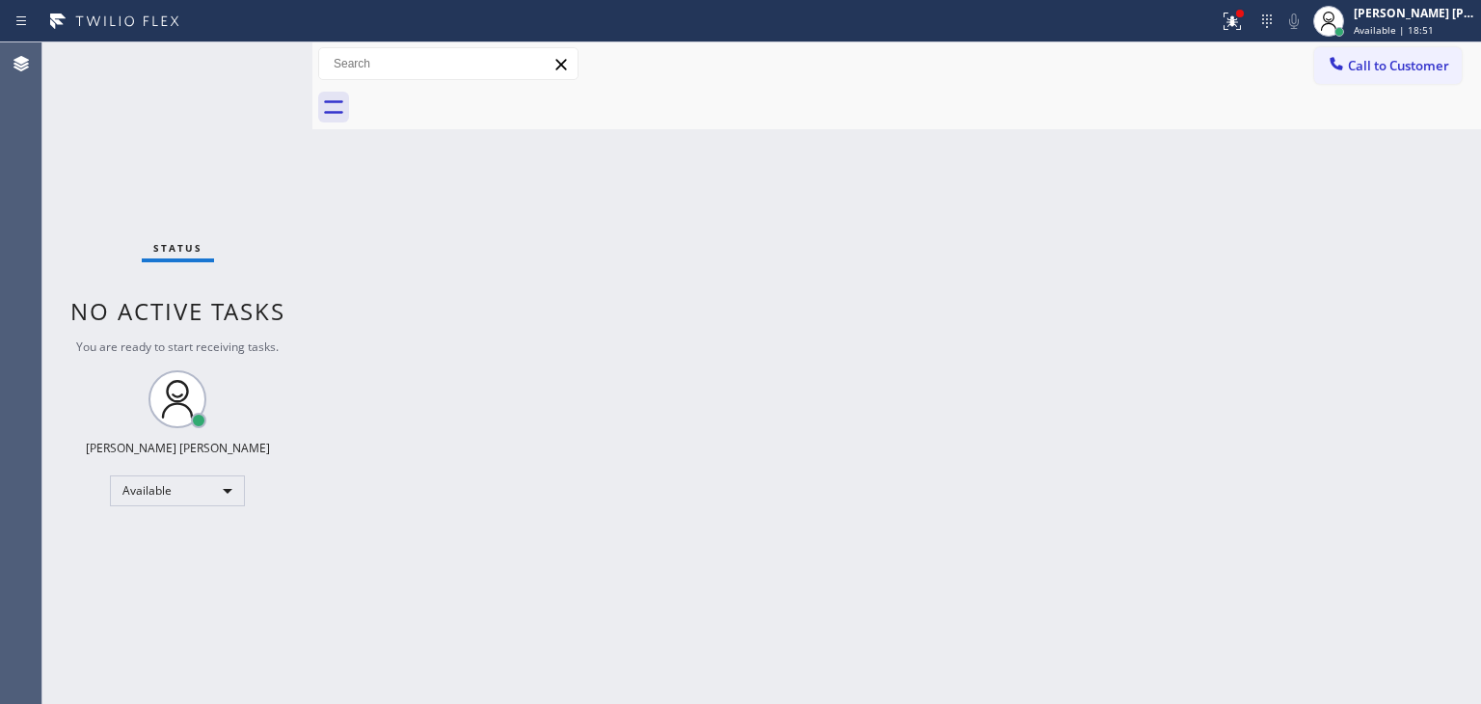
click at [243, 53] on div "Status No active tasks You are ready to start receiving tasks. Edel John Suson …" at bounding box center [177, 372] width 270 height 661
click at [251, 63] on div "Status No active tasks You are ready to start receiving tasks. Edel John Suson …" at bounding box center [177, 372] width 270 height 661
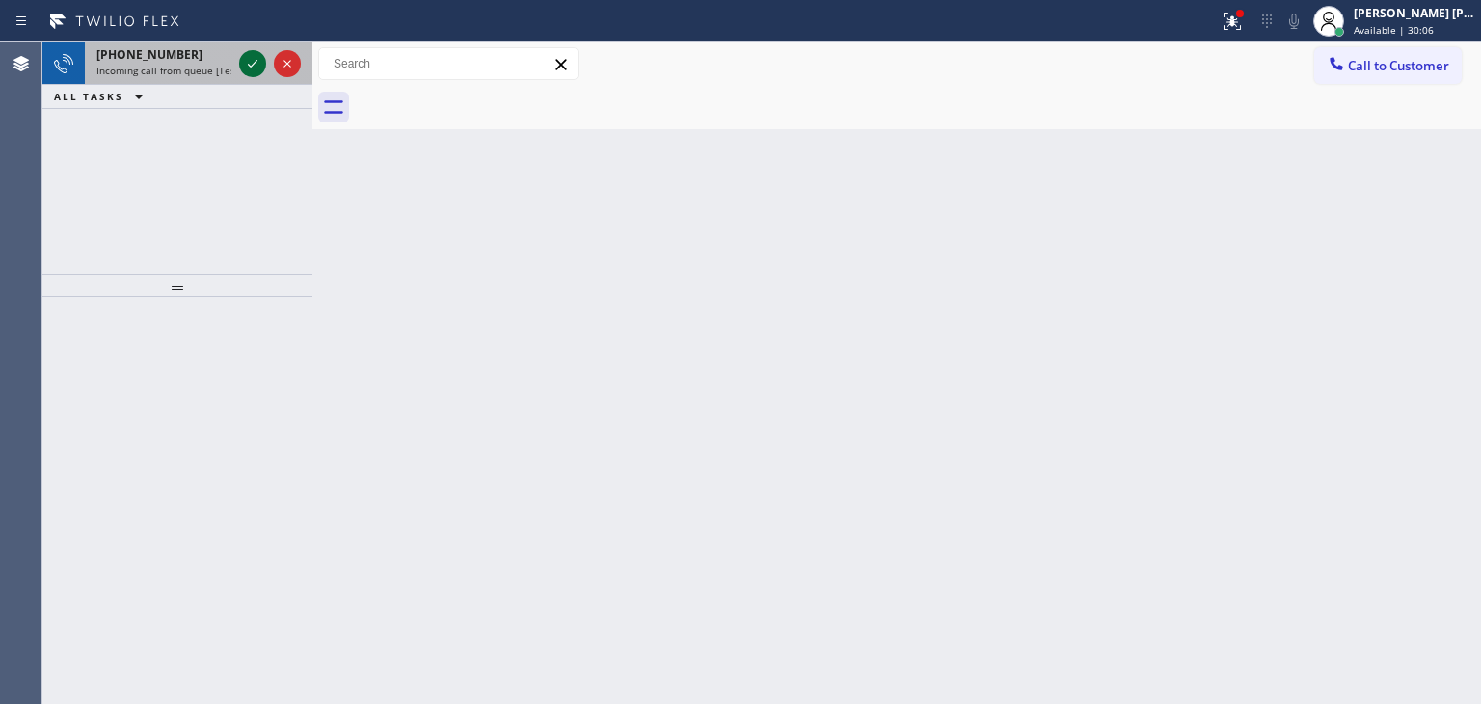
click at [254, 57] on icon at bounding box center [252, 63] width 23 height 23
click at [255, 66] on icon at bounding box center [252, 63] width 23 height 23
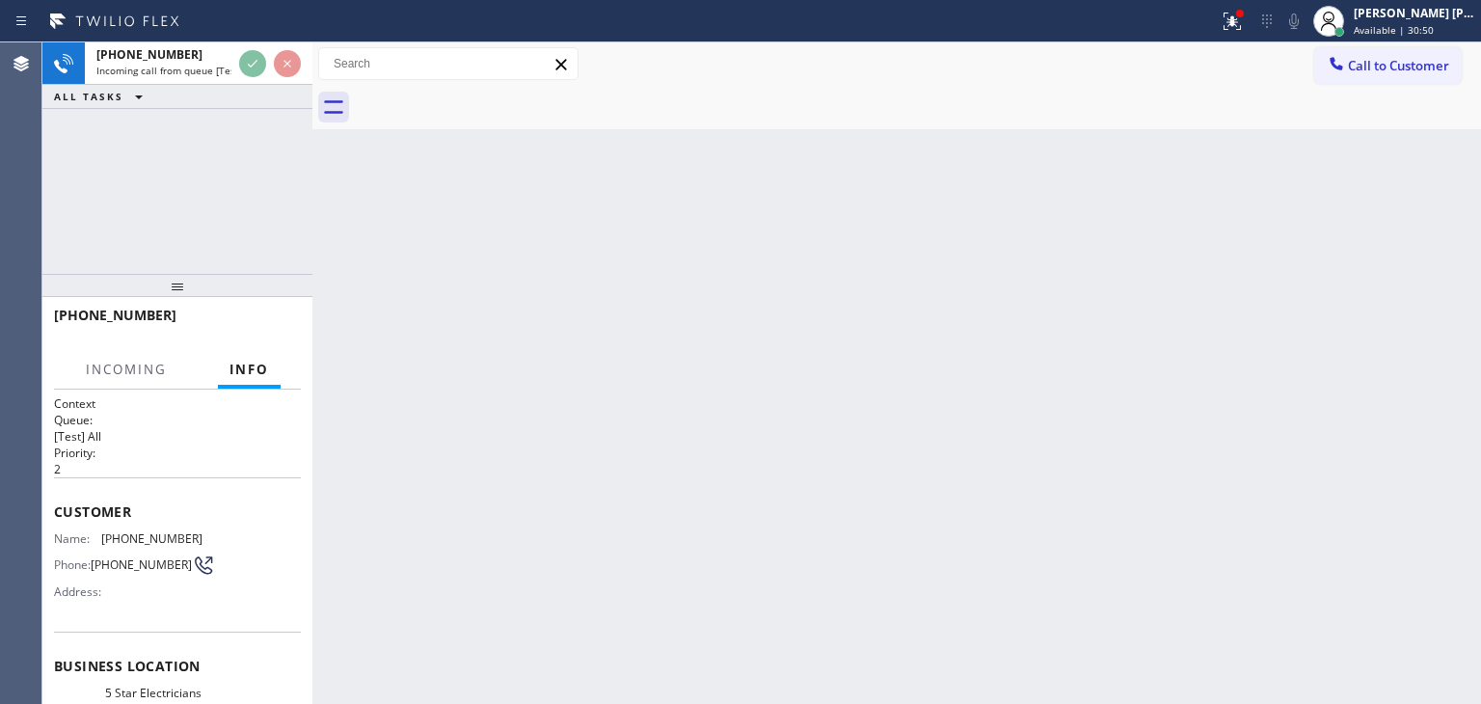
scroll to position [96, 0]
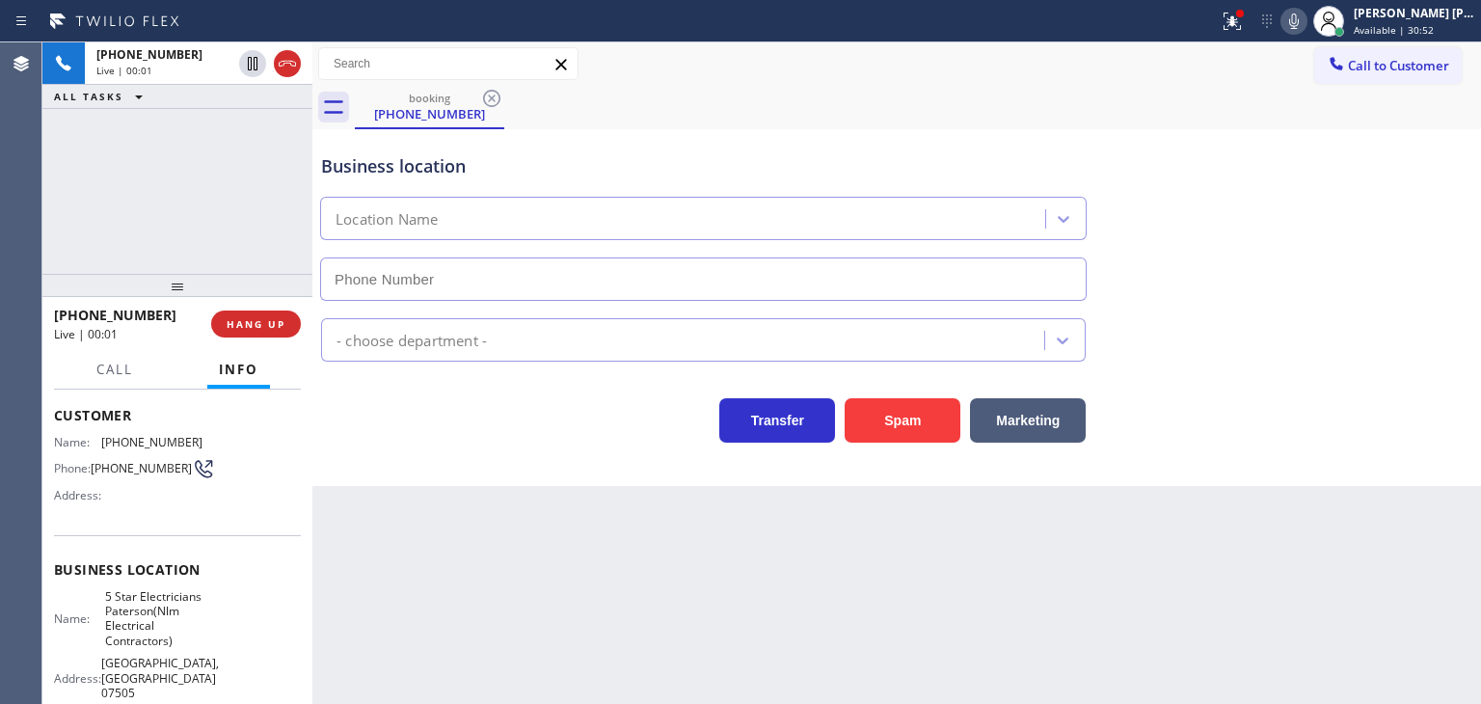
type input "(973) 791-5890"
drag, startPoint x: 170, startPoint y: 313, endPoint x: 71, endPoint y: 306, distance: 98.6
click at [71, 306] on div "+18628886060" at bounding box center [126, 315] width 144 height 18
copy span "8628886060"
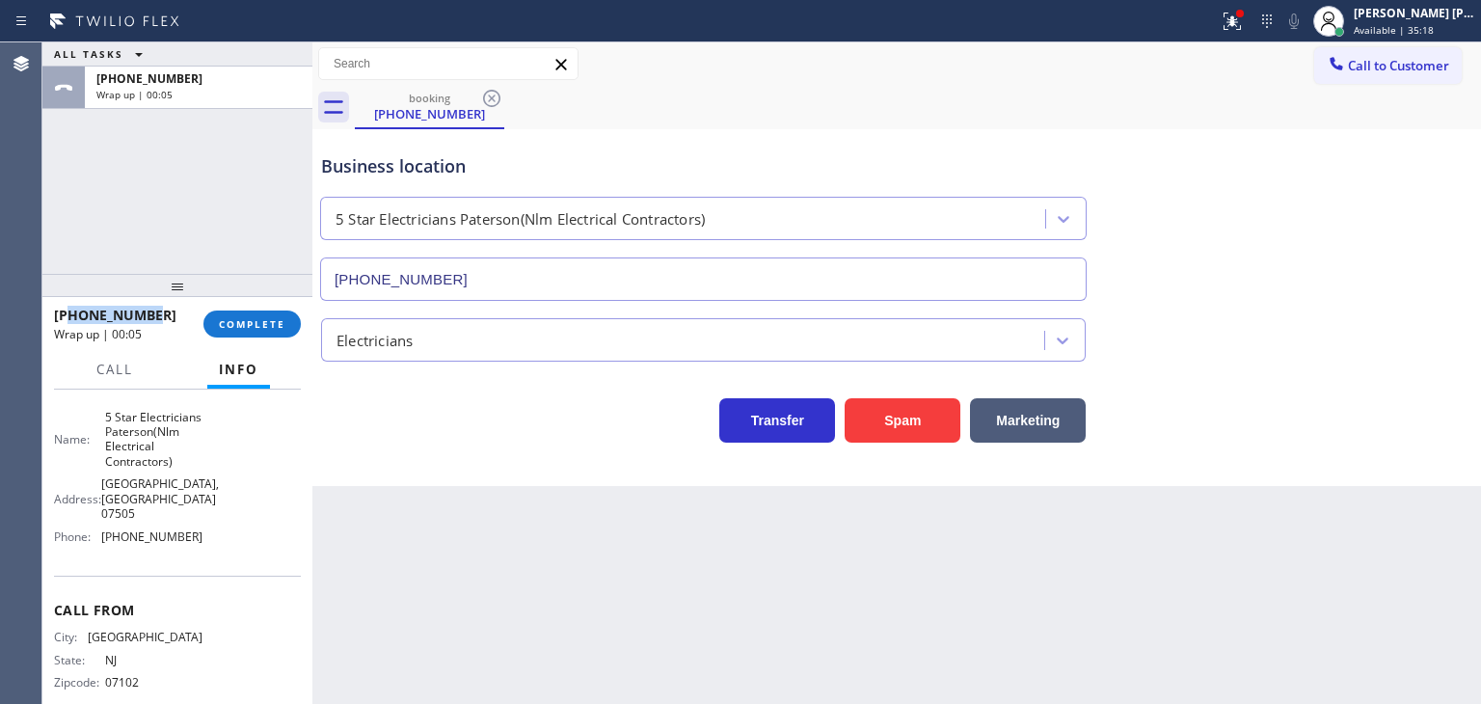
scroll to position [289, 0]
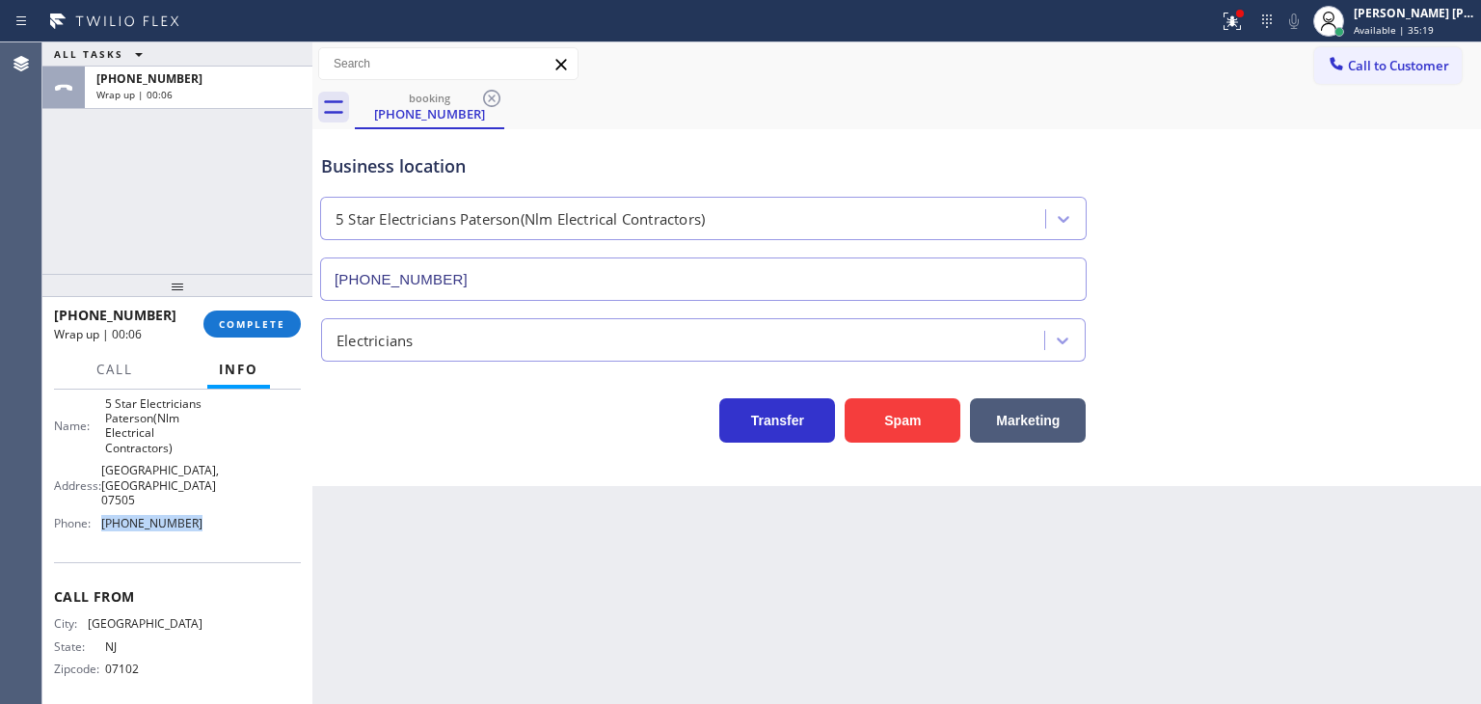
drag, startPoint x: 197, startPoint y: 533, endPoint x: 100, endPoint y: 521, distance: 97.2
click at [100, 521] on div "Name: 5 Star Electricians Paterson(Nlm Electrical Contractors) Address: Paterso…" at bounding box center [177, 467] width 247 height 143
click at [1396, 14] on div "[PERSON_NAME] [PERSON_NAME]" at bounding box center [1413, 13] width 121 height 16
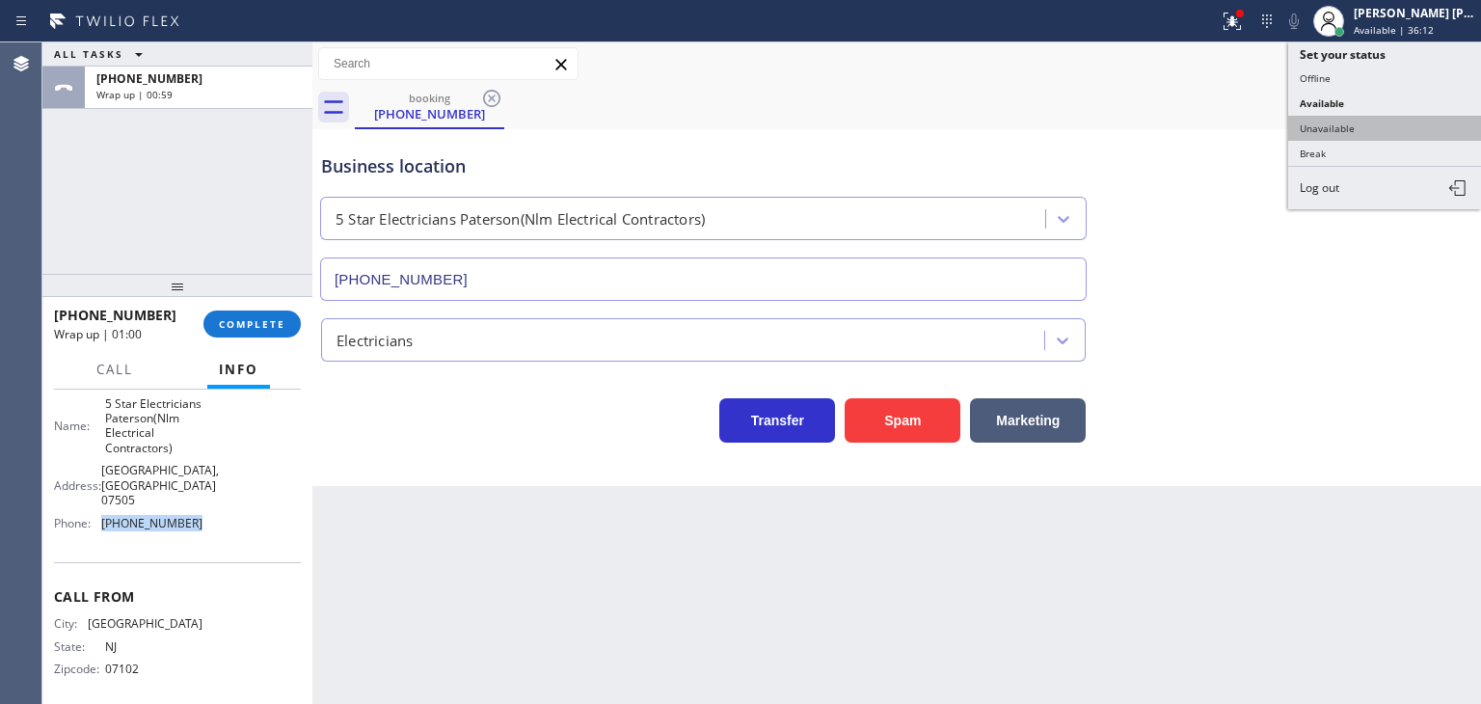
click at [1357, 119] on button "Unavailable" at bounding box center [1384, 128] width 193 height 25
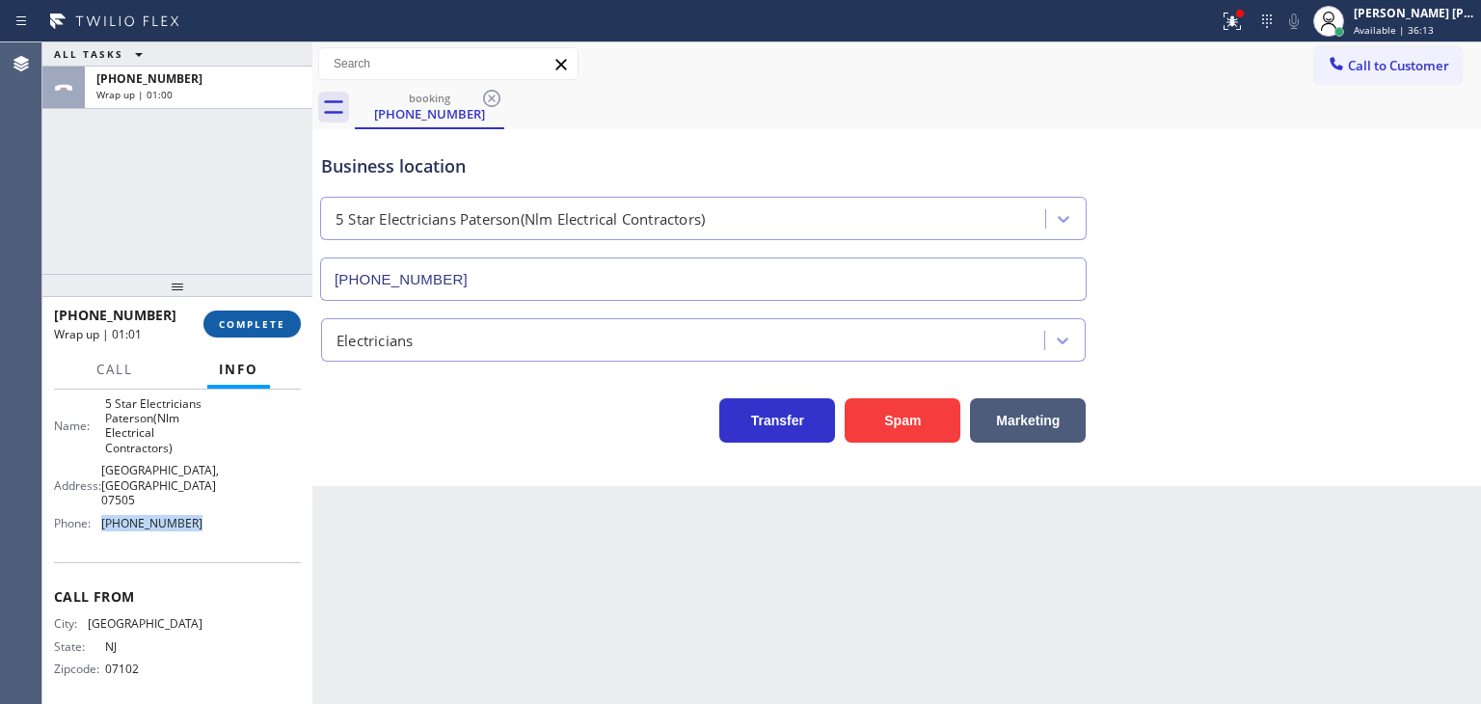
click at [283, 332] on button "COMPLETE" at bounding box center [251, 323] width 97 height 27
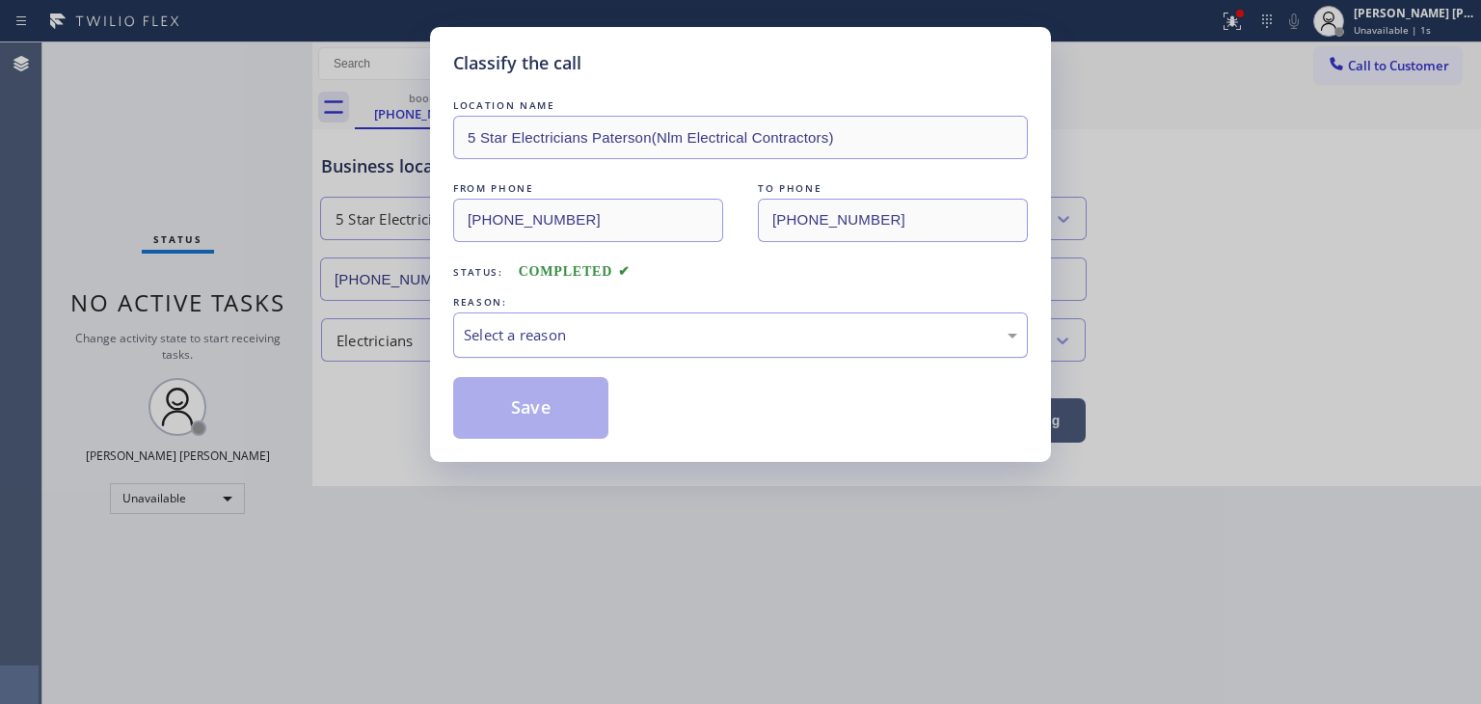
click at [512, 324] on div "Select a reason" at bounding box center [740, 335] width 553 height 22
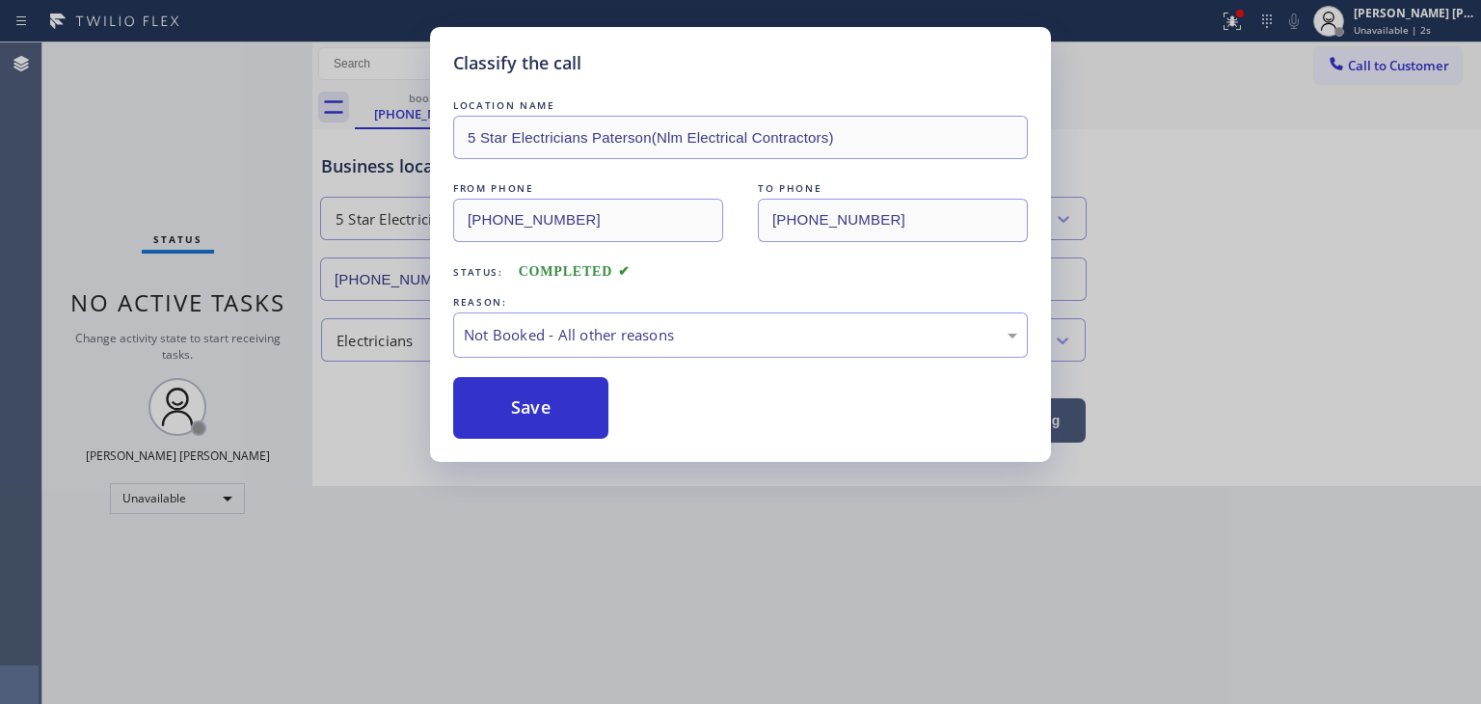
click at [502, 420] on button "Save" at bounding box center [530, 408] width 155 height 62
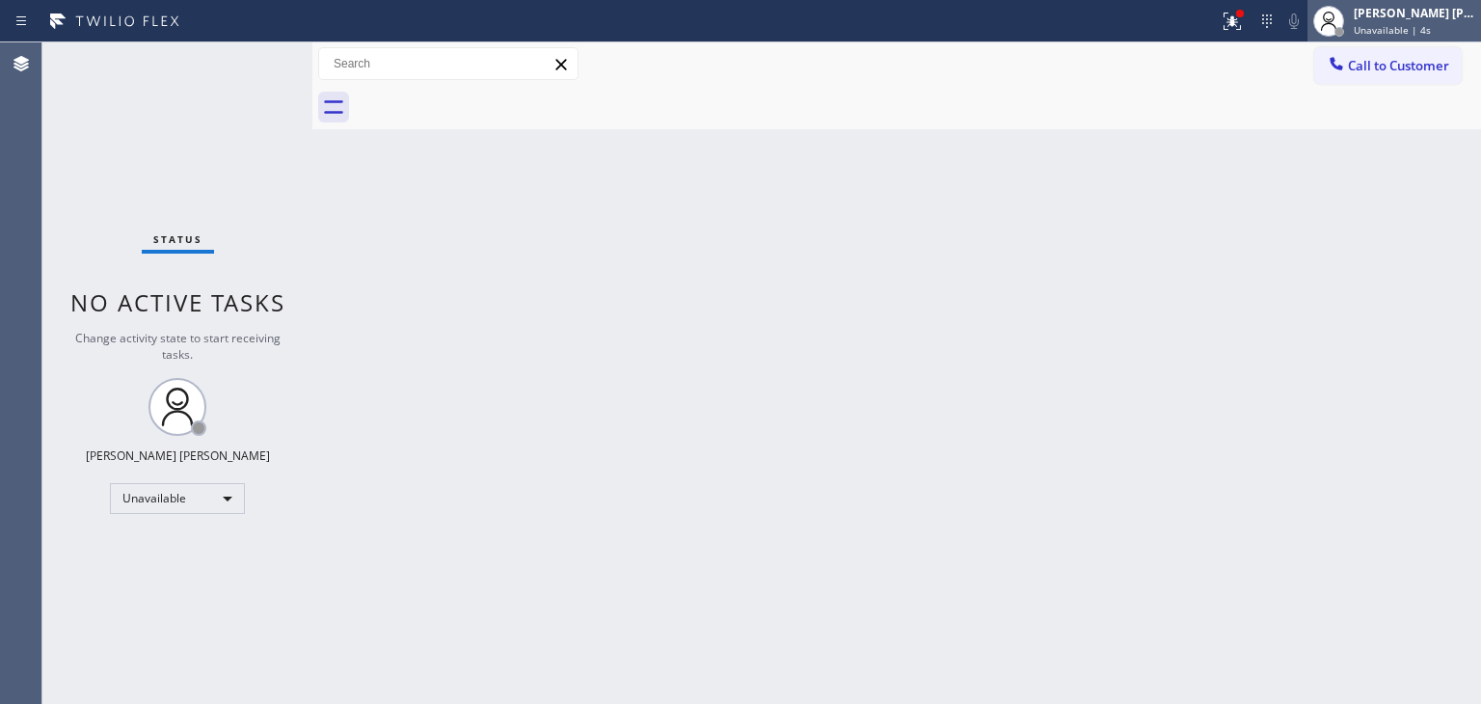
click at [1423, 24] on span "Unavailable | 4s" at bounding box center [1391, 29] width 77 height 13
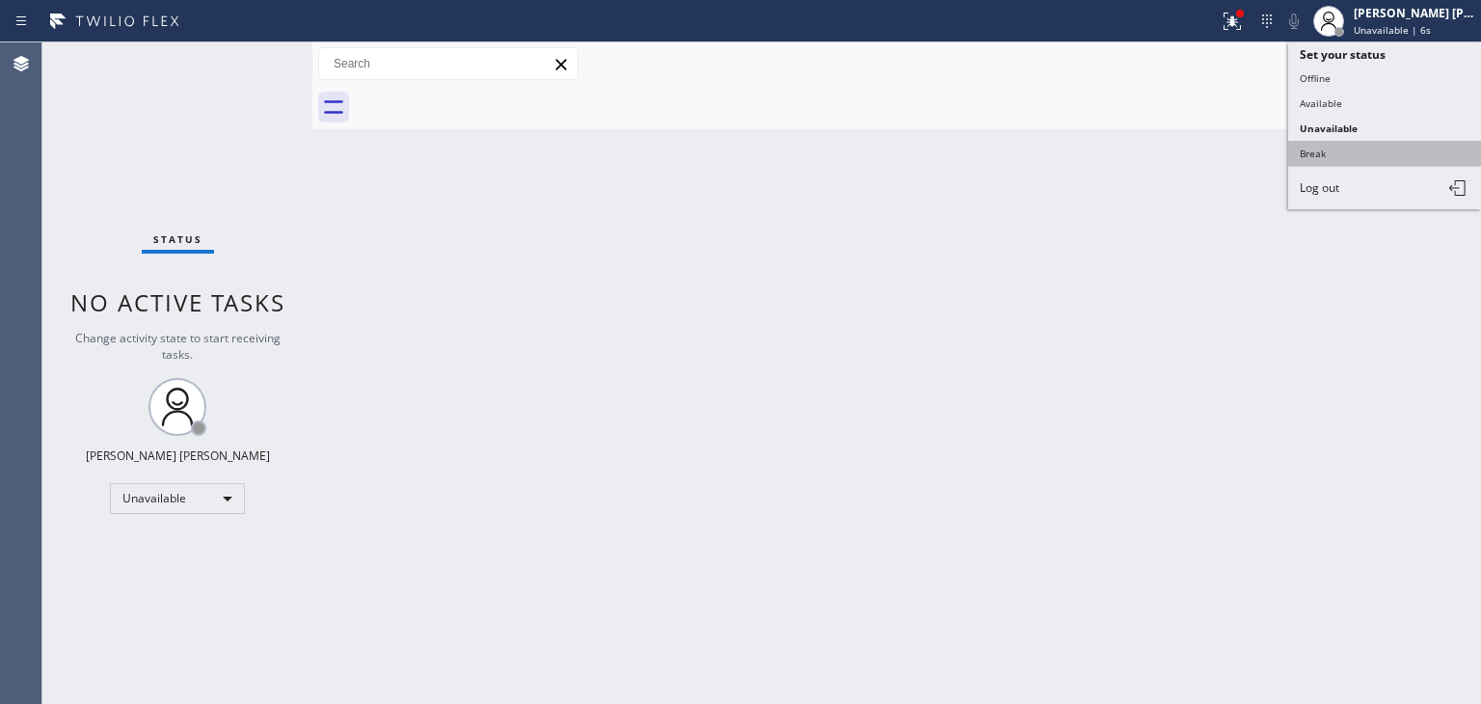
click at [1360, 148] on button "Break" at bounding box center [1384, 153] width 193 height 25
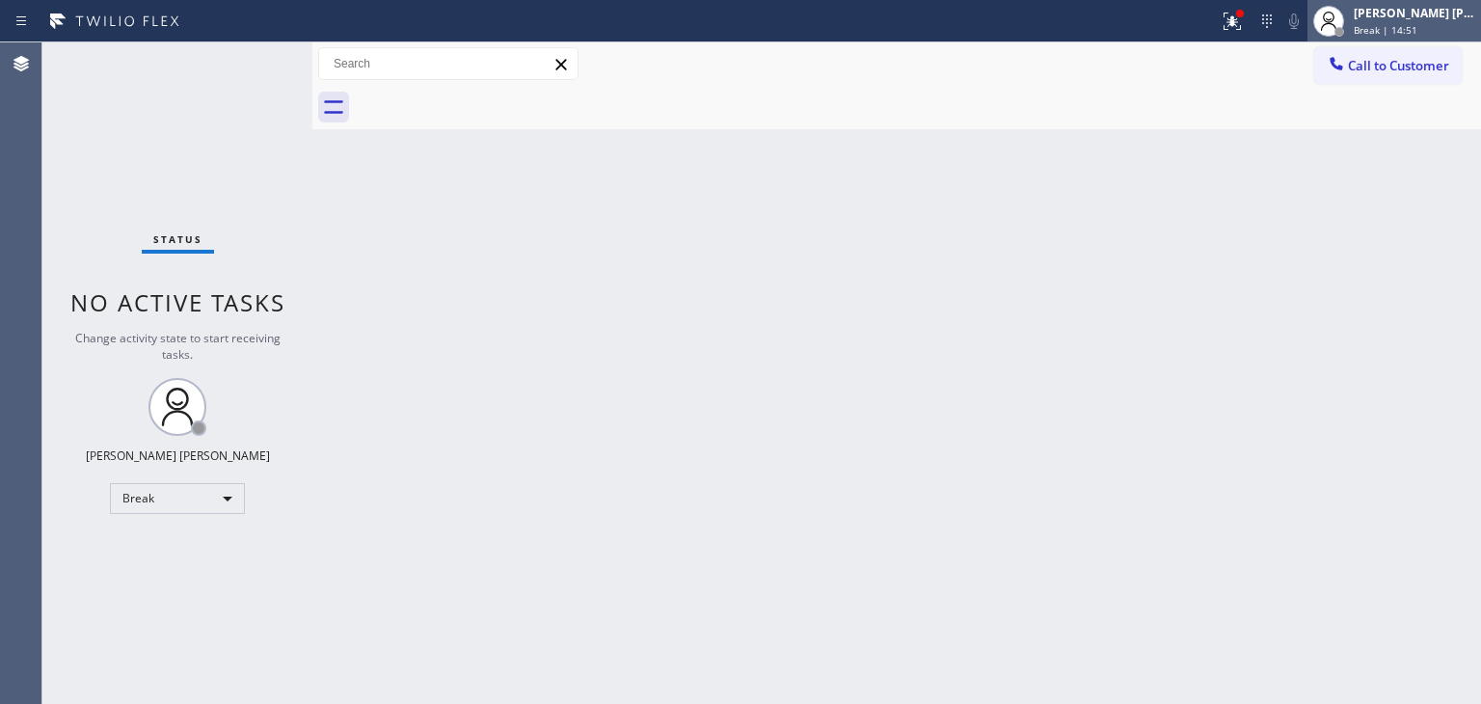
click at [1425, 10] on div "[PERSON_NAME] [PERSON_NAME]" at bounding box center [1413, 13] width 121 height 16
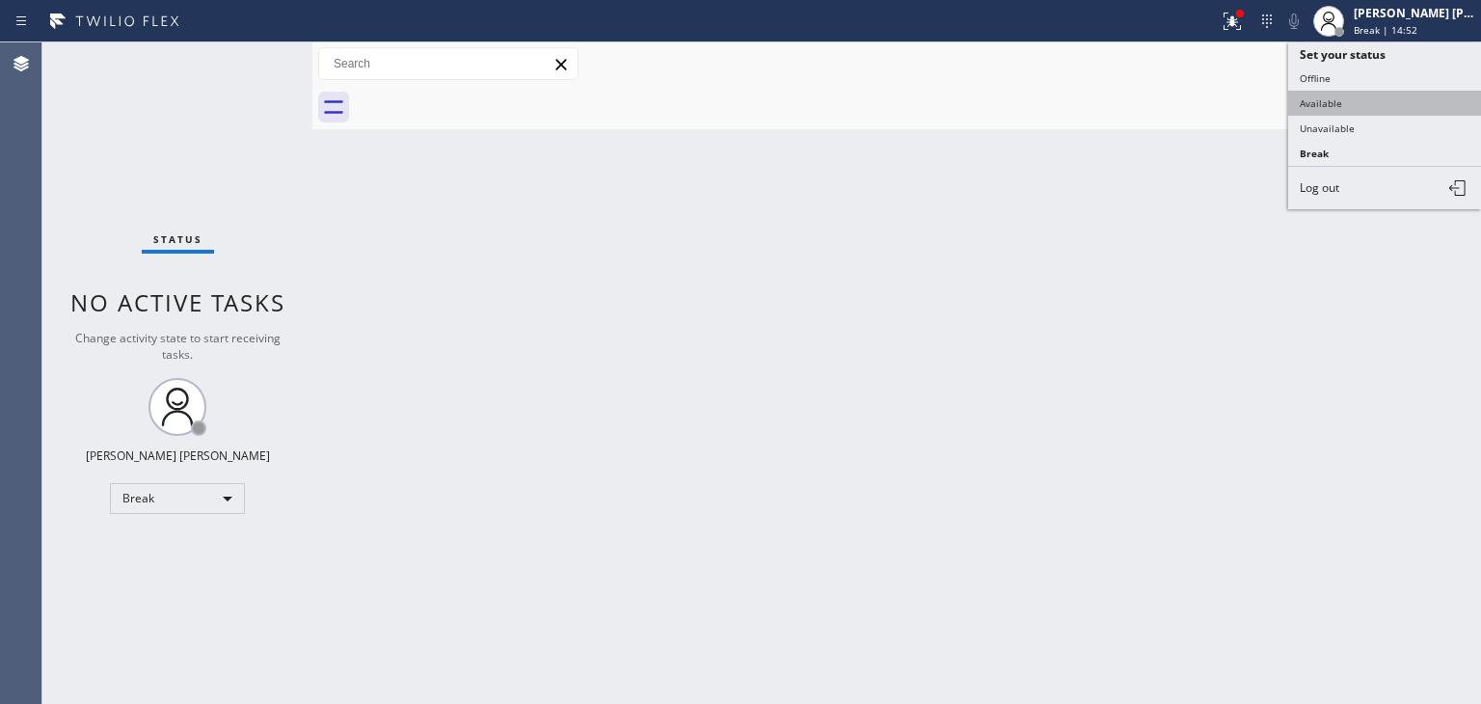
click at [1367, 108] on button "Available" at bounding box center [1384, 103] width 193 height 25
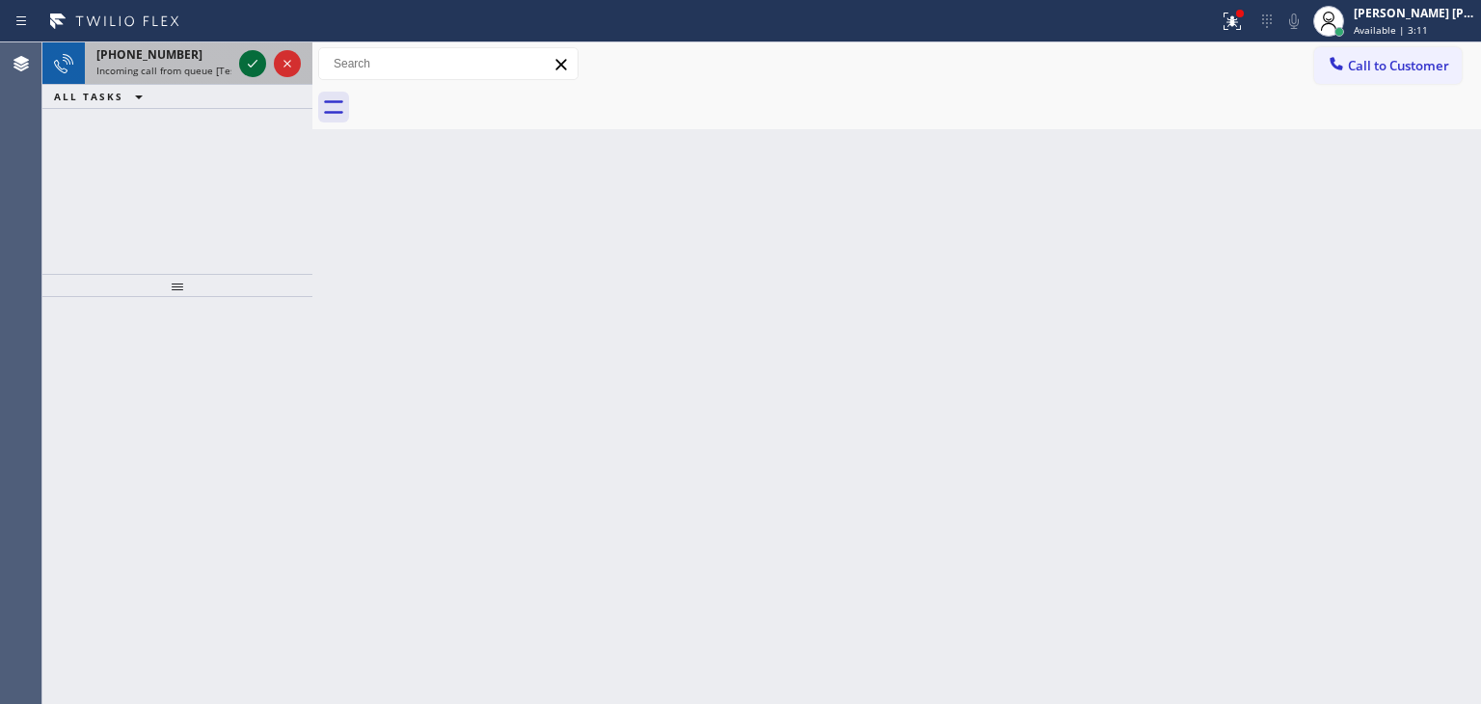
click at [254, 65] on icon at bounding box center [252, 63] width 23 height 23
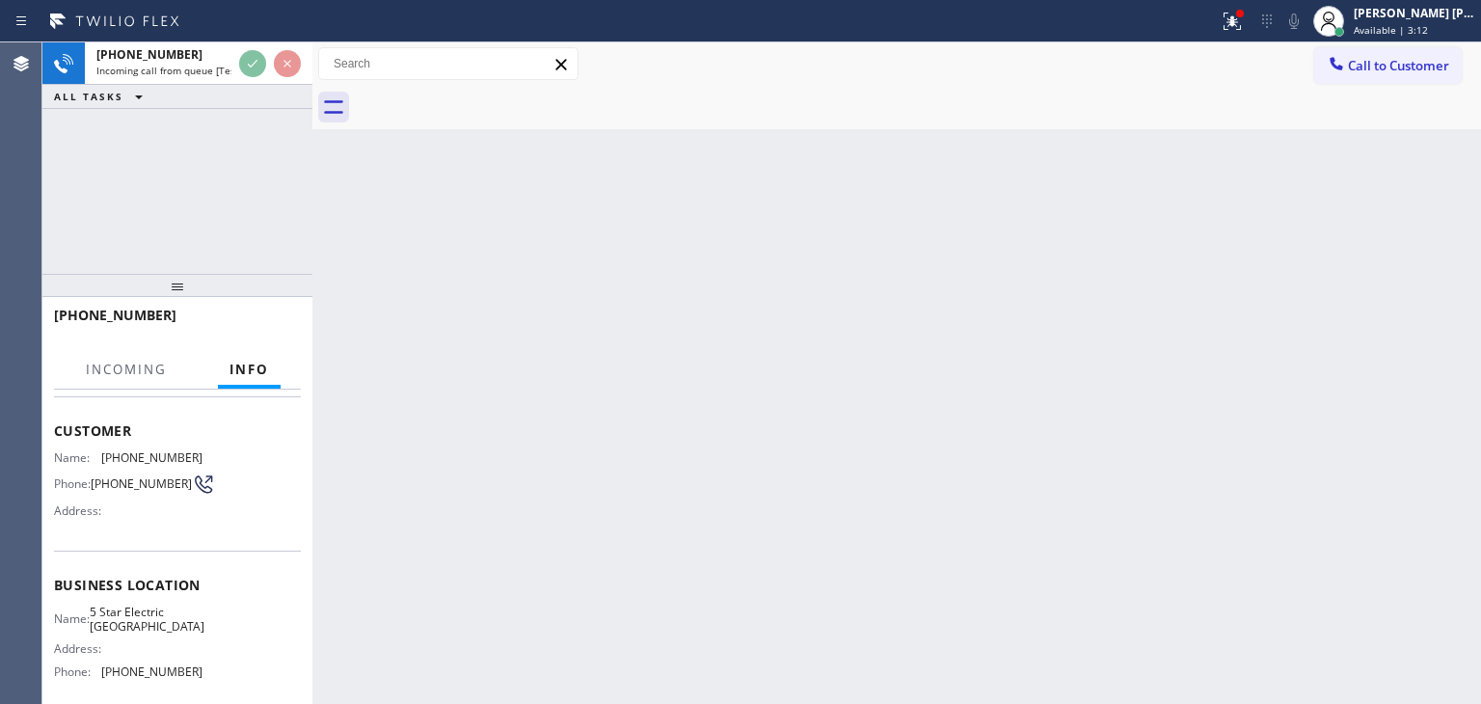
scroll to position [193, 0]
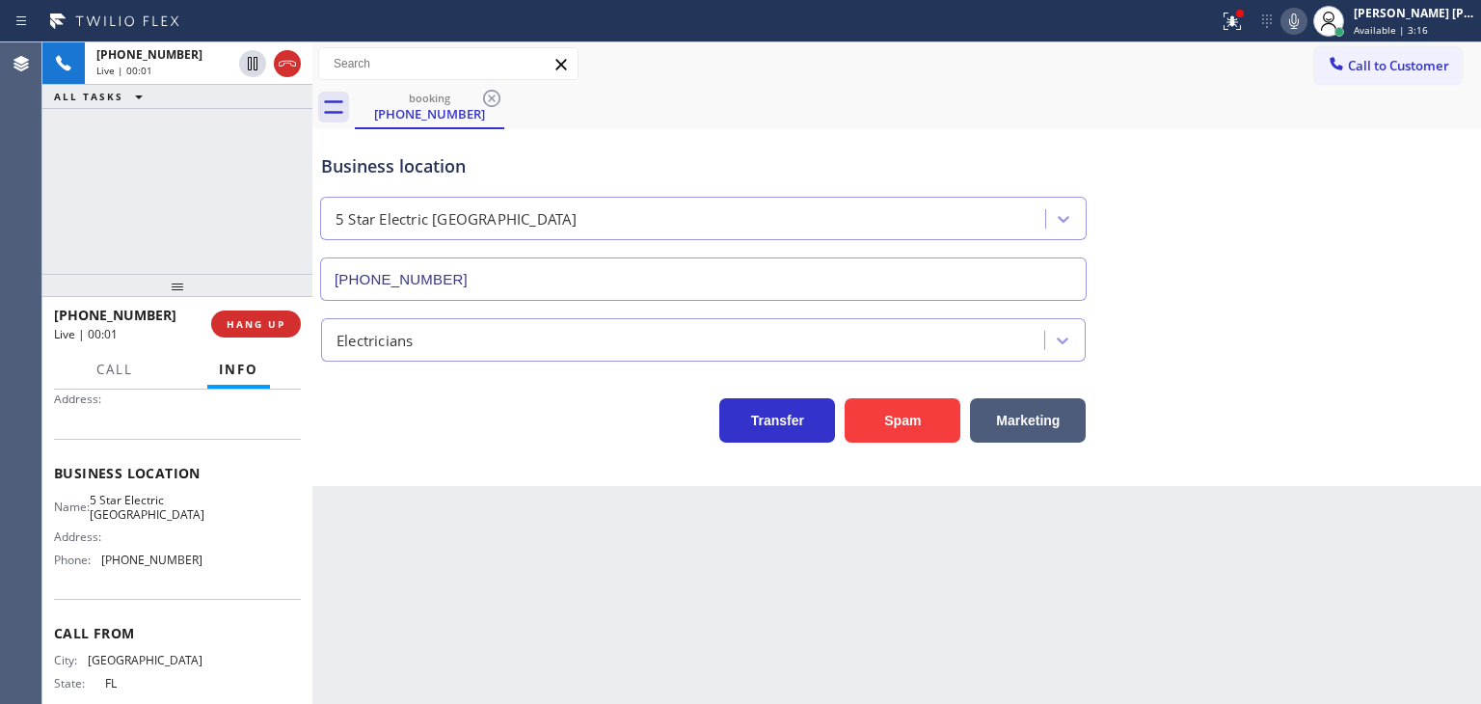
type input "(619) 432-6327"
click at [1305, 24] on icon at bounding box center [1293, 21] width 23 height 23
click at [1300, 21] on rect at bounding box center [1293, 19] width 13 height 13
click at [1305, 20] on icon at bounding box center [1293, 21] width 23 height 23
click at [1305, 22] on icon at bounding box center [1293, 21] width 23 height 23
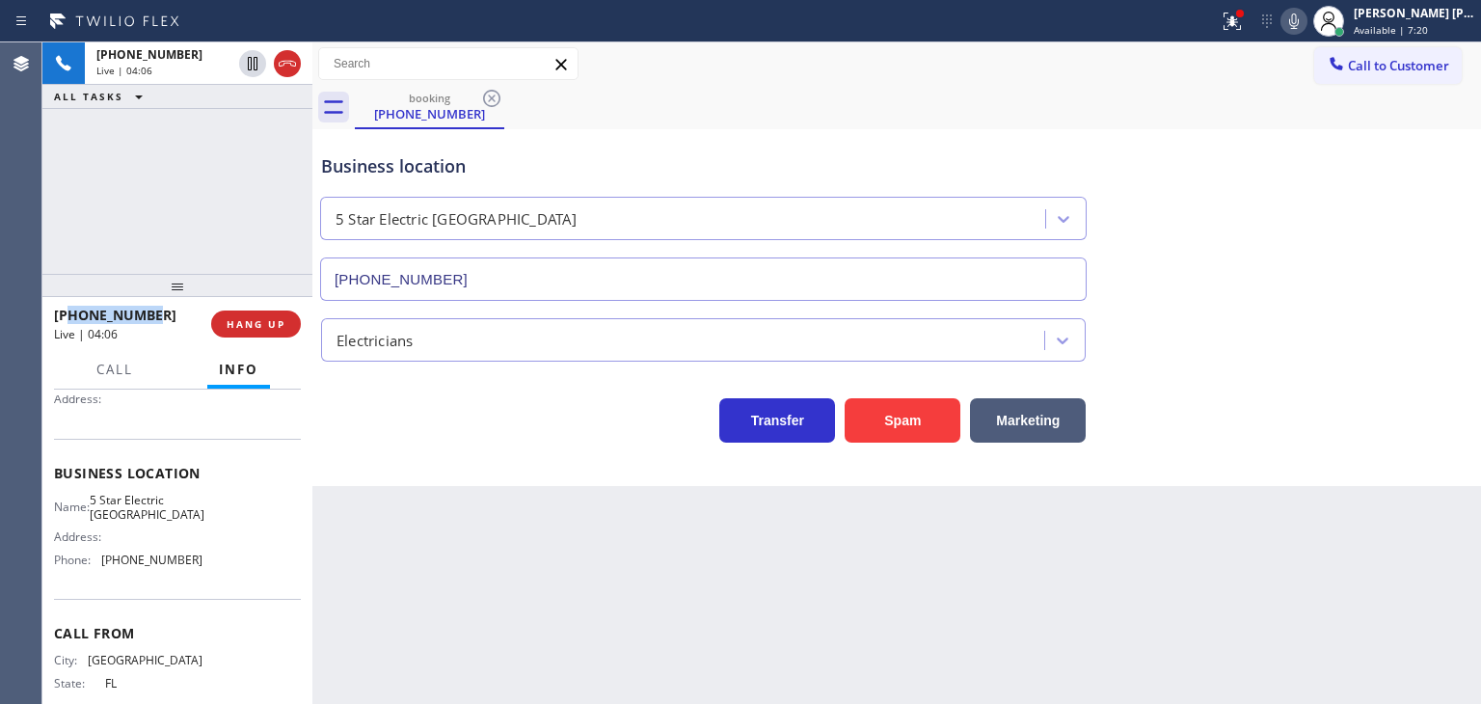
drag, startPoint x: 154, startPoint y: 313, endPoint x: 69, endPoint y: 313, distance: 84.8
click at [69, 313] on div "+12392488511" at bounding box center [126, 315] width 144 height 18
click at [1305, 23] on icon at bounding box center [1293, 21] width 23 height 23
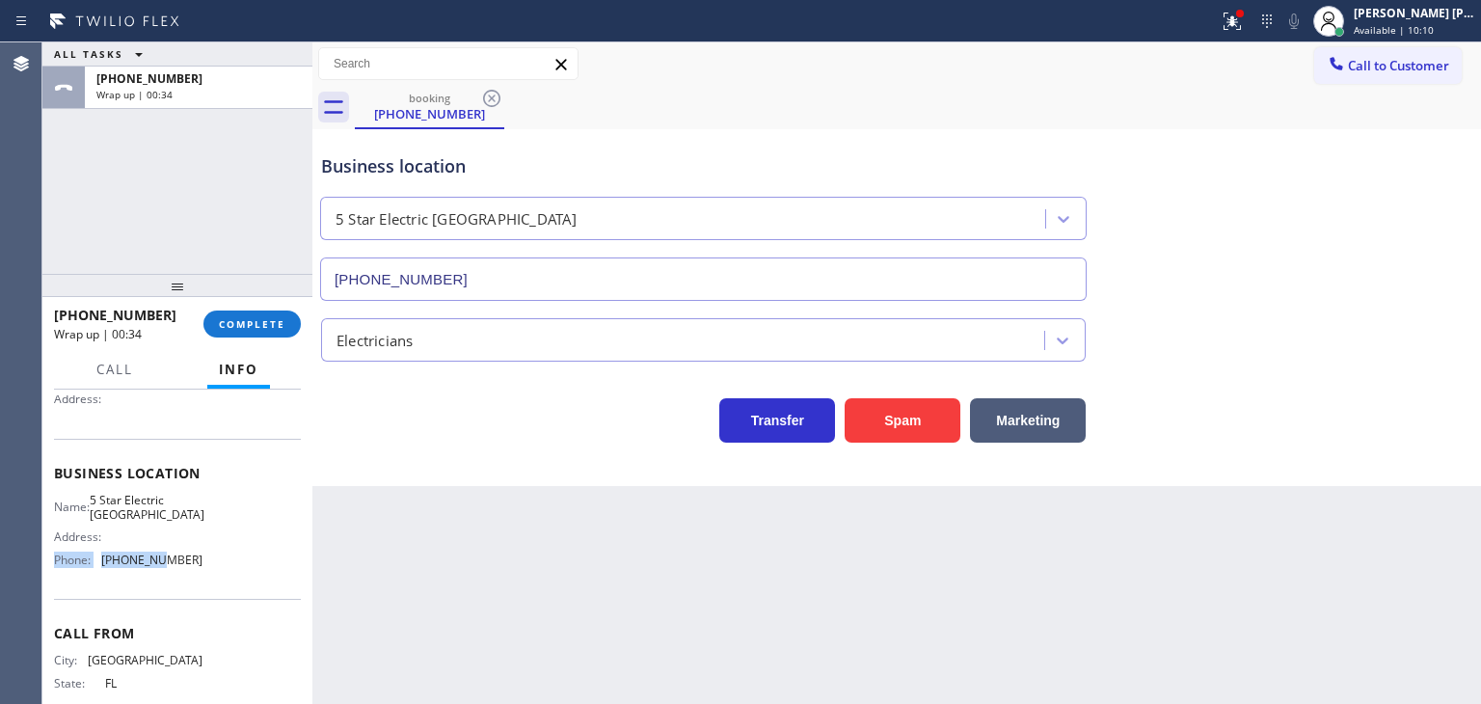
drag, startPoint x: 224, startPoint y: 548, endPoint x: 153, endPoint y: 564, distance: 72.0
click at [153, 564] on div "Name: 5 Star Electric San Diego Address: Phone: (619) 432-6327" at bounding box center [177, 534] width 247 height 83
click at [198, 563] on div "Name: 5 Star Electric San Diego Address: Phone: (619) 432-6327" at bounding box center [177, 534] width 247 height 83
drag, startPoint x: 192, startPoint y: 563, endPoint x: 94, endPoint y: 552, distance: 98.9
click at [94, 552] on div "Name: 5 Star Electric San Diego Address: Phone: (619) 432-6327" at bounding box center [177, 534] width 247 height 83
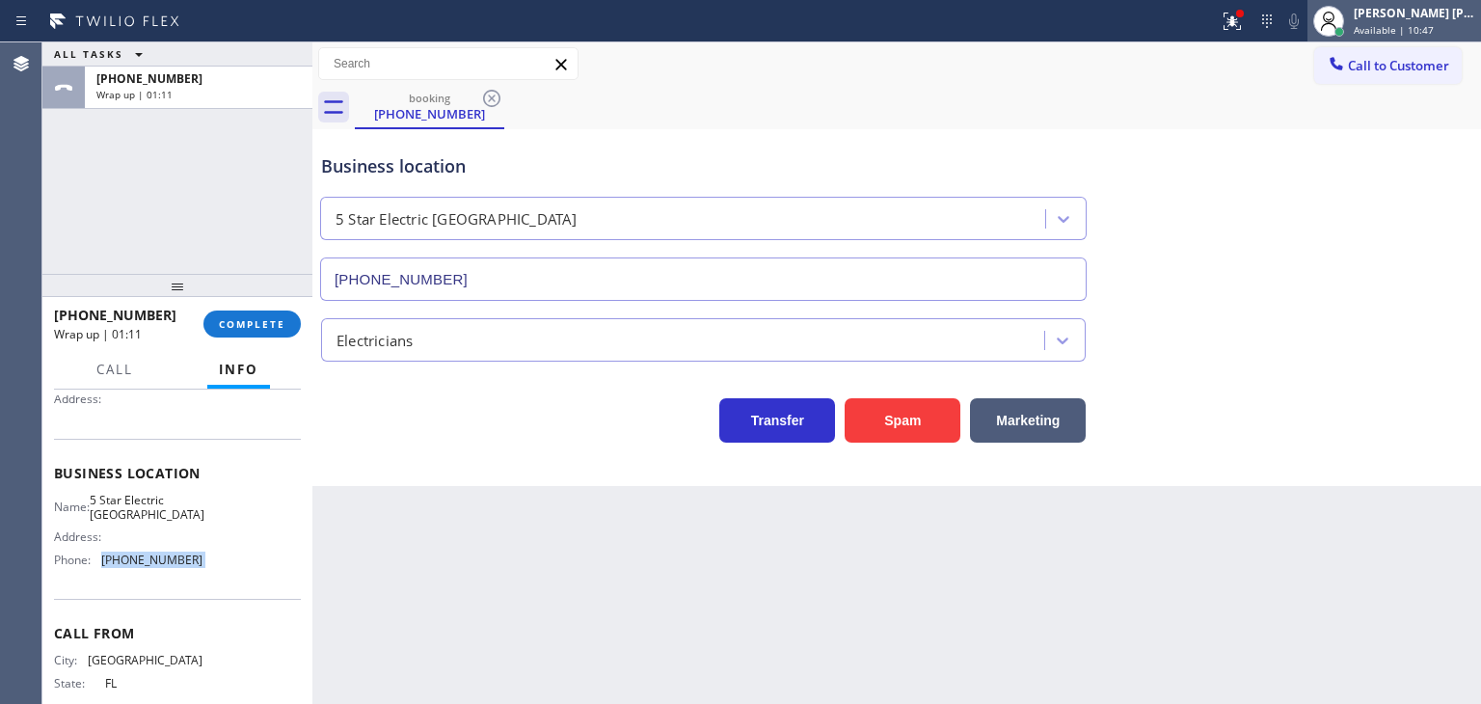
click at [1396, 18] on div "[PERSON_NAME] [PERSON_NAME]" at bounding box center [1413, 13] width 121 height 16
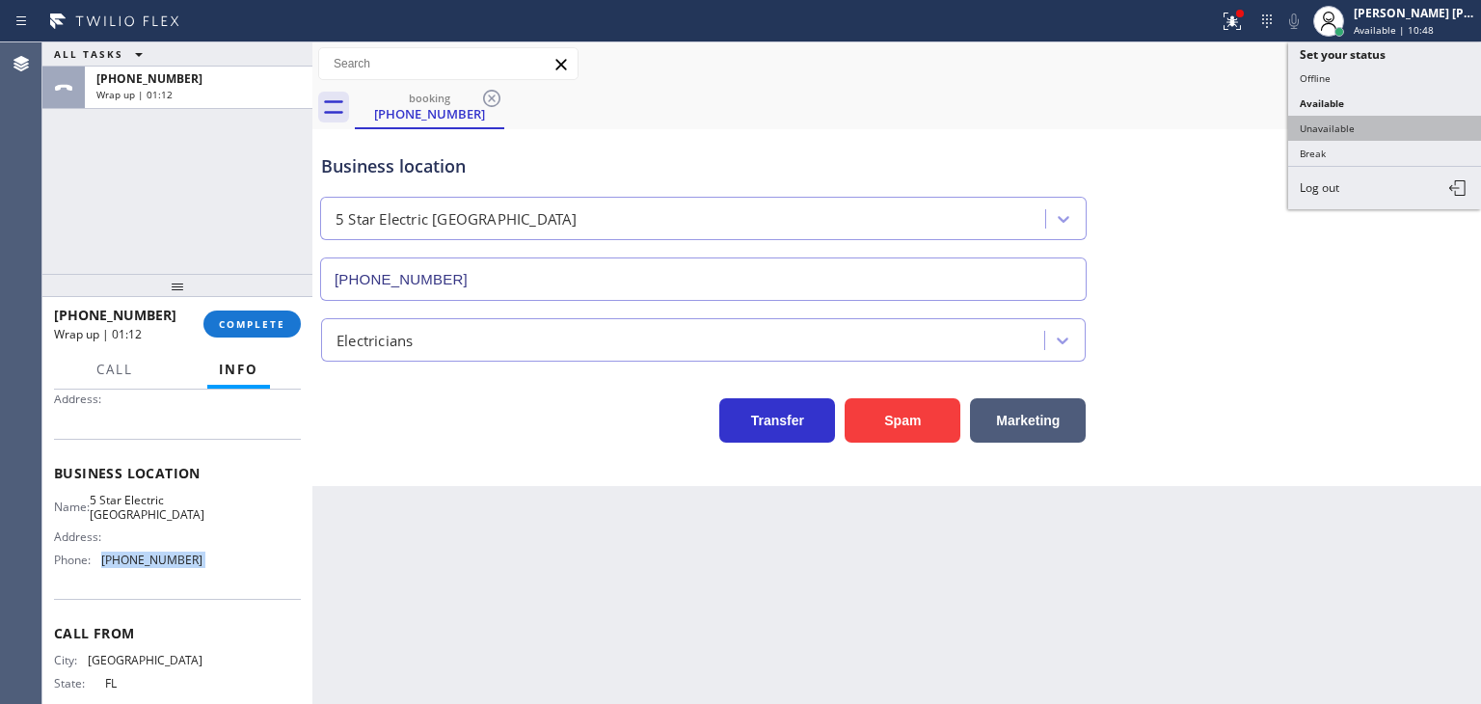
click at [1357, 120] on button "Unavailable" at bounding box center [1384, 128] width 193 height 25
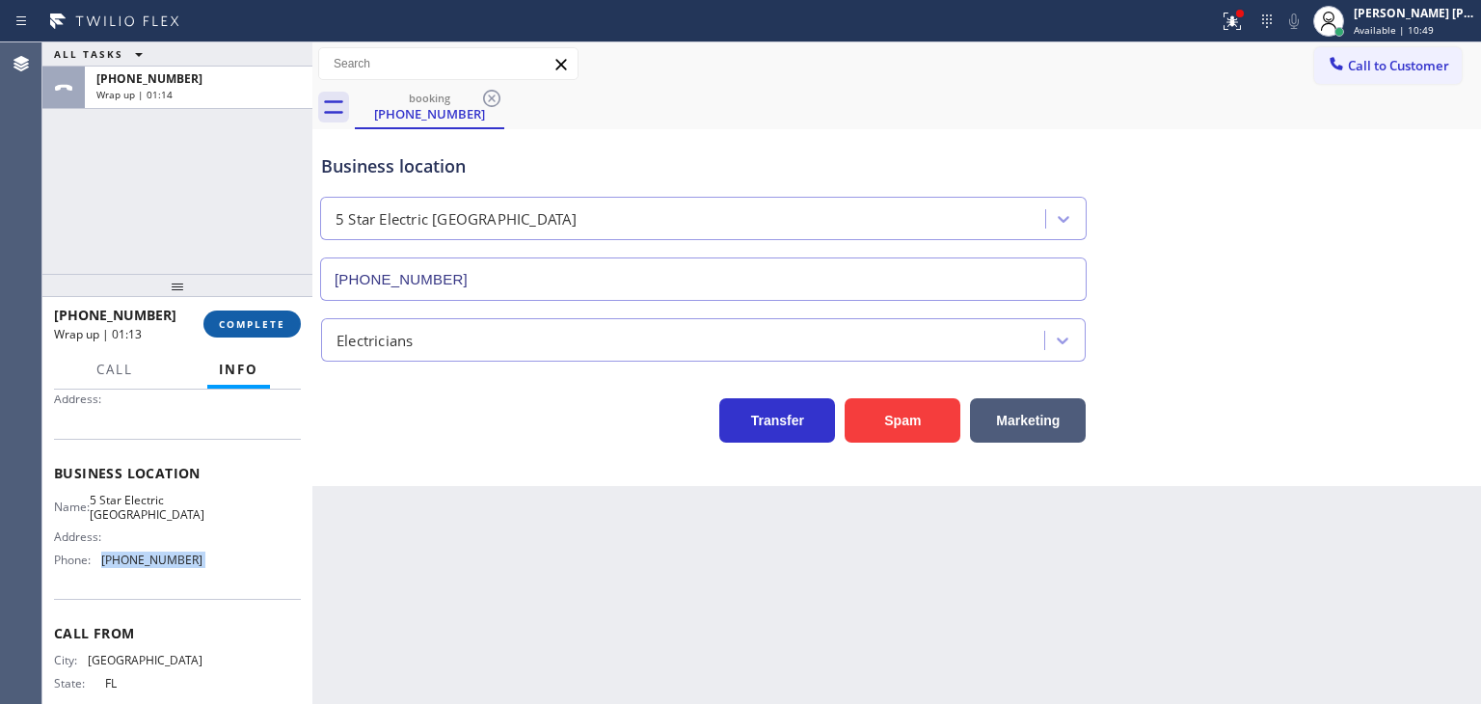
click at [256, 312] on button "COMPLETE" at bounding box center [251, 323] width 97 height 27
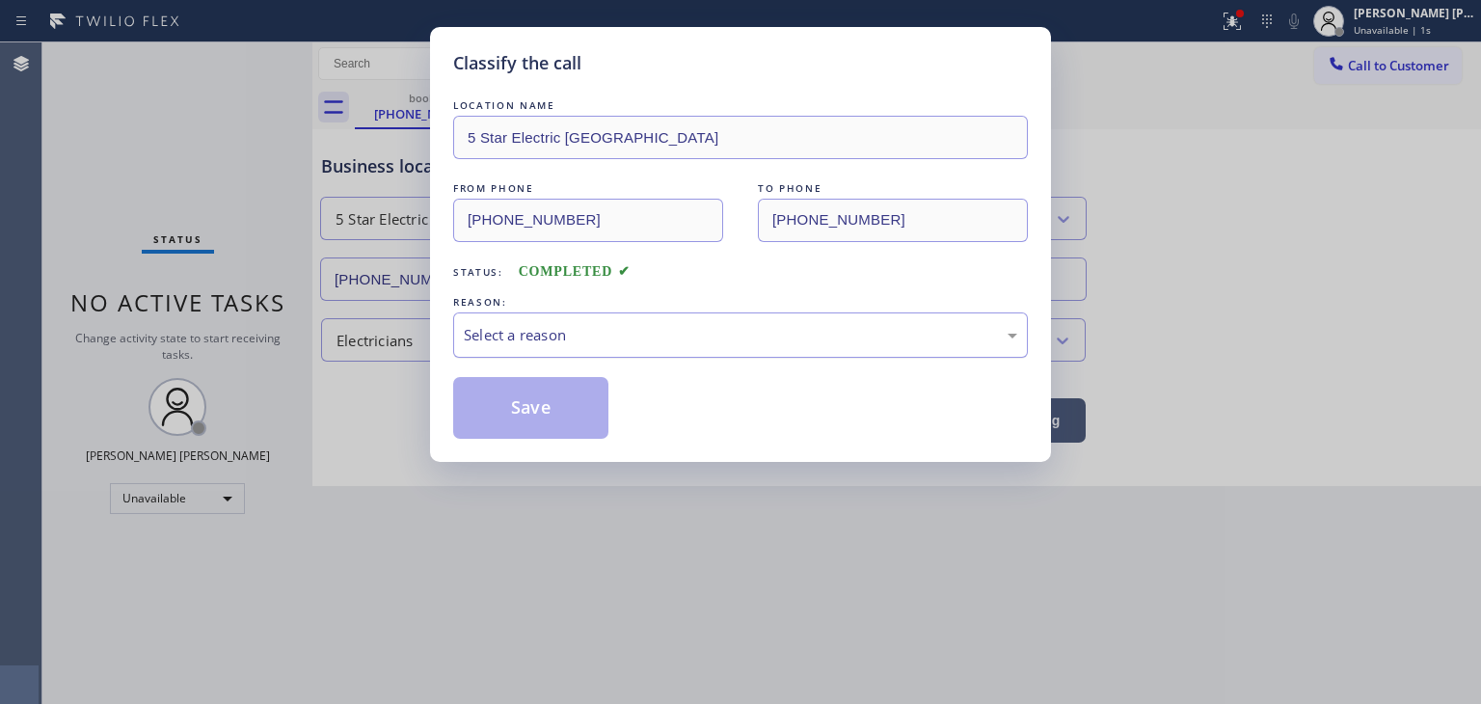
drag, startPoint x: 483, startPoint y: 320, endPoint x: 490, endPoint y: 329, distance: 11.0
click at [485, 321] on div "Select a reason" at bounding box center [740, 334] width 575 height 45
click at [512, 408] on button "Save" at bounding box center [530, 408] width 155 height 62
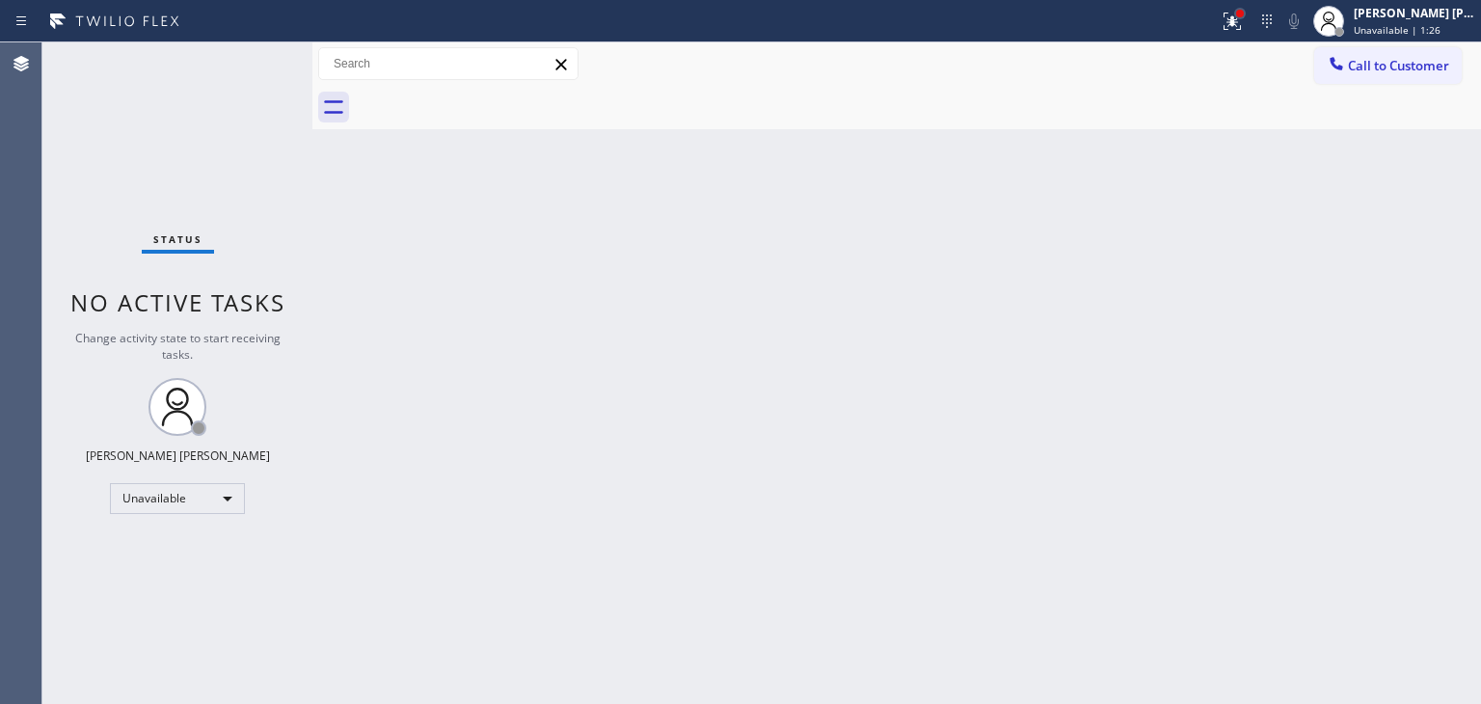
click at [1243, 16] on div at bounding box center [1240, 14] width 8 height 8
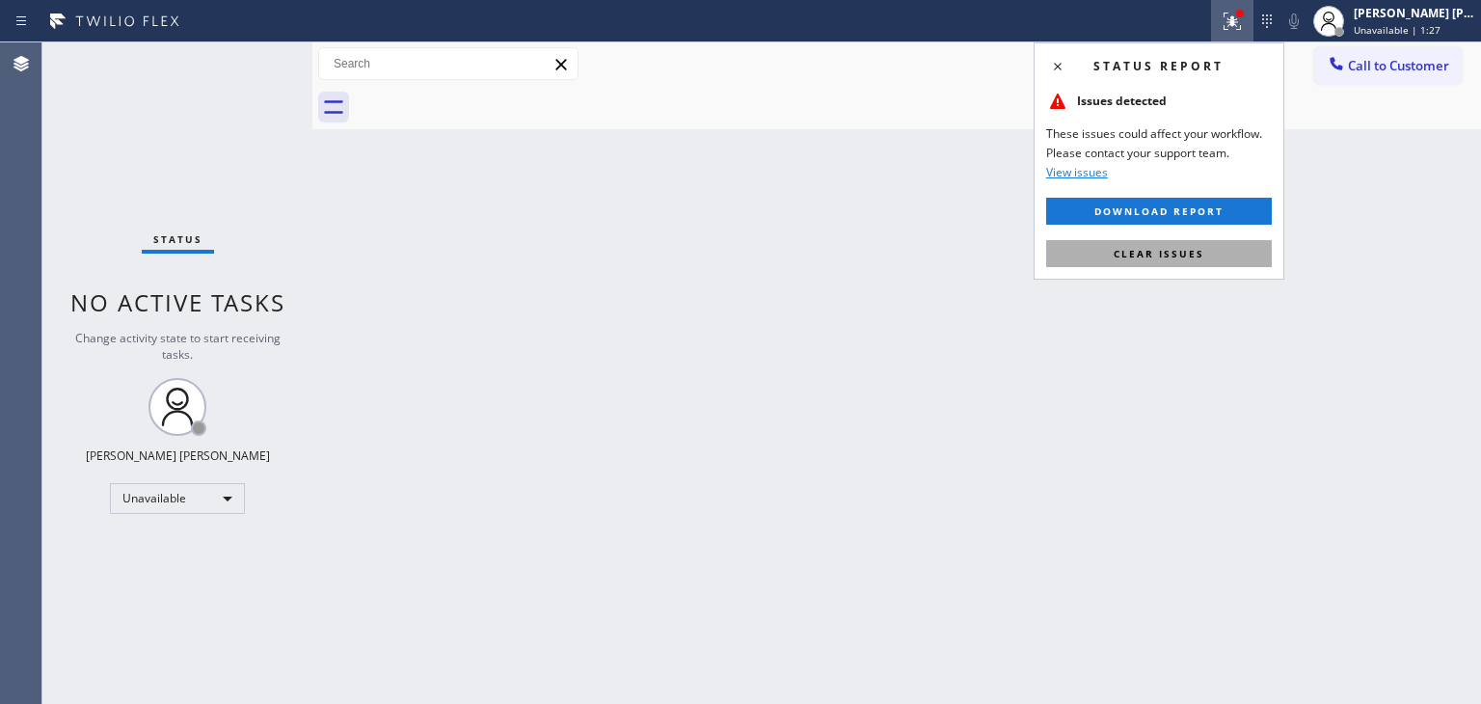
click at [1214, 243] on button "Clear issues" at bounding box center [1159, 253] width 226 height 27
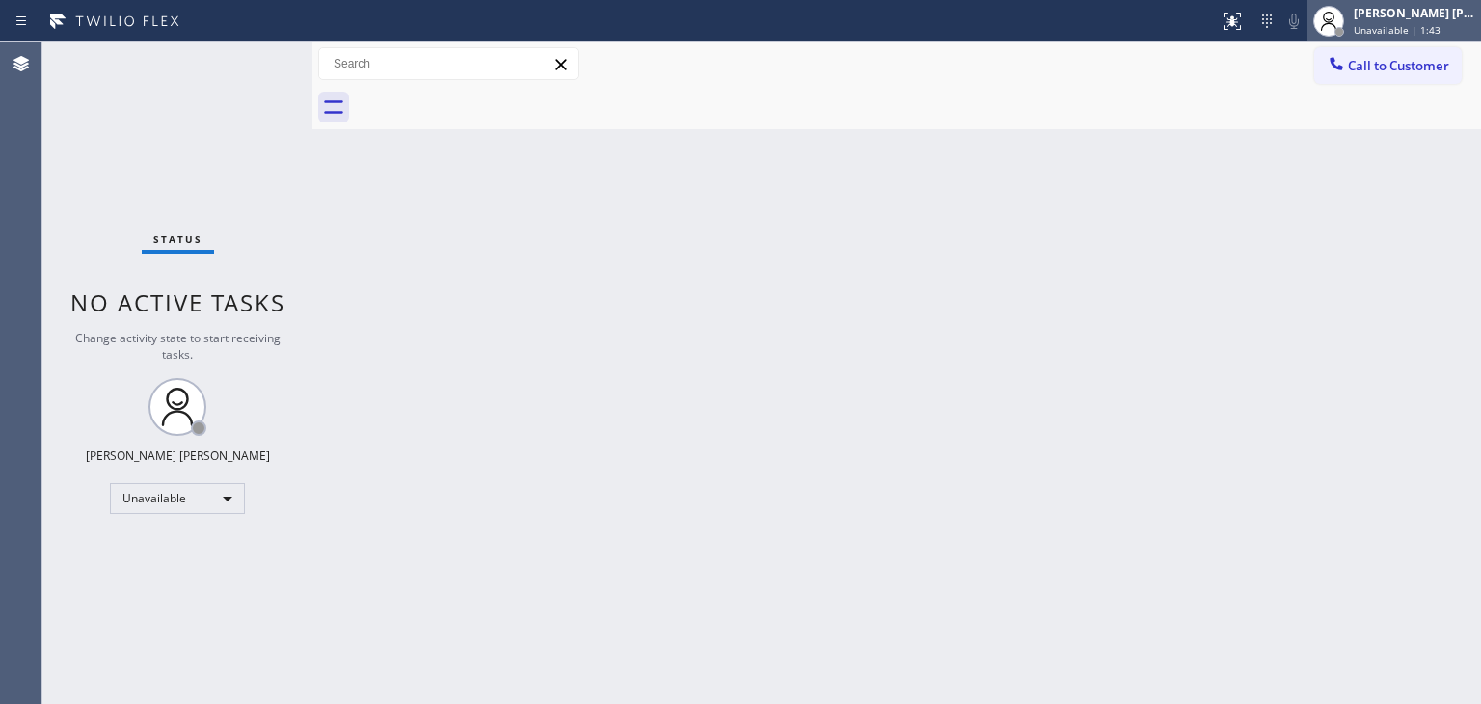
click at [1415, 28] on span "Unavailable | 1:43" at bounding box center [1396, 29] width 87 height 13
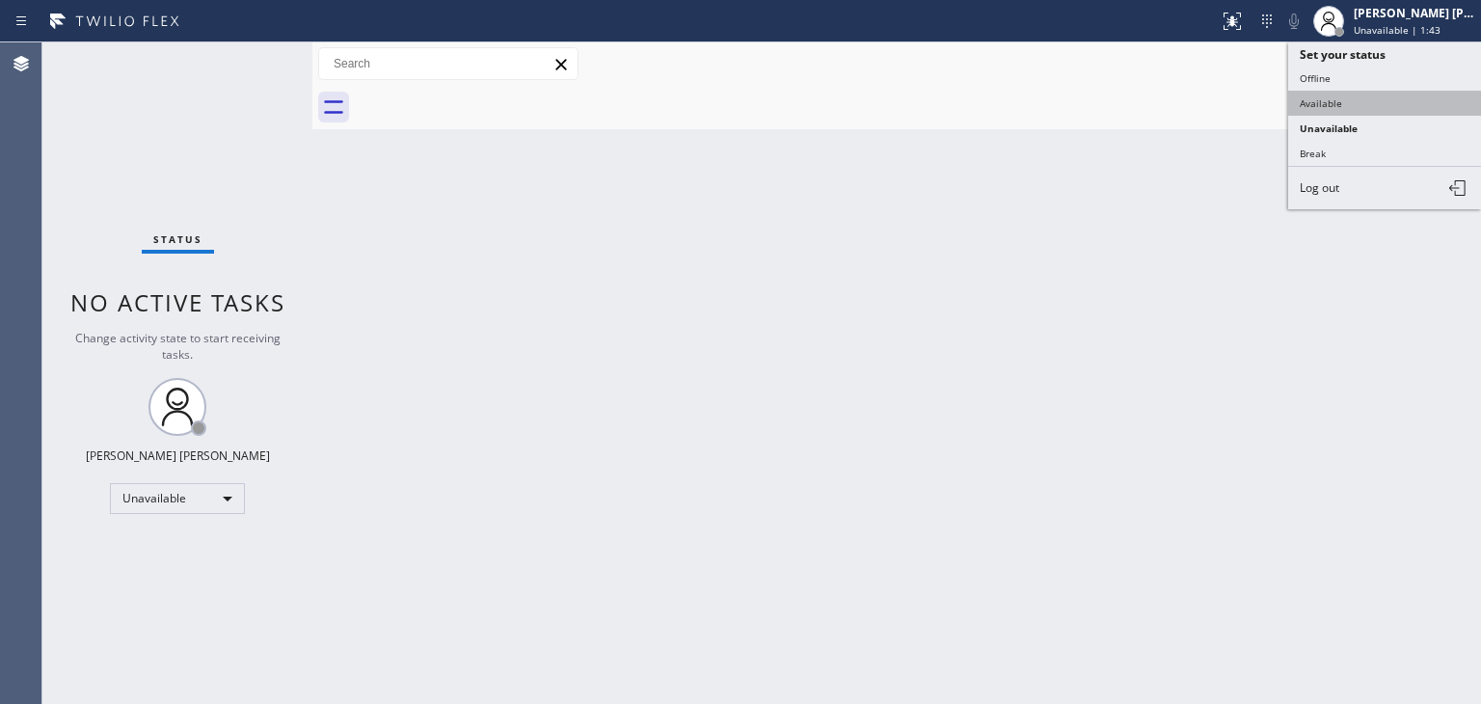
click at [1354, 98] on button "Available" at bounding box center [1384, 103] width 193 height 25
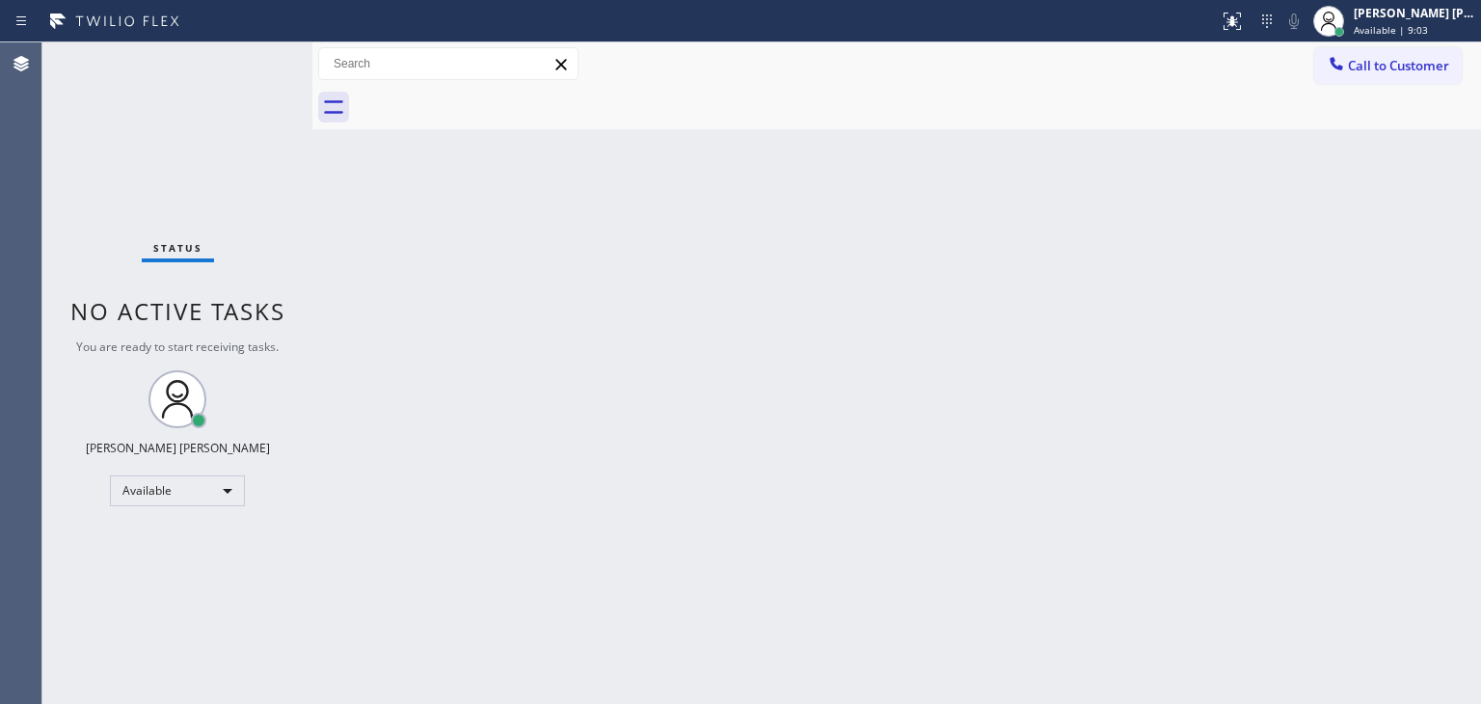
click at [260, 51] on div "Status No active tasks You are ready to start receiving tasks. Edel John Suson …" at bounding box center [177, 372] width 270 height 661
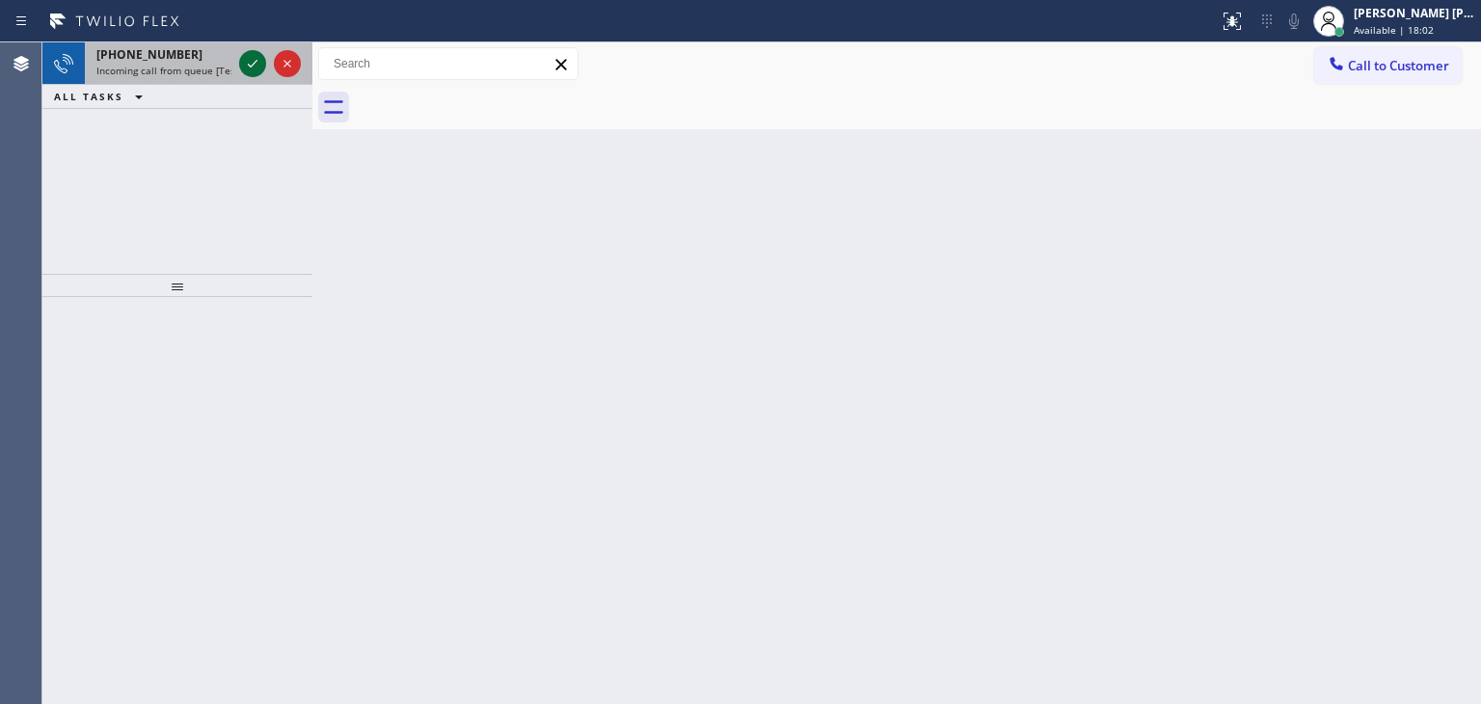
click at [256, 64] on icon at bounding box center [252, 63] width 23 height 23
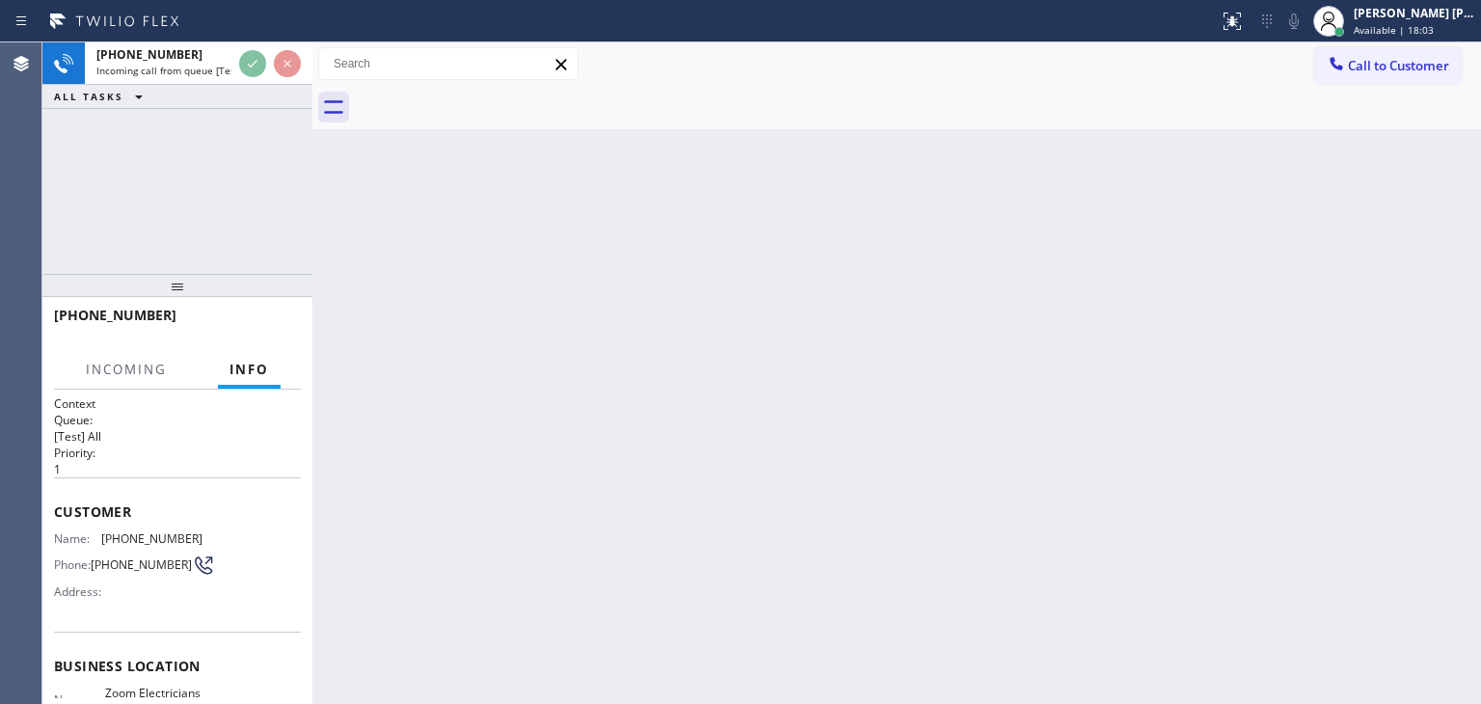
scroll to position [96, 0]
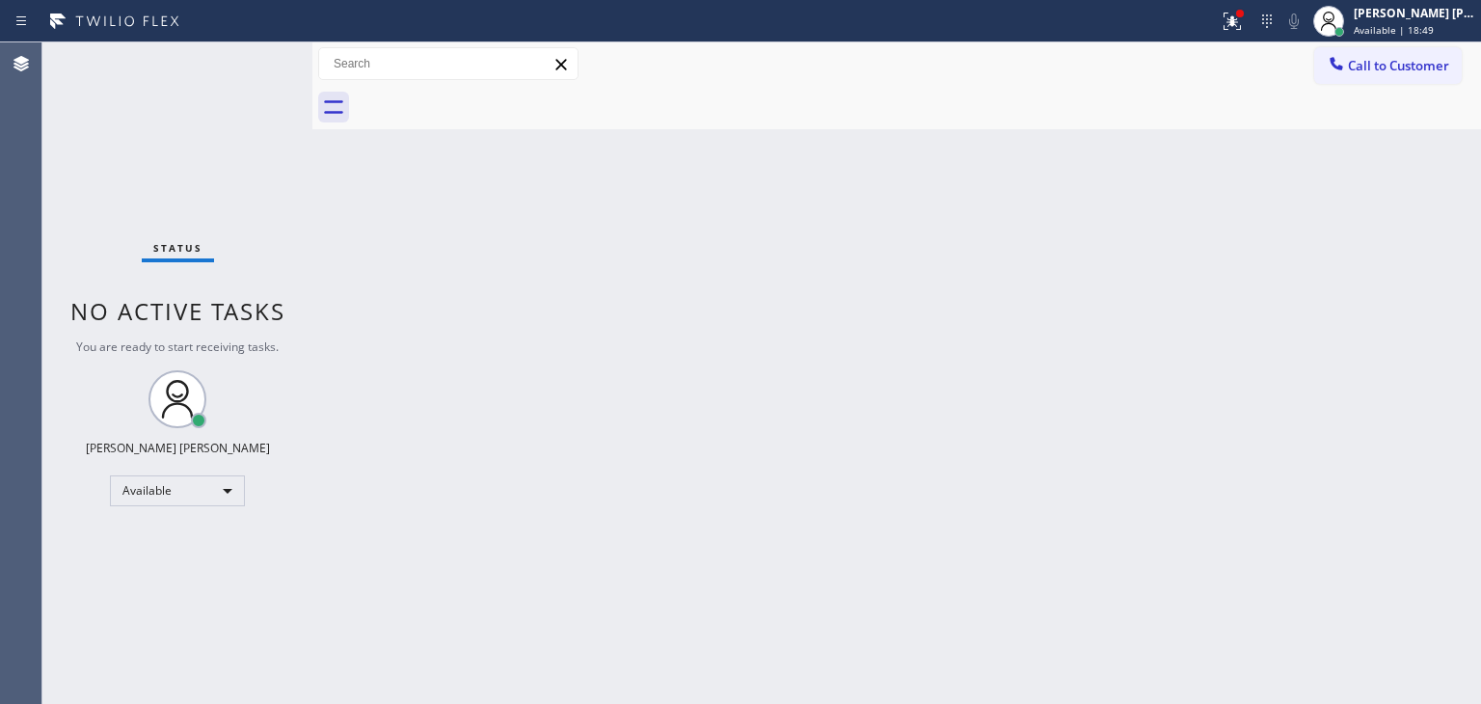
drag, startPoint x: 272, startPoint y: 59, endPoint x: 267, endPoint y: 77, distance: 18.9
click at [267, 77] on div "Status No active tasks You are ready to start receiving tasks. Edel John Suson …" at bounding box center [177, 372] width 270 height 661
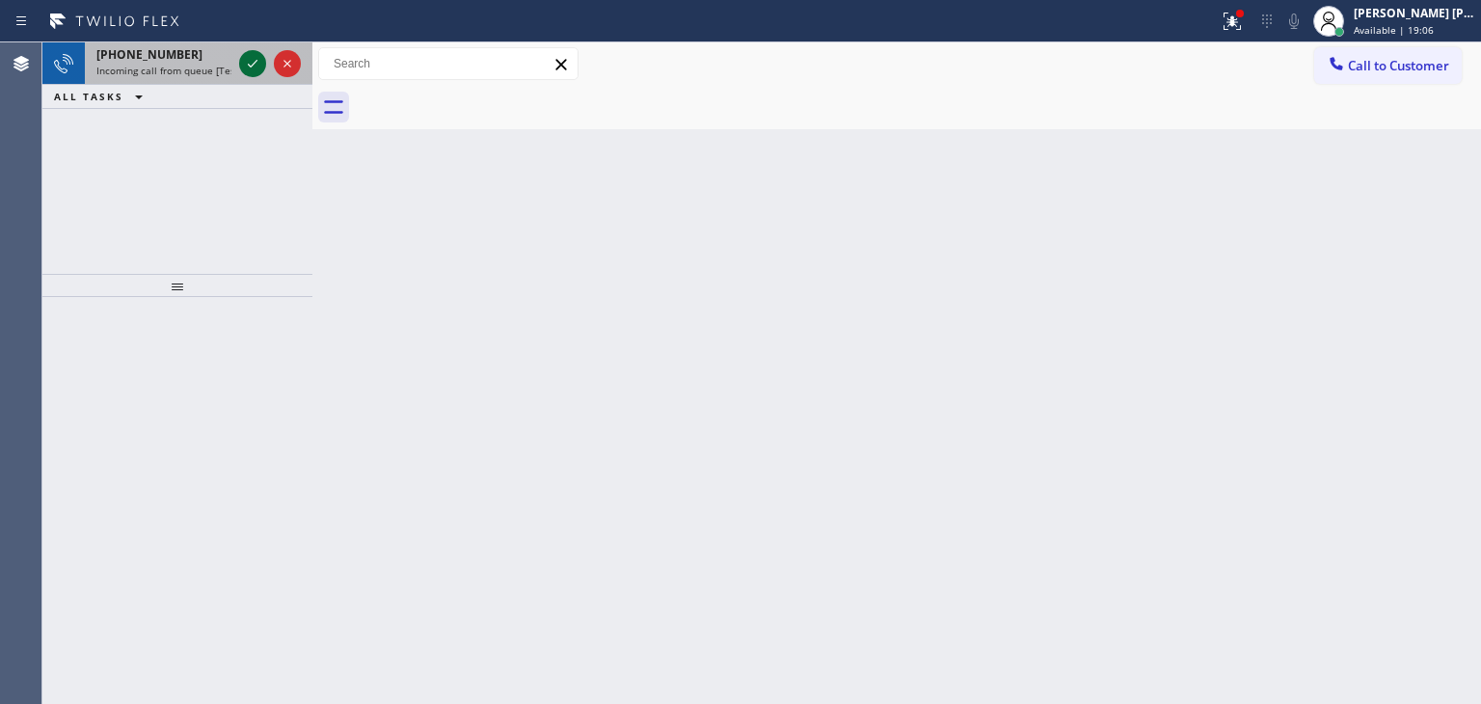
click at [248, 69] on icon at bounding box center [252, 63] width 23 height 23
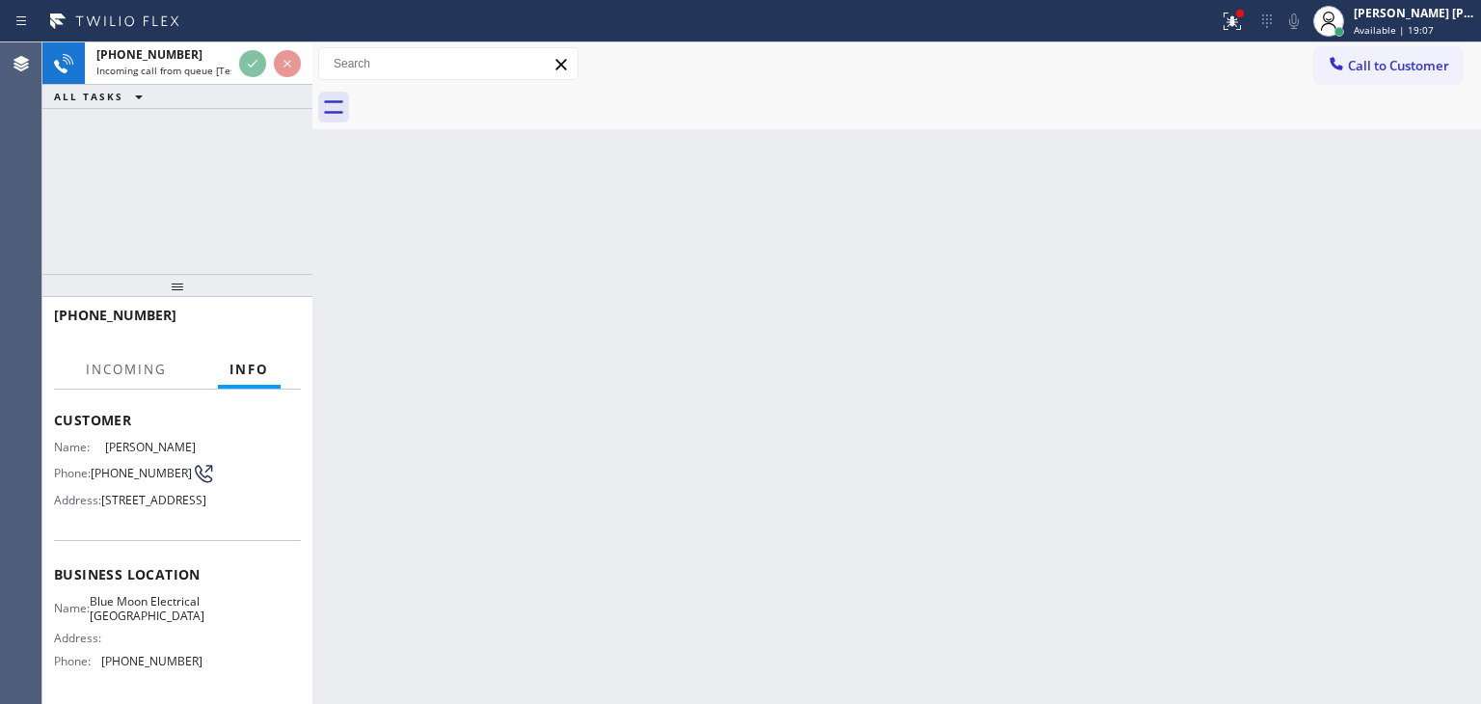
scroll to position [193, 0]
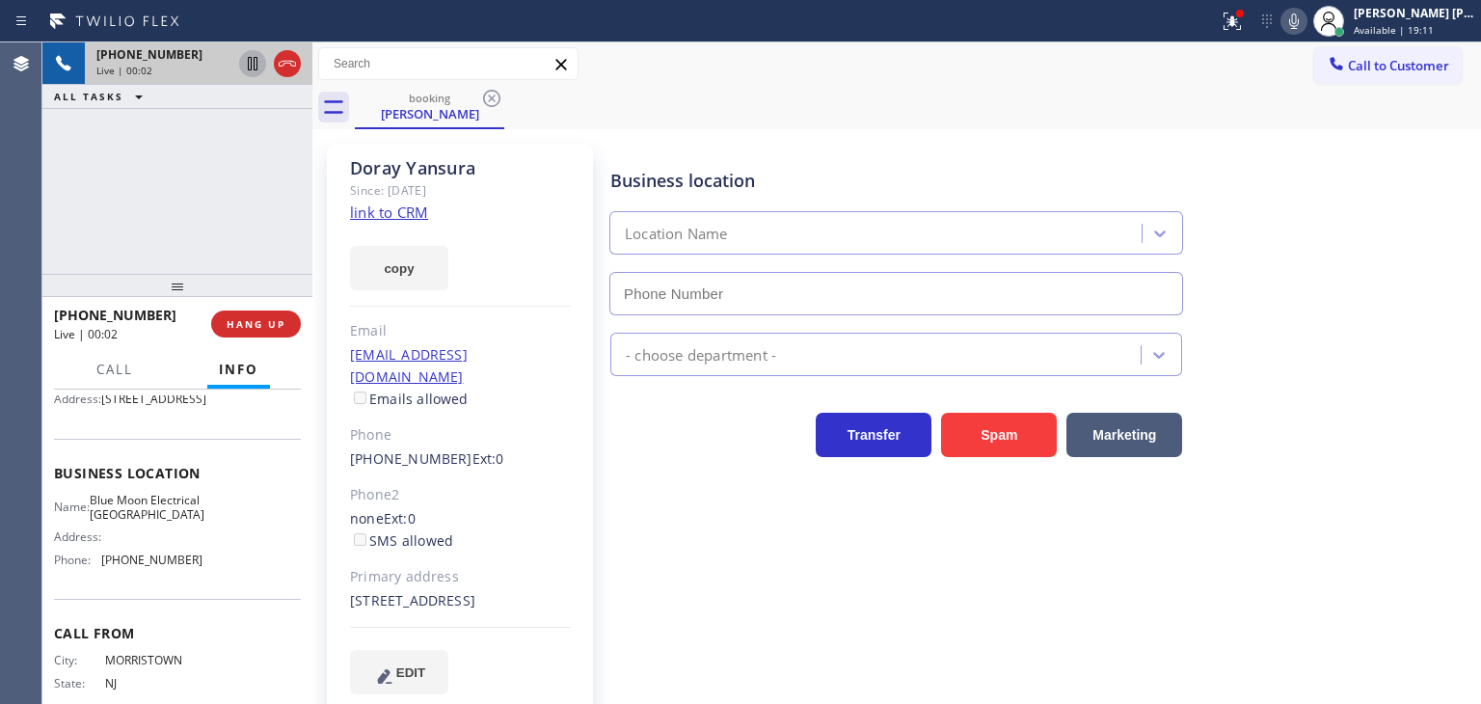
type input "(805) 256-7908"
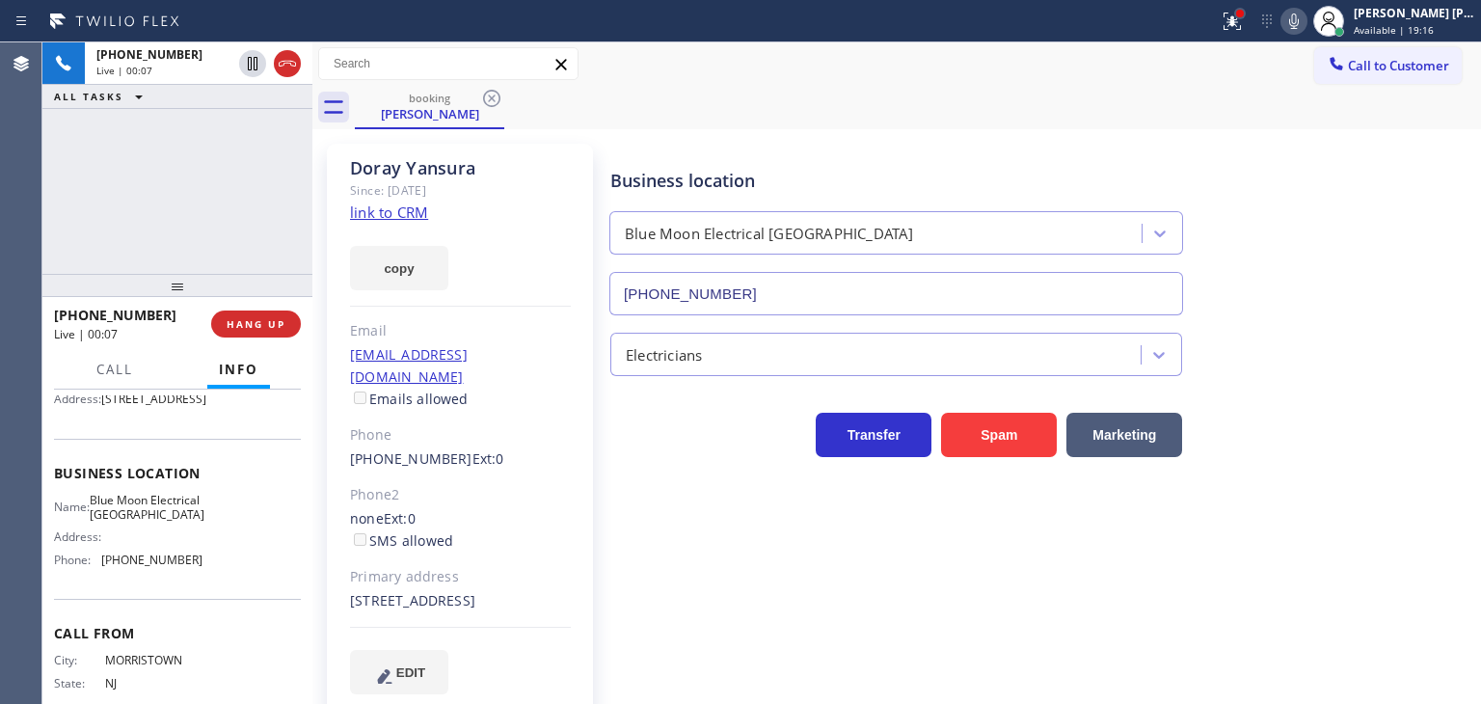
click at [1243, 16] on div at bounding box center [1240, 14] width 8 height 8
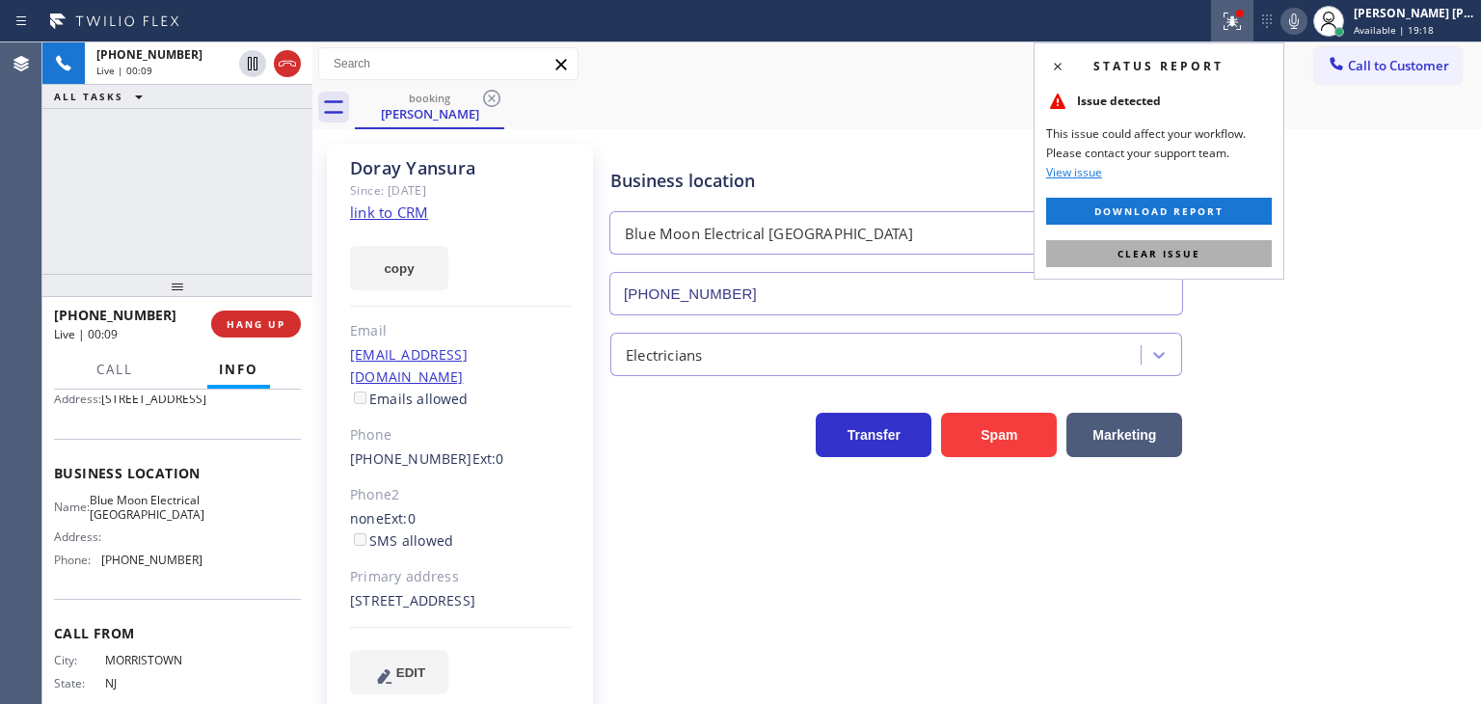
click at [1138, 249] on span "Clear issue" at bounding box center [1158, 253] width 83 height 13
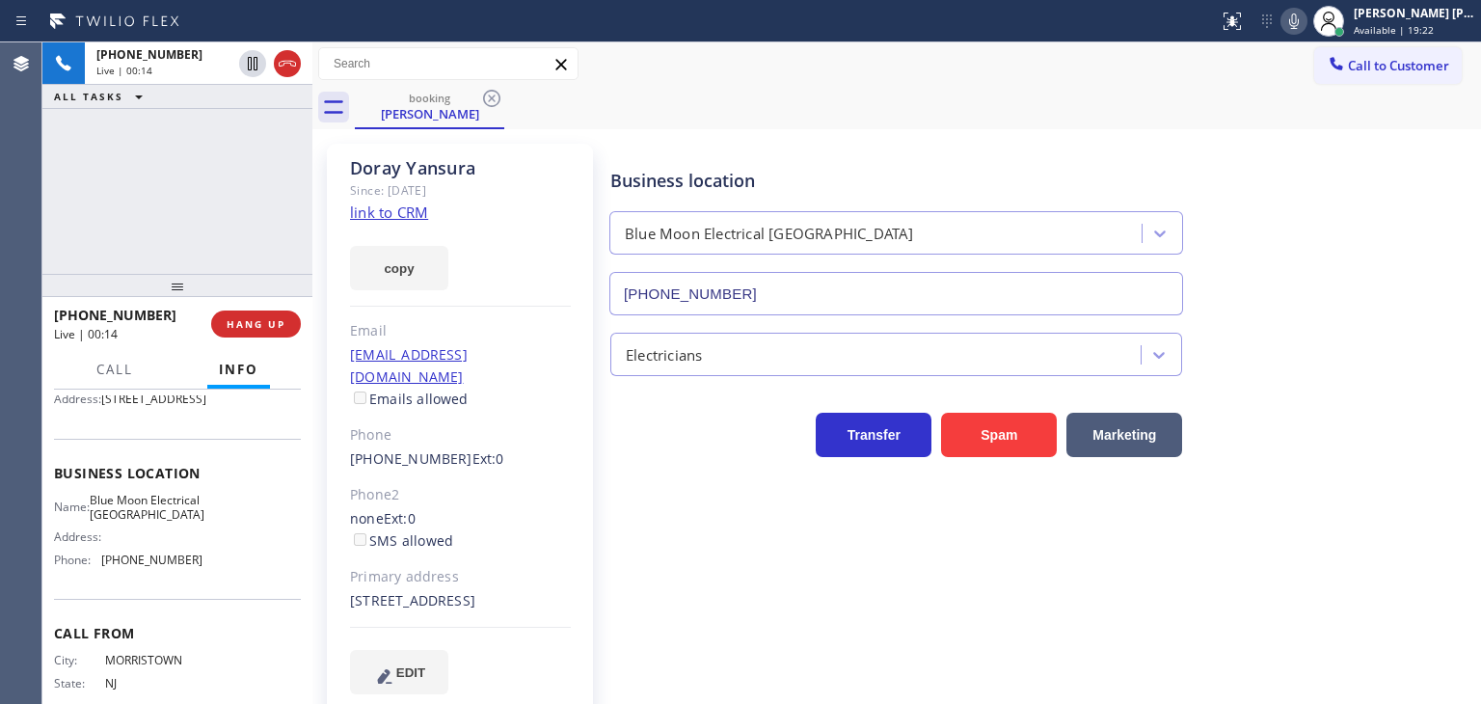
click at [362, 204] on link "link to CRM" at bounding box center [389, 211] width 78 height 19
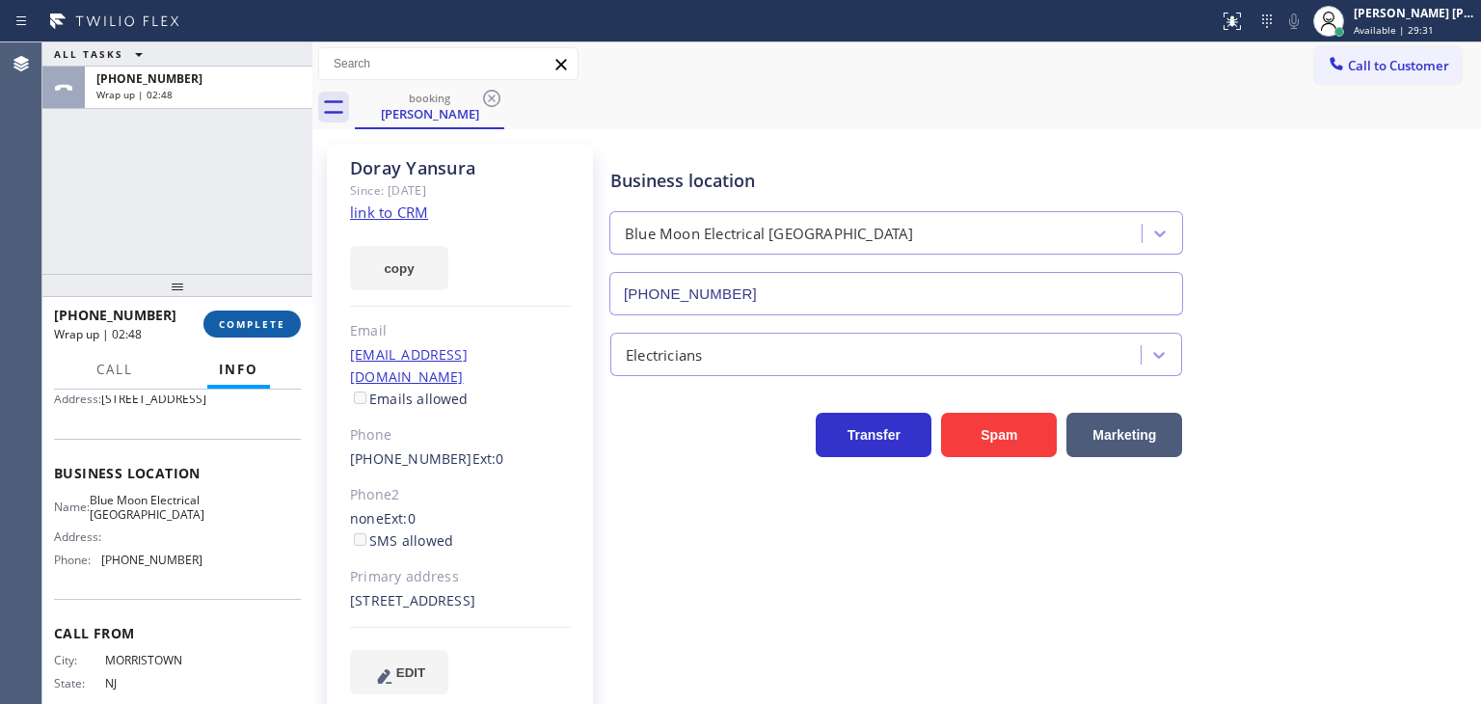
click at [272, 313] on button "COMPLETE" at bounding box center [251, 323] width 97 height 27
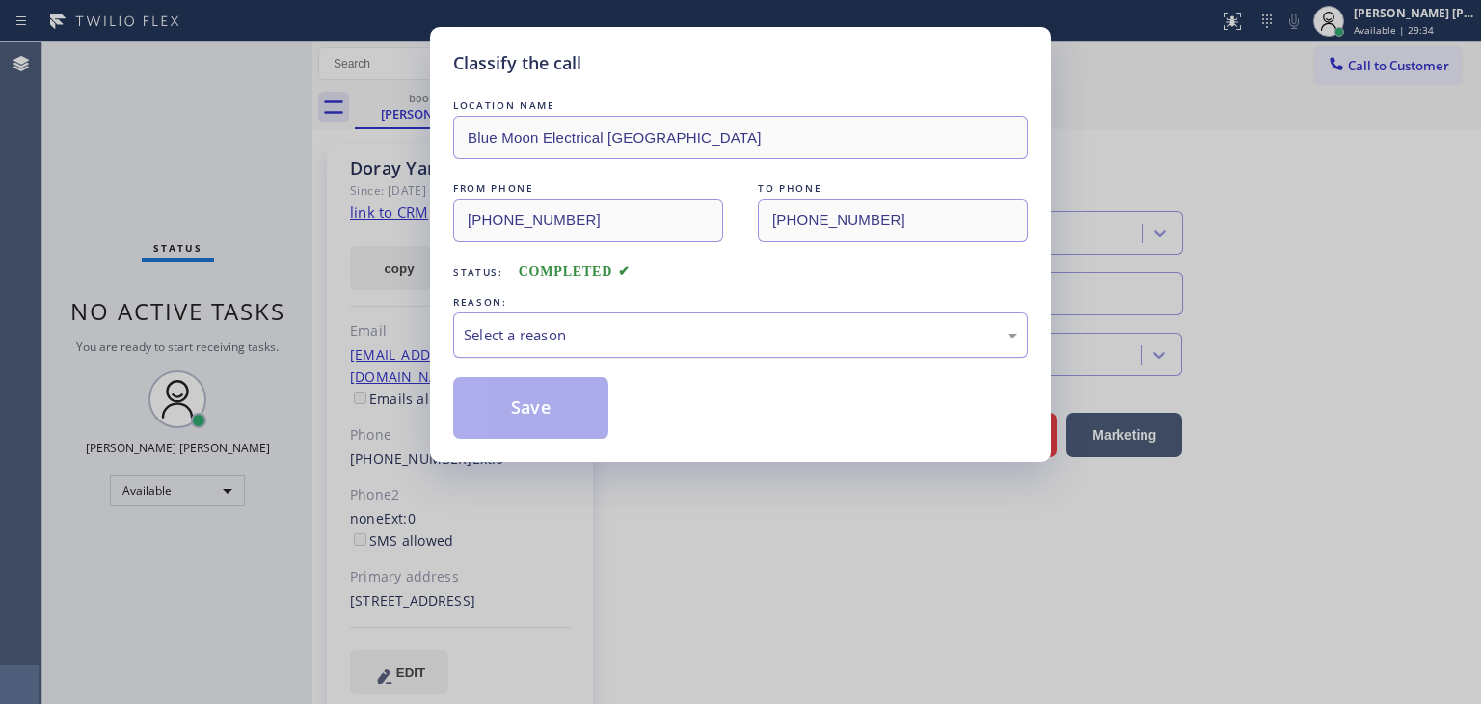
click at [590, 337] on div "Select a reason" at bounding box center [740, 335] width 553 height 22
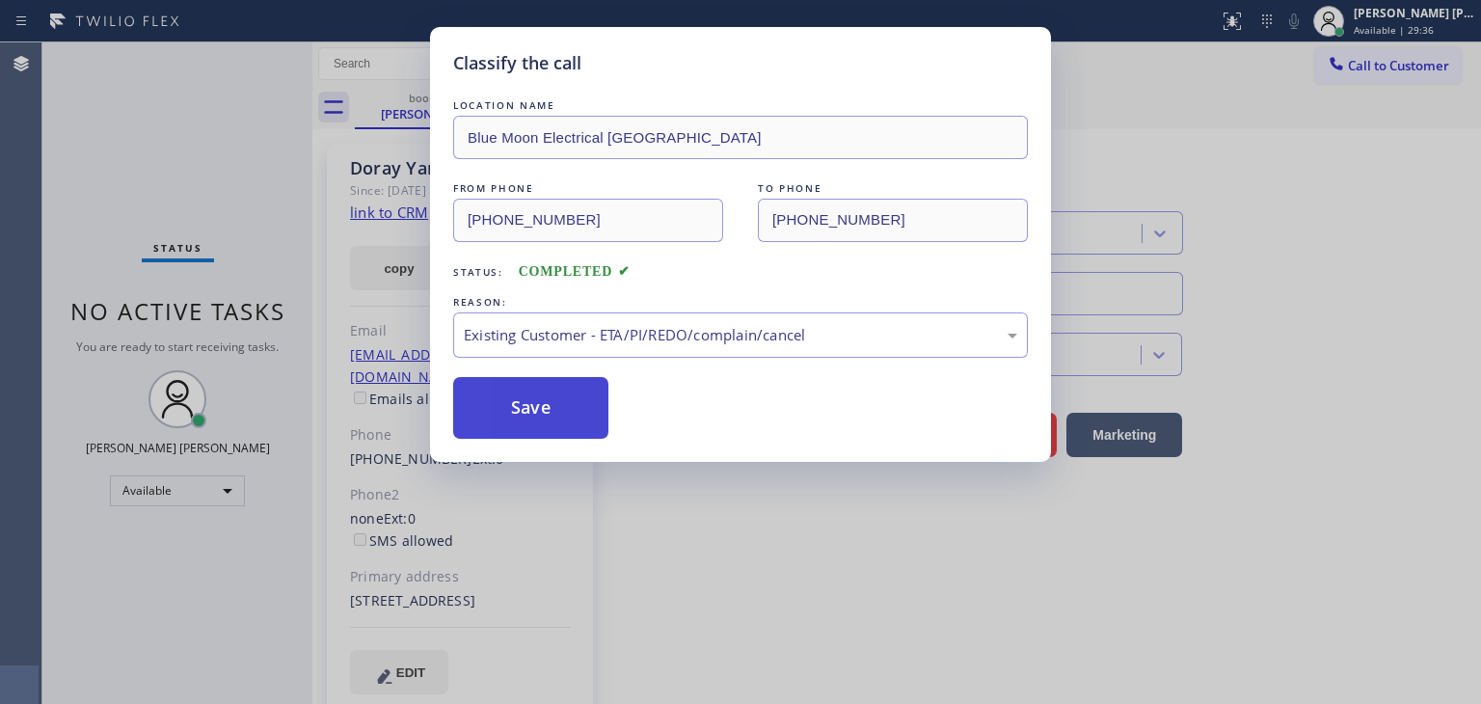
click at [528, 414] on button "Save" at bounding box center [530, 408] width 155 height 62
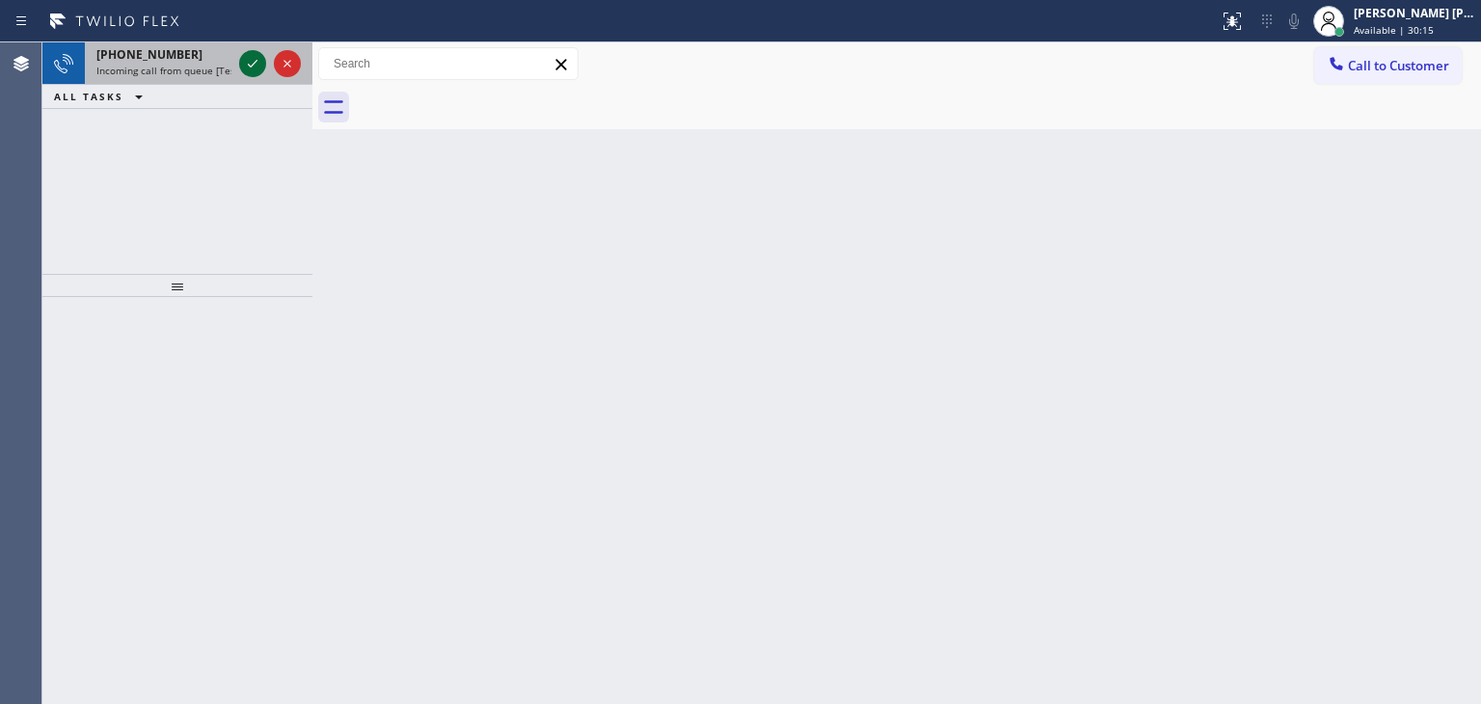
click at [254, 62] on icon at bounding box center [252, 63] width 23 height 23
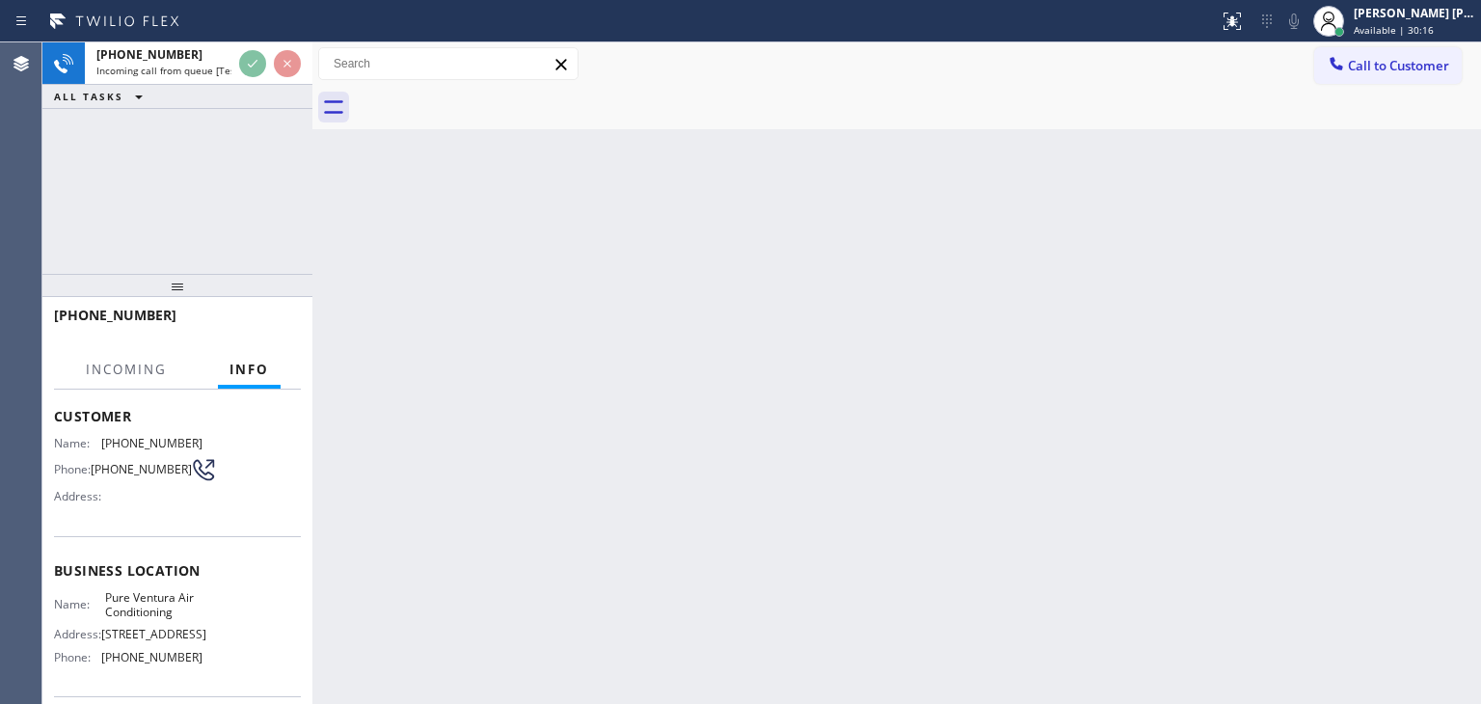
scroll to position [96, 0]
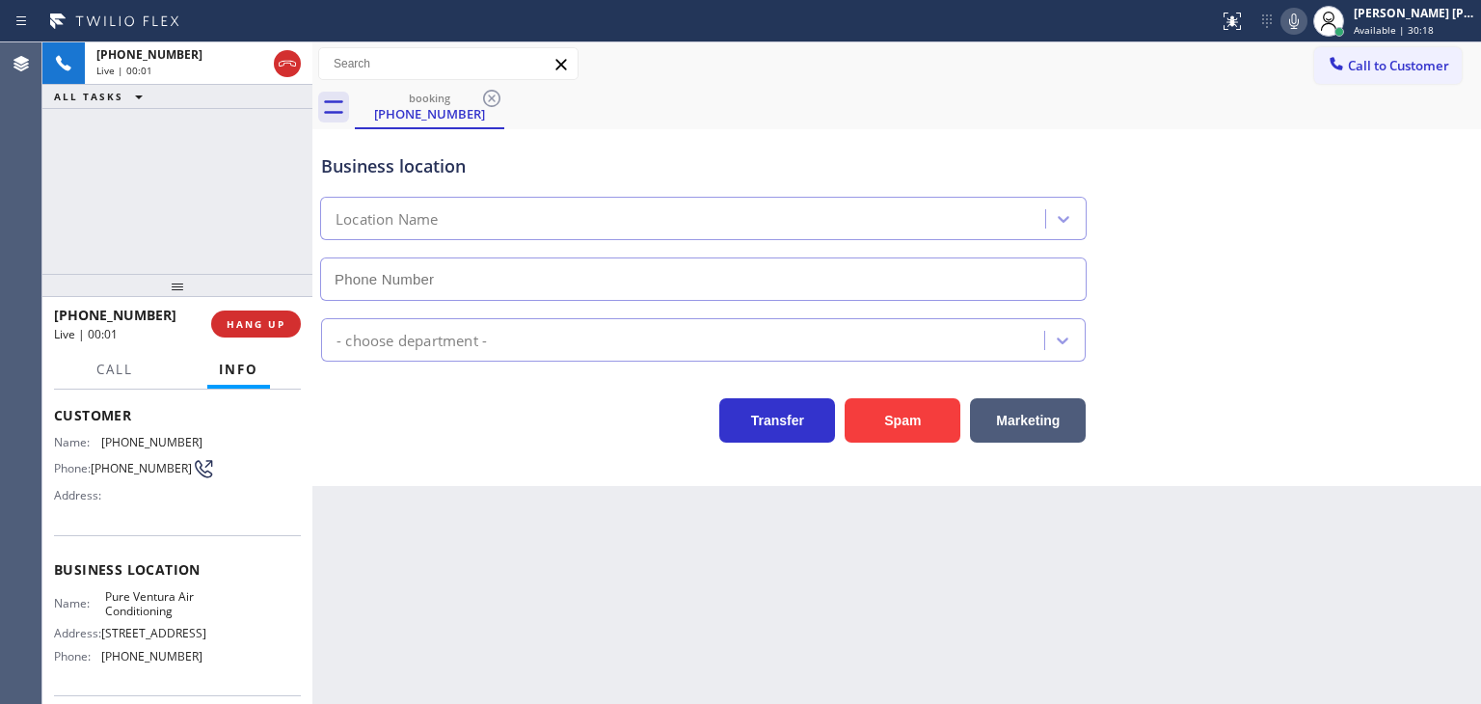
type input "(805) 754-2637"
click at [1305, 19] on icon at bounding box center [1293, 21] width 23 height 23
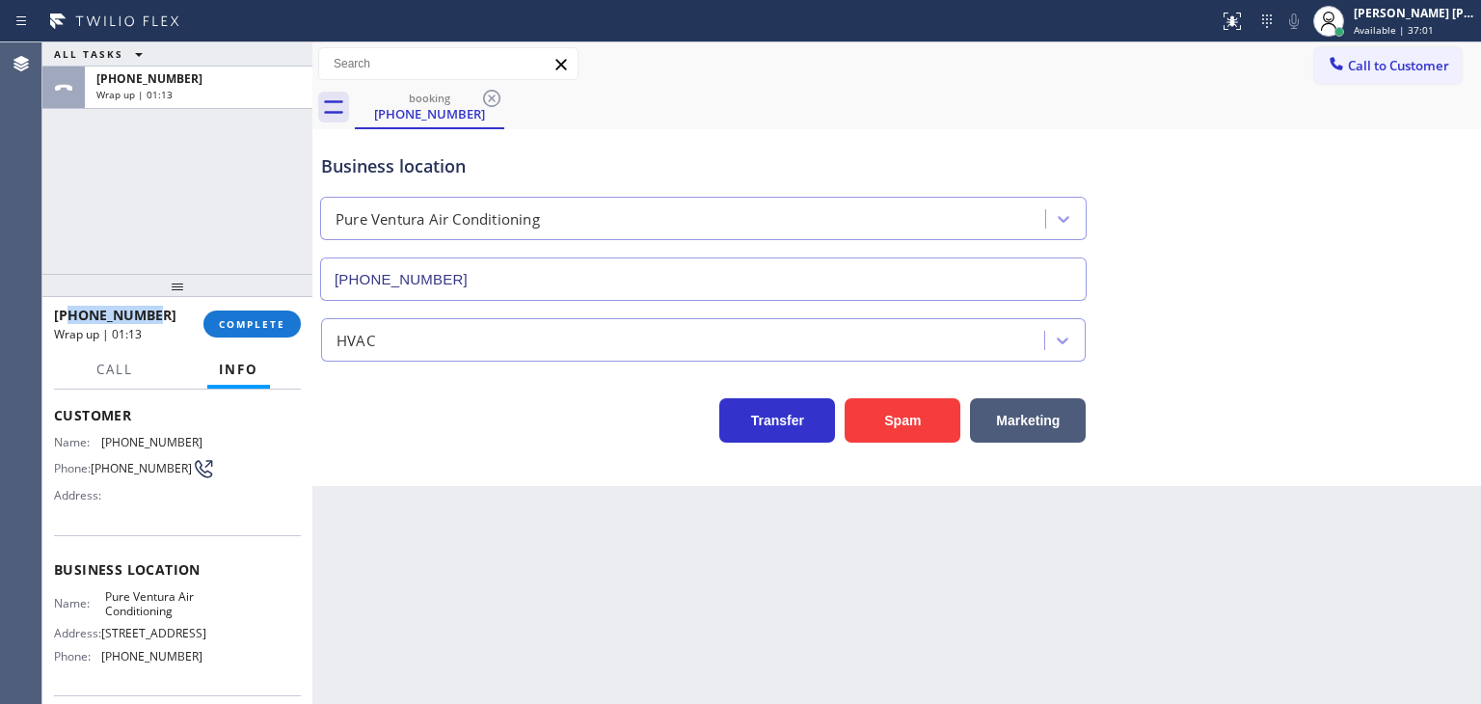
drag, startPoint x: 173, startPoint y: 307, endPoint x: 71, endPoint y: 317, distance: 101.8
click at [71, 317] on div "+18052050938" at bounding box center [122, 315] width 136 height 18
drag, startPoint x: 199, startPoint y: 680, endPoint x: 104, endPoint y: 676, distance: 94.5
click at [104, 672] on div "Name: Pure Ventura Air Conditioning Address: 1547 Los Angeles Ave Phone: (805) …" at bounding box center [177, 630] width 247 height 83
click at [1415, 28] on span "Available | 39:02" at bounding box center [1393, 29] width 80 height 13
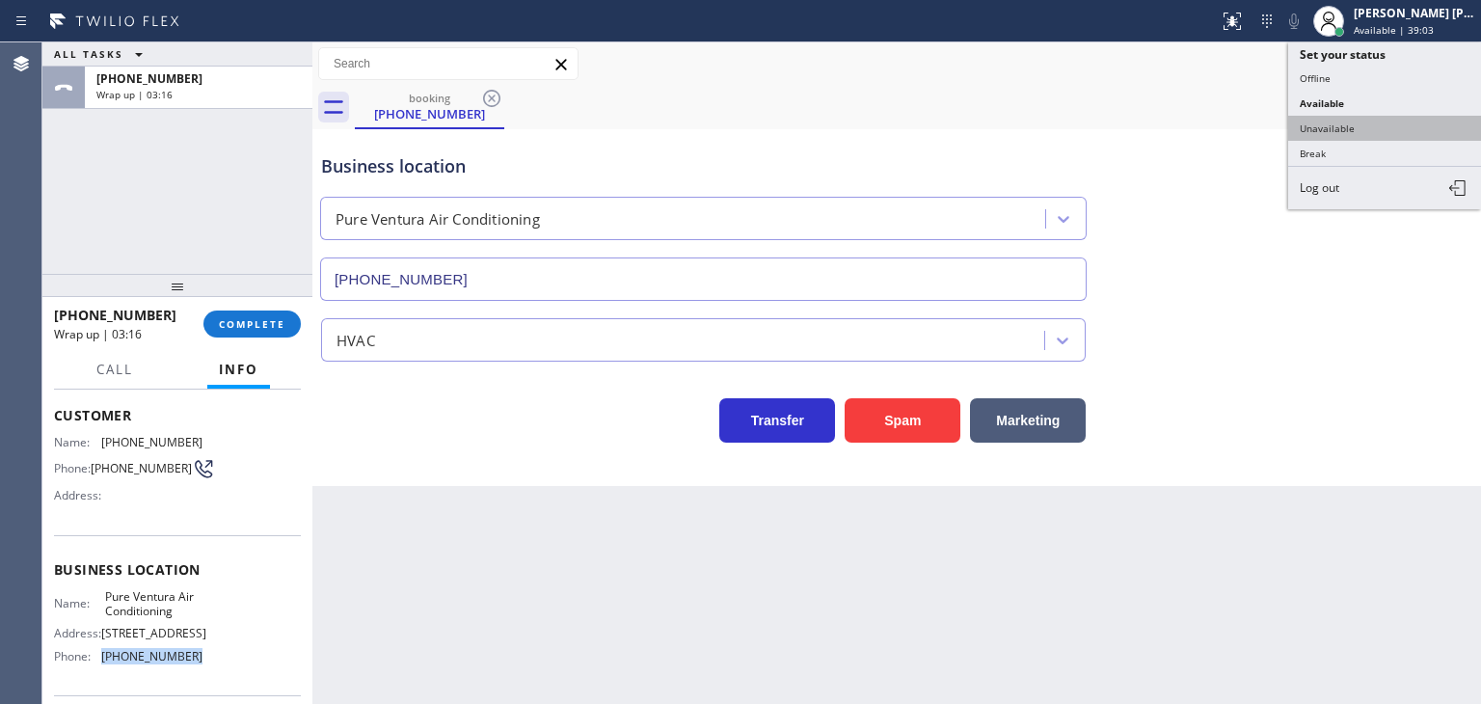
click at [1347, 127] on button "Unavailable" at bounding box center [1384, 128] width 193 height 25
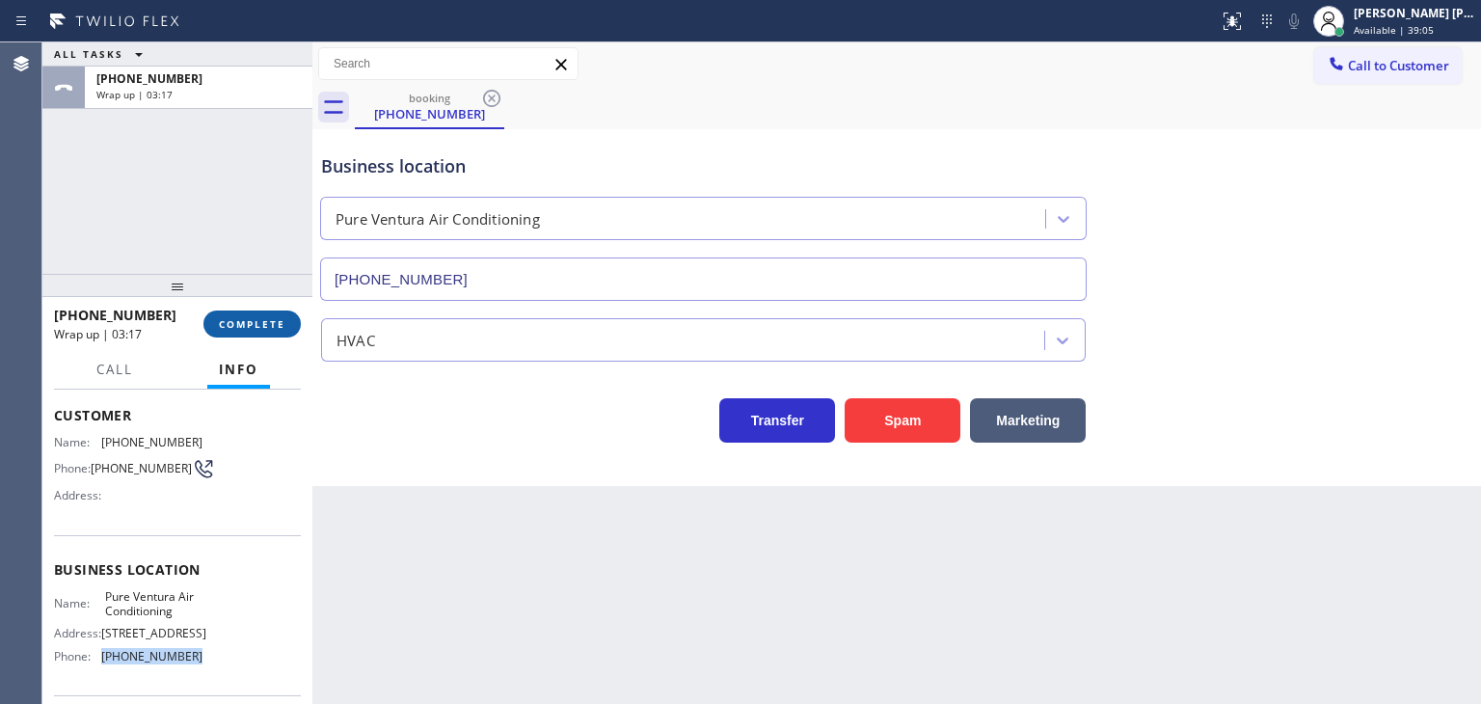
click at [238, 327] on span "COMPLETE" at bounding box center [252, 323] width 67 height 13
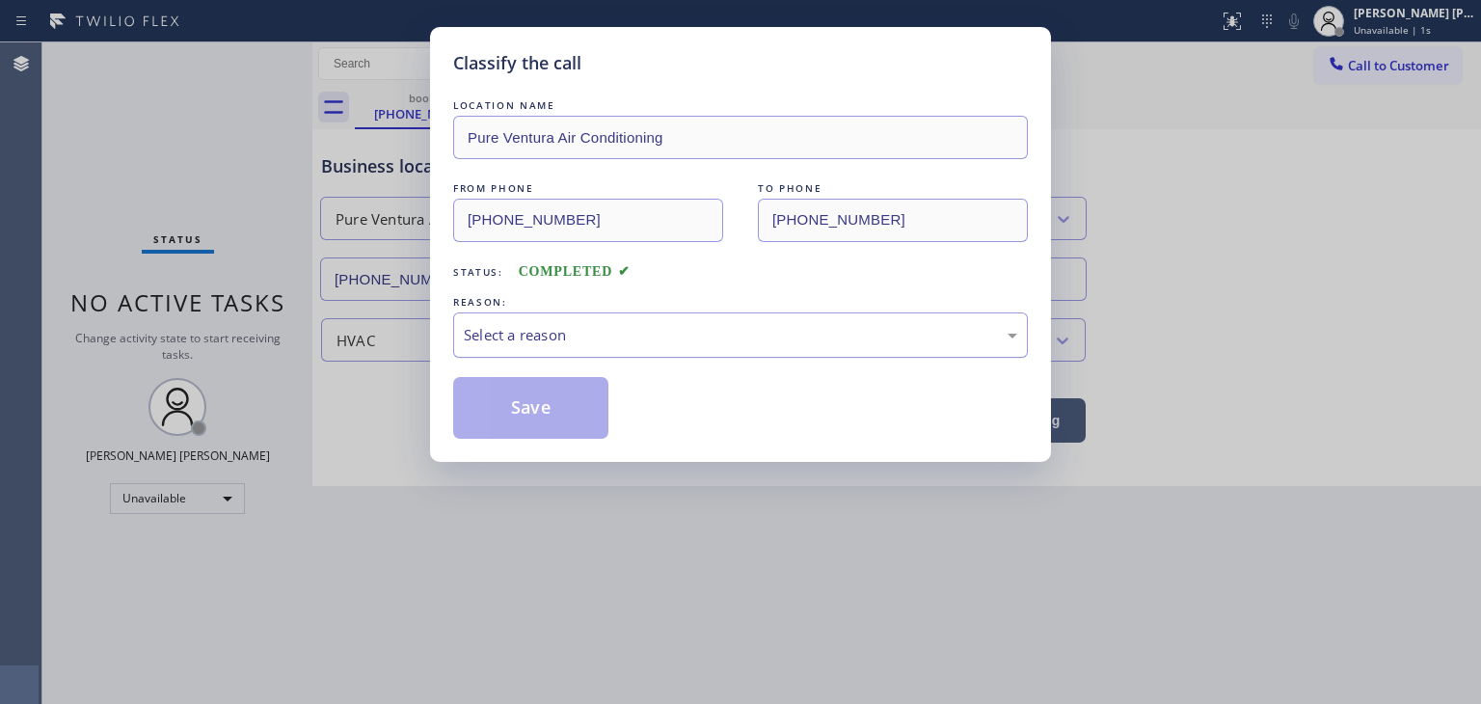
click at [491, 335] on div "Select a reason" at bounding box center [740, 335] width 553 height 22
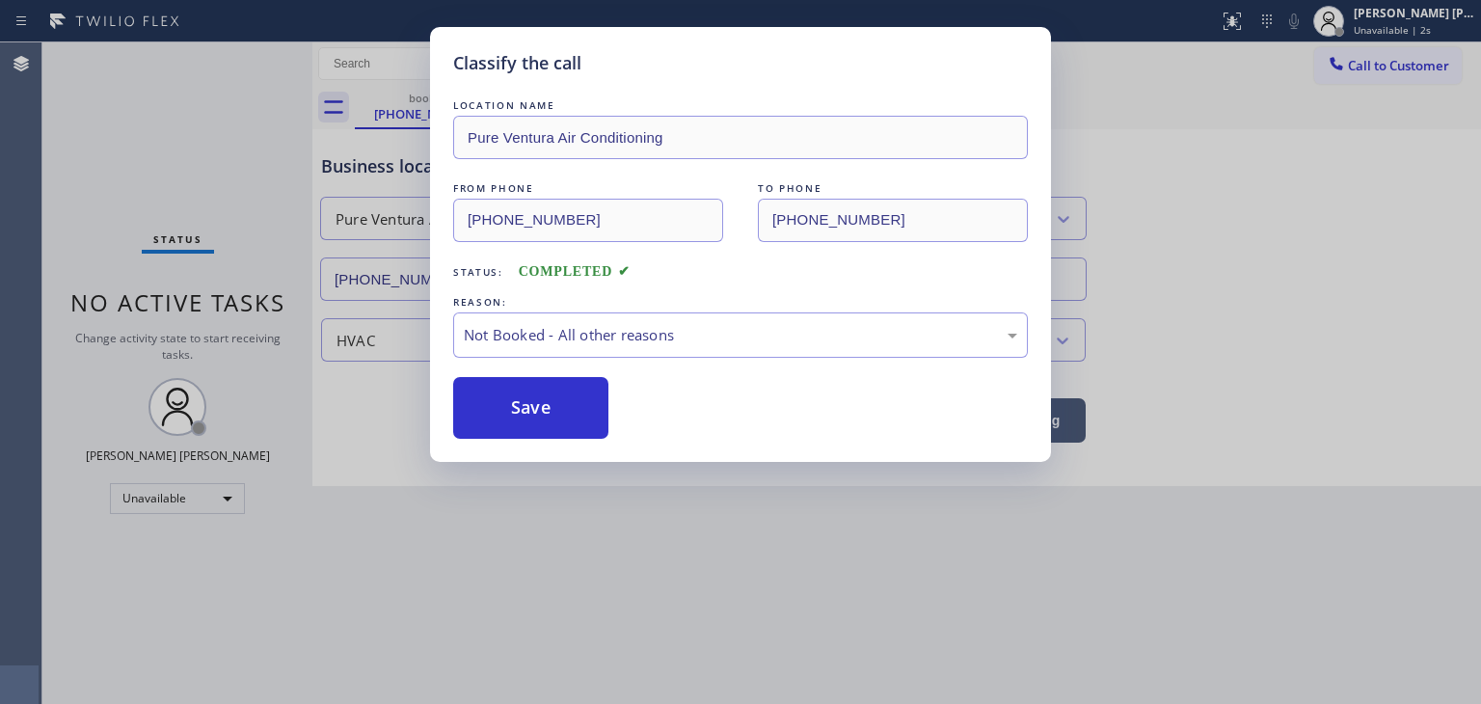
click at [524, 402] on button "Save" at bounding box center [530, 408] width 155 height 62
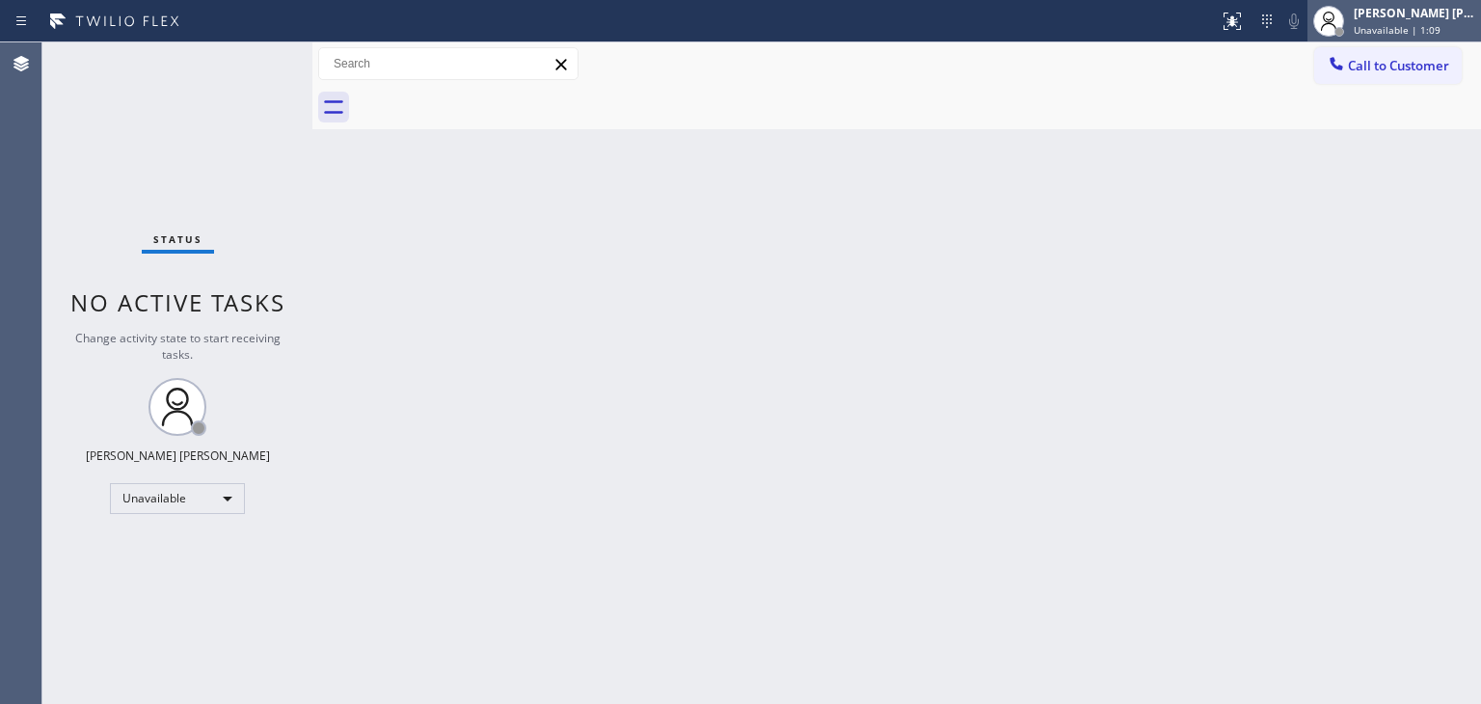
click at [1420, 29] on span "Unavailable | 1:09" at bounding box center [1396, 29] width 87 height 13
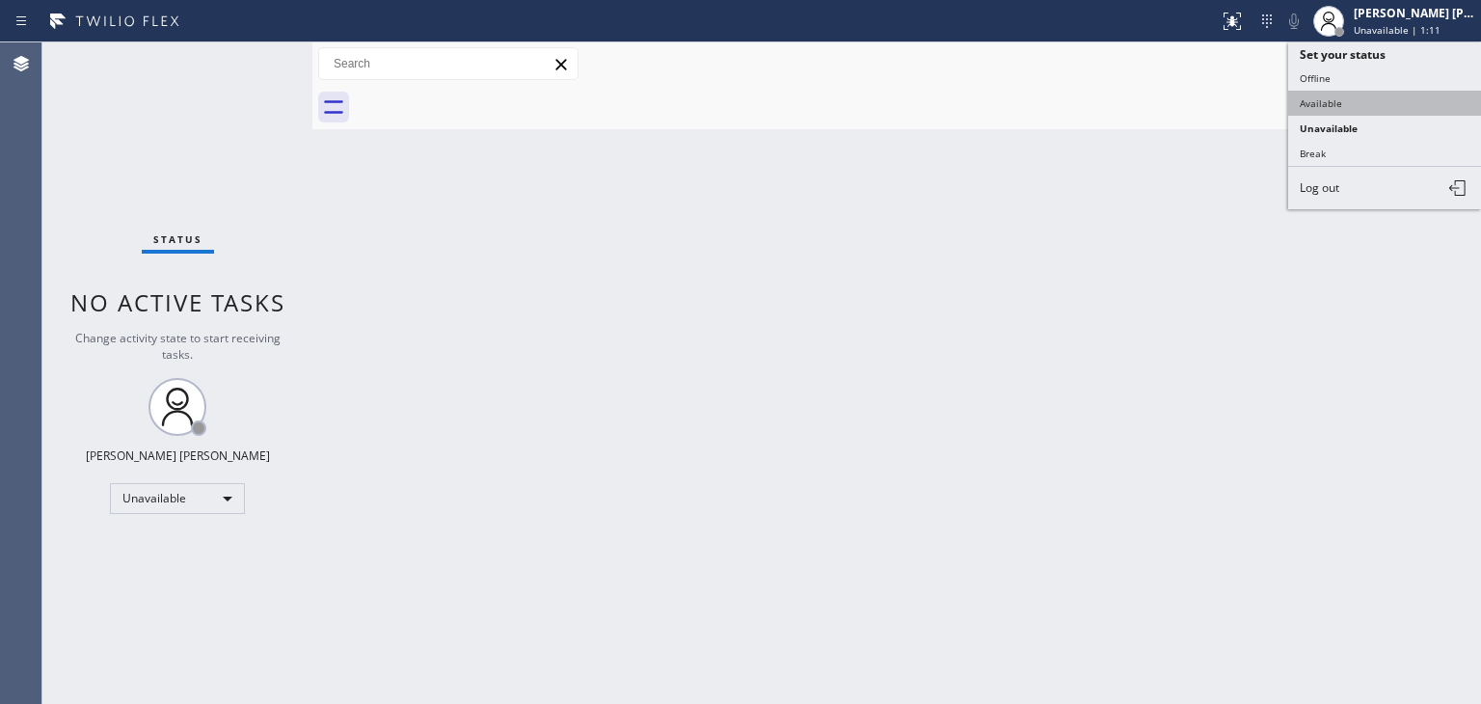
click at [1329, 101] on button "Available" at bounding box center [1384, 103] width 193 height 25
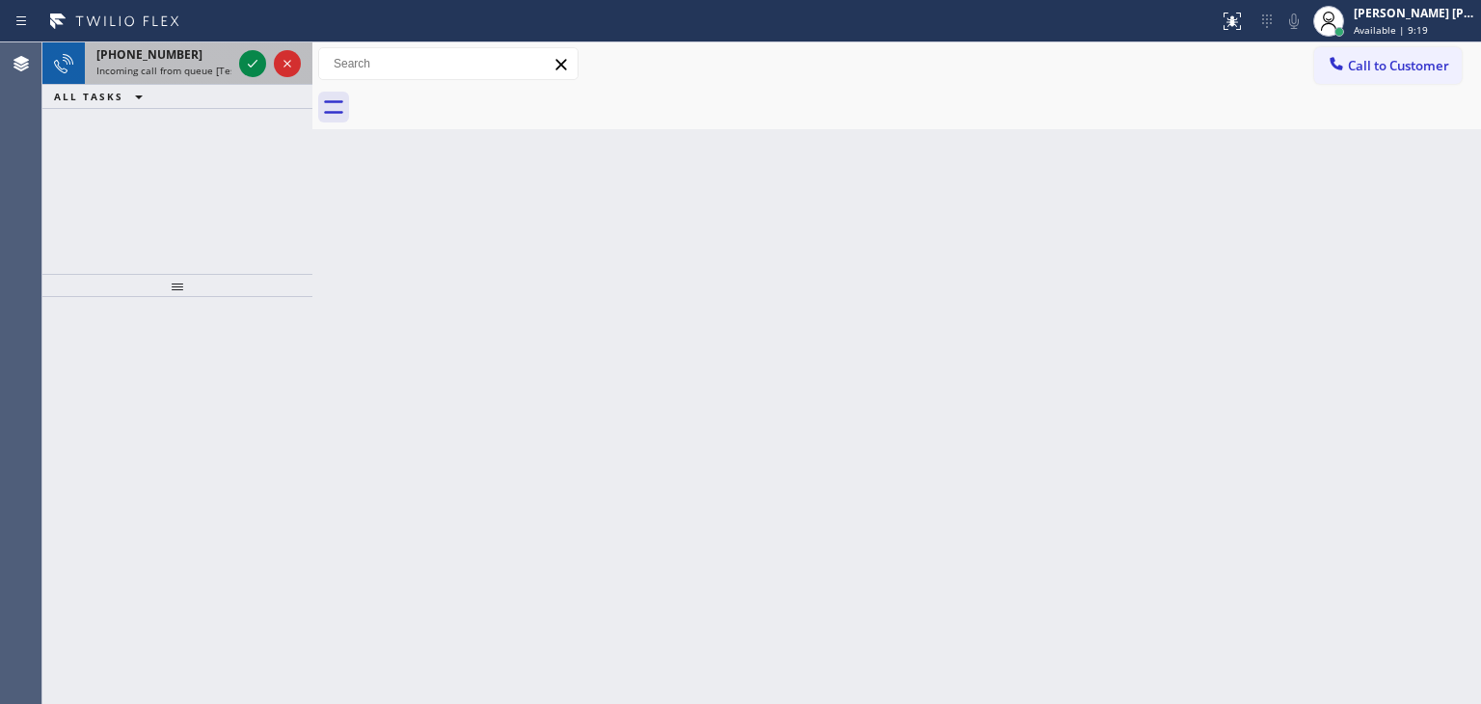
click at [263, 77] on div at bounding box center [269, 63] width 69 height 42
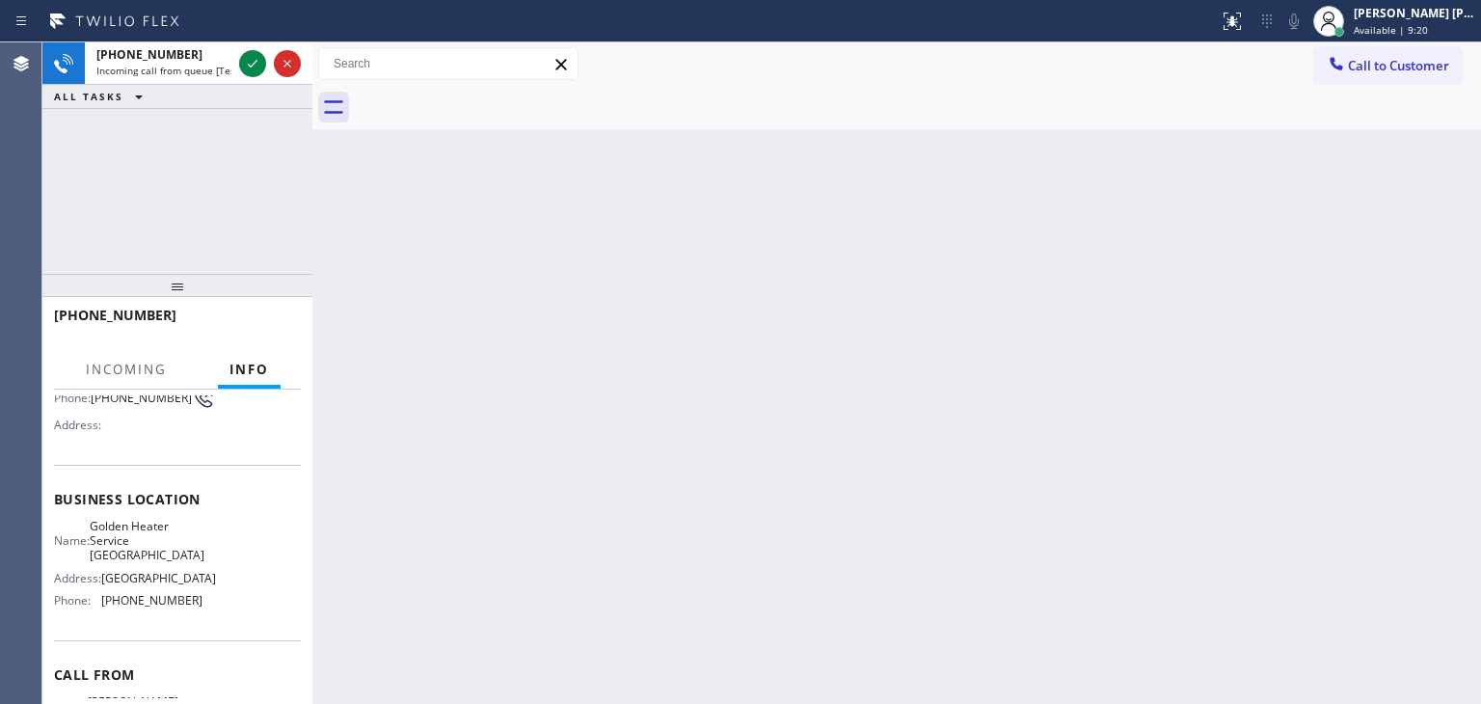
scroll to position [193, 0]
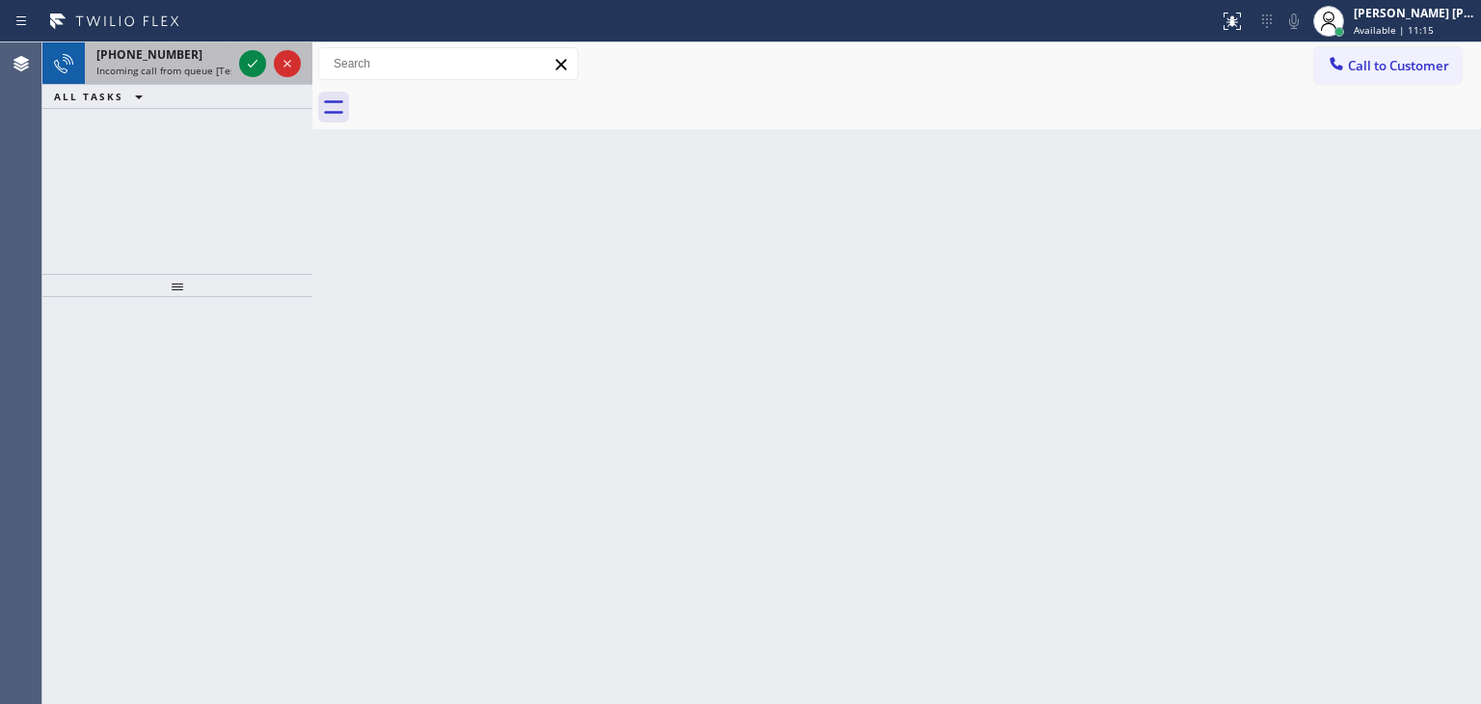
click at [262, 82] on div at bounding box center [269, 63] width 69 height 42
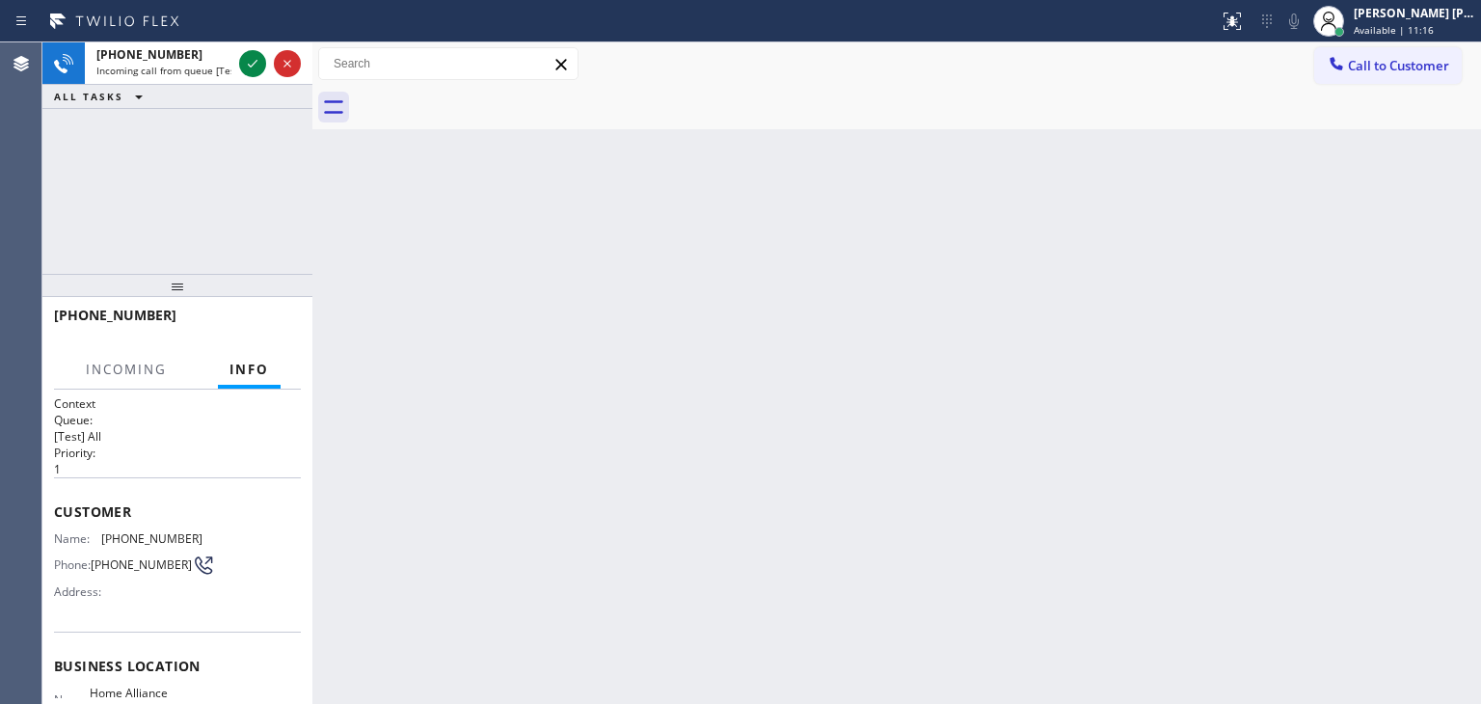
scroll to position [96, 0]
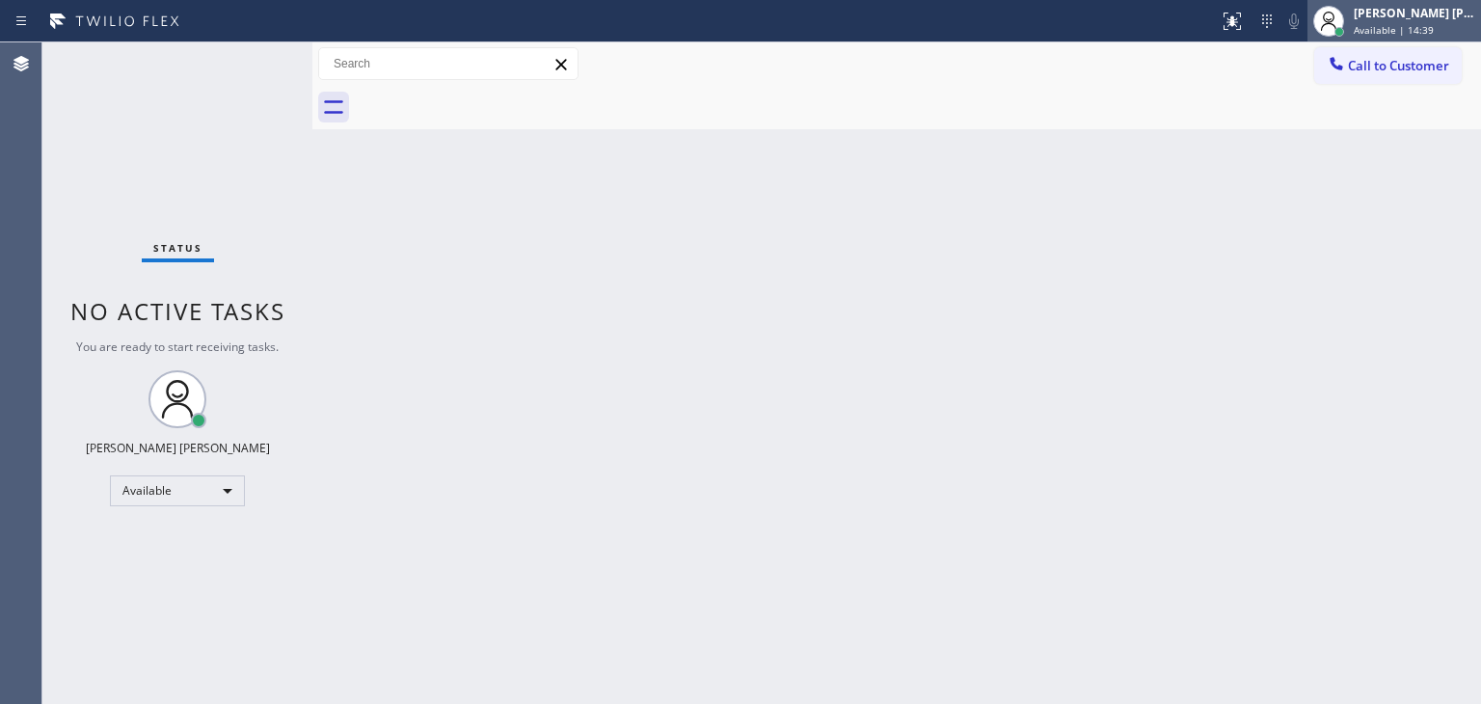
click at [1444, 11] on div "[PERSON_NAME] [PERSON_NAME]" at bounding box center [1413, 13] width 121 height 16
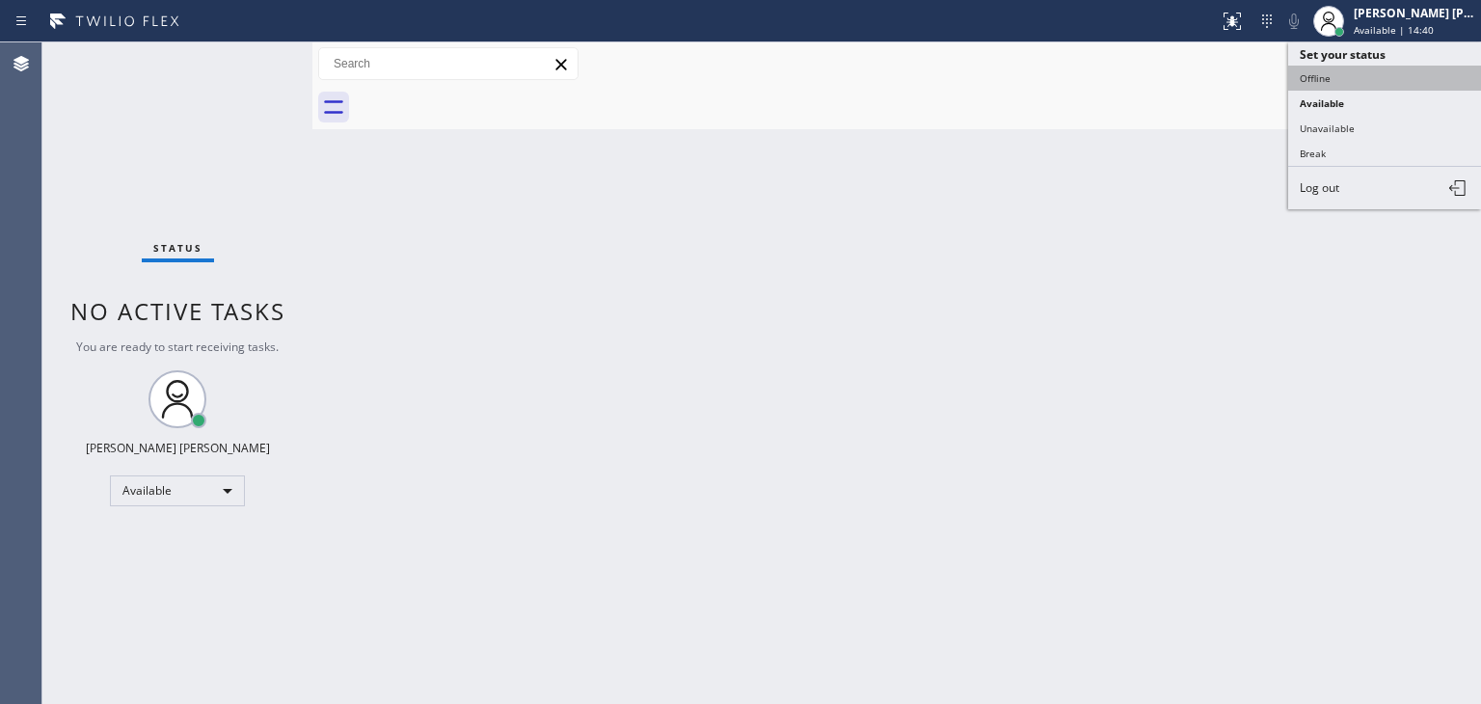
click at [1393, 67] on button "Offline" at bounding box center [1384, 78] width 193 height 25
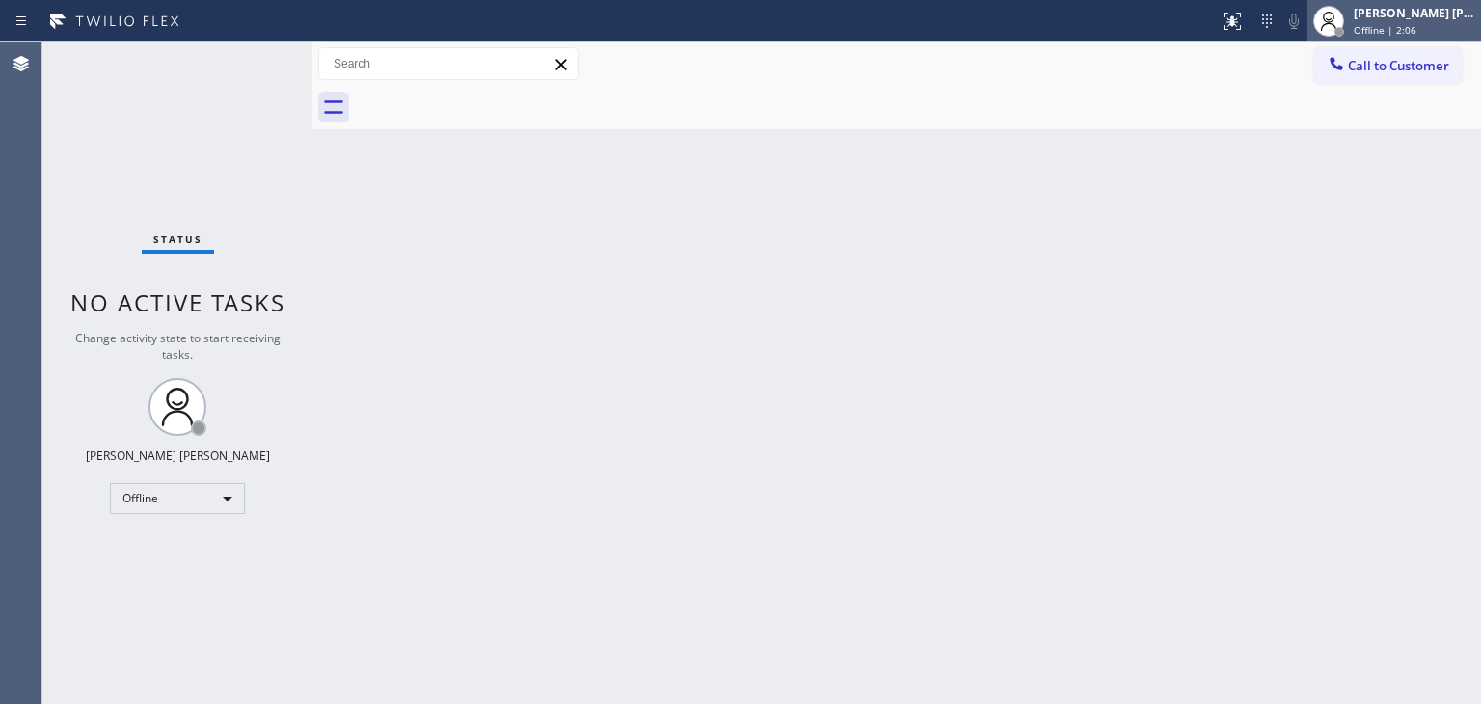
click at [1403, 29] on span "Offline | 2:06" at bounding box center [1384, 29] width 63 height 13
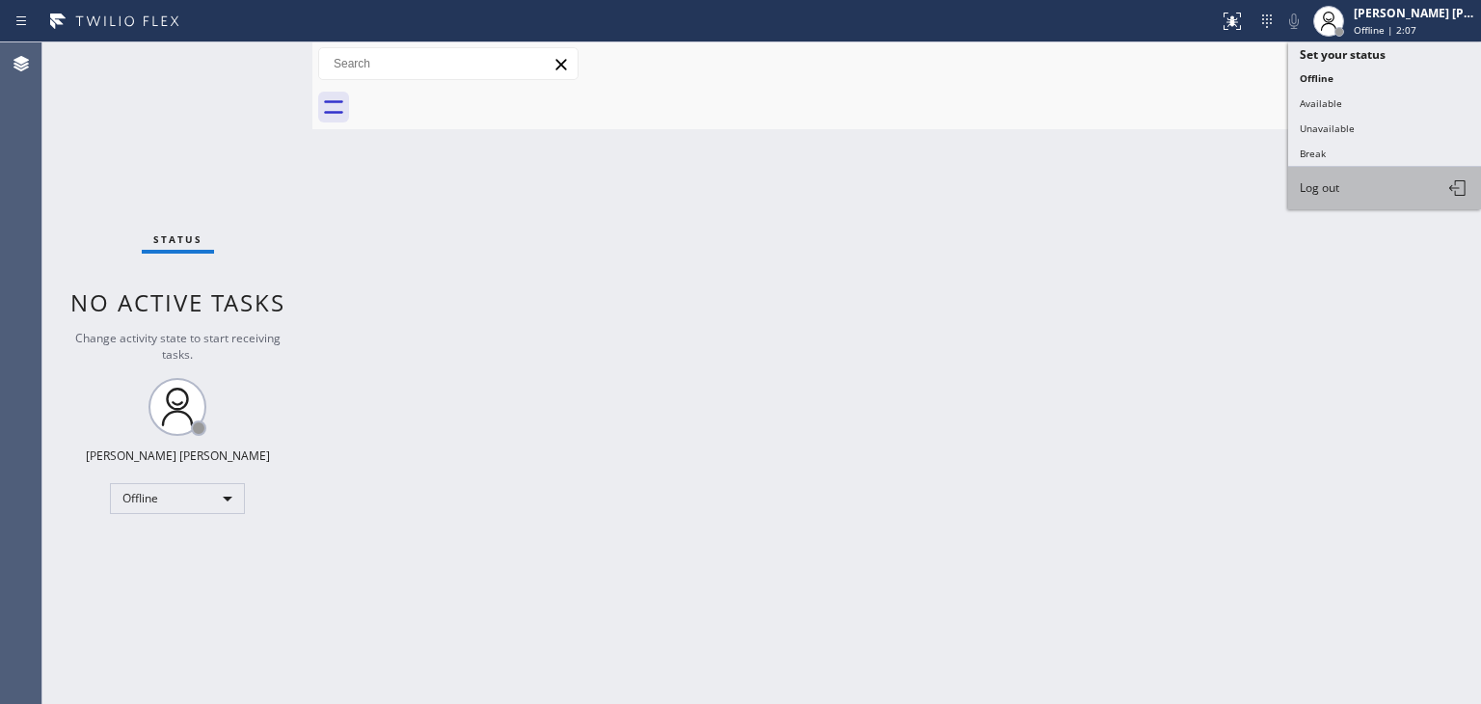
click at [1328, 184] on span "Log out" at bounding box center [1319, 187] width 40 height 16
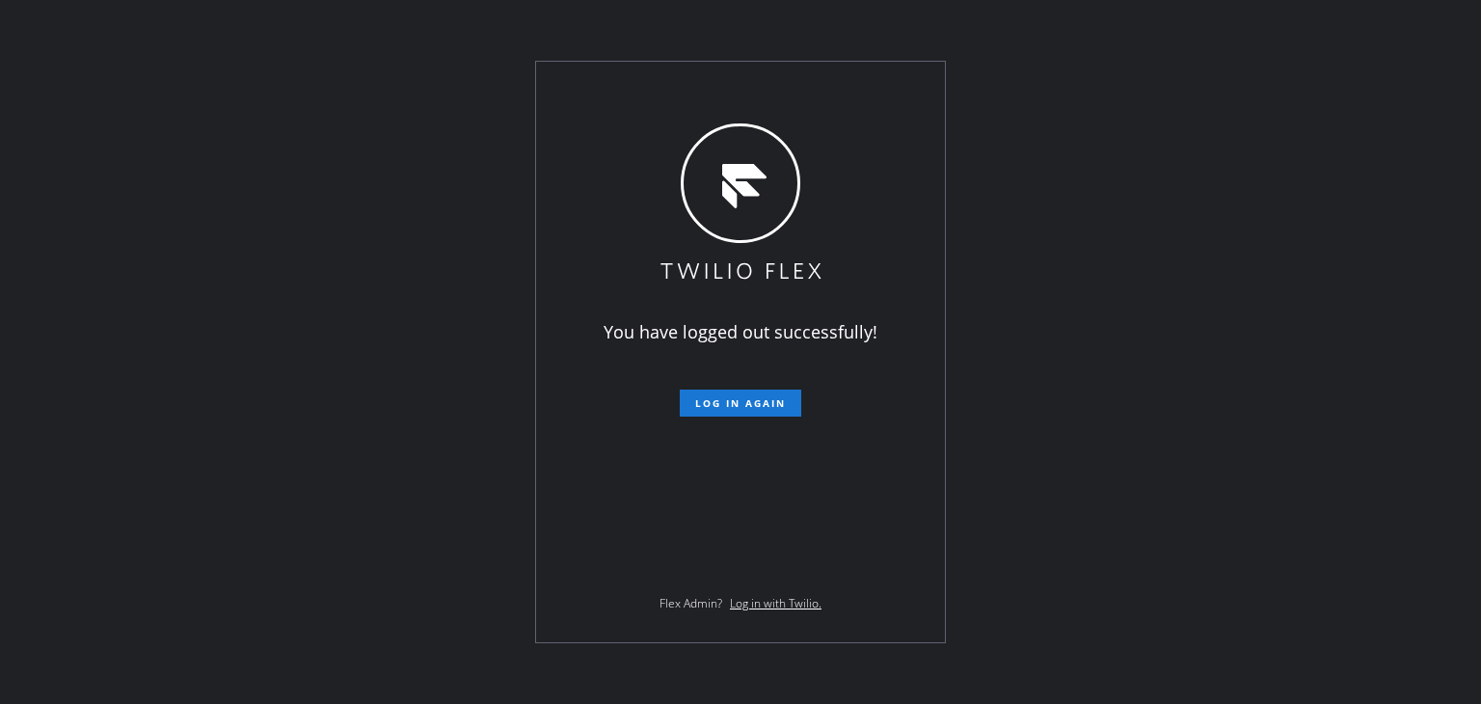
click at [177, 227] on div "You have logged out successfully! Log in again Flex Admin? Log in with Twilio." at bounding box center [740, 352] width 1481 height 704
click at [170, 271] on div "You have logged out successfully! Log in again Flex Admin? Log in with Twilio." at bounding box center [740, 352] width 1481 height 704
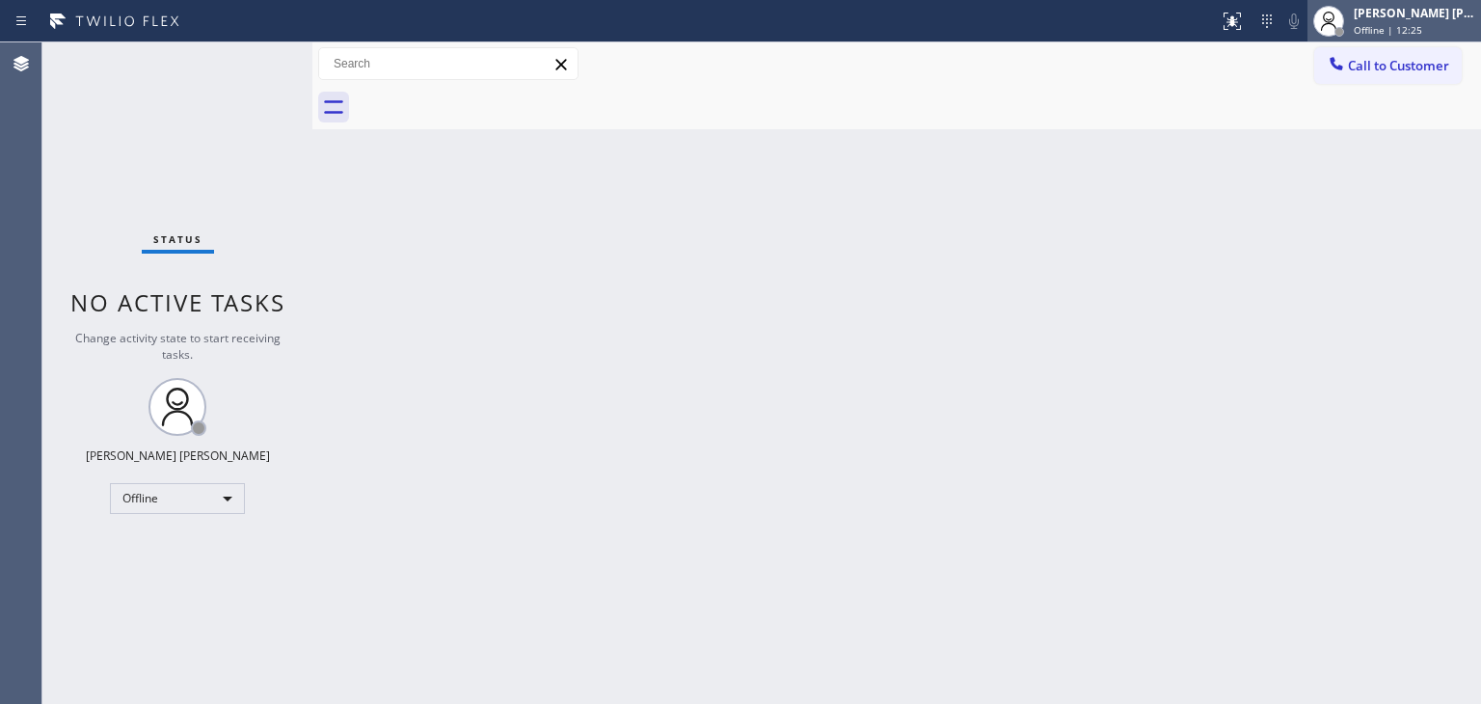
click at [1442, 7] on div "[PERSON_NAME] [PERSON_NAME]" at bounding box center [1413, 13] width 121 height 16
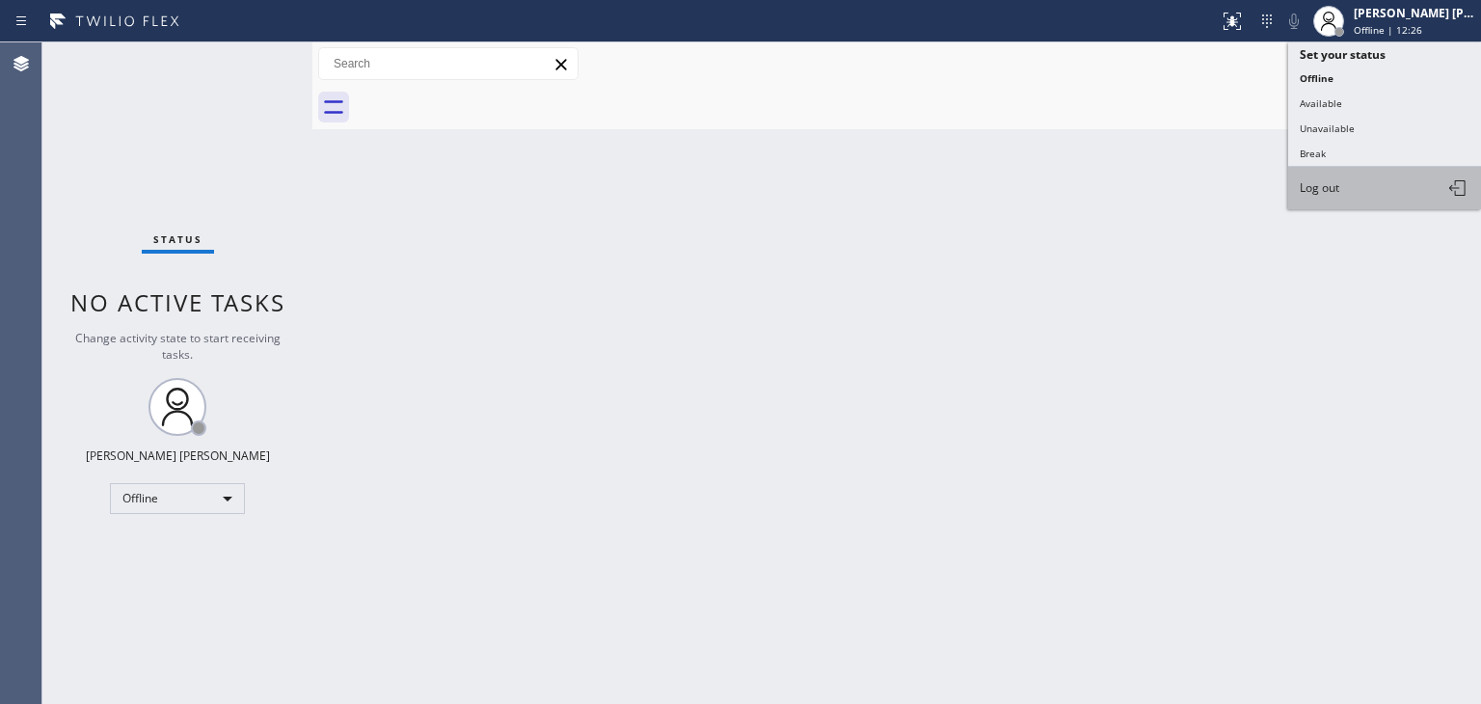
click at [1331, 179] on span "Log out" at bounding box center [1319, 187] width 40 height 16
